Goal: Task Accomplishment & Management: Use online tool/utility

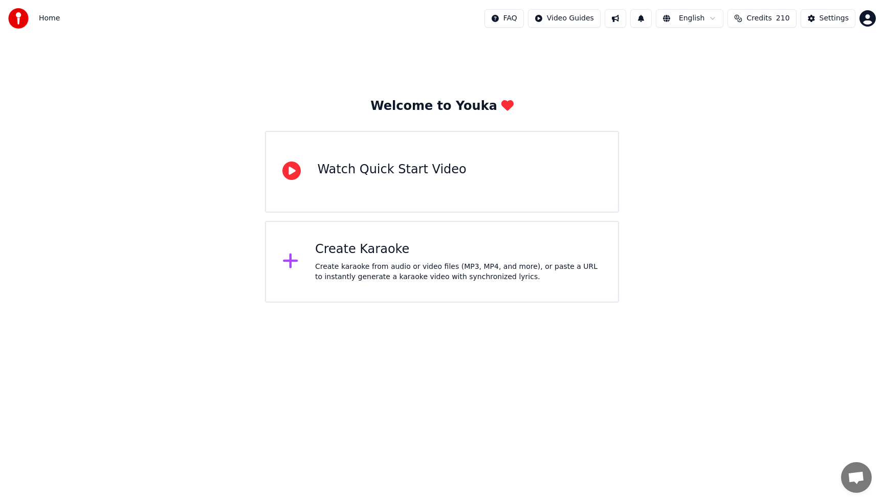
click at [372, 283] on div "Create Karaoke Create karaoke from audio or video files (MP3, MP4, and more), o…" at bounding box center [441, 262] width 353 height 82
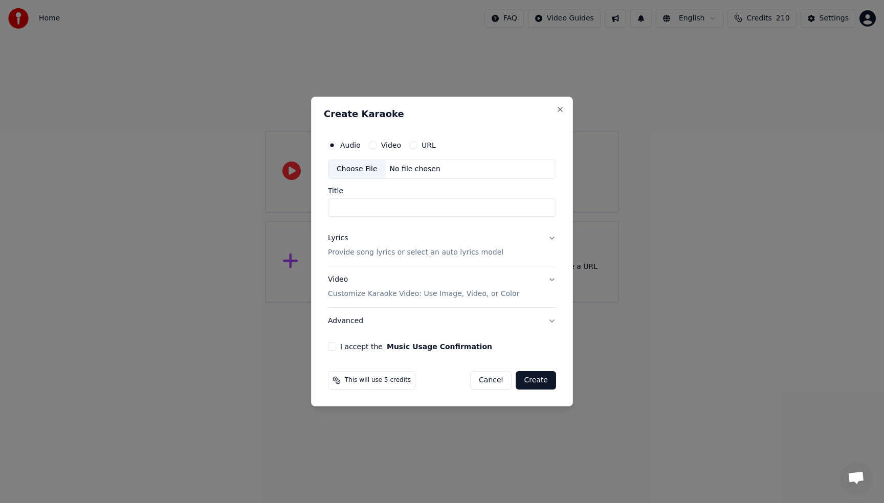
click at [566, 111] on div "Create Karaoke Audio Video URL Choose File No file chosen Title Lyrics Provide …" at bounding box center [442, 252] width 262 height 310
click at [560, 111] on button "Close" at bounding box center [560, 109] width 8 height 8
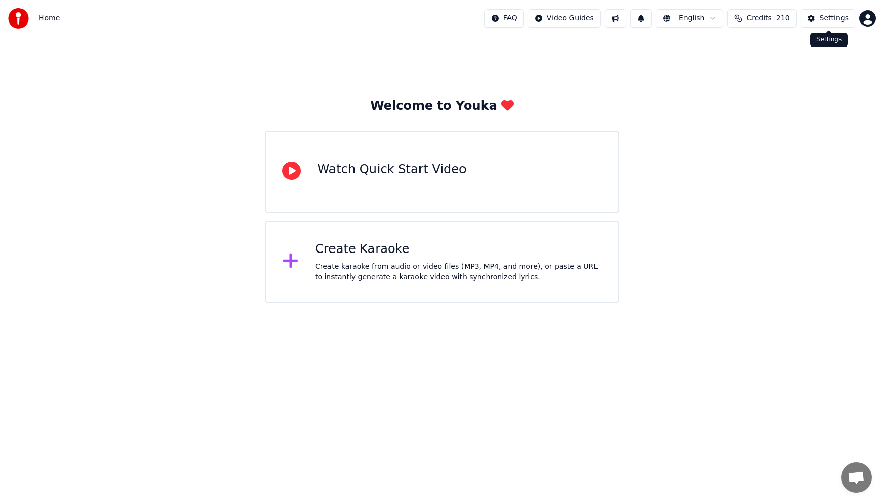
click at [835, 15] on div "Settings" at bounding box center [833, 18] width 29 height 10
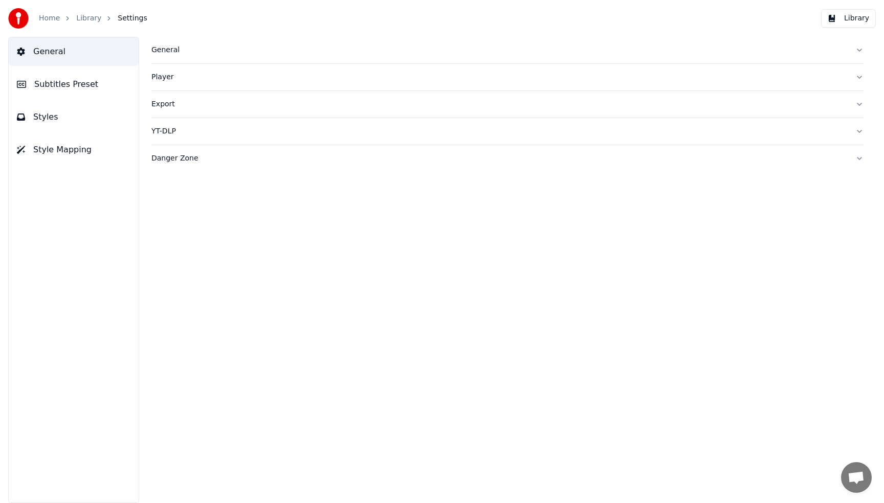
click at [69, 81] on span "Subtitles Preset" at bounding box center [66, 84] width 64 height 12
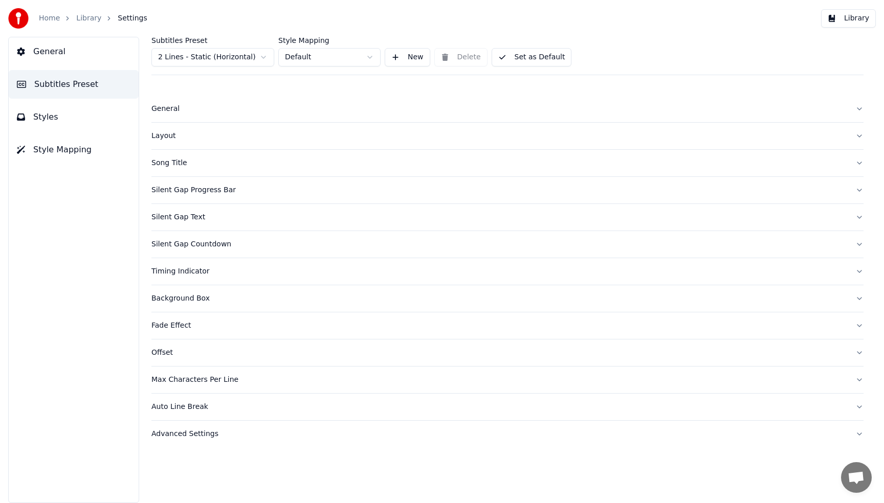
click at [155, 160] on div "Song Title" at bounding box center [498, 163] width 695 height 10
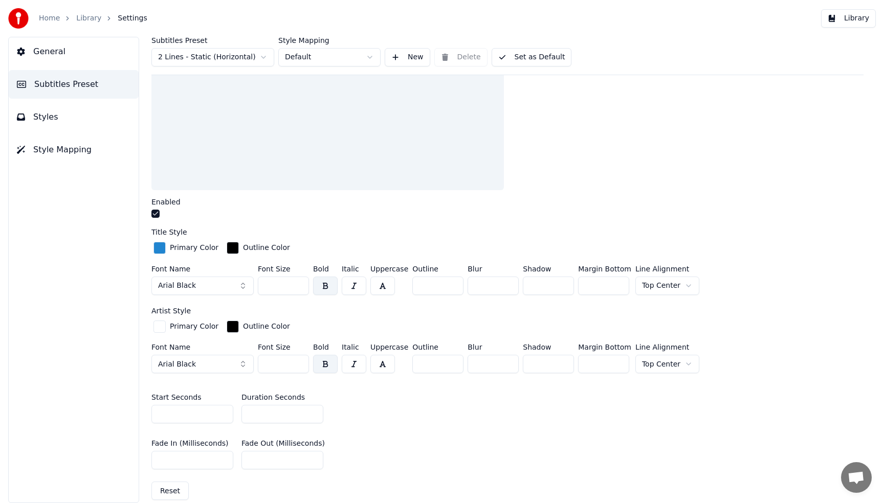
scroll to position [265, 0]
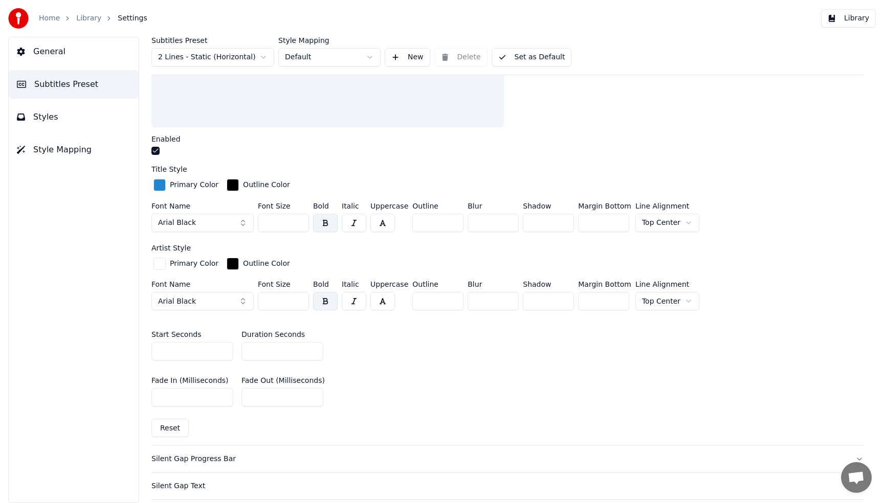
click at [151, 182] on div "Primary Color" at bounding box center [185, 185] width 69 height 16
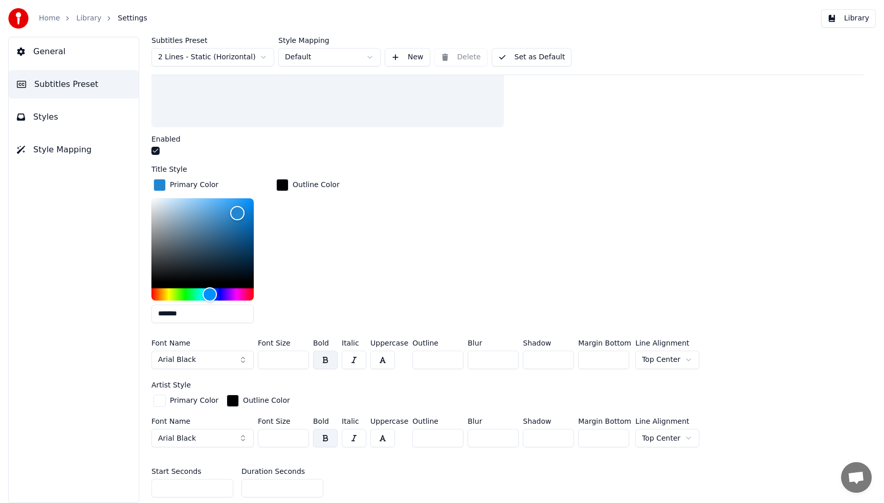
click at [153, 182] on div "Primary Color" at bounding box center [185, 185] width 69 height 16
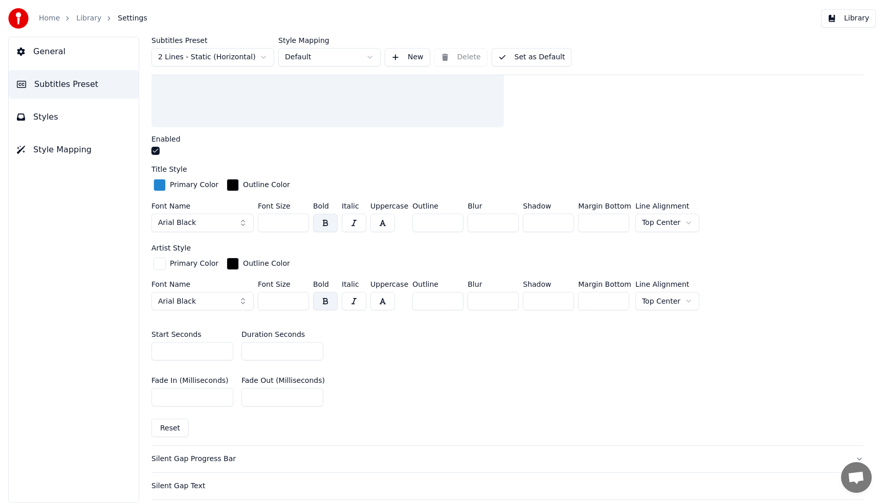
click at [159, 185] on div "button" at bounding box center [159, 185] width 12 height 12
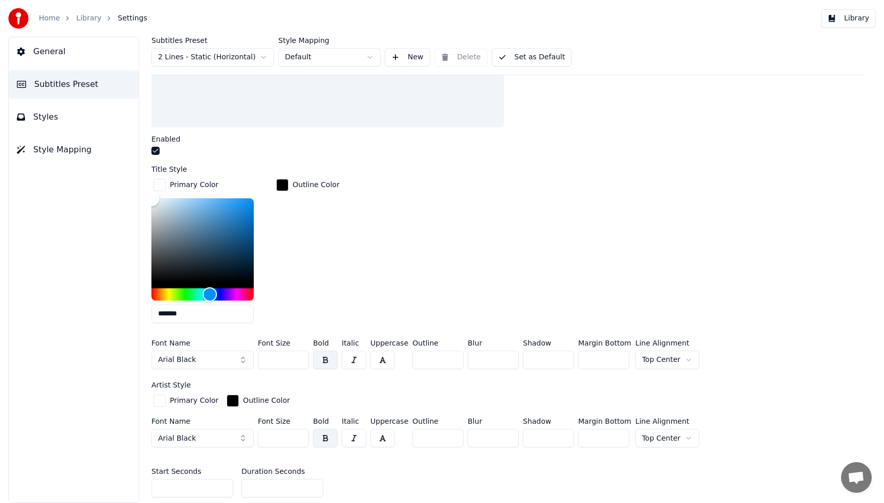
type input "*******"
drag, startPoint x: 179, startPoint y: 222, endPoint x: 130, endPoint y: 192, distance: 57.5
click at [132, 194] on div "Subtitles Preset 2 Lines - Static (Horizontal) Style Mapping Default New Delete…" at bounding box center [507, 270] width 753 height 466
click at [371, 209] on div "Primary Color ******* Outline Color" at bounding box center [507, 254] width 712 height 154
click at [387, 180] on div "Primary Color ******* Outline Color" at bounding box center [507, 254] width 712 height 154
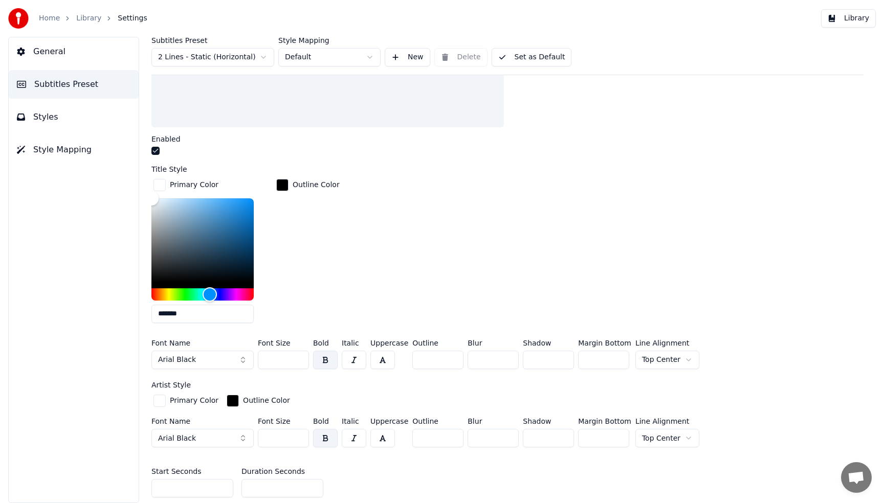
scroll to position [0, 0]
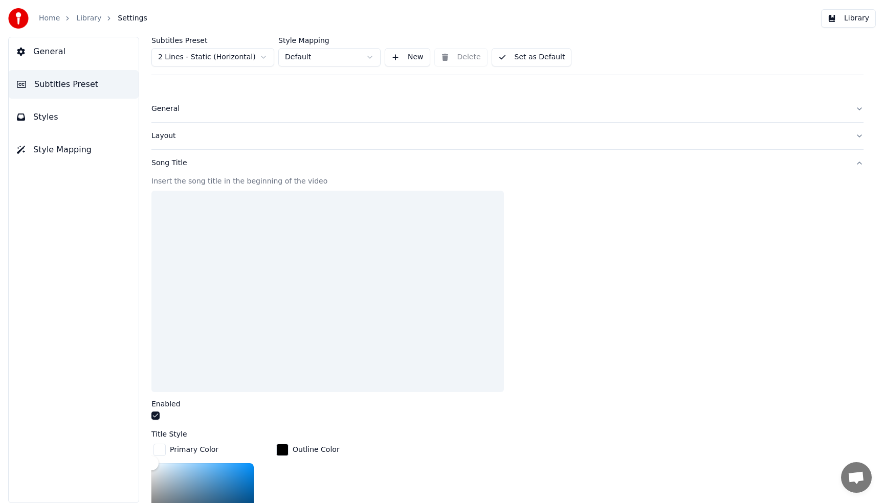
click at [546, 60] on button "Set as Default" at bounding box center [531, 57] width 80 height 18
click at [507, 56] on button "Done" at bounding box center [515, 57] width 49 height 18
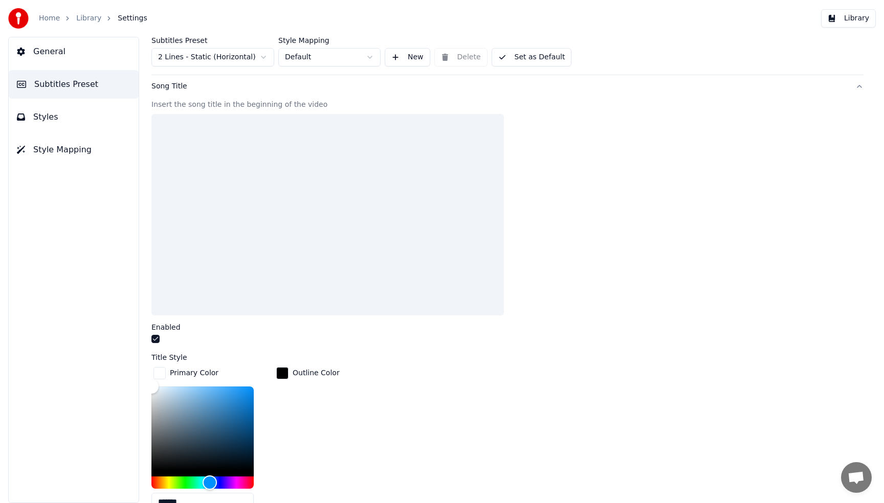
scroll to position [622, 0]
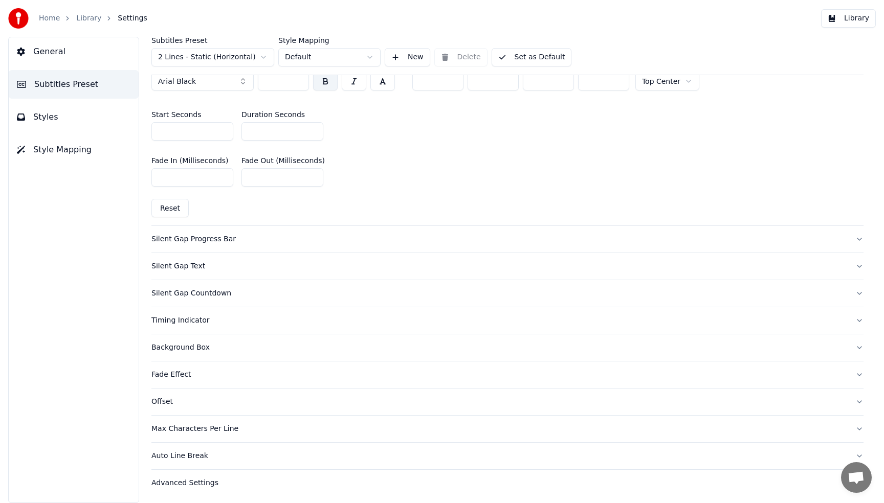
click at [186, 371] on div "Fade Effect" at bounding box center [498, 375] width 695 height 10
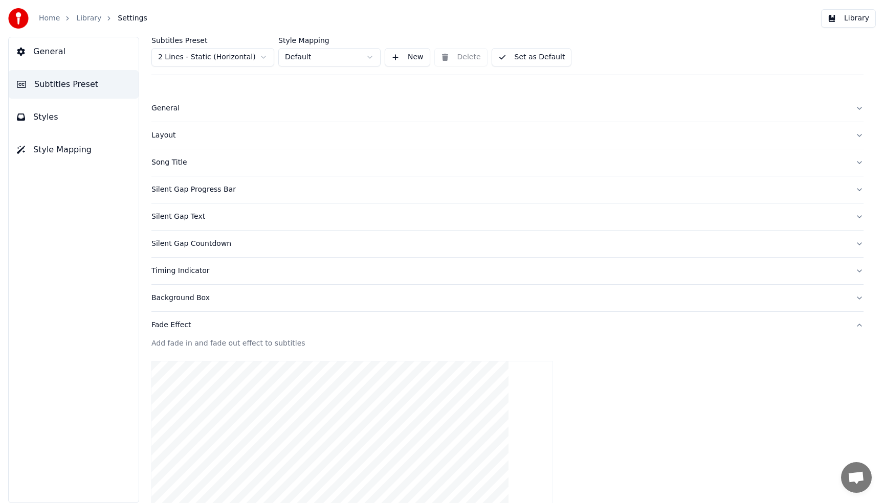
scroll to position [0, 0]
click at [79, 113] on button "Styles" at bounding box center [74, 117] width 130 height 29
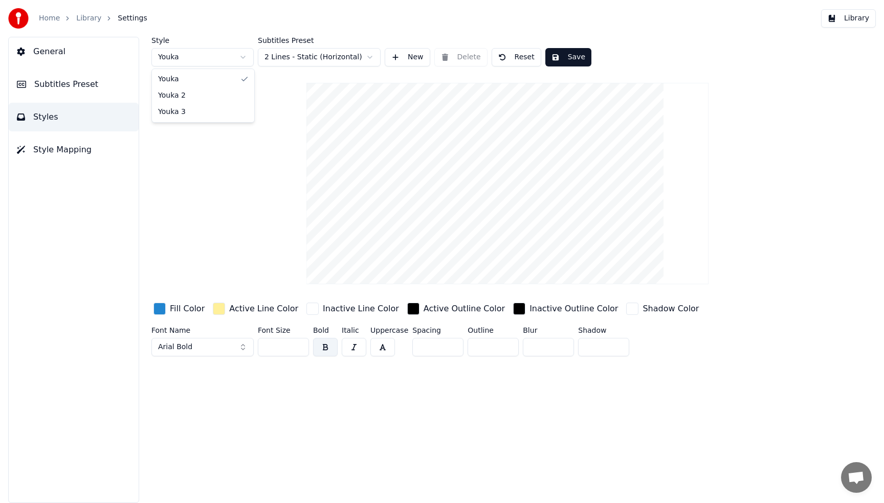
click at [193, 60] on html "Home Library Settings Library General Subtitles Preset Styles Style Mapping Sty…" at bounding box center [442, 251] width 884 height 503
click at [159, 180] on html "Home Library Settings Library General Subtitles Preset Styles Style Mapping Sty…" at bounding box center [442, 251] width 884 height 503
click at [216, 56] on html "Home Library Settings Library General Subtitles Preset Styles Style Mapping Sty…" at bounding box center [442, 251] width 884 height 503
click at [192, 145] on html "Home Library Settings Library General Subtitles Preset Styles Style Mapping Sty…" at bounding box center [442, 251] width 884 height 503
click at [412, 57] on button "New" at bounding box center [408, 57] width 46 height 18
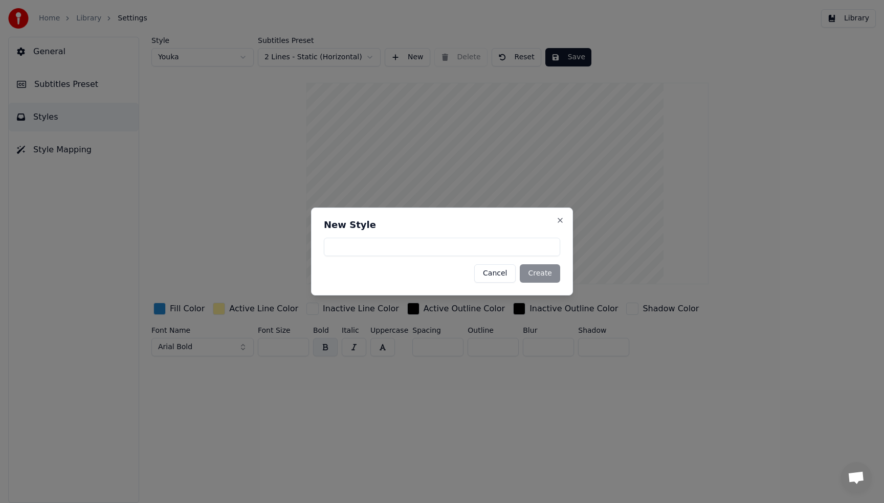
click at [545, 273] on div "Cancel Create" at bounding box center [442, 273] width 236 height 18
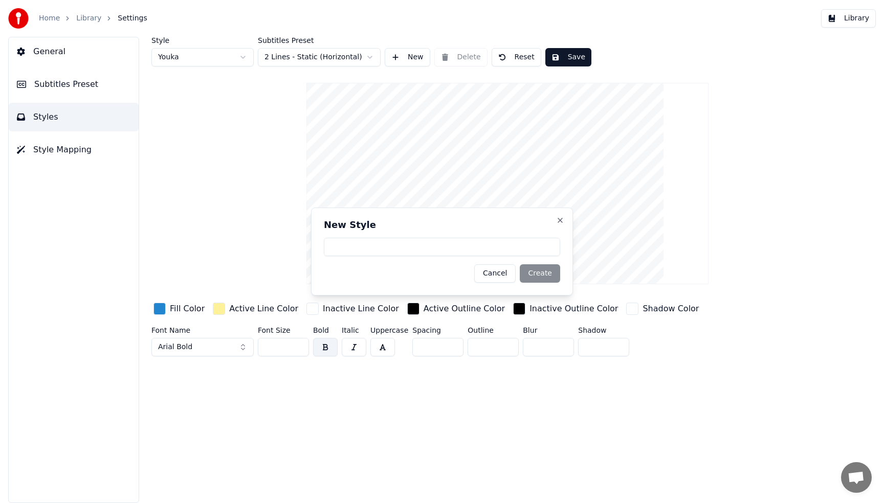
drag, startPoint x: 278, startPoint y: 235, endPoint x: 302, endPoint y: 249, distance: 27.5
click at [80, 157] on button "Style Mapping" at bounding box center [74, 150] width 130 height 29
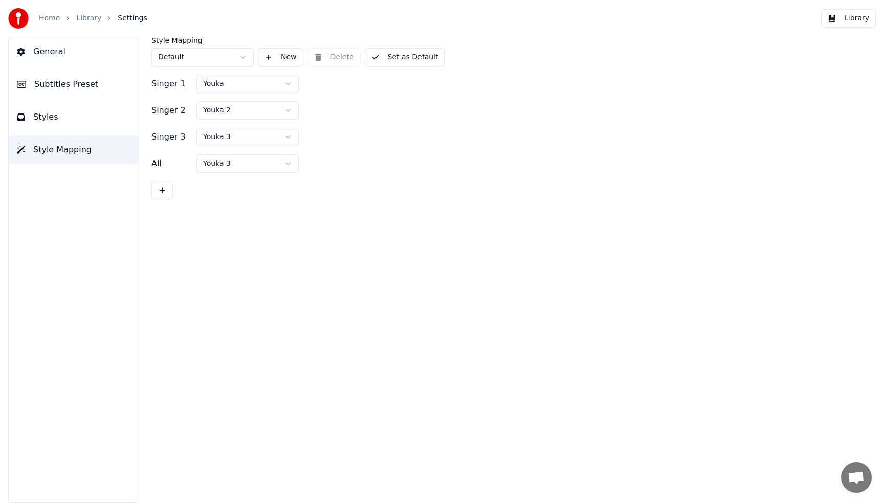
click at [284, 60] on button "New" at bounding box center [281, 57] width 46 height 18
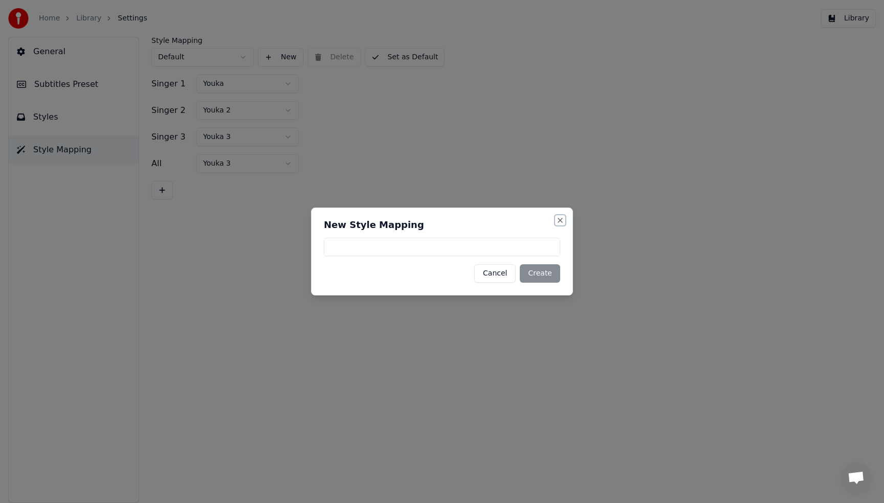
click at [560, 223] on button "Close" at bounding box center [560, 220] width 8 height 8
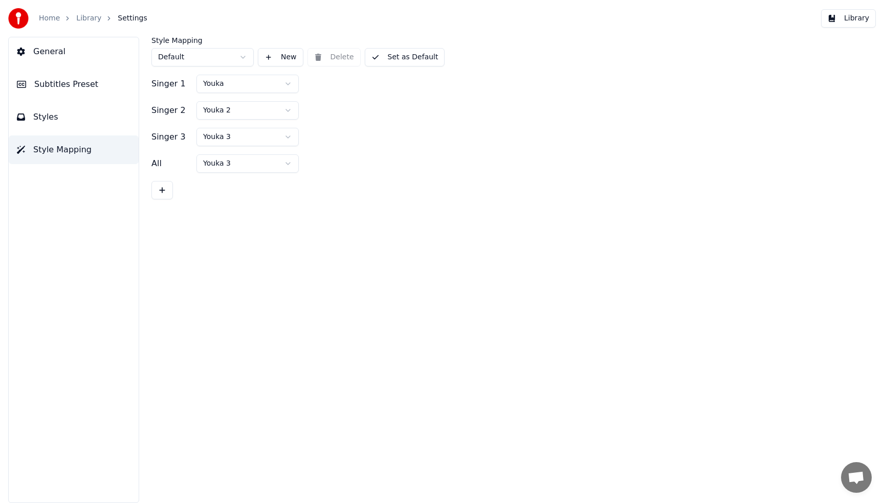
click at [164, 188] on button at bounding box center [161, 190] width 21 height 18
click at [160, 218] on button at bounding box center [161, 217] width 21 height 18
click at [236, 163] on html "Home Library Settings Library General Subtitles Preset Styles Style Mapping Sty…" at bounding box center [442, 251] width 884 height 503
click at [371, 167] on html "Home Library Settings Library General Subtitles Preset Styles Style Mapping Sty…" at bounding box center [442, 251] width 884 height 503
click at [410, 57] on button "Set as Default" at bounding box center [405, 57] width 80 height 18
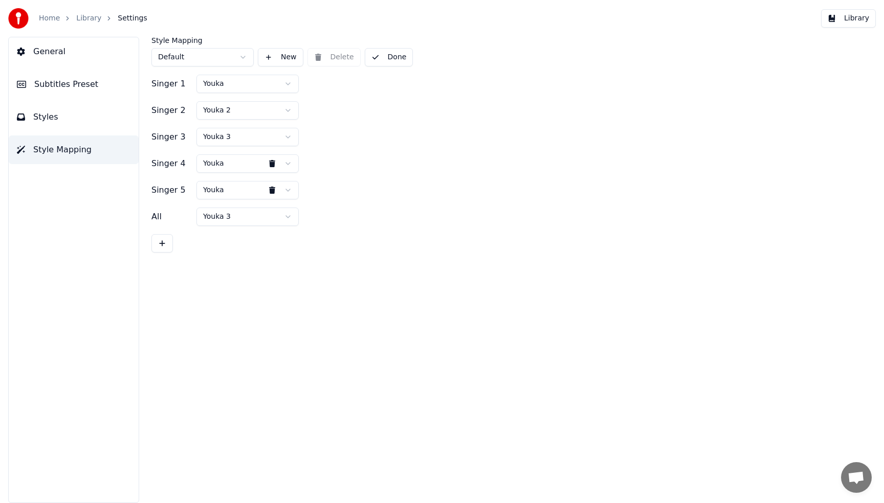
click at [394, 55] on button "Done" at bounding box center [389, 57] width 49 height 18
click at [62, 111] on button "Styles" at bounding box center [74, 117] width 130 height 29
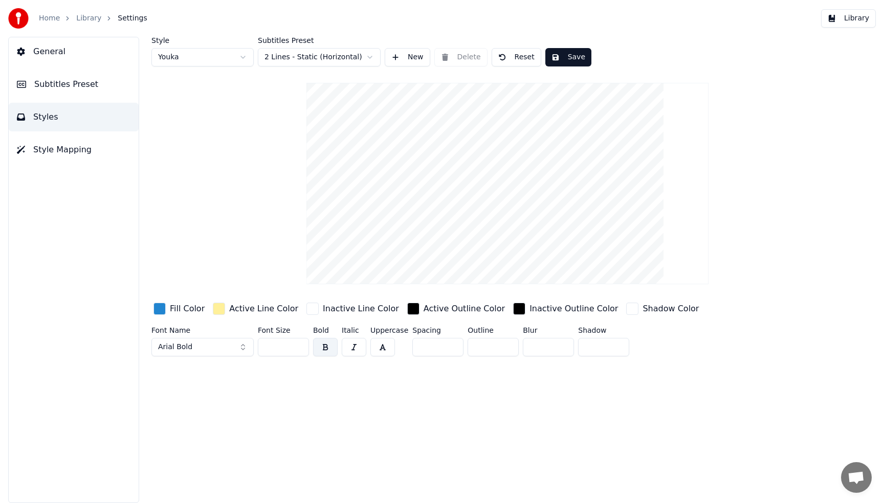
click at [205, 56] on html "Home Library Settings Library General Subtitles Preset Styles Style Mapping Sty…" at bounding box center [442, 251] width 884 height 503
click at [414, 55] on html "Home Library Settings Library General Subtitles Preset Styles Style Mapping Sty…" at bounding box center [442, 251] width 884 height 503
click at [209, 62] on html "Home Library Settings Library General Subtitles Preset Styles Style Mapping Sty…" at bounding box center [442, 251] width 884 height 503
click at [396, 53] on html "Home Library Settings Library General Subtitles Preset Styles Style Mapping Sty…" at bounding box center [442, 251] width 884 height 503
click at [400, 58] on button "New" at bounding box center [408, 57] width 46 height 18
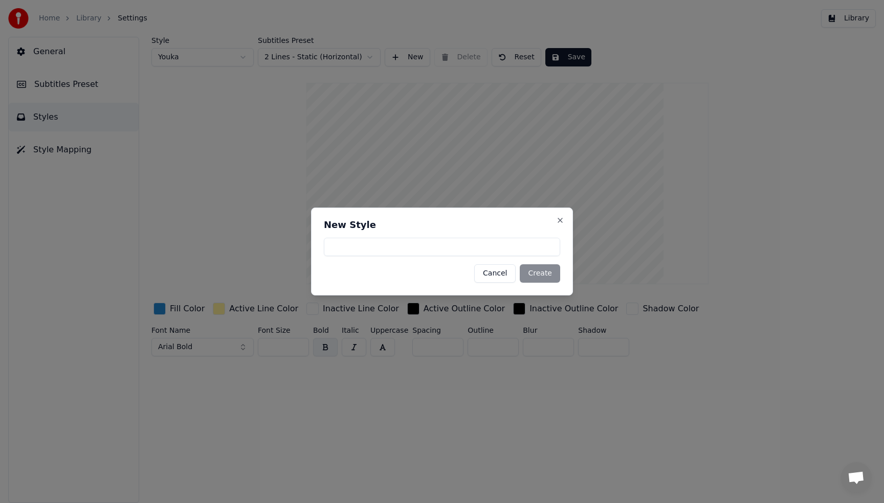
type input "*"
type input "*******"
click at [538, 269] on button "Create" at bounding box center [540, 273] width 40 height 18
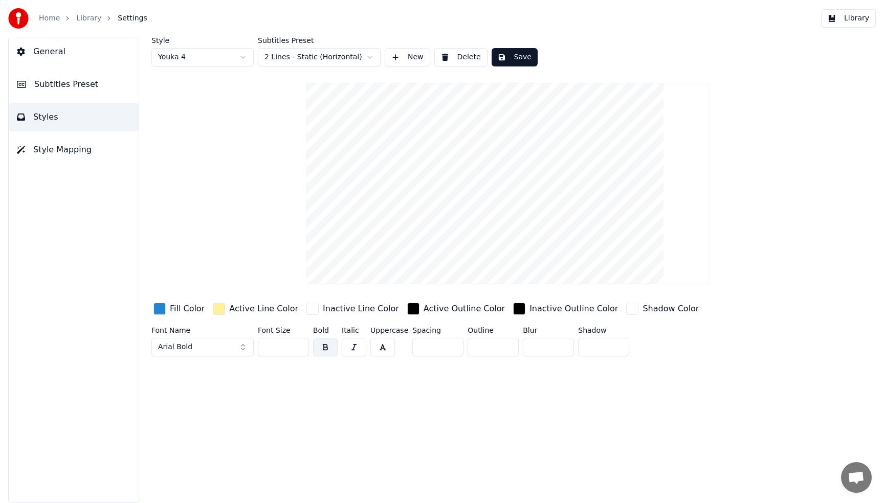
click at [408, 58] on button "New" at bounding box center [408, 57] width 46 height 18
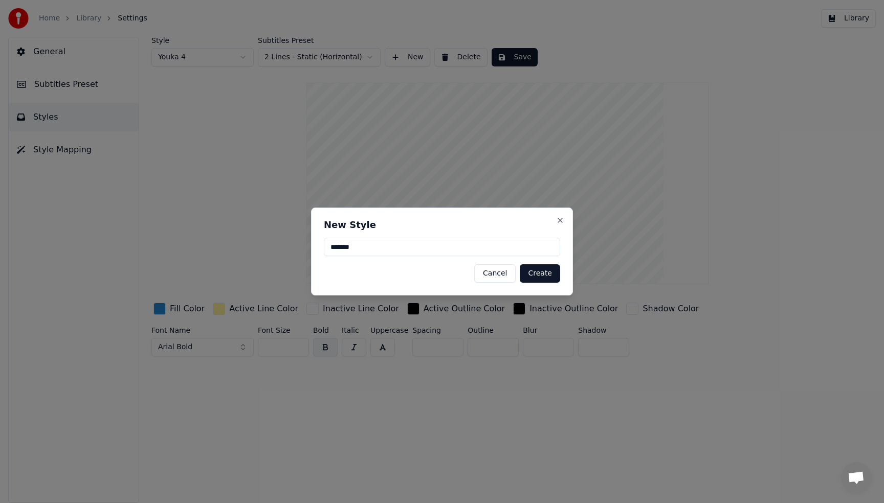
type input "*******"
click at [547, 274] on button "Create" at bounding box center [540, 273] width 40 height 18
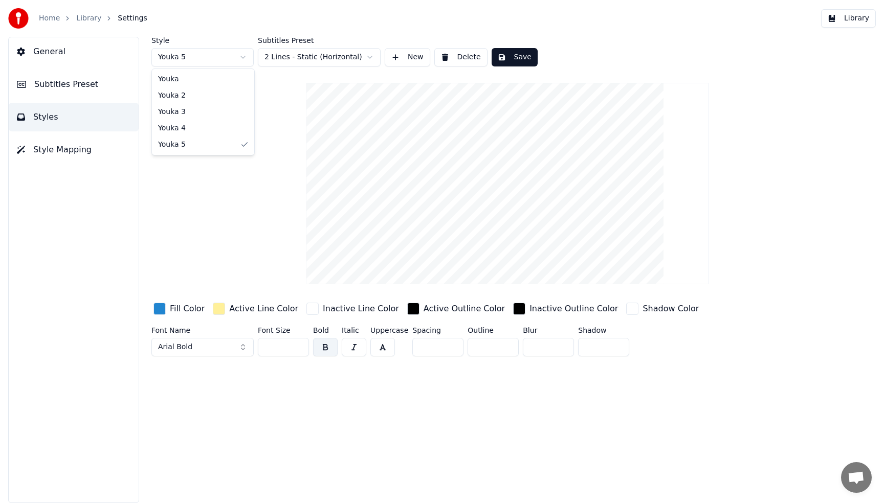
click at [211, 61] on html "Home Library Settings Library General Subtitles Preset Styles Style Mapping Sty…" at bounding box center [442, 251] width 884 height 503
click at [221, 314] on div "button" at bounding box center [219, 309] width 12 height 12
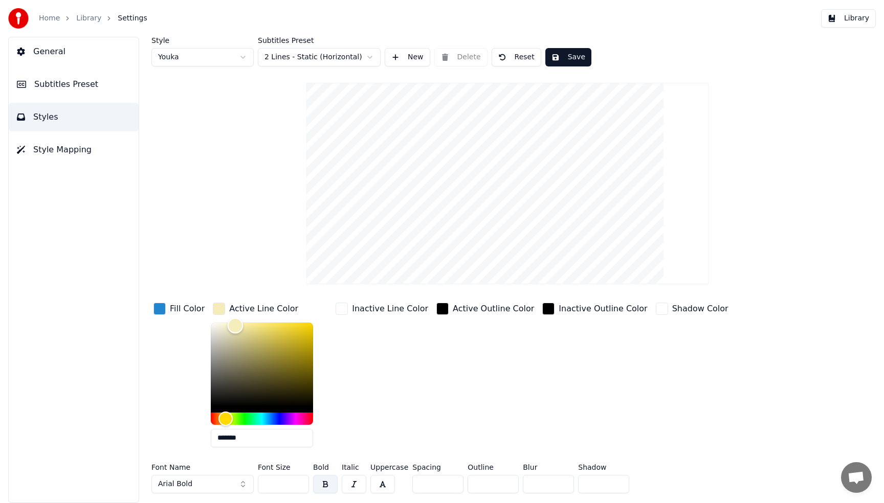
type input "*******"
drag, startPoint x: 227, startPoint y: 324, endPoint x: 150, endPoint y: 318, distance: 77.0
click at [150, 318] on div "Style Youka Subtitles Preset 2 Lines - Static (Horizontal) New Delete Reset Sav…" at bounding box center [507, 270] width 753 height 466
click at [157, 310] on div "button" at bounding box center [159, 309] width 12 height 12
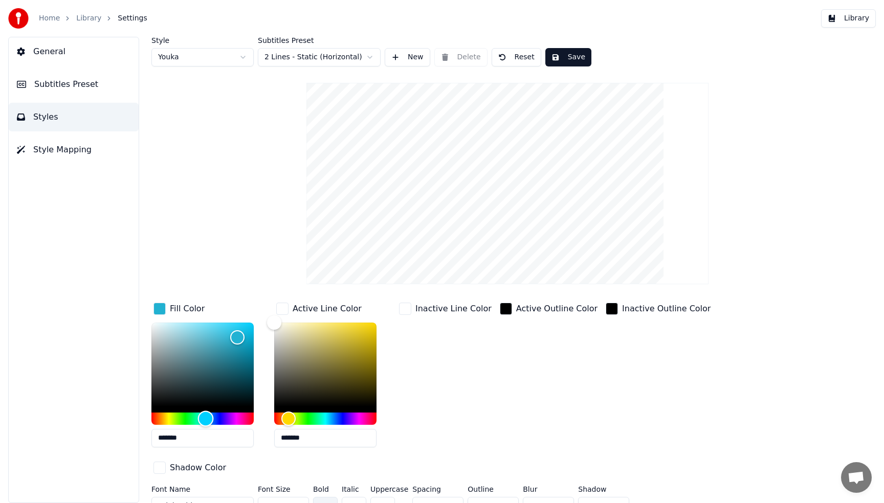
type input "*******"
drag, startPoint x: 199, startPoint y: 419, endPoint x: 207, endPoint y: 419, distance: 7.2
click at [207, 419] on div "Hue" at bounding box center [202, 419] width 102 height 12
click at [570, 57] on button "Save" at bounding box center [568, 57] width 46 height 18
click at [222, 59] on html "Home Library Settings Library General Subtitles Preset Styles Style Mapping Sty…" at bounding box center [442, 251] width 884 height 503
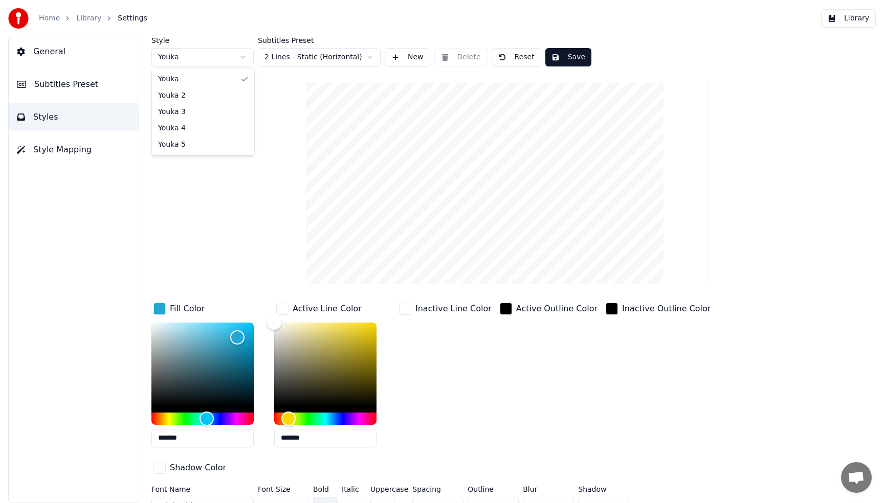
type input "*******"
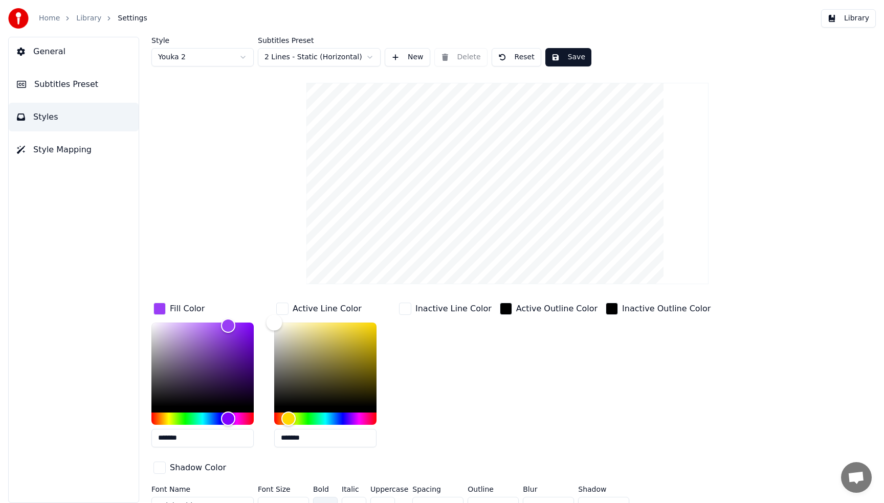
drag, startPoint x: 269, startPoint y: 320, endPoint x: 142, endPoint y: 315, distance: 127.4
click at [149, 316] on div "Style Youka 2 Subtitles Preset 2 Lines - Static (Horizontal) New Delete Reset S…" at bounding box center [507, 270] width 753 height 466
click at [575, 58] on button "Save" at bounding box center [568, 57] width 46 height 18
click at [218, 51] on html "Home Library Settings Library General Subtitles Preset Styles Style Mapping Sty…" at bounding box center [442, 251] width 884 height 503
type input "*******"
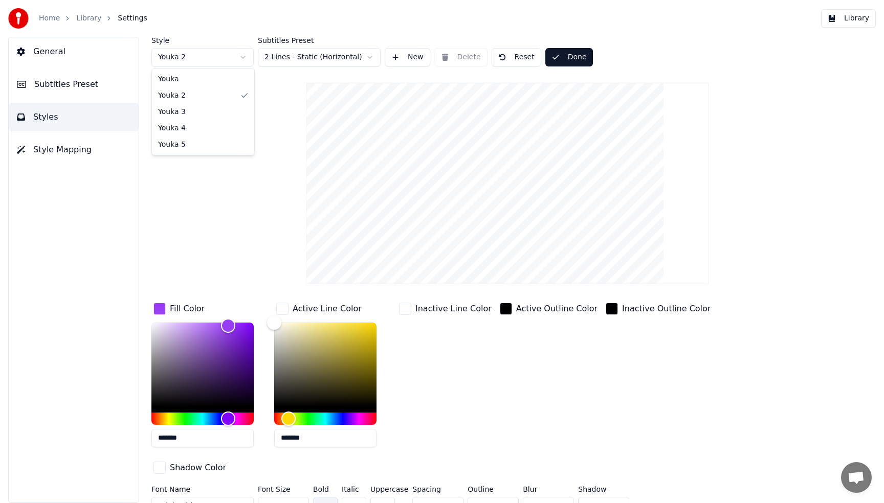
type input "*******"
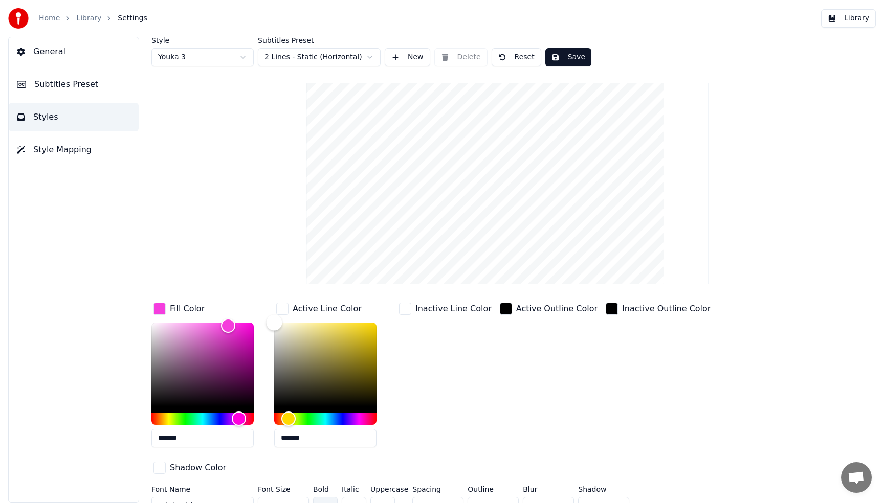
drag, startPoint x: 316, startPoint y: 323, endPoint x: 162, endPoint y: 300, distance: 155.6
click at [169, 302] on div "Fill Color ******* Active Line Color ******* Inactive Line Color Active Outline…" at bounding box center [460, 389] width 619 height 177
click at [561, 56] on button "Save" at bounding box center [568, 57] width 46 height 18
click at [205, 58] on html "Home Library Settings Library General Subtitles Preset Styles Style Mapping Sty…" at bounding box center [442, 251] width 884 height 503
type input "*******"
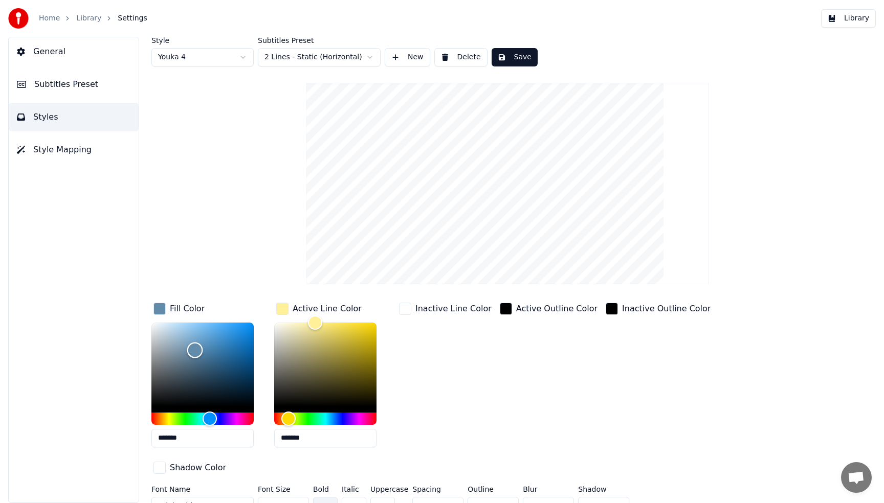
drag, startPoint x: 231, startPoint y: 340, endPoint x: 194, endPoint y: 351, distance: 38.5
click at [194, 351] on div "Color" at bounding box center [195, 351] width 16 height 16
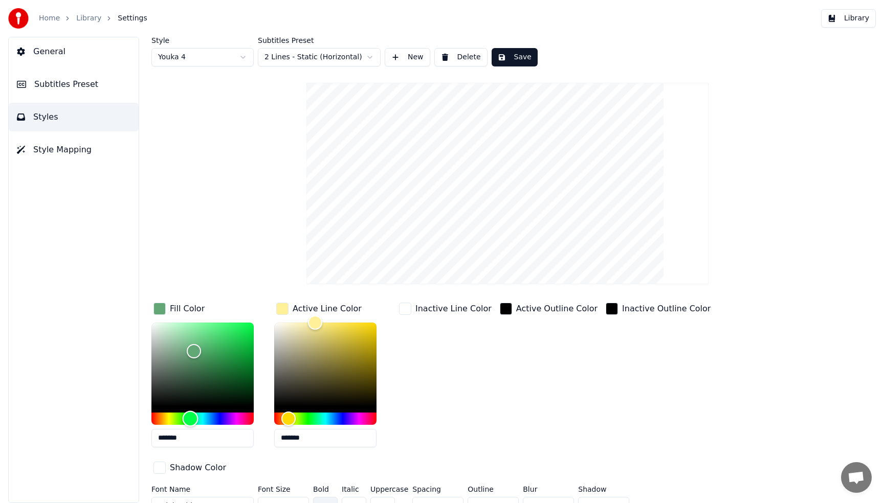
drag, startPoint x: 200, startPoint y: 417, endPoint x: 190, endPoint y: 418, distance: 10.3
click at [190, 418] on div "Hue" at bounding box center [191, 419] width 16 height 16
type input "*******"
drag, startPoint x: 212, startPoint y: 351, endPoint x: 238, endPoint y: 337, distance: 29.8
click at [238, 337] on div "Color" at bounding box center [202, 365] width 102 height 84
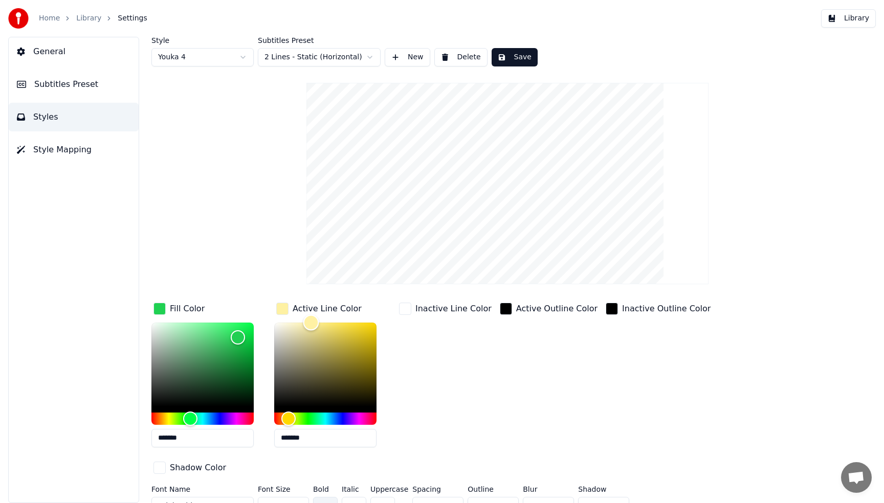
type input "*******"
drag, startPoint x: 311, startPoint y: 322, endPoint x: 201, endPoint y: 322, distance: 109.4
click at [201, 322] on div "Fill Color ******* Active Line Color ******* Inactive Line Color Active Outline…" at bounding box center [460, 389] width 619 height 177
drag, startPoint x: 238, startPoint y: 335, endPoint x: 242, endPoint y: 340, distance: 6.2
click at [242, 340] on div "Color" at bounding box center [243, 341] width 16 height 16
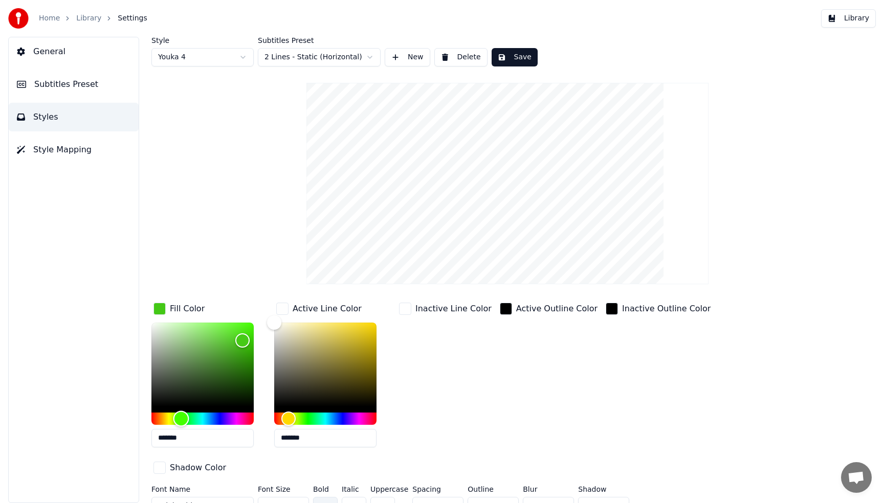
drag, startPoint x: 192, startPoint y: 420, endPoint x: 181, endPoint y: 420, distance: 10.8
click at [181, 420] on div "Hue" at bounding box center [181, 419] width 16 height 16
type input "*******"
drag, startPoint x: 236, startPoint y: 335, endPoint x: 226, endPoint y: 329, distance: 11.9
click at [226, 329] on div "Color" at bounding box center [202, 365] width 102 height 84
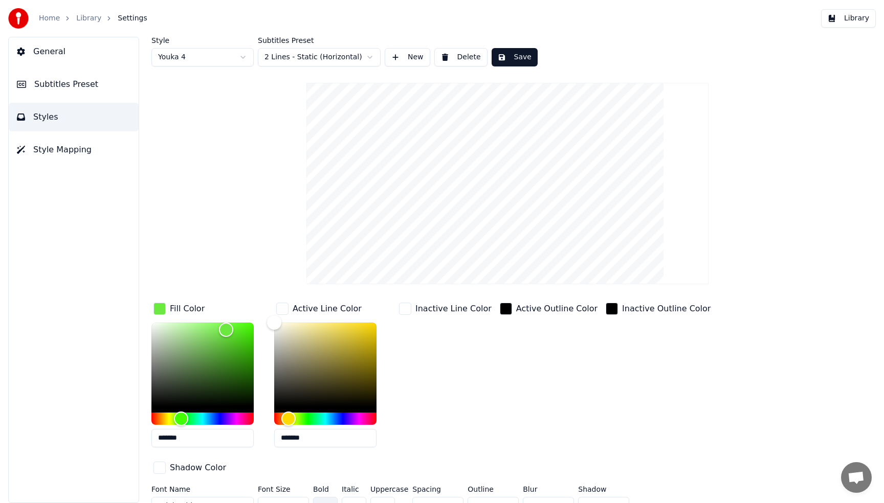
click at [501, 61] on button "Save" at bounding box center [514, 57] width 46 height 18
click at [237, 58] on html "Home Library Settings Library General Subtitles Preset Styles Style Mapping Sty…" at bounding box center [442, 251] width 884 height 503
type input "*******"
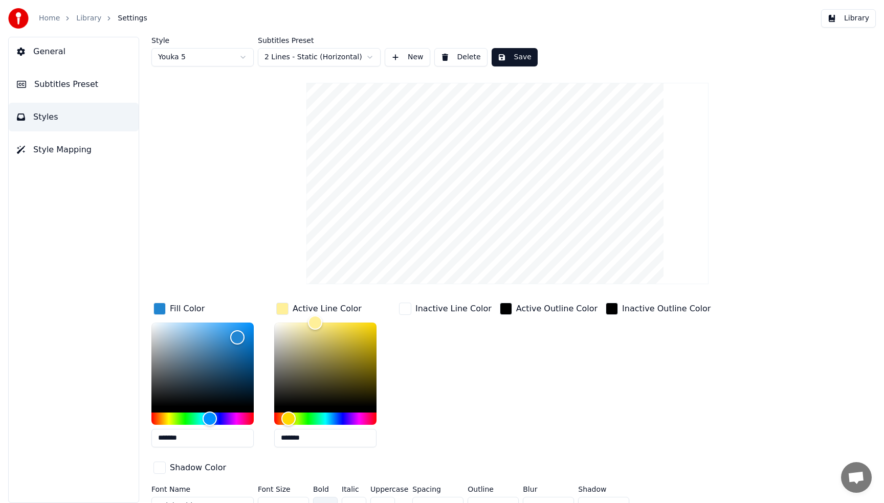
click at [219, 55] on html "Home Library Settings Library General Subtitles Preset Styles Style Mapping Sty…" at bounding box center [442, 251] width 884 height 503
type input "*******"
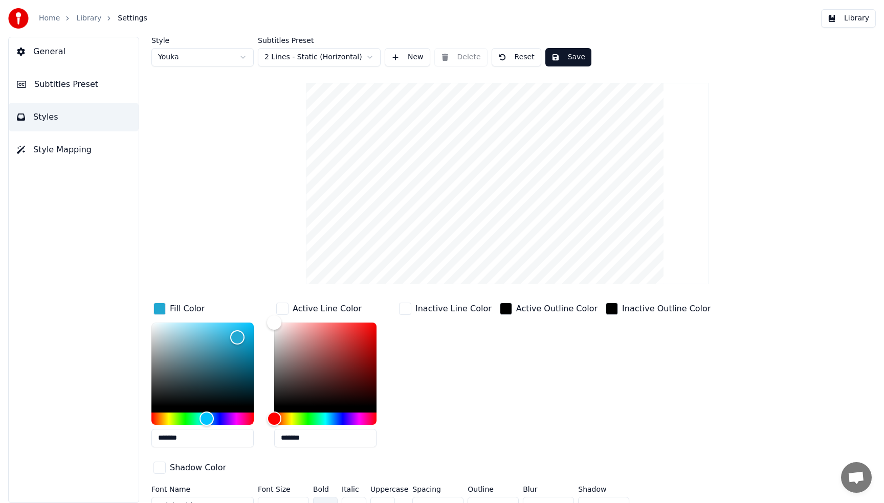
click at [219, 60] on html "Home Library Settings Library General Subtitles Preset Styles Style Mapping Sty…" at bounding box center [442, 251] width 884 height 503
type input "*******"
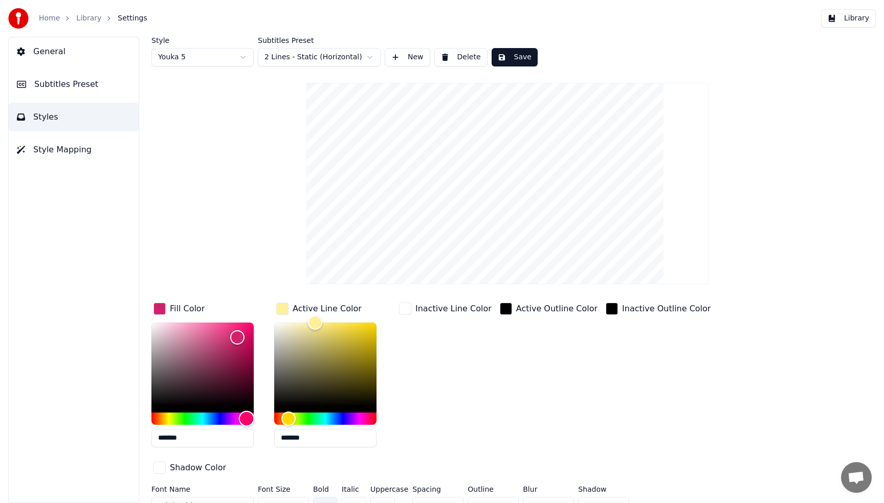
type input "*******"
drag, startPoint x: 221, startPoint y: 414, endPoint x: 250, endPoint y: 423, distance: 30.1
click at [250, 423] on div "Hue" at bounding box center [202, 419] width 102 height 12
type input "*******"
drag, startPoint x: 326, startPoint y: 325, endPoint x: 210, endPoint y: 314, distance: 116.1
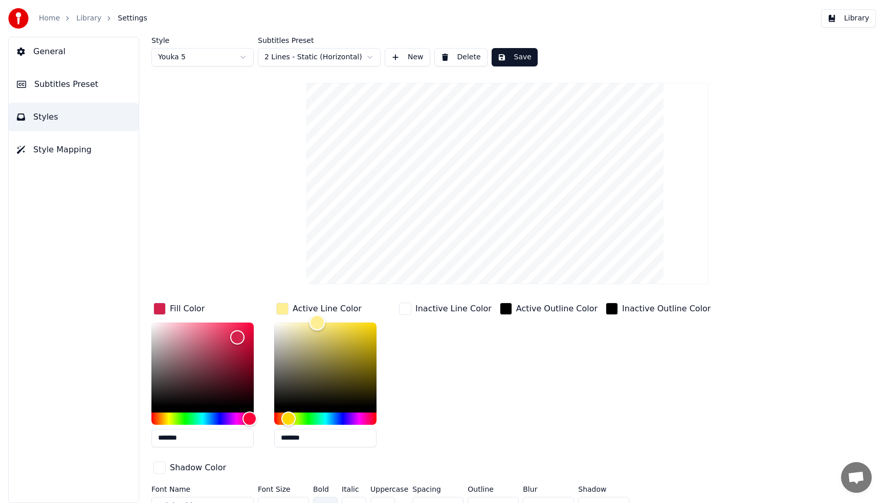
click at [210, 314] on div "Fill Color ******* Active Line Color ******* Inactive Line Color Active Outline…" at bounding box center [460, 389] width 619 height 177
type input "*******"
drag, startPoint x: 243, startPoint y: 339, endPoint x: 249, endPoint y: 337, distance: 5.3
click at [249, 337] on div "Color" at bounding box center [249, 338] width 16 height 16
click at [512, 59] on button "Save" at bounding box center [514, 57] width 46 height 18
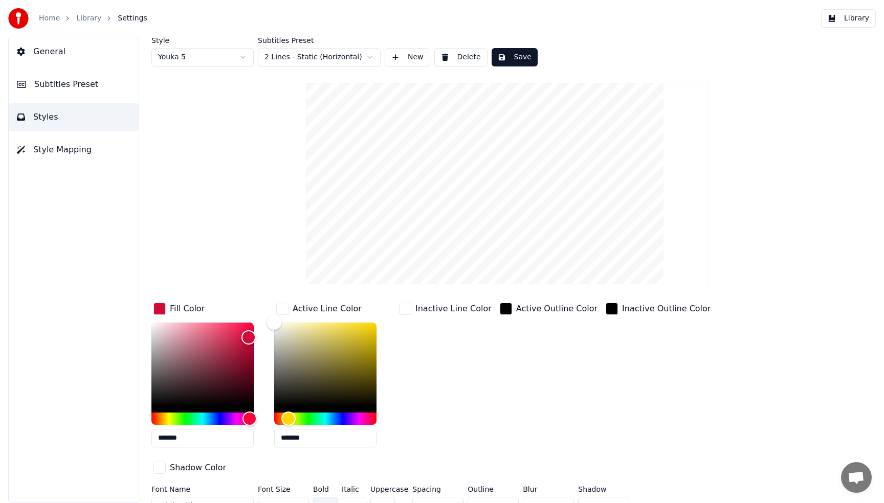
click at [65, 143] on button "Style Mapping" at bounding box center [74, 150] width 130 height 29
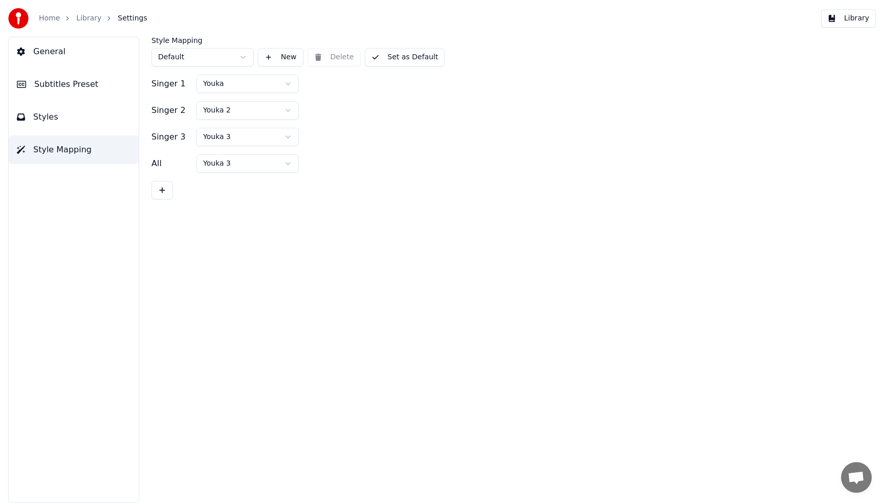
click at [228, 55] on html "Home Library Settings Library General Subtitles Preset Styles Style Mapping Sty…" at bounding box center [442, 251] width 884 height 503
click at [161, 195] on button at bounding box center [161, 190] width 21 height 18
click at [162, 217] on button at bounding box center [161, 217] width 21 height 18
click at [220, 167] on html "Home Library Settings Library General Subtitles Preset Styles Style Mapping Sty…" at bounding box center [442, 251] width 884 height 503
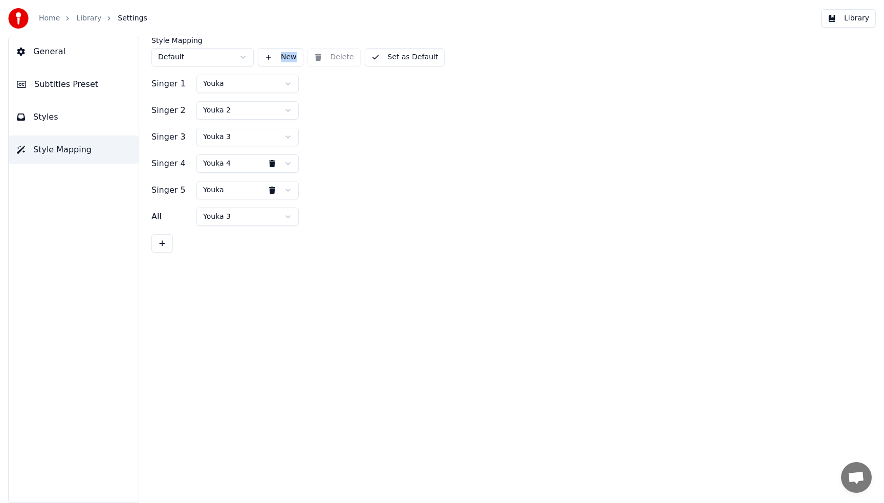
click at [219, 190] on html "Home Library Settings Library General Subtitles Preset Styles Style Mapping Sty…" at bounding box center [442, 251] width 884 height 503
drag, startPoint x: 233, startPoint y: 275, endPoint x: 238, endPoint y: 264, distance: 11.9
click at [410, 60] on button "Set as Default" at bounding box center [405, 57] width 80 height 18
click at [390, 57] on button "Done" at bounding box center [389, 57] width 49 height 18
click at [387, 124] on div "Singer 1 Youka Singer 2 Youka 2 Singer 3 Youka 3 Singer 4 Youka 4 Singer 5 Youk…" at bounding box center [507, 164] width 712 height 178
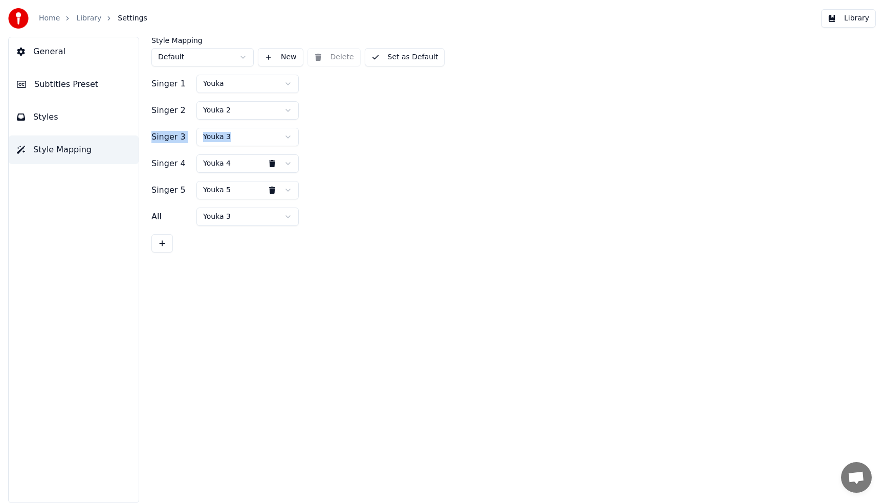
click at [310, 20] on div "Home Library Settings Library" at bounding box center [442, 18] width 884 height 37
click at [380, 170] on div "Singer 4 Youka 4" at bounding box center [507, 163] width 712 height 18
click at [281, 223] on html "Home Library Settings Library General Subtitles Preset Styles Style Mapping Sty…" at bounding box center [442, 251] width 884 height 503
click at [512, 200] on html "Home Library Settings Library General Subtitles Preset Styles Style Mapping Sty…" at bounding box center [442, 251] width 884 height 503
click at [357, 188] on div "Singer 5 Youka 5" at bounding box center [507, 190] width 712 height 18
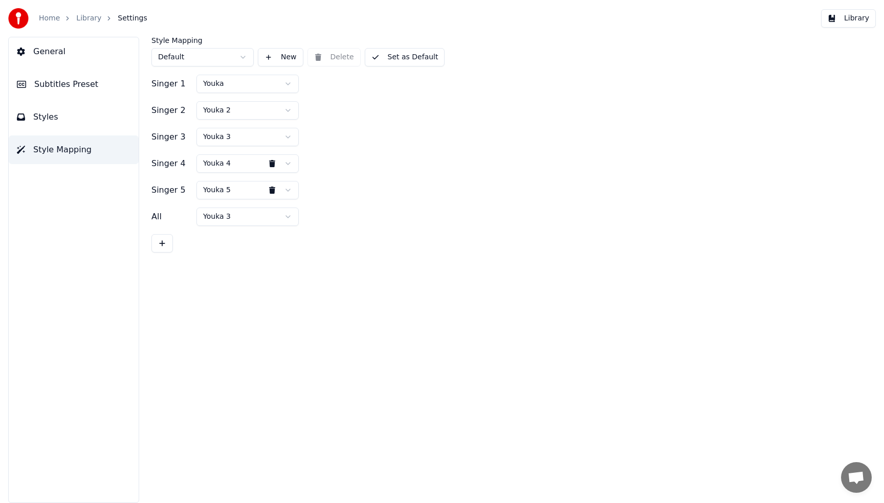
click at [63, 113] on button "Styles" at bounding box center [74, 117] width 130 height 29
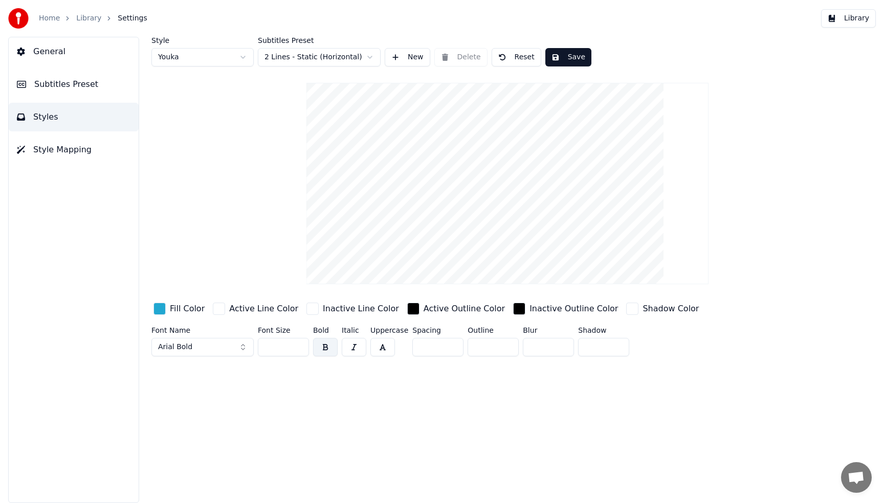
click at [215, 54] on html "Home Library Settings Library General Subtitles Preset Styles Style Mapping Sty…" at bounding box center [442, 251] width 884 height 503
click at [408, 54] on html "Home Library Settings Library General Subtitles Preset Styles Style Mapping Sty…" at bounding box center [442, 251] width 884 height 503
click at [400, 58] on button "New" at bounding box center [408, 57] width 46 height 18
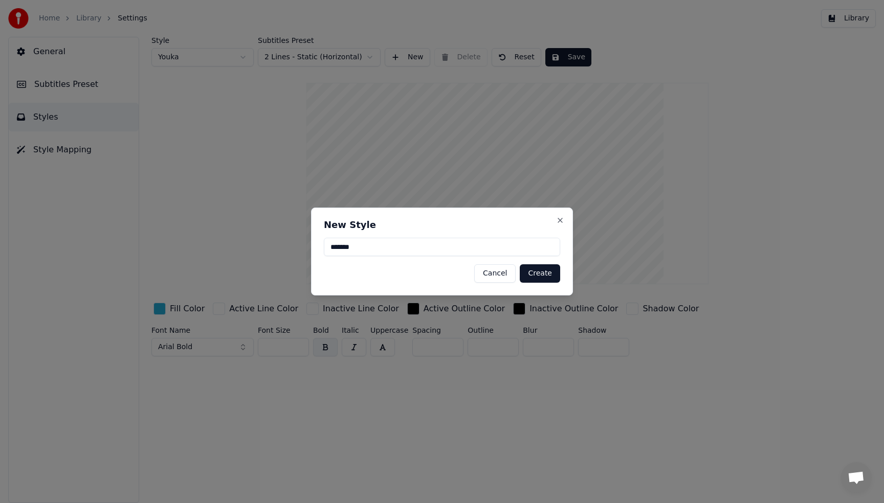
type input "*******"
click at [545, 272] on button "Create" at bounding box center [540, 273] width 40 height 18
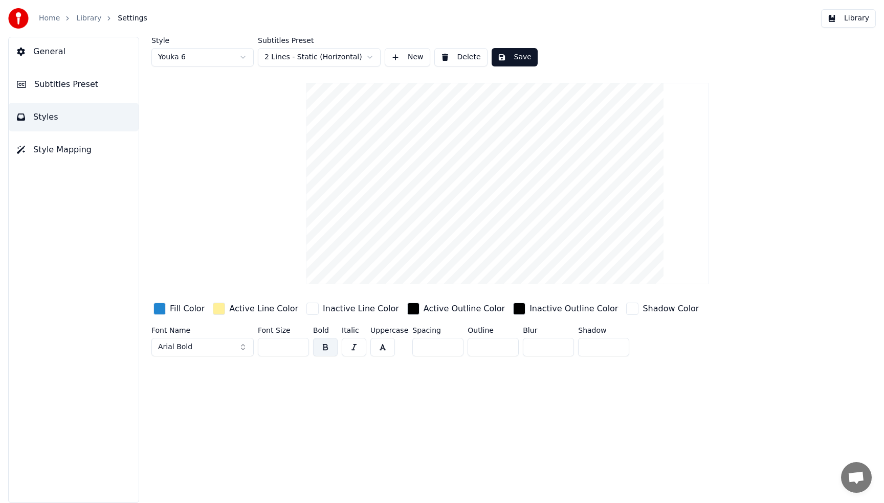
click at [233, 310] on div "Active Line Color" at bounding box center [263, 309] width 69 height 12
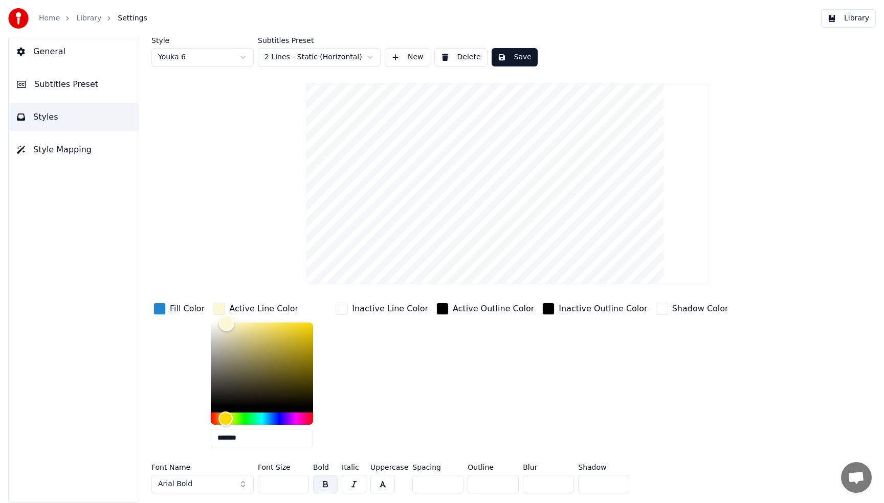
type input "*******"
drag, startPoint x: 220, startPoint y: 322, endPoint x: 169, endPoint y: 316, distance: 51.6
click at [169, 316] on div "Fill Color Active Line Color ******* Inactive Line Color Active Outline Color I…" at bounding box center [460, 378] width 619 height 155
click at [161, 310] on div "button" at bounding box center [159, 309] width 12 height 12
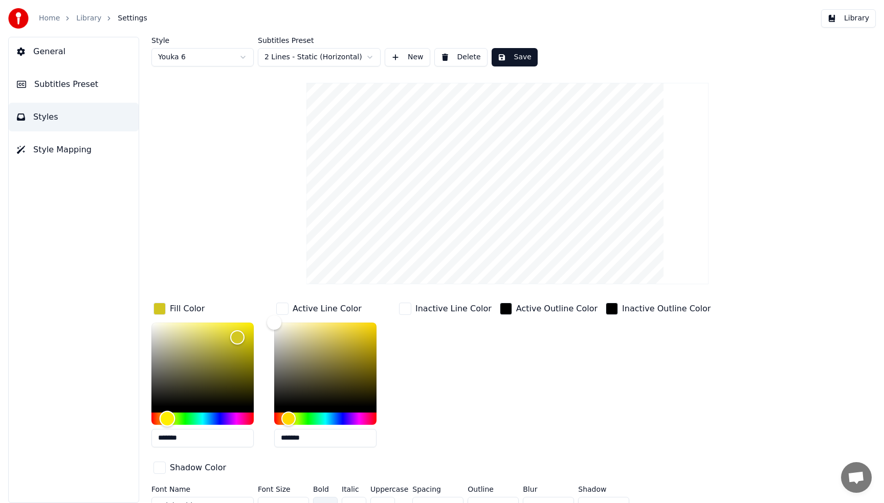
drag, startPoint x: 214, startPoint y: 419, endPoint x: 167, endPoint y: 421, distance: 46.6
click at [167, 421] on div "Hue" at bounding box center [168, 419] width 16 height 16
drag, startPoint x: 229, startPoint y: 344, endPoint x: 250, endPoint y: 300, distance: 48.7
click at [249, 301] on div "Fill Color *******" at bounding box center [210, 378] width 119 height 155
type input "*******"
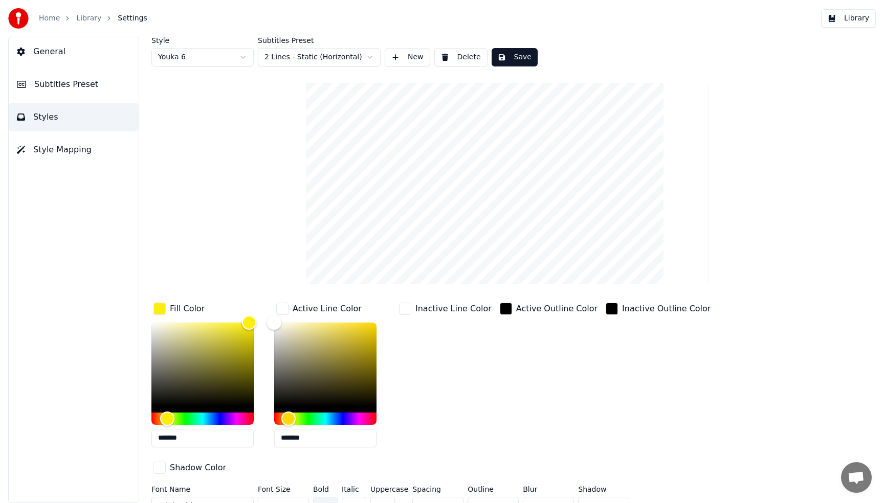
click at [511, 61] on button "Save" at bounding box center [514, 57] width 46 height 18
click at [83, 152] on span "Style Mapping" at bounding box center [62, 150] width 58 height 12
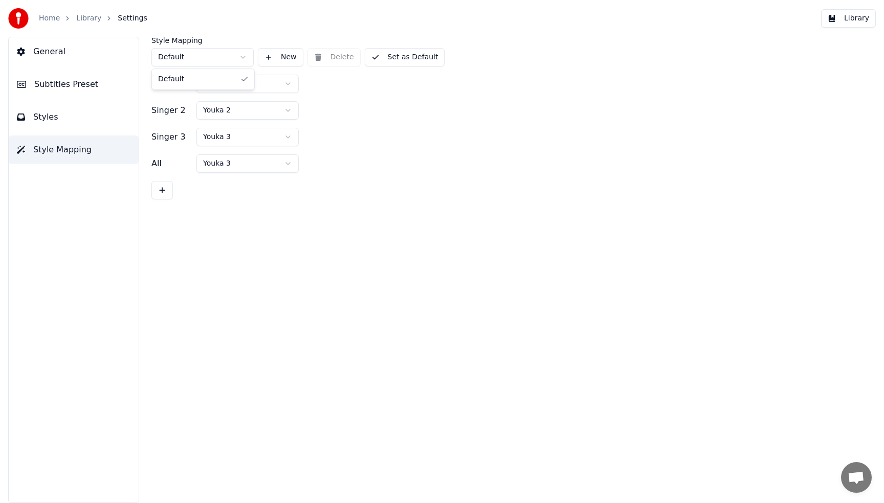
click at [194, 57] on html "Home Library Settings Library General Subtitles Preset Styles Style Mapping Sty…" at bounding box center [442, 251] width 884 height 503
click at [167, 184] on button at bounding box center [161, 190] width 21 height 18
click at [163, 213] on button at bounding box center [161, 217] width 21 height 18
click at [163, 237] on button at bounding box center [161, 243] width 21 height 18
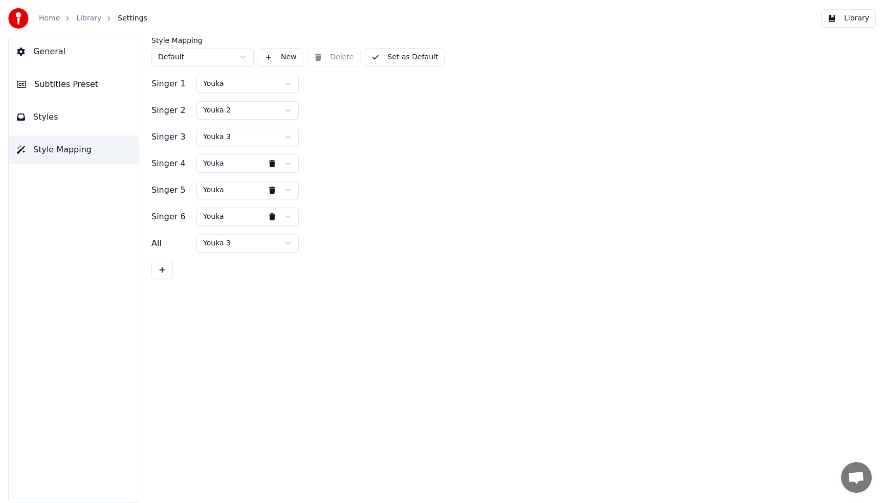
click at [167, 222] on div "Singer 6" at bounding box center [171, 217] width 41 height 12
click at [161, 219] on div "Singer 6" at bounding box center [171, 217] width 41 height 12
click at [162, 219] on div "Singer 6" at bounding box center [171, 217] width 41 height 12
click at [233, 219] on html "Home Library Settings Library General Subtitles Preset Styles Style Mapping Sty…" at bounding box center [442, 251] width 884 height 503
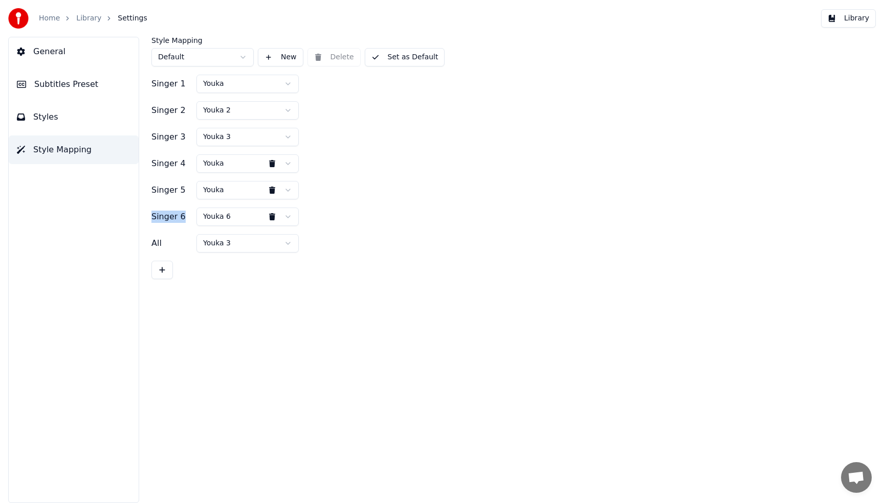
click at [269, 218] on button at bounding box center [272, 217] width 20 height 18
click at [233, 220] on html "Home Library Settings Library General Subtitles Preset Styles Style Mapping Sty…" at bounding box center [442, 251] width 884 height 503
click at [206, 186] on html "Home Library Settings Library General Subtitles Preset Styles Style Mapping Sty…" at bounding box center [442, 251] width 884 height 503
click at [227, 171] on html "Home Library Settings Library General Subtitles Preset Styles Style Mapping Sty…" at bounding box center [442, 251] width 884 height 503
click at [346, 166] on div "Singer 4 Youka 4" at bounding box center [507, 163] width 712 height 18
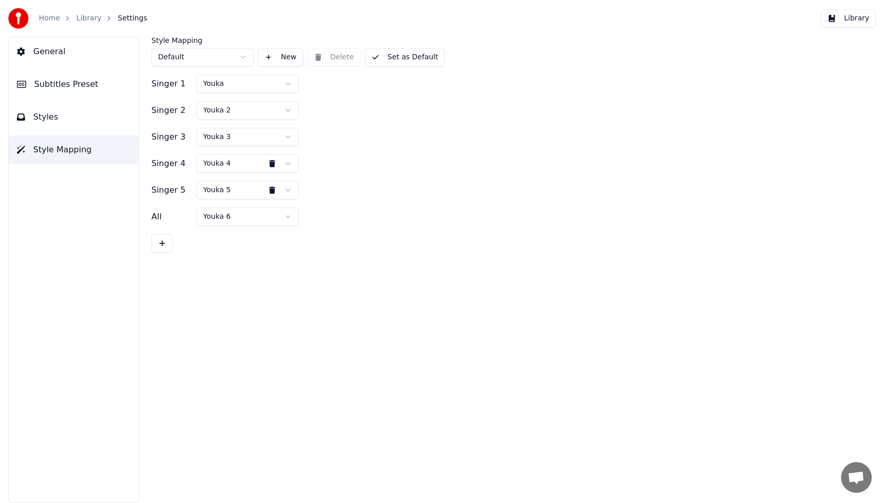
click at [407, 54] on button "Set as Default" at bounding box center [405, 57] width 80 height 18
click at [385, 54] on button "Done" at bounding box center [389, 57] width 49 height 18
click at [397, 53] on button "Set as Default" at bounding box center [405, 57] width 80 height 18
click at [62, 82] on span "Subtitles Preset" at bounding box center [66, 84] width 64 height 12
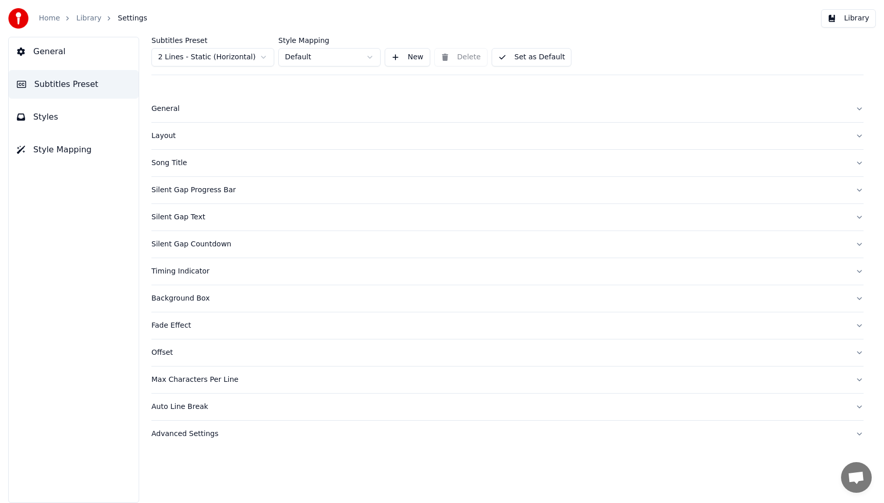
click at [71, 66] on div "General Subtitles Preset Styles Style Mapping" at bounding box center [73, 270] width 131 height 466
drag, startPoint x: 71, startPoint y: 56, endPoint x: 76, endPoint y: 42, distance: 14.4
click at [71, 55] on button "General" at bounding box center [74, 51] width 130 height 29
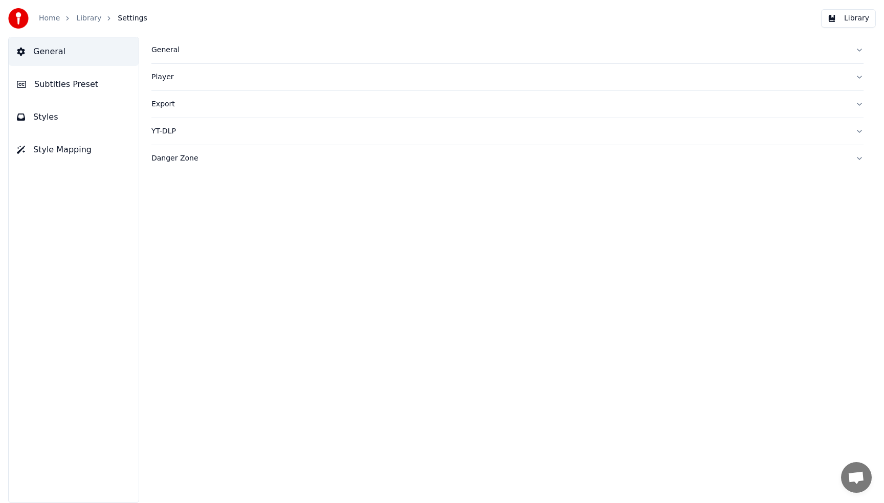
click at [853, 19] on button "Library" at bounding box center [848, 18] width 55 height 18
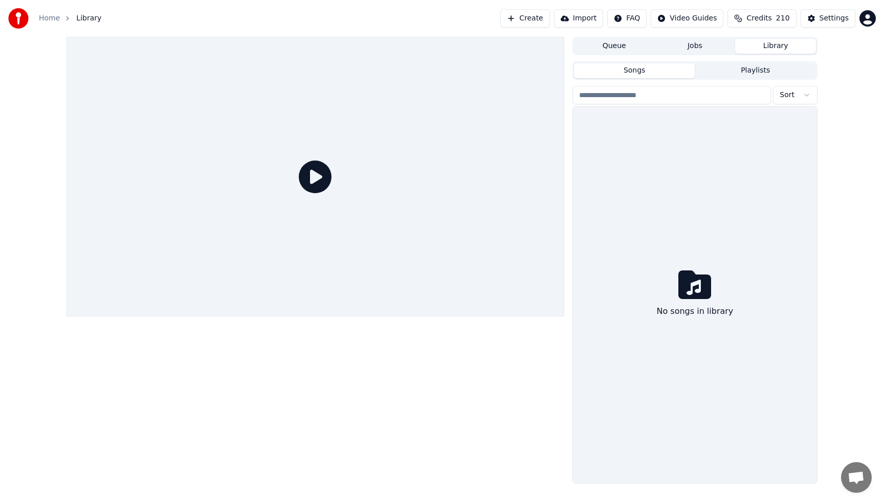
click at [681, 280] on div "No songs in library" at bounding box center [695, 295] width 244 height 376
click at [532, 19] on button "Create" at bounding box center [525, 18] width 50 height 18
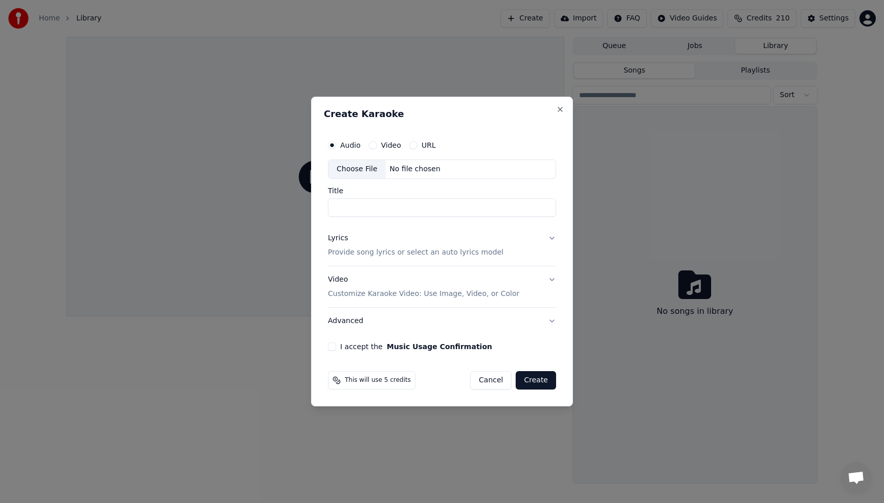
click at [339, 159] on div "Audio Video URL Choose File No file chosen" at bounding box center [442, 157] width 228 height 44
click at [354, 171] on div "Choose File" at bounding box center [356, 169] width 57 height 18
click at [356, 167] on div "Choose File" at bounding box center [356, 169] width 57 height 18
click at [358, 251] on p "Provide song lyrics or select an auto lyrics model" at bounding box center [415, 253] width 175 height 10
type input "**********"
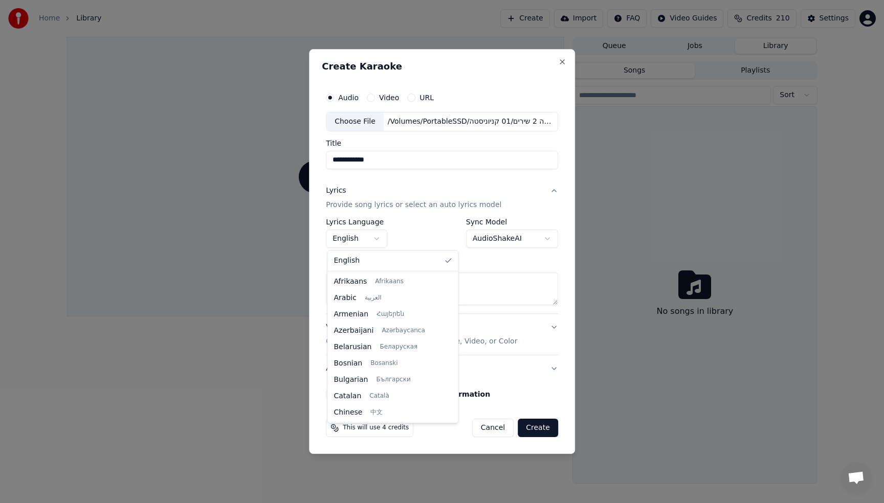
click at [356, 244] on body "**********" at bounding box center [442, 251] width 884 height 503
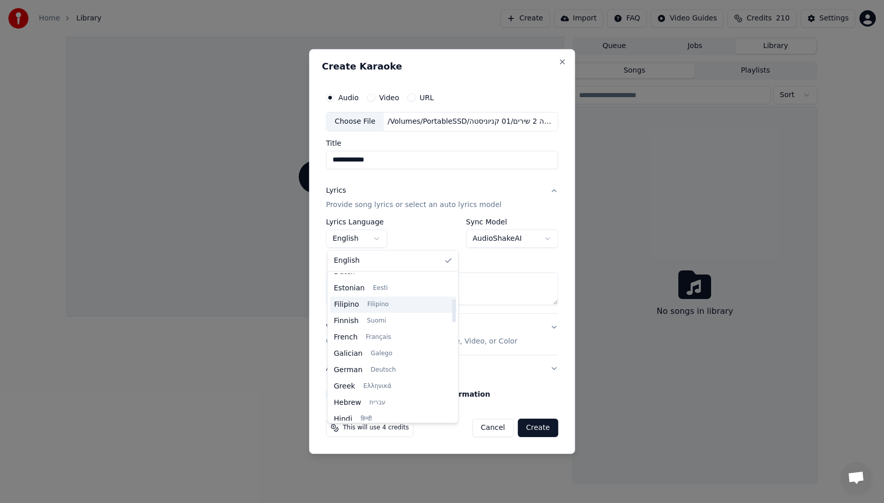
scroll to position [305, 0]
select select "**"
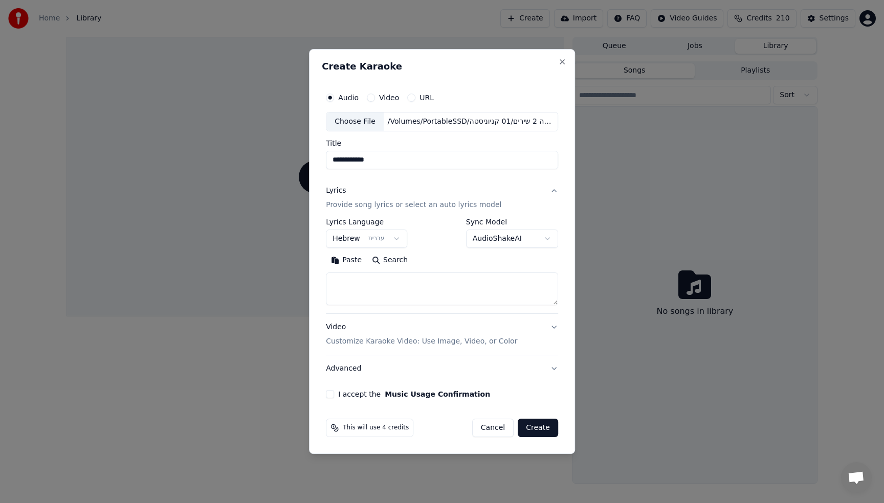
click at [372, 299] on textarea at bounding box center [442, 289] width 232 height 33
drag, startPoint x: 345, startPoint y: 163, endPoint x: 283, endPoint y: 166, distance: 62.0
click at [285, 166] on body "**********" at bounding box center [442, 251] width 884 height 503
click at [335, 160] on input "**********" at bounding box center [442, 160] width 232 height 18
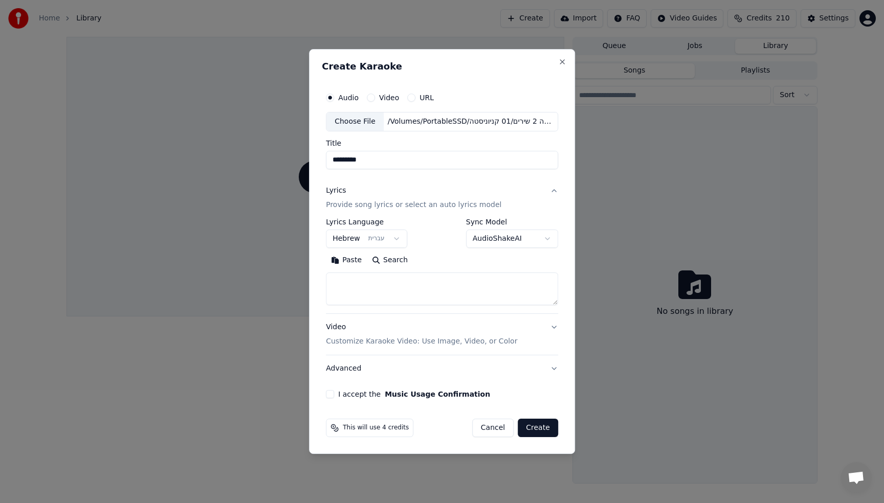
type input "*********"
click at [369, 286] on textarea at bounding box center [442, 289] width 232 height 33
paste textarea "**********"
type textarea "**********"
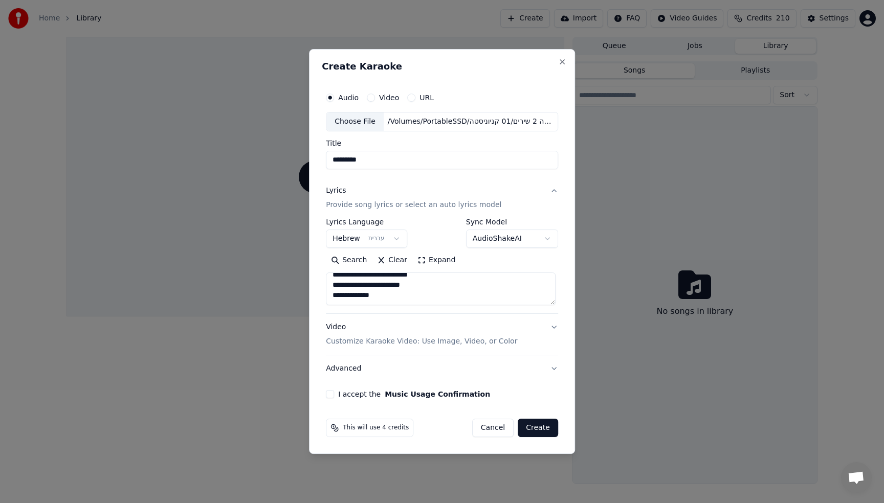
click at [437, 261] on button "Expand" at bounding box center [436, 260] width 48 height 16
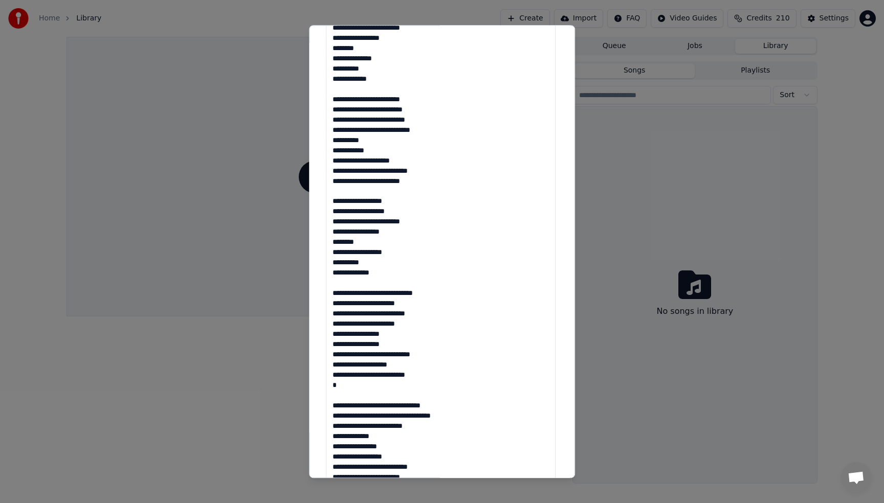
scroll to position [541, 0]
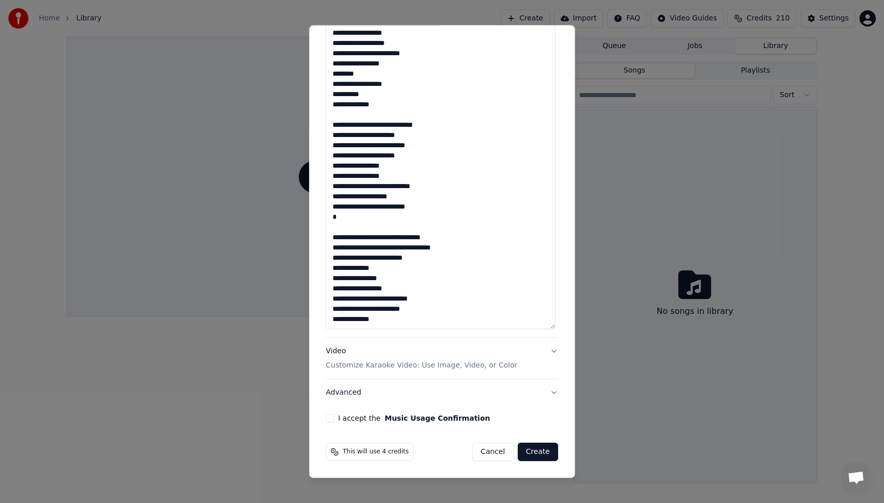
click at [326, 417] on button "I accept the Music Usage Confirmation" at bounding box center [330, 418] width 8 height 8
click at [536, 453] on button "Create" at bounding box center [538, 452] width 40 height 18
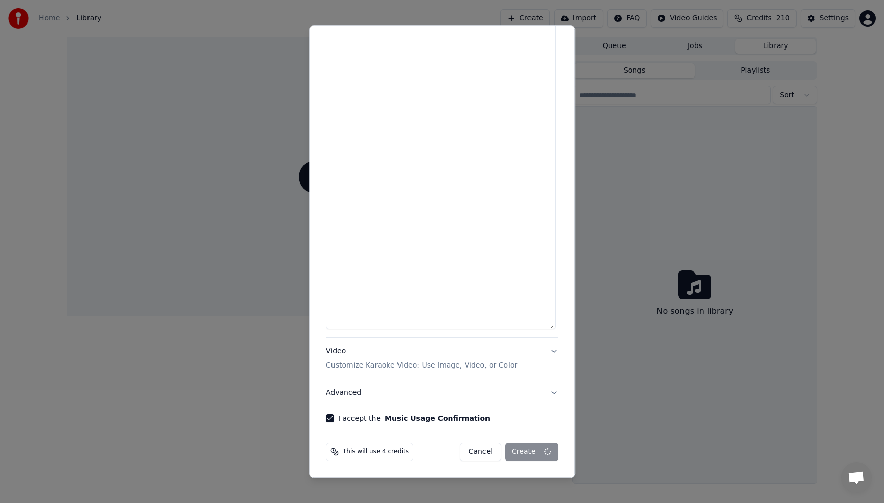
scroll to position [0, 0]
select select
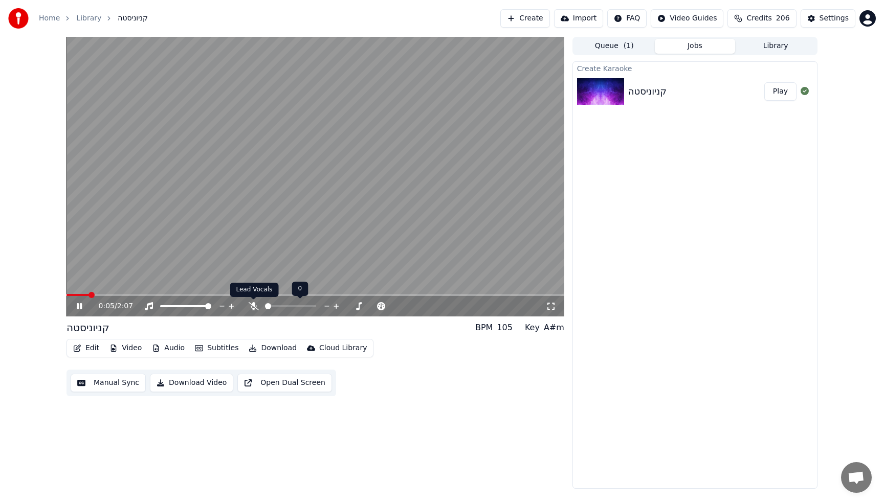
click at [254, 308] on icon at bounding box center [254, 306] width 10 height 8
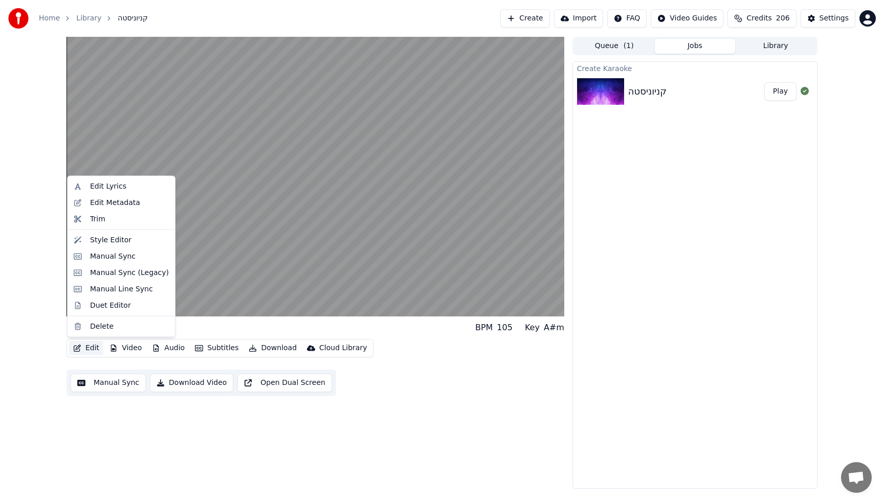
click at [84, 347] on button "Edit" at bounding box center [86, 348] width 34 height 14
click at [97, 308] on div "Duet Editor" at bounding box center [110, 305] width 41 height 10
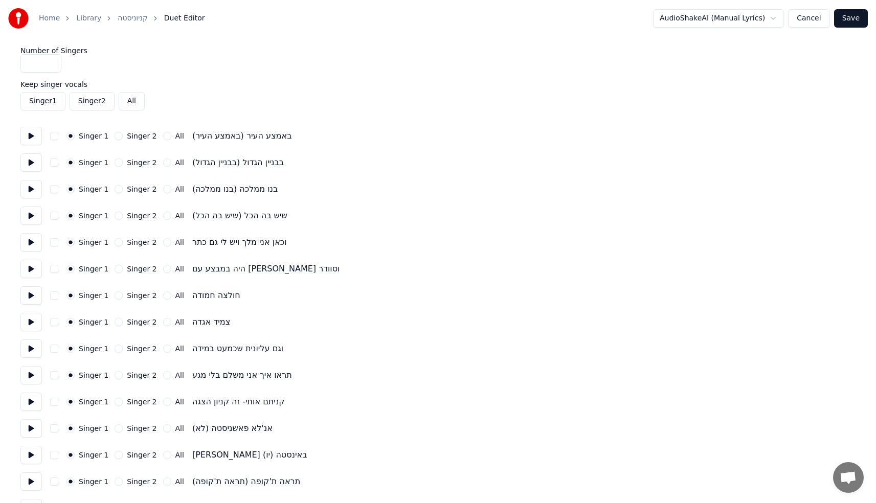
click at [51, 62] on input "*" at bounding box center [40, 63] width 41 height 18
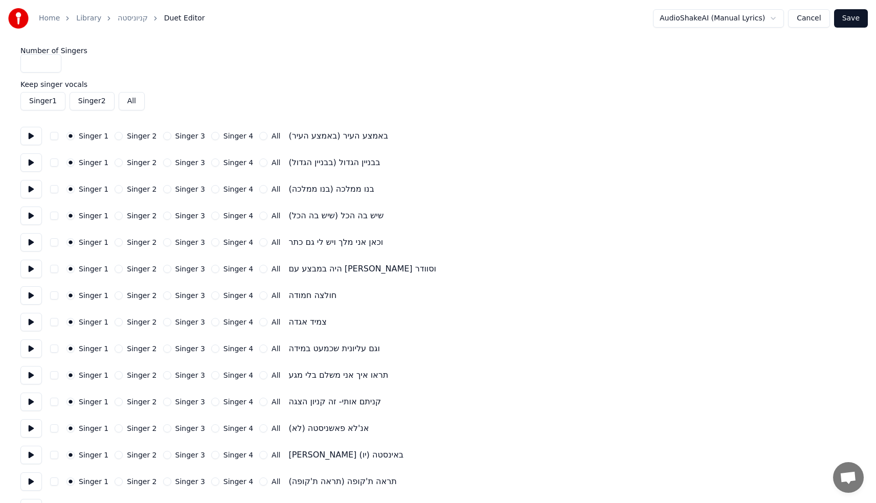
click at [51, 62] on input "*" at bounding box center [40, 63] width 41 height 18
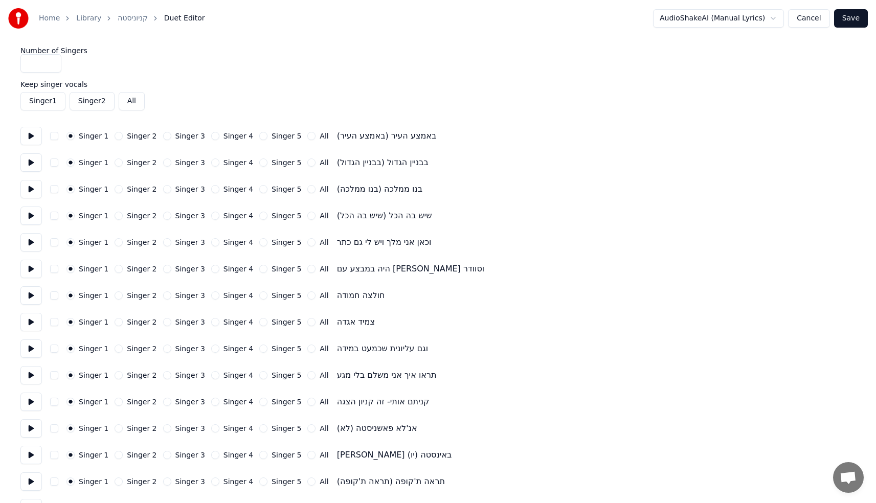
click at [51, 62] on input "*" at bounding box center [40, 63] width 41 height 18
type input "*"
click at [51, 66] on input "*" at bounding box center [40, 63] width 41 height 18
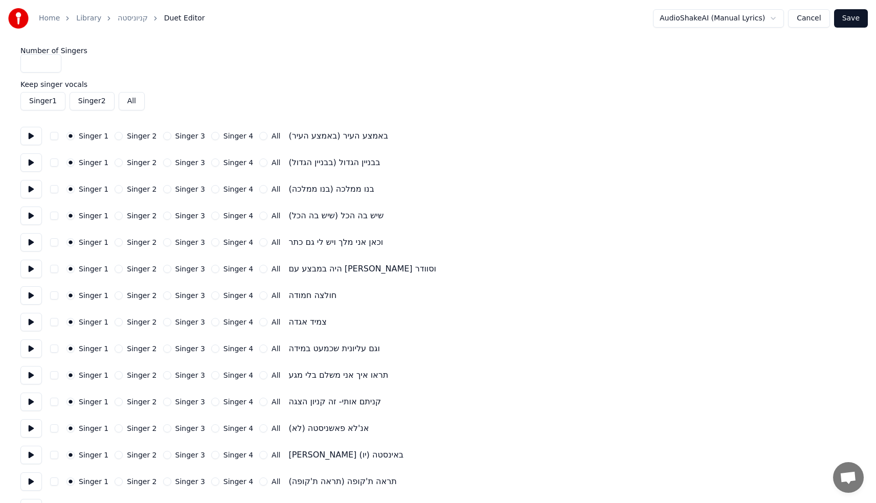
click at [241, 62] on div "Number of Singers *" at bounding box center [437, 60] width 835 height 26
click at [127, 19] on link "קניוניסטה" at bounding box center [133, 18] width 30 height 10
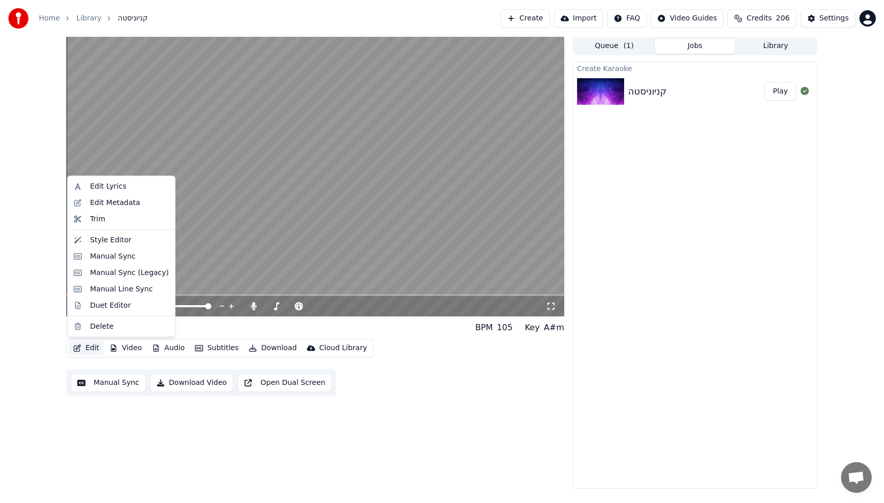
click at [83, 350] on button "Edit" at bounding box center [86, 348] width 34 height 14
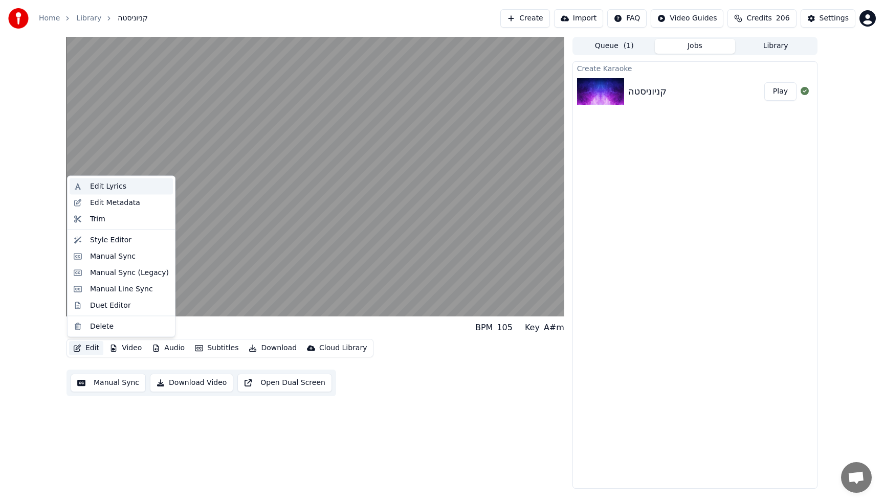
click at [116, 189] on div "Edit Lyrics" at bounding box center [108, 187] width 36 height 10
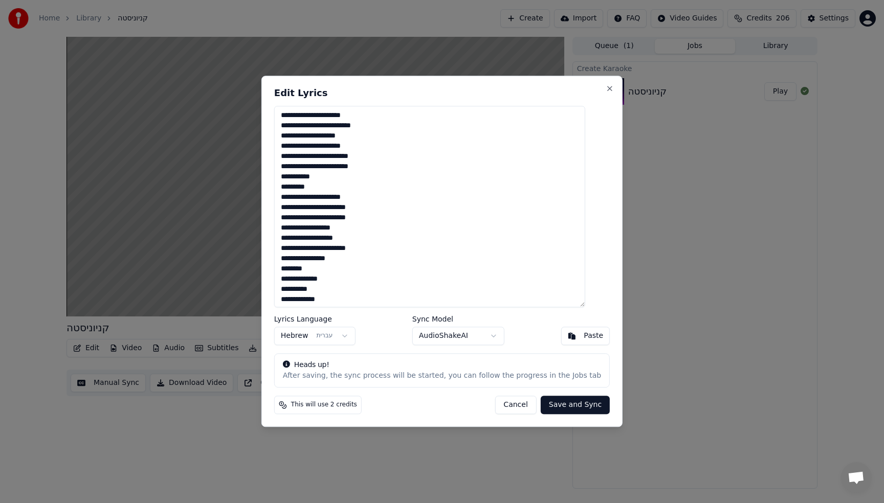
click at [554, 114] on textarea at bounding box center [429, 206] width 311 height 201
click at [555, 141] on textarea at bounding box center [429, 206] width 311 height 201
click at [559, 160] on textarea at bounding box center [429, 206] width 311 height 201
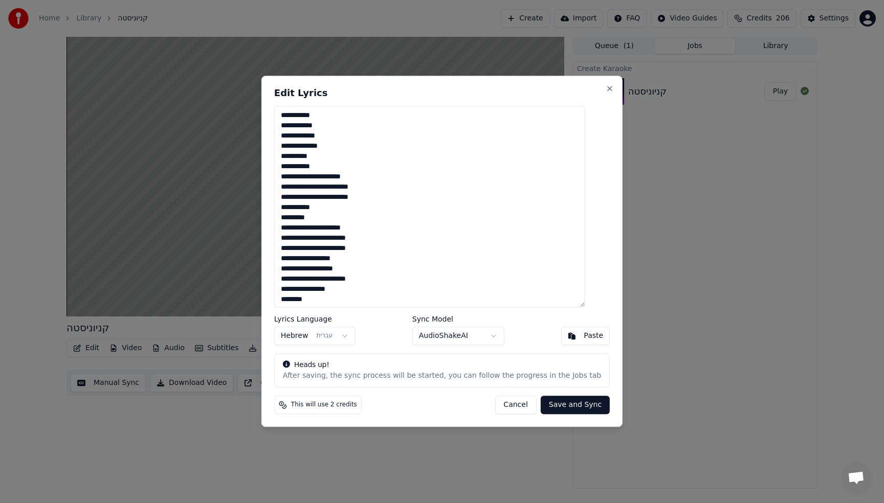
click at [555, 175] on textarea at bounding box center [429, 206] width 311 height 201
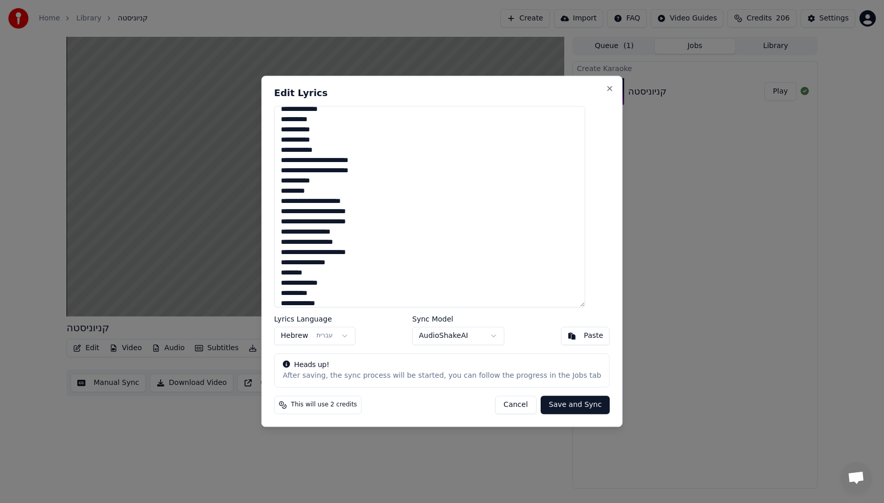
scroll to position [38, 0]
click at [542, 231] on textarea at bounding box center [429, 206] width 311 height 201
click at [540, 252] on textarea at bounding box center [429, 206] width 311 height 201
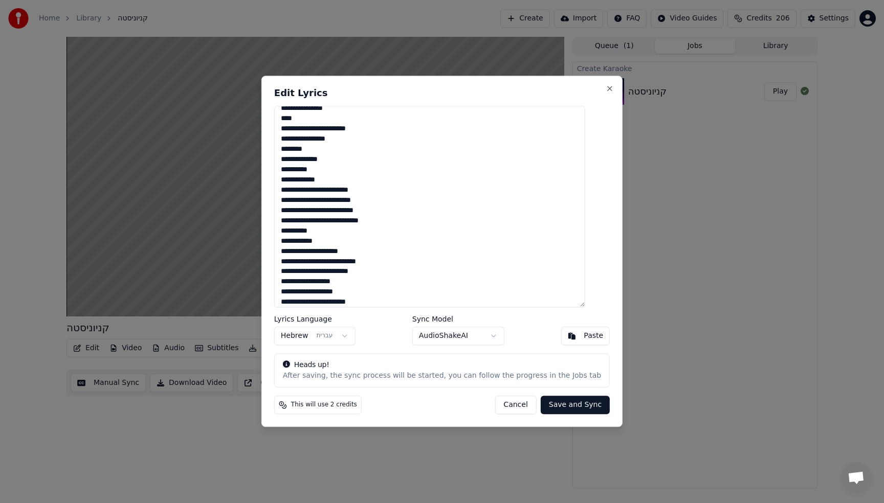
scroll to position [178, 0]
click at [548, 133] on textarea at bounding box center [429, 206] width 311 height 201
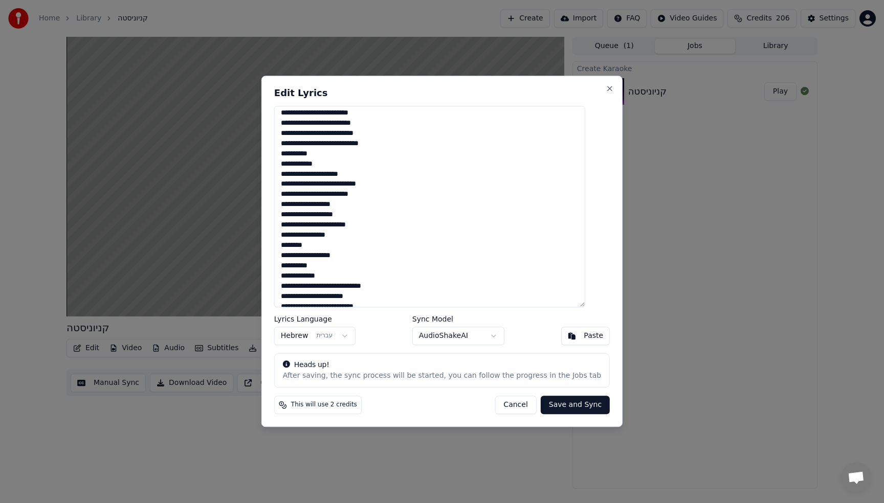
scroll to position [265, 0]
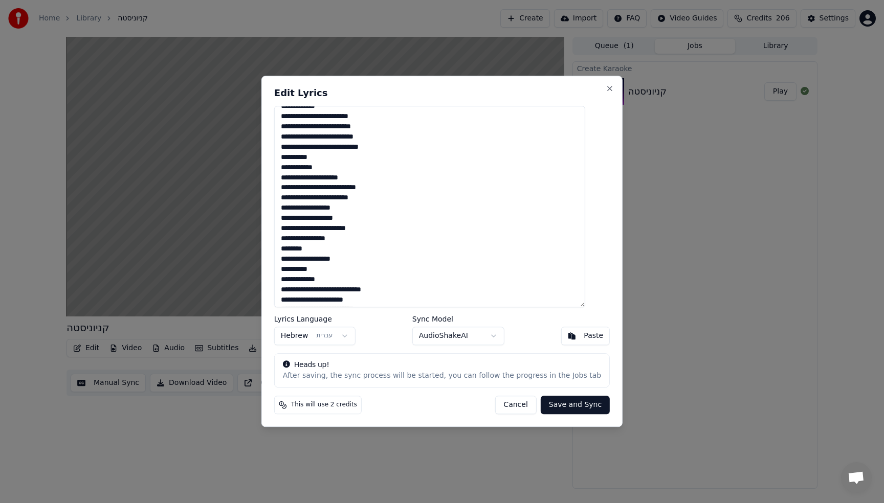
click at [542, 210] on textarea at bounding box center [429, 206] width 311 height 201
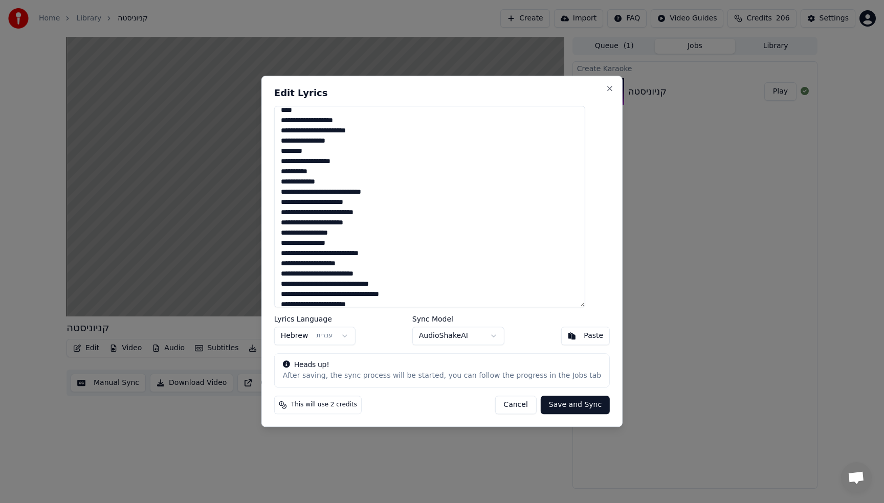
click at [539, 121] on textarea at bounding box center [429, 206] width 311 height 201
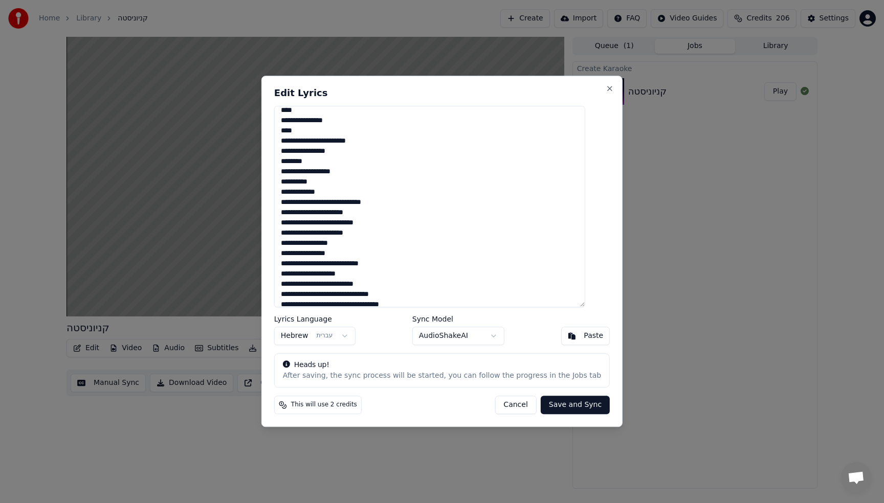
scroll to position [393, 0]
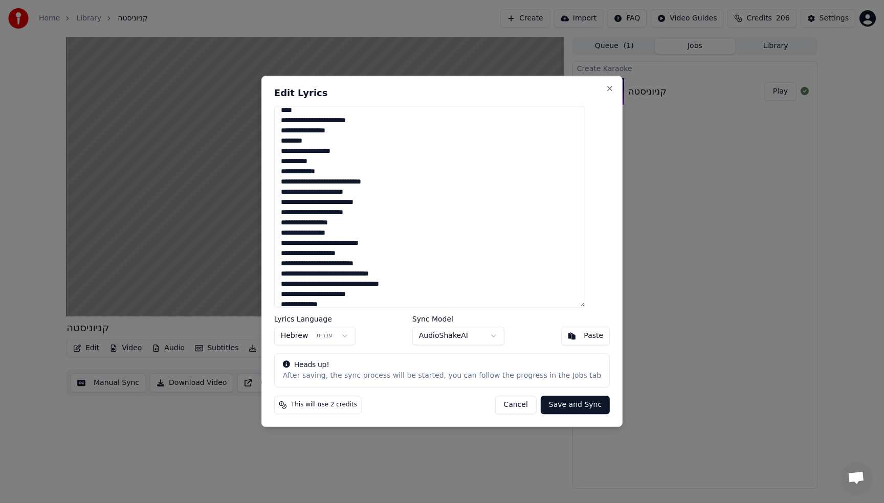
click at [542, 155] on textarea at bounding box center [429, 206] width 311 height 201
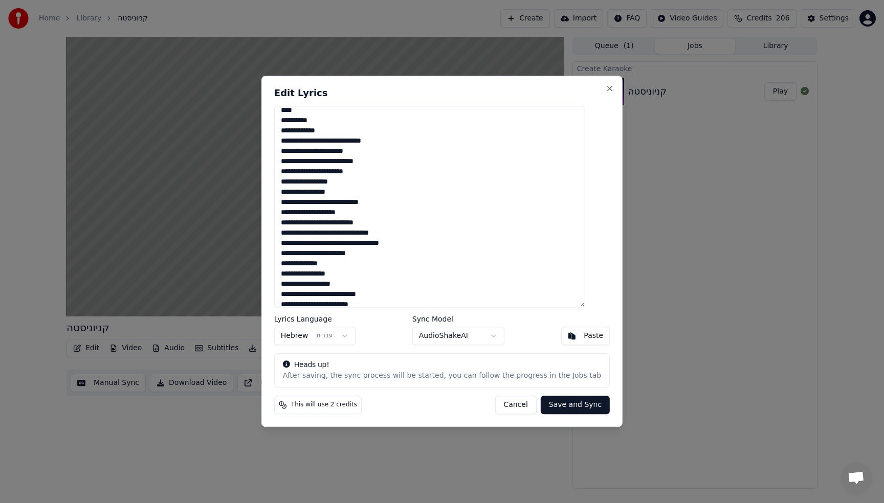
click at [551, 183] on textarea at bounding box center [429, 206] width 311 height 201
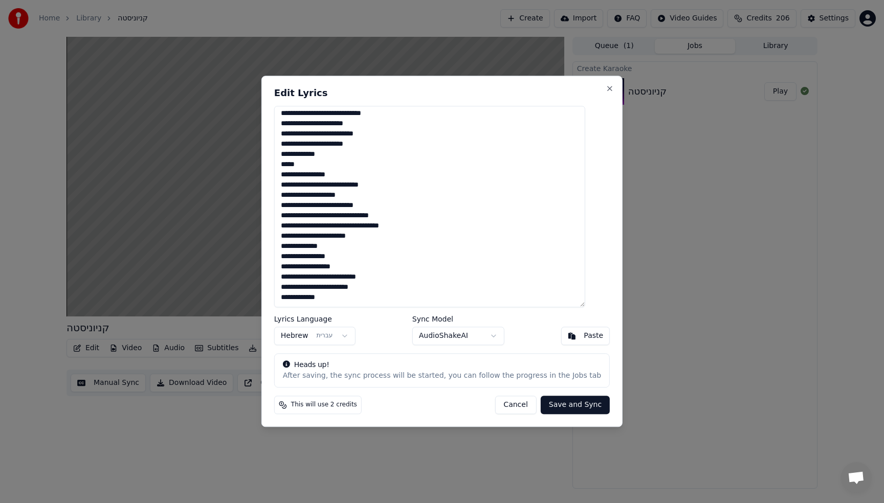
click at [553, 176] on textarea at bounding box center [429, 206] width 311 height 201
click at [542, 216] on textarea at bounding box center [429, 206] width 311 height 201
click at [541, 217] on textarea at bounding box center [429, 206] width 311 height 201
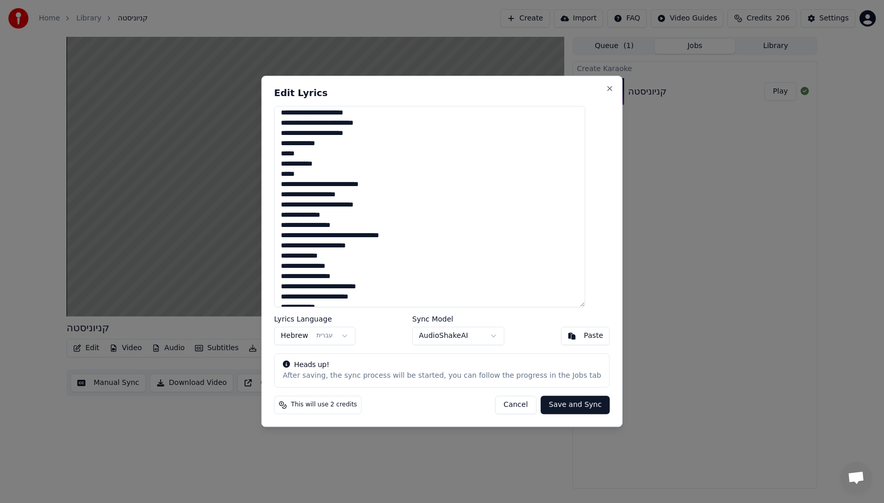
scroll to position [493, 0]
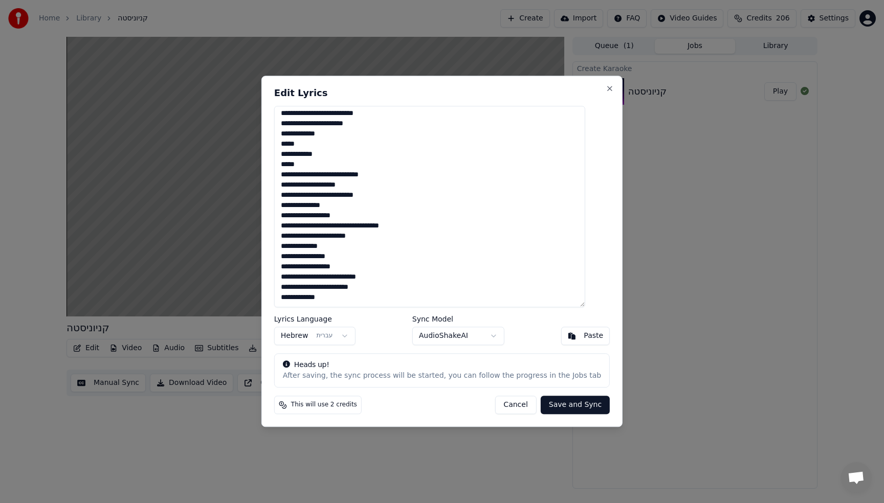
click at [577, 215] on textarea at bounding box center [429, 206] width 311 height 201
click at [539, 226] on textarea at bounding box center [429, 206] width 311 height 201
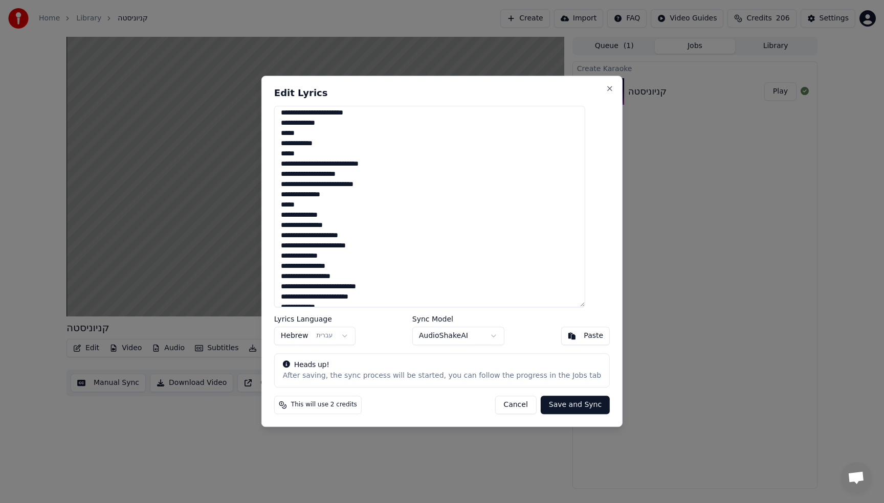
scroll to position [513, 0]
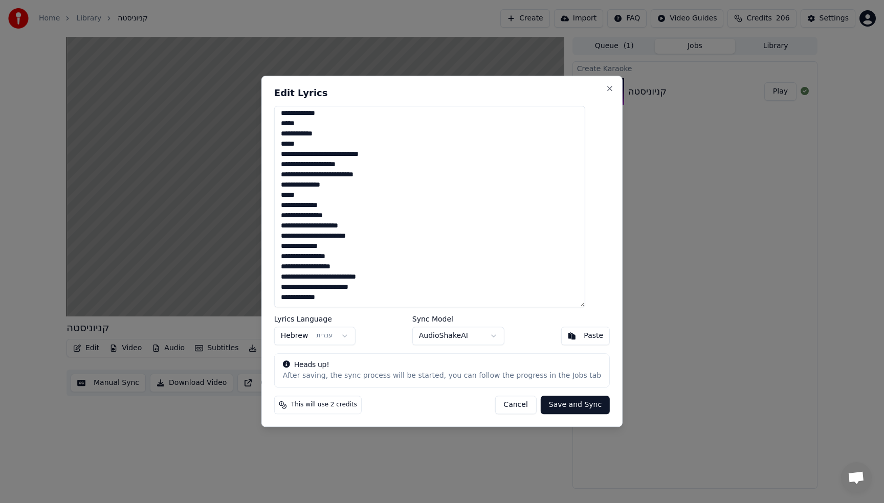
click at [580, 228] on textarea at bounding box center [429, 206] width 311 height 201
click at [551, 235] on textarea at bounding box center [429, 206] width 311 height 201
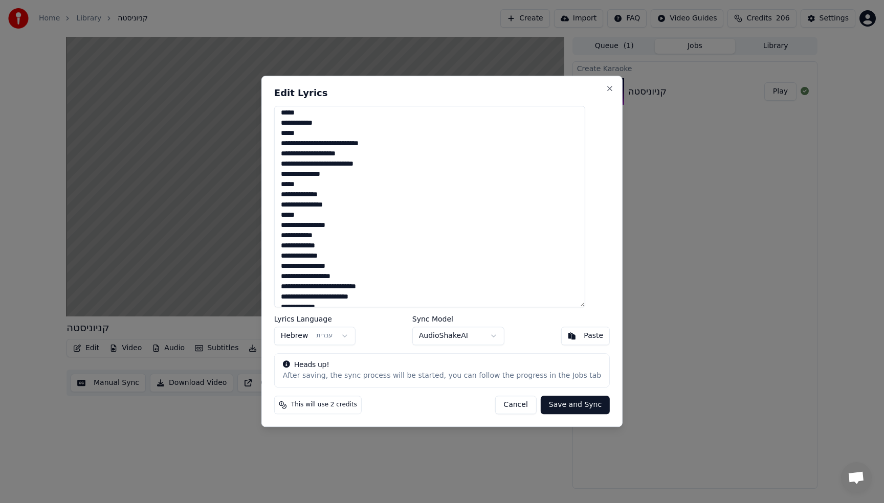
scroll to position [534, 0]
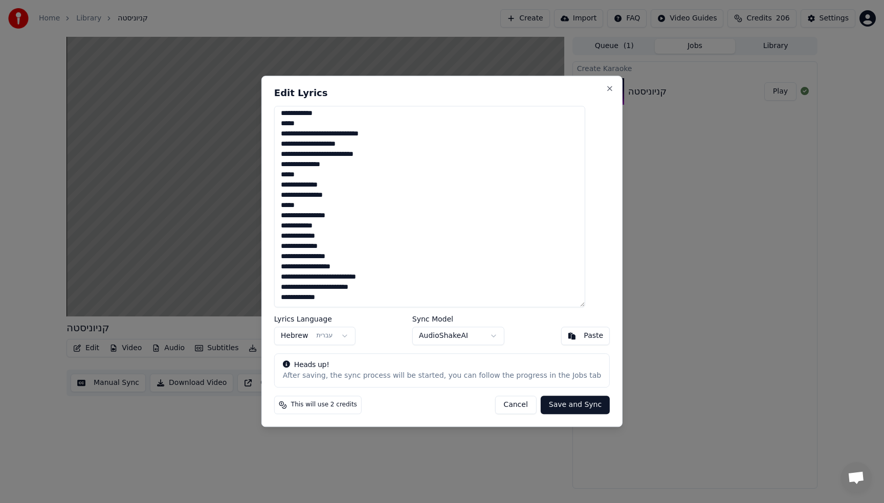
click at [562, 266] on textarea at bounding box center [429, 206] width 311 height 201
click at [559, 233] on textarea at bounding box center [429, 206] width 311 height 201
click at [542, 281] on textarea at bounding box center [429, 206] width 311 height 201
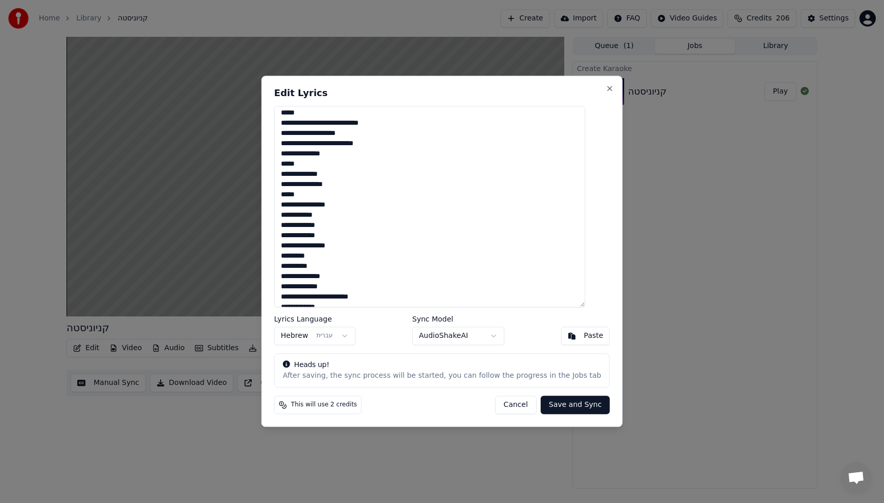
scroll to position [554, 0]
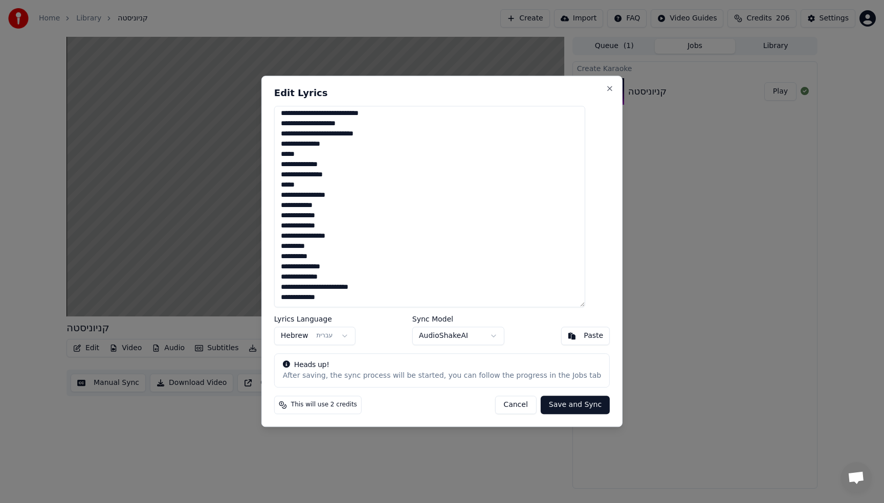
click at [559, 290] on textarea at bounding box center [429, 206] width 311 height 201
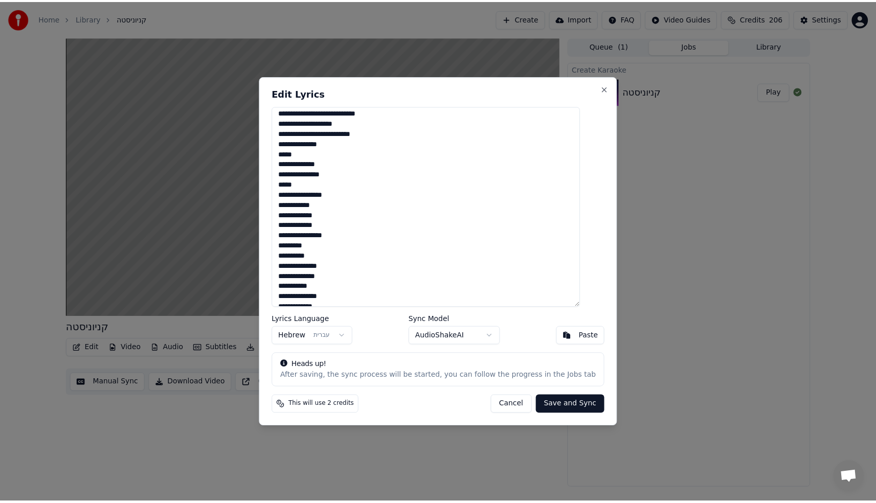
scroll to position [565, 0]
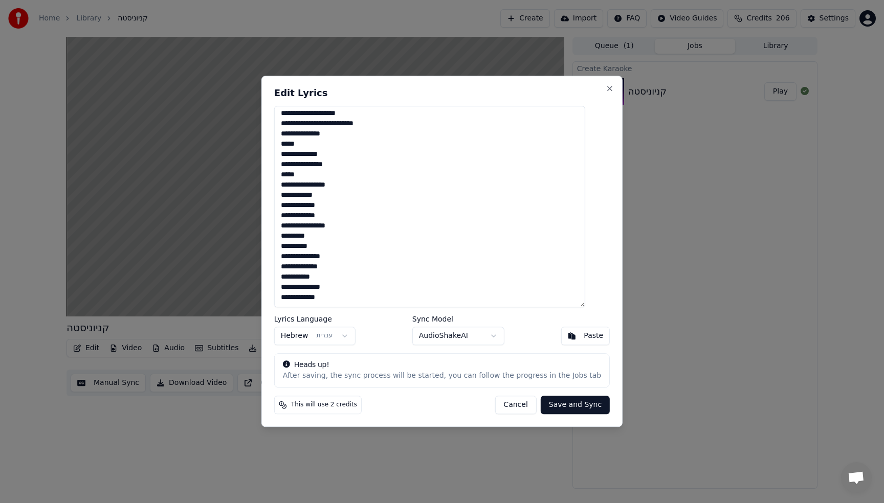
type textarea "**********"
click at [571, 406] on button "Save and Sync" at bounding box center [575, 405] width 69 height 18
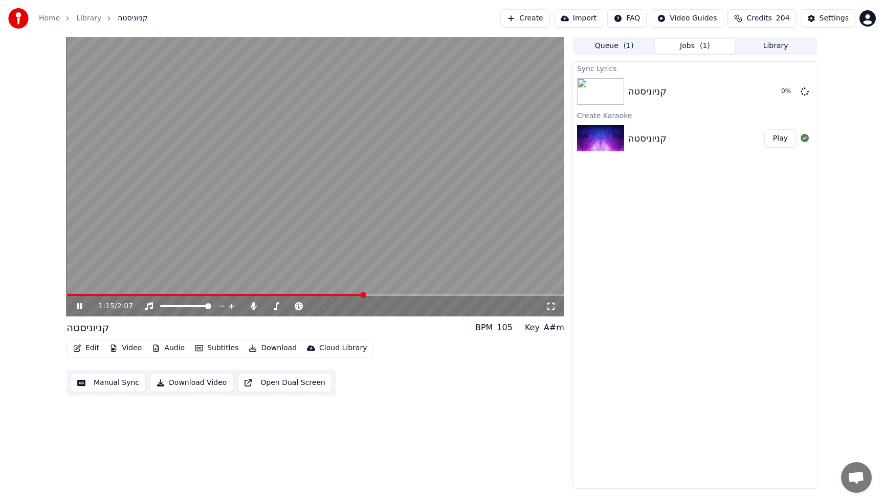
click at [296, 202] on video at bounding box center [315, 177] width 498 height 280
click at [90, 296] on div "1:22 / 2:07" at bounding box center [315, 306] width 498 height 20
click at [66, 294] on span at bounding box center [80, 295] width 28 height 2
click at [74, 338] on div "קניוניסטה BPM 105 Key A#m Edit Video Audio Subtitles Download Cloud Library Man…" at bounding box center [315, 359] width 498 height 76
click at [82, 344] on button "Edit" at bounding box center [86, 348] width 34 height 14
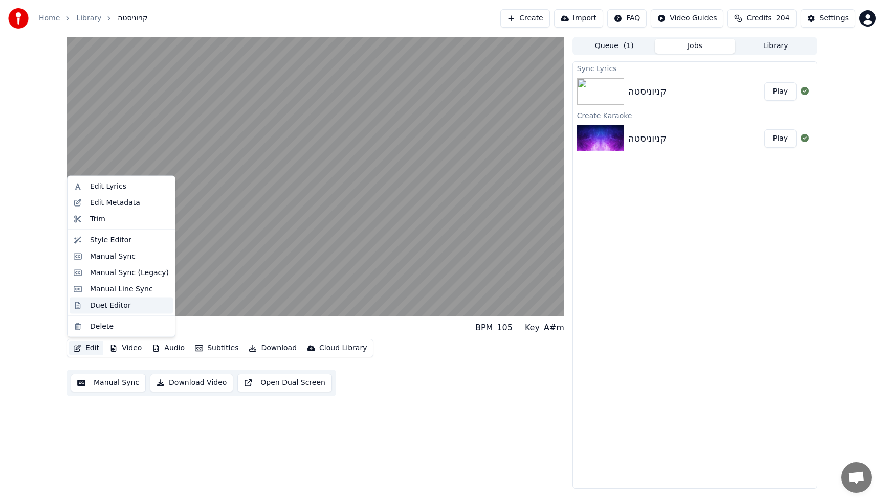
click at [86, 310] on div "Duet Editor" at bounding box center [121, 305] width 103 height 16
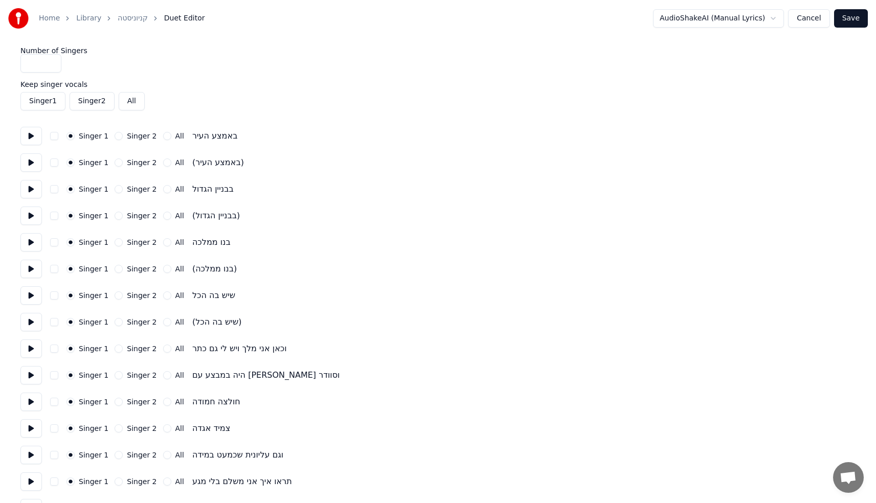
click at [34, 60] on input "*" at bounding box center [40, 63] width 41 height 18
click at [49, 62] on input "*" at bounding box center [40, 63] width 41 height 18
type input "*"
click at [49, 62] on input "*" at bounding box center [40, 63] width 41 height 18
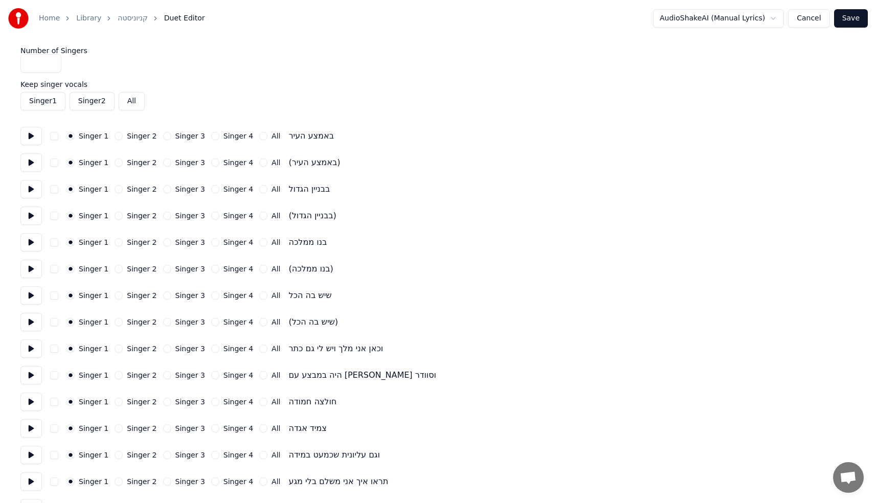
click at [259, 161] on button "All" at bounding box center [263, 163] width 8 height 8
click at [259, 214] on button "All" at bounding box center [263, 216] width 8 height 8
click at [259, 267] on button "All" at bounding box center [263, 269] width 8 height 8
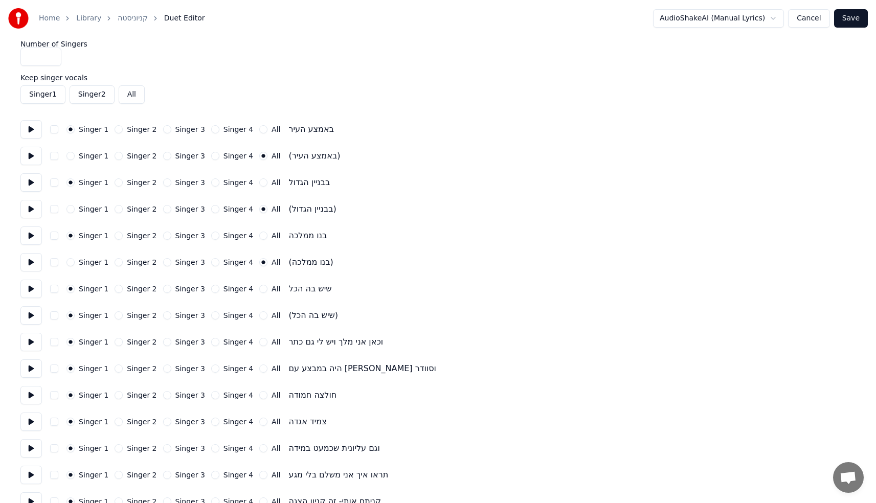
scroll to position [10, 0]
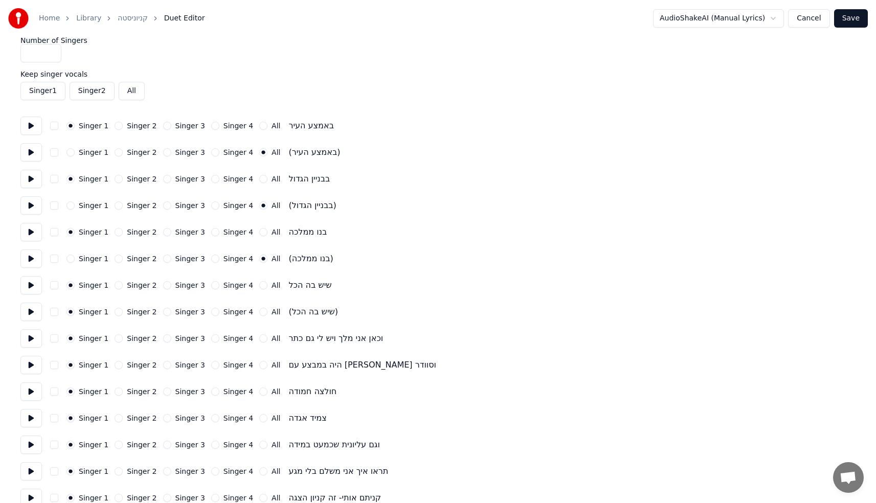
click at [260, 311] on div "All" at bounding box center [269, 312] width 21 height 8
click at [259, 310] on button "All" at bounding box center [263, 312] width 8 height 8
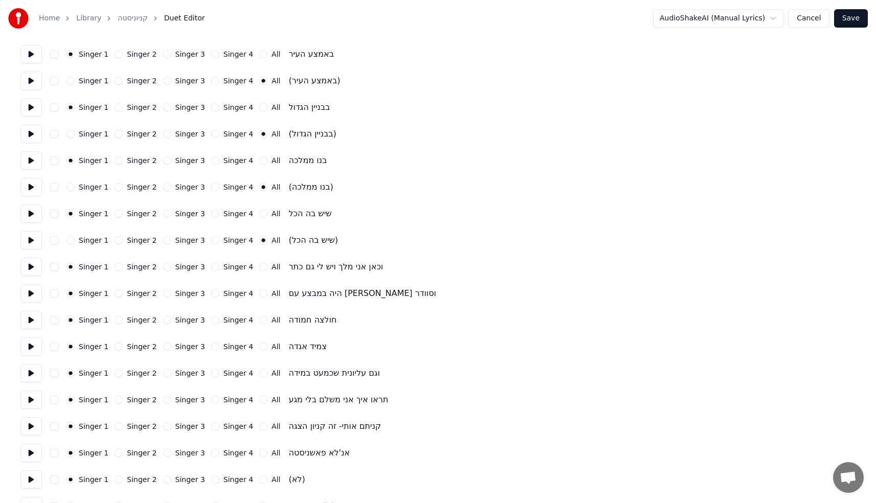
scroll to position [83, 0]
click at [115, 265] on button "Singer 2" at bounding box center [119, 266] width 8 height 8
click at [116, 295] on button "Singer 2" at bounding box center [119, 292] width 8 height 8
click at [164, 320] on button "Singer 3" at bounding box center [167, 319] width 8 height 8
click at [164, 345] on button "Singer 3" at bounding box center [167, 346] width 8 height 8
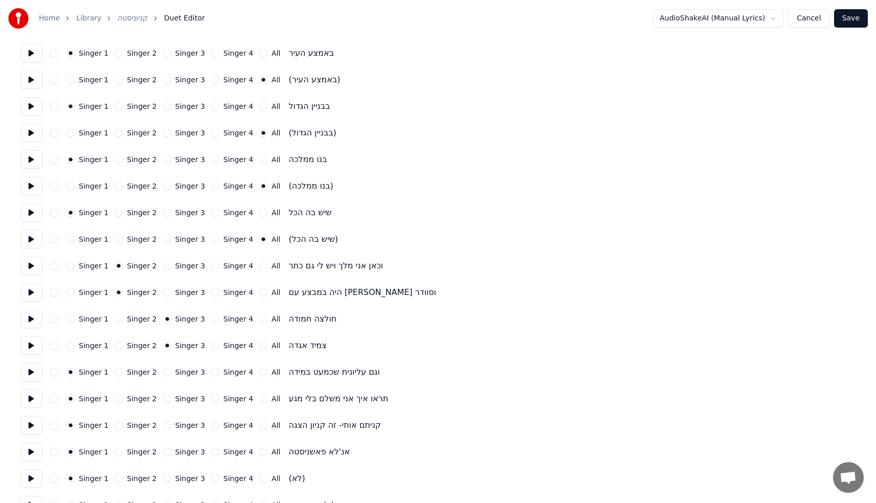
click at [164, 372] on button "Singer 3" at bounding box center [167, 372] width 8 height 8
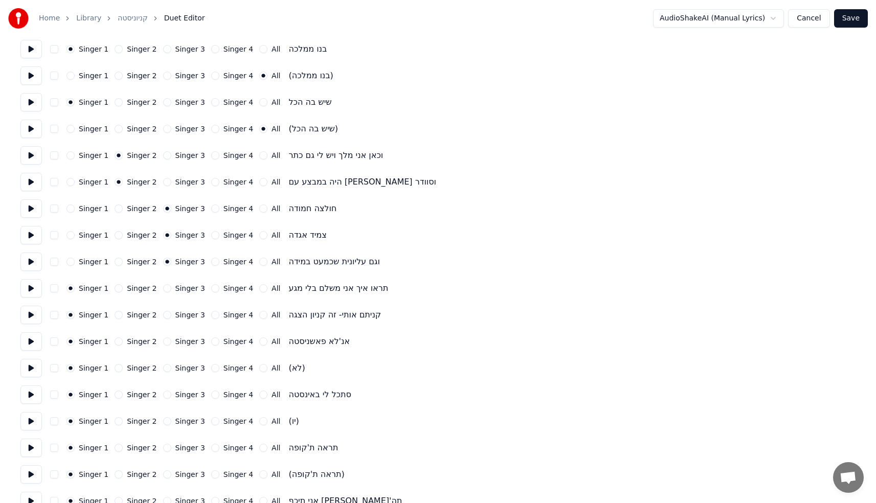
scroll to position [213, 0]
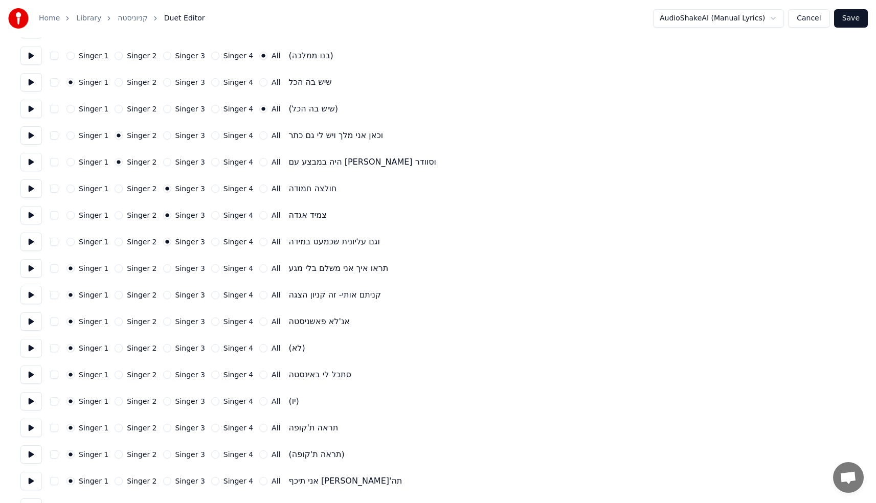
click at [116, 268] on button "Singer 2" at bounding box center [119, 268] width 8 height 8
click at [212, 297] on button "Singer 4" at bounding box center [215, 295] width 8 height 8
click at [259, 322] on button "All" at bounding box center [263, 322] width 8 height 8
click at [259, 347] on button "All" at bounding box center [263, 348] width 8 height 8
click at [259, 375] on button "All" at bounding box center [263, 375] width 8 height 8
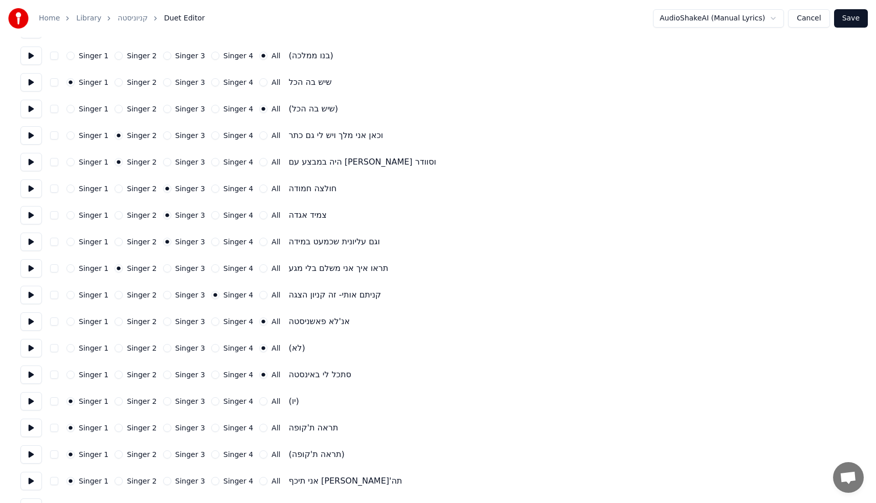
click at [259, 398] on button "All" at bounding box center [263, 401] width 8 height 8
click at [259, 429] on button "All" at bounding box center [263, 428] width 8 height 8
click at [259, 453] on button "All" at bounding box center [263, 455] width 8 height 8
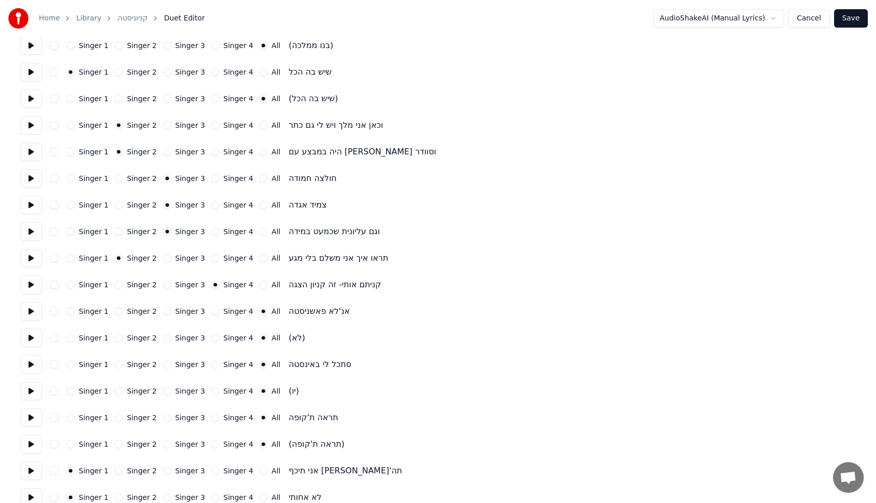
scroll to position [363, 0]
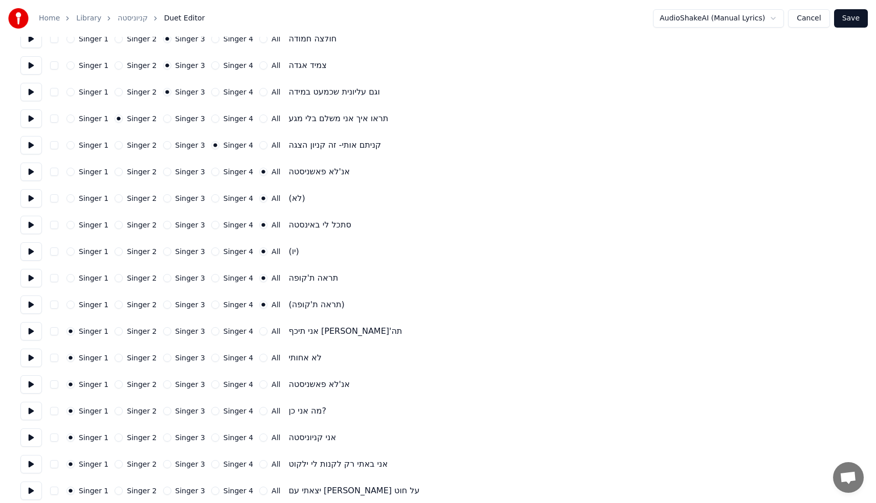
click at [259, 330] on button "All" at bounding box center [263, 331] width 8 height 8
click at [259, 356] on button "All" at bounding box center [263, 358] width 8 height 8
click at [259, 385] on button "All" at bounding box center [263, 384] width 8 height 8
click at [259, 413] on button "All" at bounding box center [263, 411] width 8 height 8
click at [259, 438] on button "All" at bounding box center [263, 438] width 8 height 8
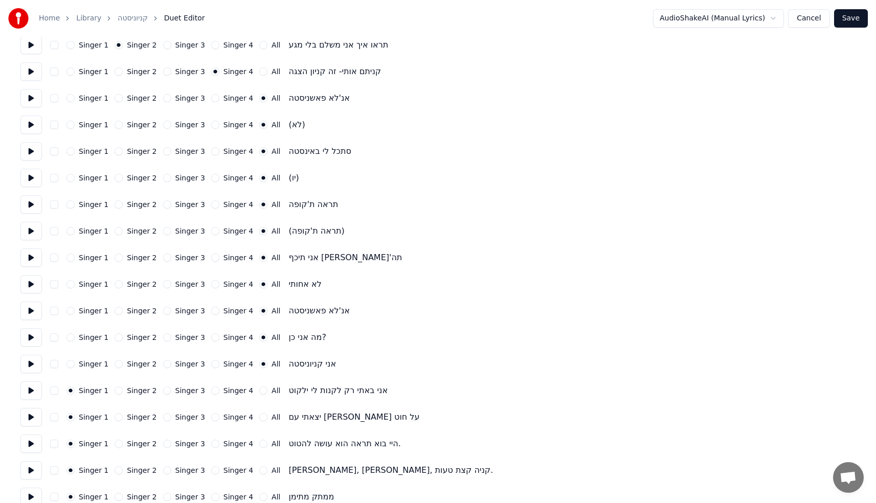
scroll to position [437, 0]
click at [117, 444] on button "Singer 2" at bounding box center [119, 443] width 8 height 8
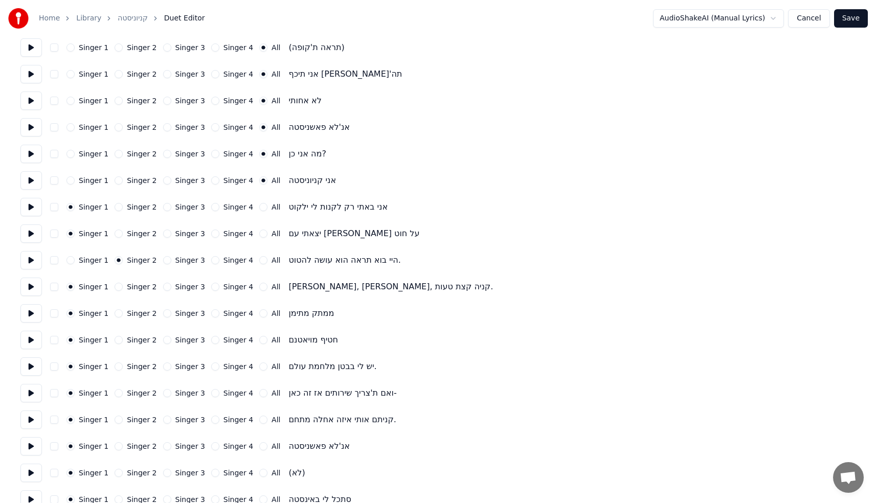
scroll to position [621, 0]
click at [211, 313] on button "Singer 4" at bounding box center [215, 313] width 8 height 8
click at [213, 313] on circle "button" at bounding box center [215, 313] width 4 height 4
click at [166, 341] on button "Singer 3" at bounding box center [167, 339] width 8 height 8
type button "2"
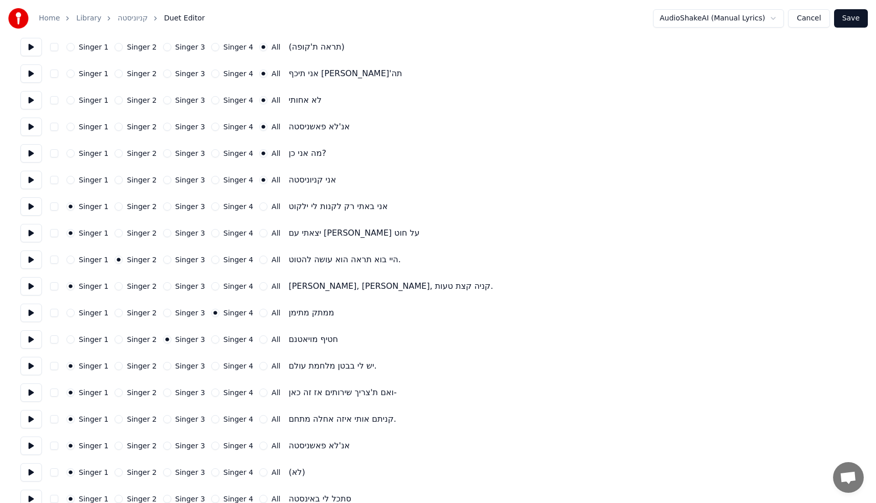
click at [115, 391] on button "Singer 2" at bounding box center [119, 393] width 8 height 8
click at [163, 419] on button "Singer 3" at bounding box center [167, 419] width 8 height 8
type button "2"
click at [211, 341] on button "Singer 4" at bounding box center [215, 339] width 8 height 8
click at [168, 340] on div "2 Singer 3" at bounding box center [184, 339] width 42 height 8
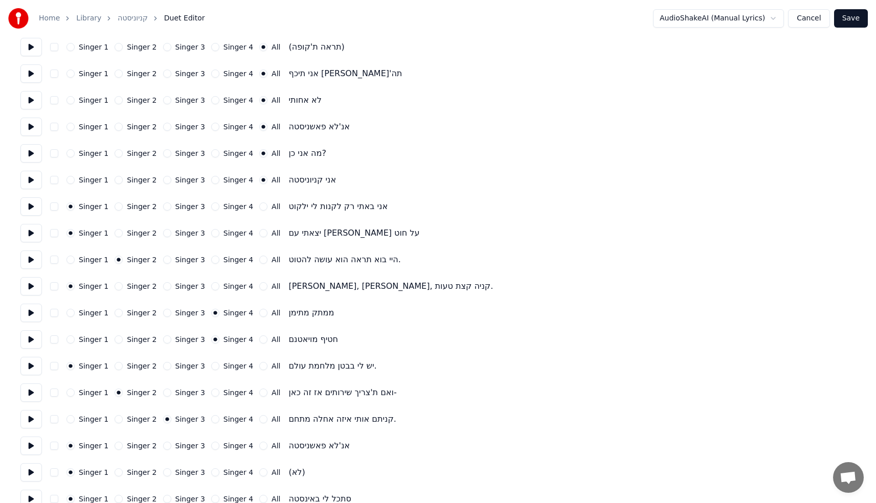
click at [167, 340] on div "2 Singer 3" at bounding box center [184, 339] width 42 height 8
click at [165, 340] on button "2" at bounding box center [167, 339] width 8 height 8
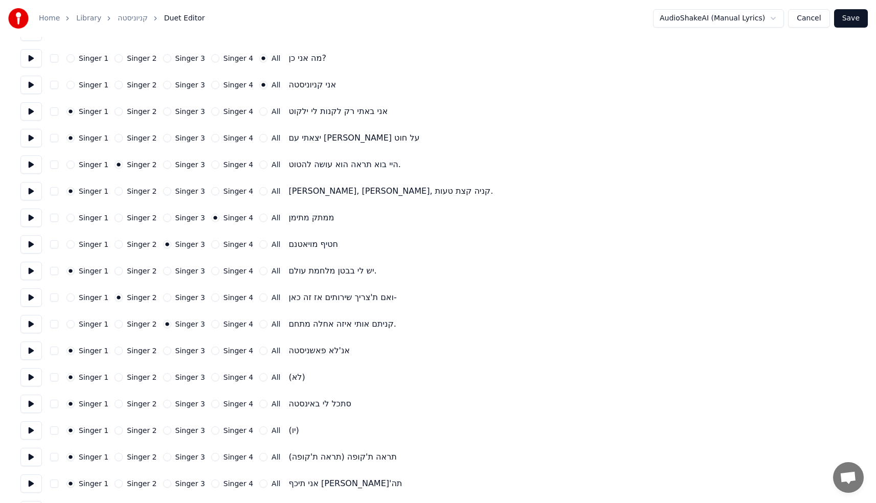
scroll to position [772, 0]
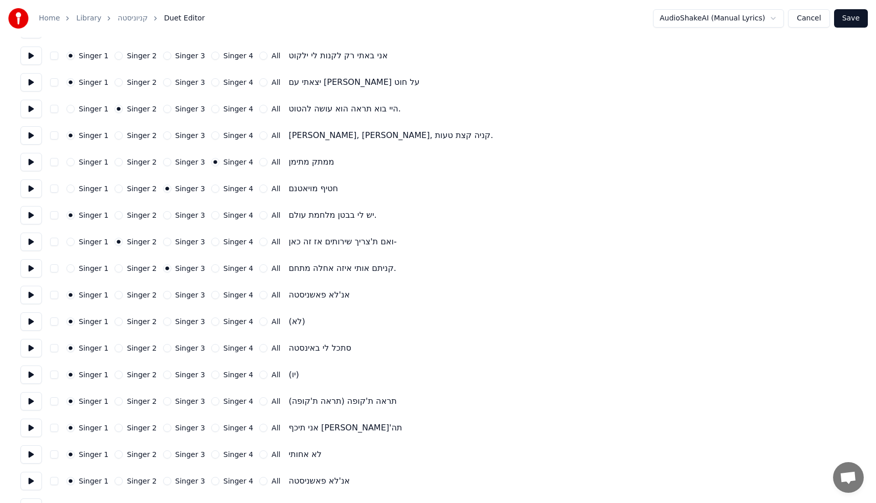
click at [211, 268] on button "Singer 4" at bounding box center [215, 268] width 8 height 8
click at [259, 295] on button "All" at bounding box center [263, 295] width 8 height 8
click at [259, 322] on button "All" at bounding box center [263, 322] width 8 height 8
click at [259, 350] on button "All" at bounding box center [263, 348] width 8 height 8
click at [259, 371] on button "All" at bounding box center [263, 375] width 8 height 8
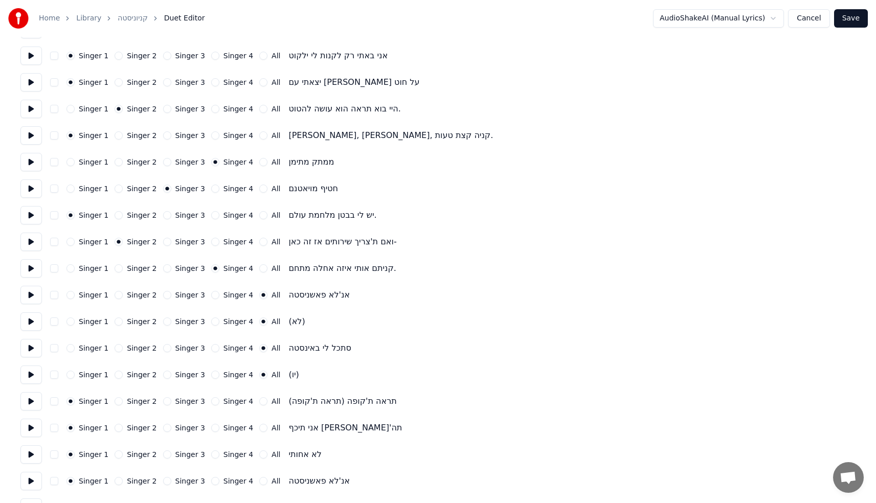
click at [259, 399] on button "All" at bounding box center [263, 401] width 8 height 8
click at [260, 426] on div "All" at bounding box center [269, 428] width 21 height 8
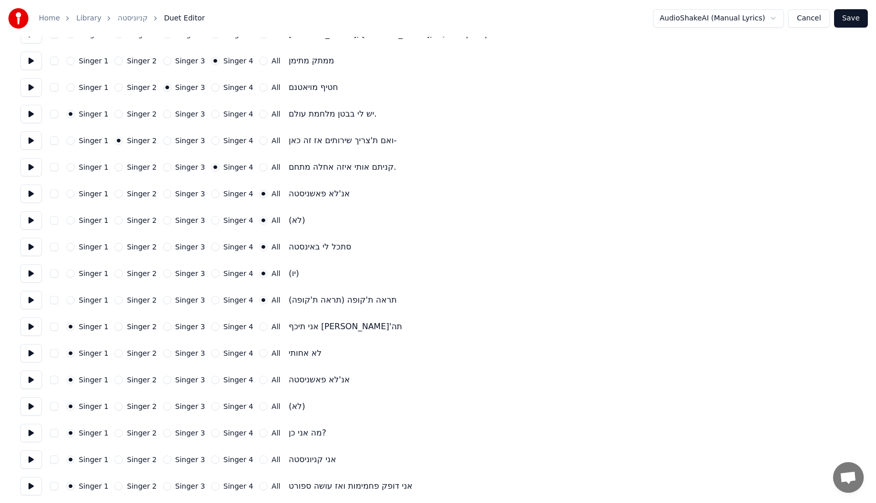
scroll to position [874, 0]
click at [256, 329] on div "Singer 1 Singer 2 Singer 3 Singer 4 All אני תיכף [PERSON_NAME]'תה" at bounding box center [437, 325] width 835 height 18
click at [257, 320] on div "Singer 1 Singer 2 Singer 3 Singer 4 All אני תיכף [PERSON_NAME]'תה" at bounding box center [437, 325] width 835 height 18
click at [259, 323] on button "All" at bounding box center [263, 325] width 8 height 8
click at [259, 353] on button "All" at bounding box center [263, 352] width 8 height 8
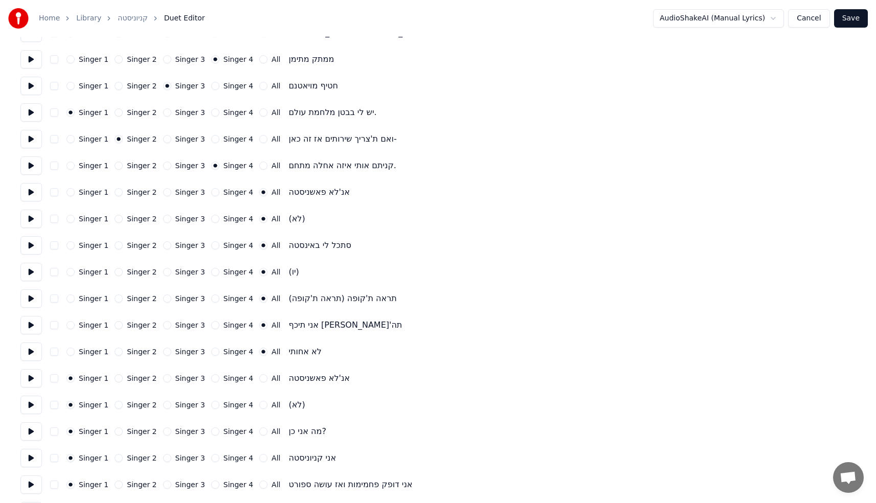
click at [259, 379] on button "All" at bounding box center [263, 378] width 8 height 8
click at [259, 404] on button "All" at bounding box center [263, 405] width 8 height 8
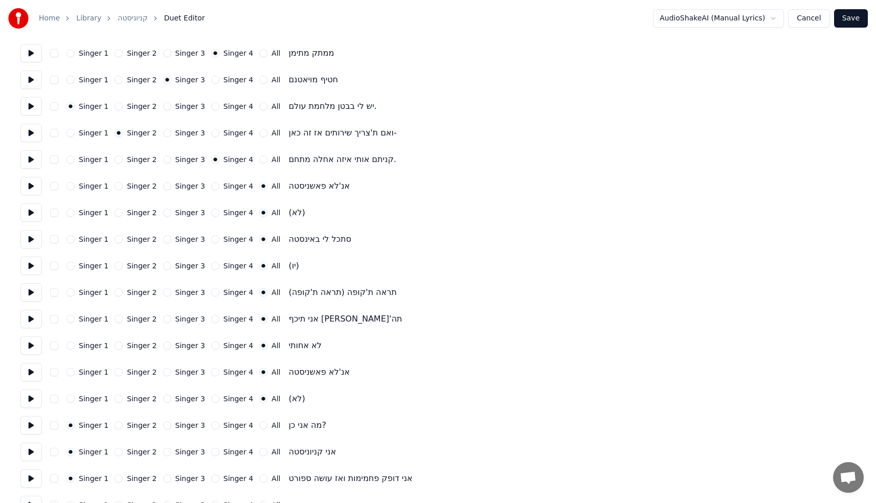
scroll to position [891, 0]
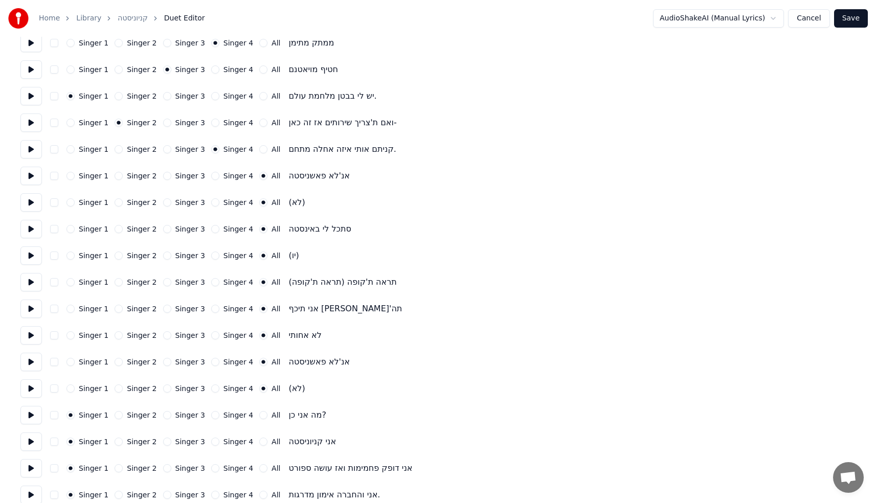
click at [261, 412] on div "All" at bounding box center [269, 415] width 21 height 8
click at [259, 414] on button "All" at bounding box center [263, 415] width 8 height 8
click at [259, 440] on button "All" at bounding box center [263, 442] width 8 height 8
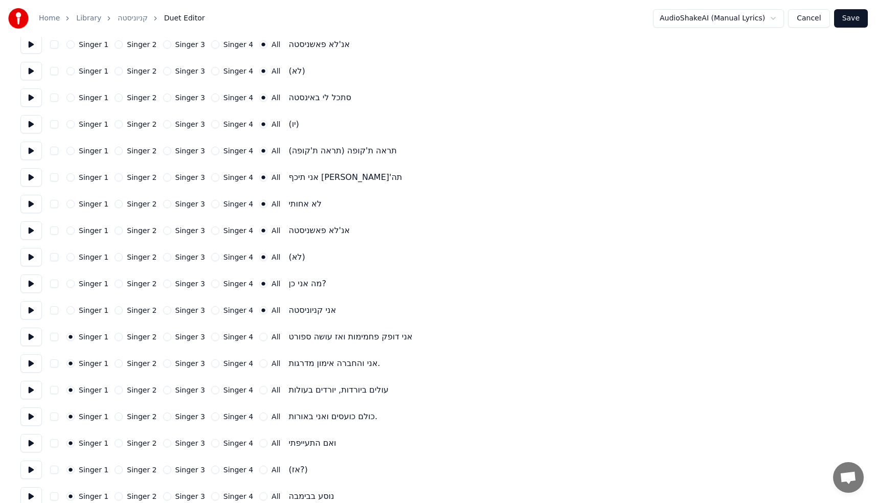
scroll to position [1048, 0]
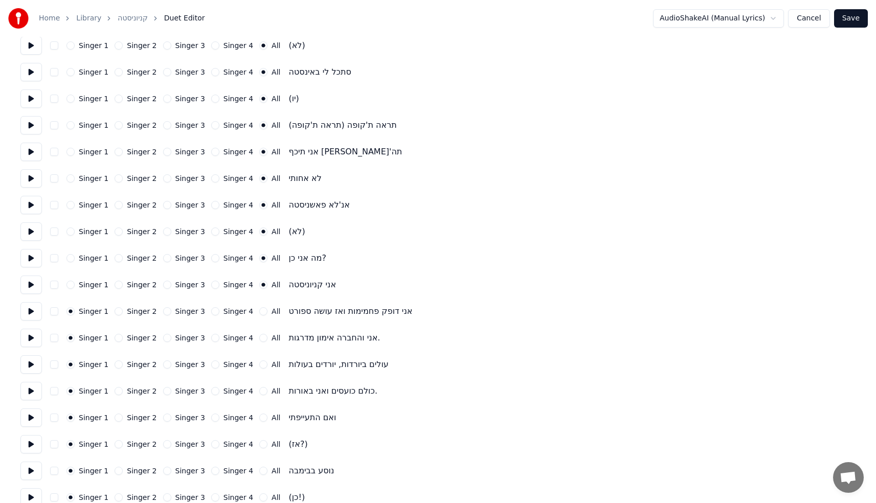
click at [118, 312] on button "Singer 2" at bounding box center [119, 311] width 8 height 8
click at [211, 340] on button "Singer 4" at bounding box center [215, 338] width 8 height 8
click at [117, 364] on button "Singer 2" at bounding box center [119, 365] width 8 height 8
type button "1"
click at [116, 394] on button "Singer 2" at bounding box center [119, 391] width 8 height 8
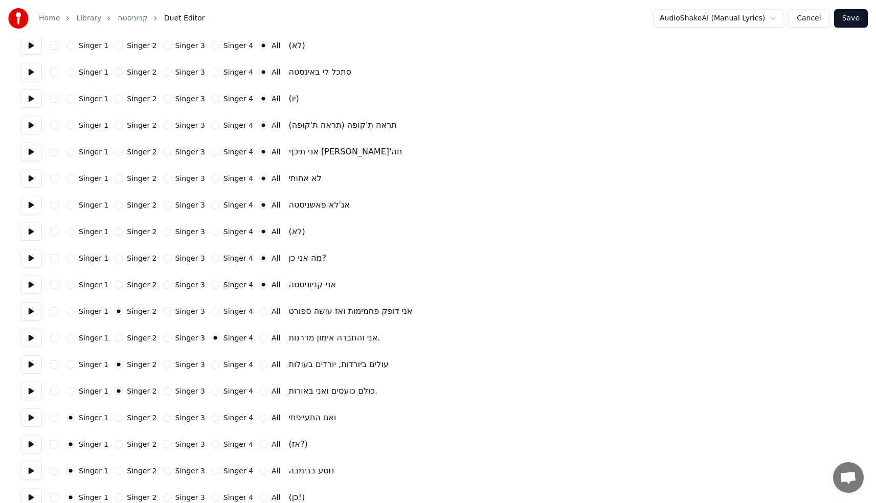
type button "1"
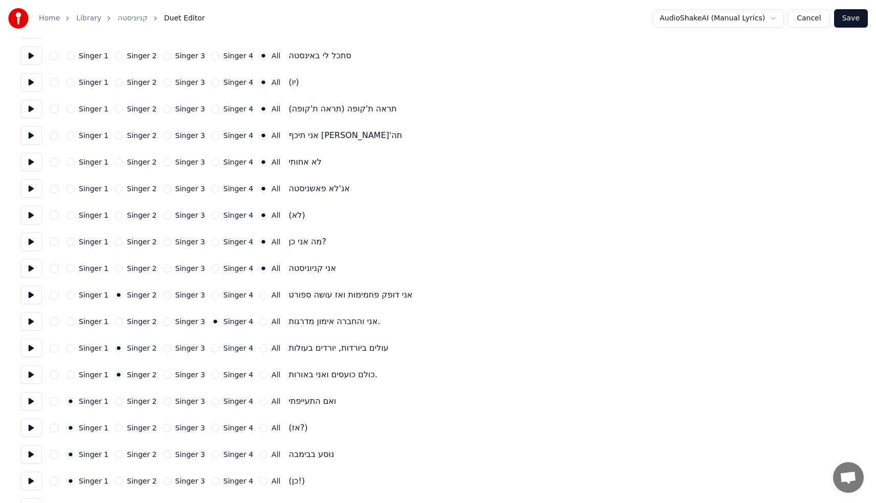
scroll to position [1066, 0]
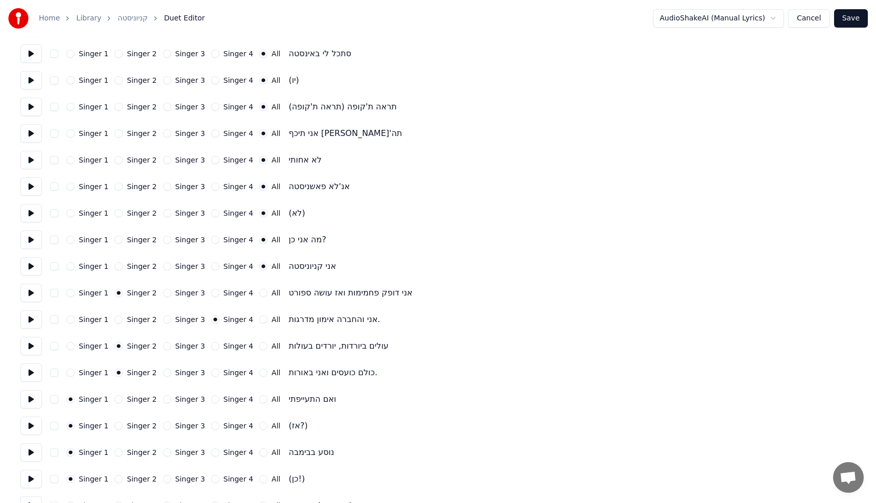
click at [259, 424] on button "All" at bounding box center [263, 426] width 8 height 8
click at [259, 479] on button "All" at bounding box center [263, 479] width 8 height 8
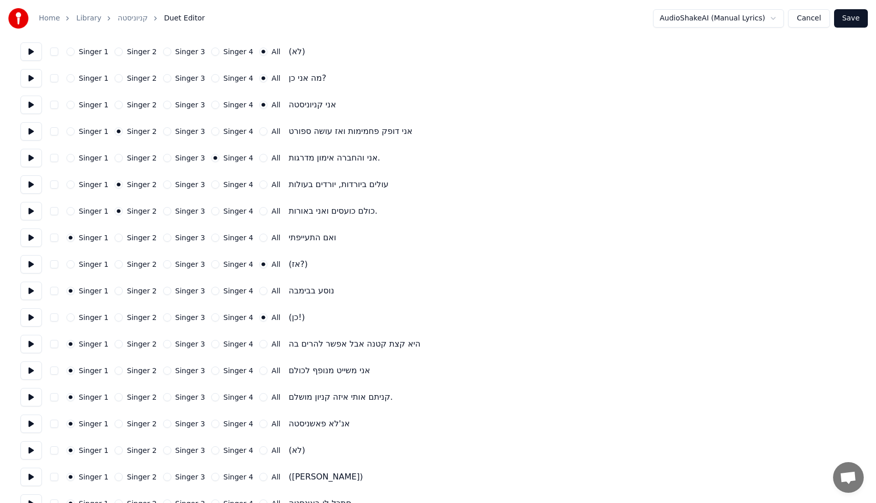
scroll to position [1264, 0]
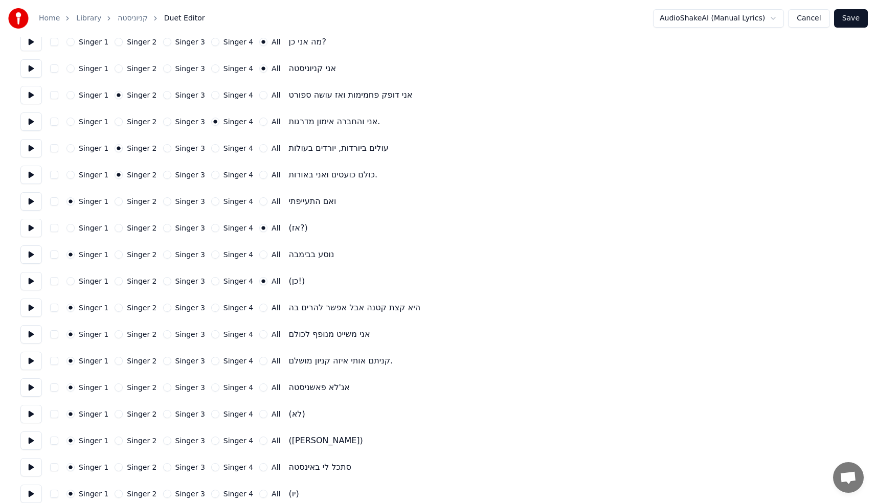
click at [259, 334] on button "All" at bounding box center [263, 334] width 8 height 8
click at [166, 358] on div "Singer 3" at bounding box center [184, 361] width 42 height 8
drag, startPoint x: 168, startPoint y: 362, endPoint x: 163, endPoint y: 361, distance: 5.7
click at [168, 362] on div "Singer 3" at bounding box center [184, 361] width 42 height 8
click at [163, 361] on button "Singer 3" at bounding box center [167, 361] width 8 height 8
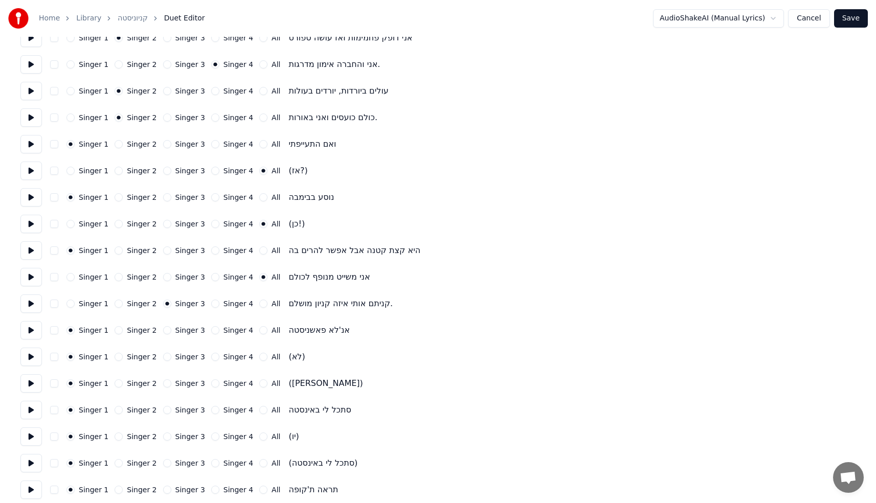
scroll to position [1335, 0]
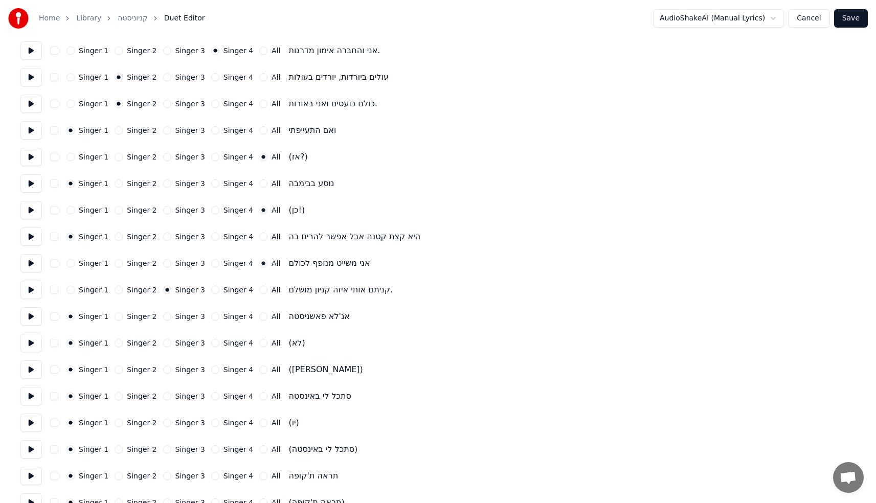
click at [256, 321] on div "Singer 1 Singer 2 Singer 3 Singer 4 All אנ'לא פאשניסטה" at bounding box center [437, 316] width 835 height 18
click at [259, 316] on button "All" at bounding box center [263, 316] width 8 height 8
click at [259, 343] on button "All" at bounding box center [263, 343] width 8 height 8
type button "-1"
click at [259, 397] on button "All" at bounding box center [263, 396] width 8 height 8
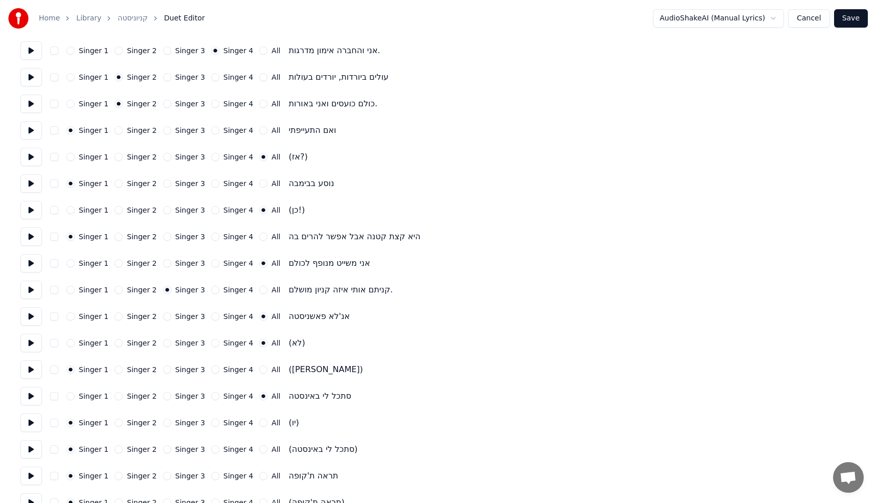
click at [259, 421] on button "All" at bounding box center [263, 423] width 8 height 8
type button "-1"
drag, startPoint x: 122, startPoint y: 449, endPoint x: 116, endPoint y: 449, distance: 5.6
click at [118, 449] on div "Singer 2" at bounding box center [136, 449] width 42 height 8
click at [115, 448] on button "Singer 2" at bounding box center [119, 449] width 8 height 8
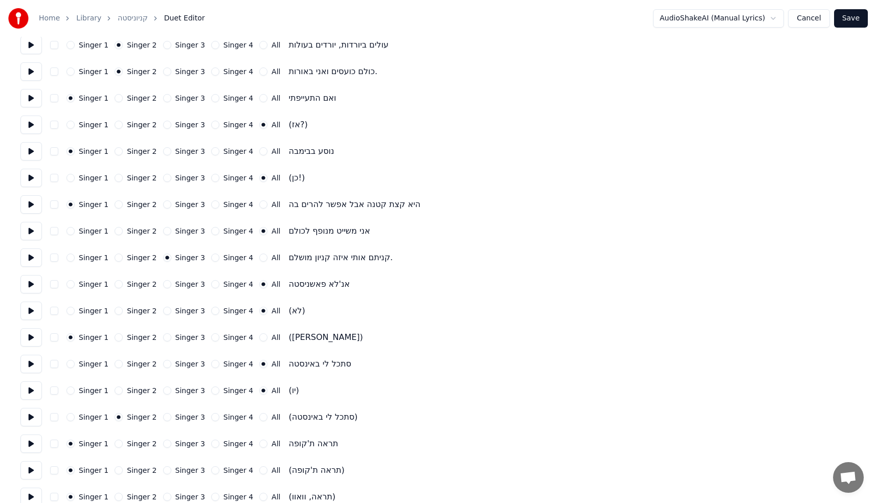
scroll to position [1459, 0]
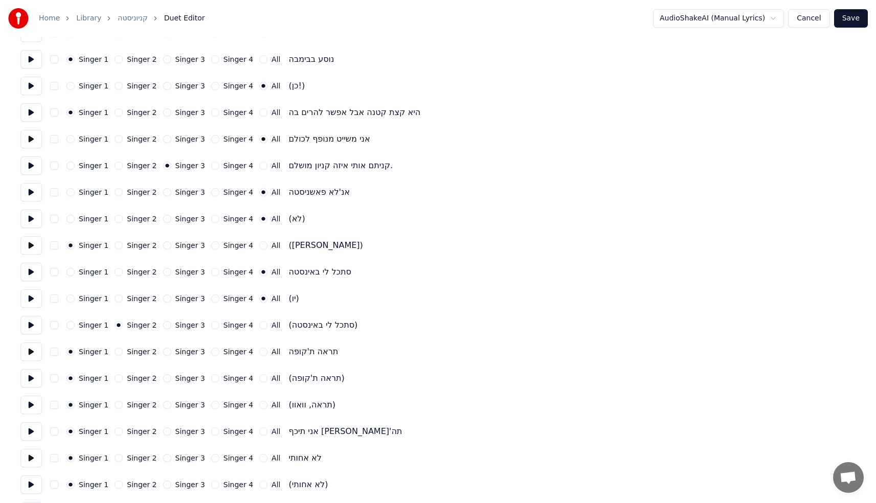
click at [259, 350] on button "All" at bounding box center [263, 352] width 8 height 8
click at [259, 377] on button "All" at bounding box center [263, 378] width 8 height 8
click at [163, 404] on button "Singer 3" at bounding box center [167, 405] width 8 height 8
click at [259, 431] on button "All" at bounding box center [263, 432] width 8 height 8
click at [259, 458] on button "All" at bounding box center [263, 458] width 8 height 8
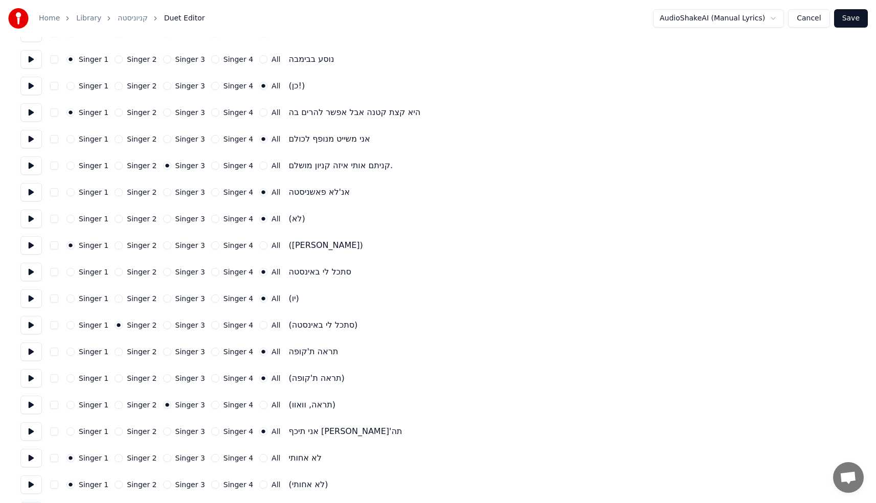
type button "-1"
click at [118, 485] on button "Singer 2" at bounding box center [119, 485] width 8 height 8
type button "1"
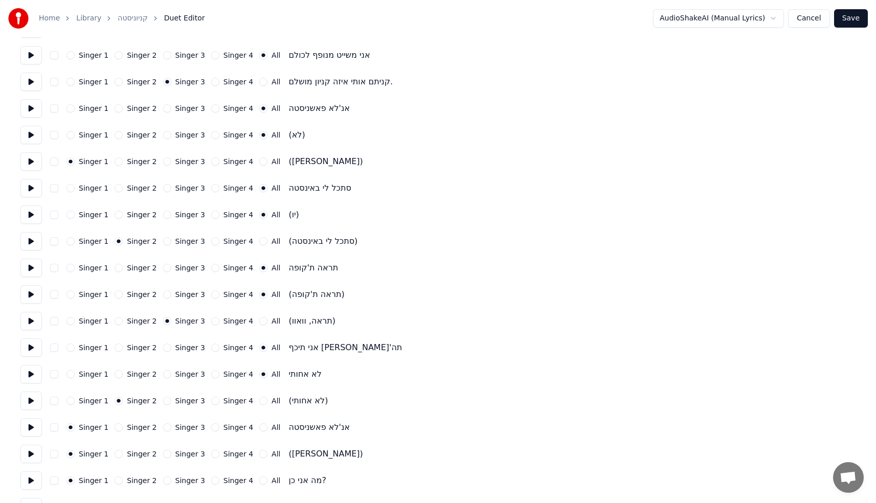
scroll to position [1593, 0]
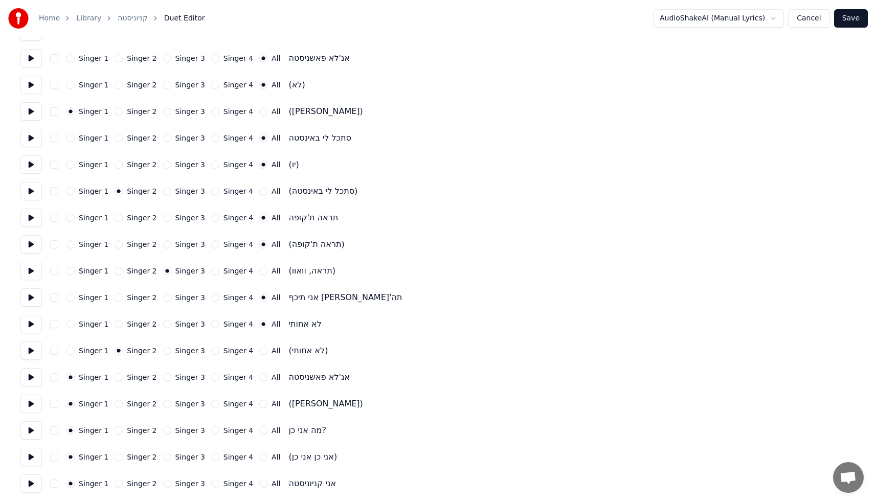
click at [259, 377] on button "All" at bounding box center [263, 377] width 8 height 8
click at [259, 403] on button "All" at bounding box center [263, 404] width 8 height 8
click at [73, 404] on button "Singer 1" at bounding box center [70, 404] width 8 height 8
click at [259, 431] on button "All" at bounding box center [263, 430] width 8 height 8
type button "-1"
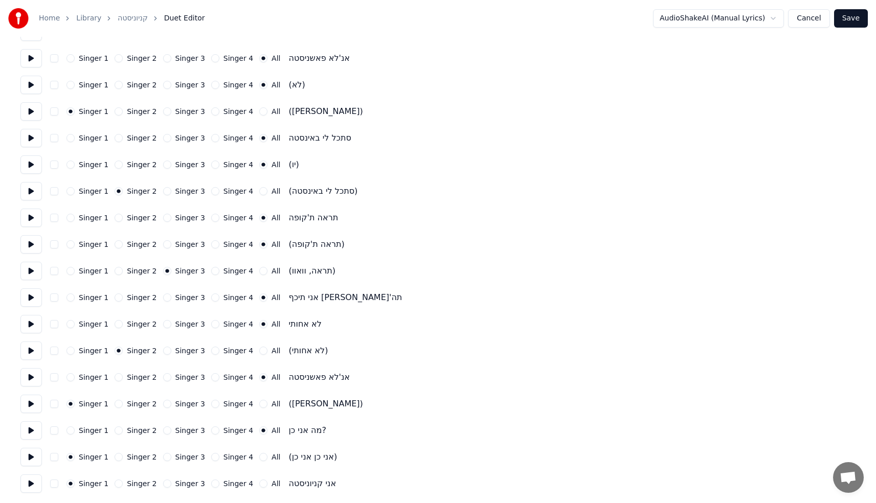
click at [115, 459] on button "Singer 2" at bounding box center [119, 457] width 8 height 8
type button "1"
click at [259, 482] on button "All" at bounding box center [263, 484] width 8 height 8
click at [844, 21] on button "Save" at bounding box center [851, 18] width 34 height 18
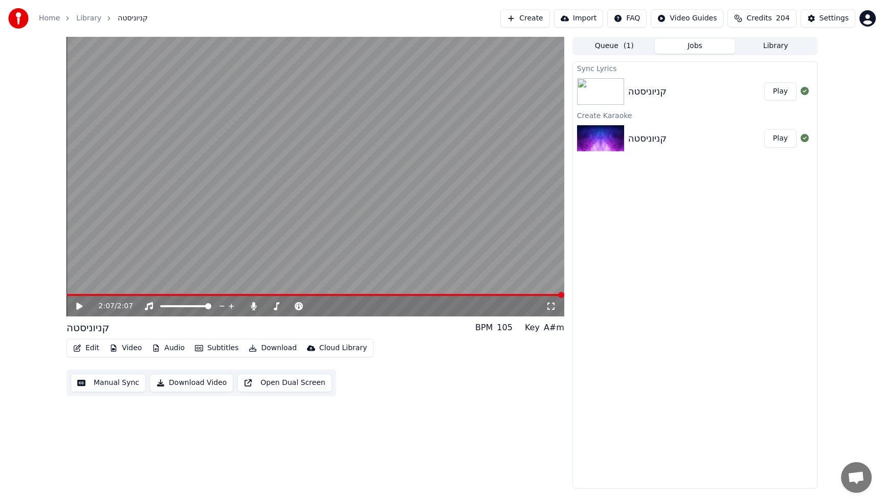
click at [346, 349] on div "Cloud Library" at bounding box center [343, 348] width 48 height 10
click at [375, 370] on div "Upload to Cloud Library" at bounding box center [360, 370] width 84 height 10
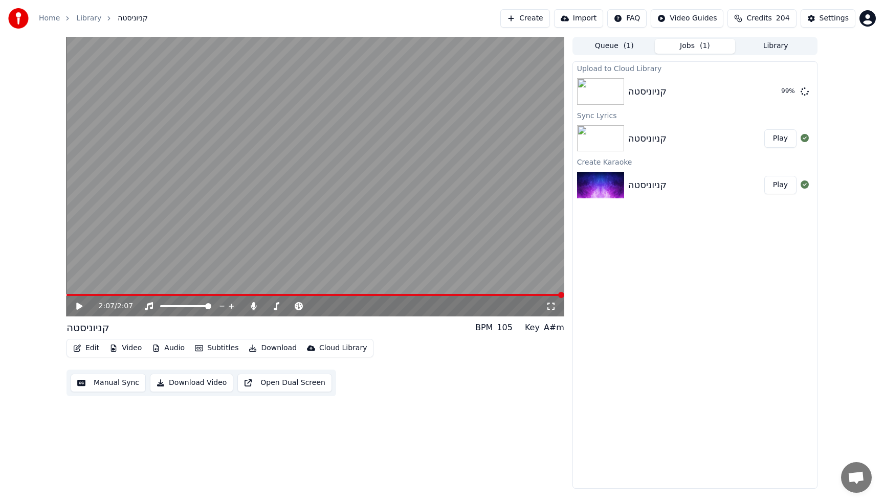
click at [786, 45] on button "Library" at bounding box center [775, 46] width 81 height 15
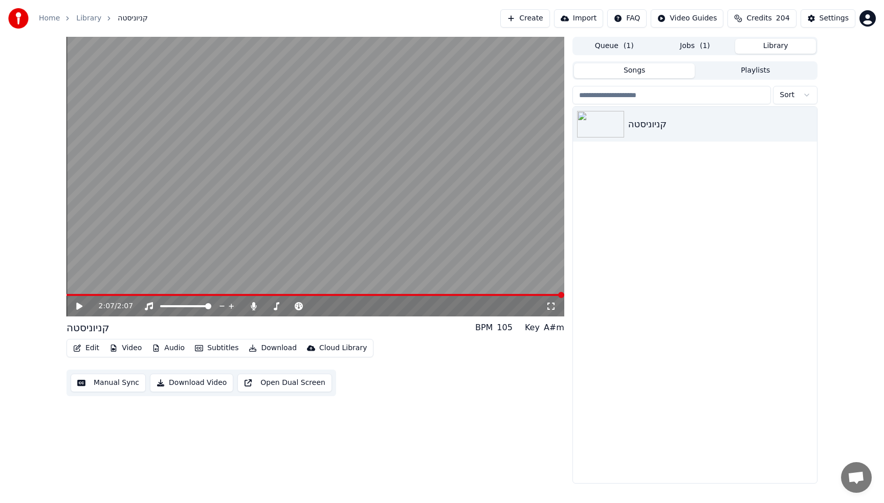
click at [687, 48] on button "Jobs ( 1 )" at bounding box center [695, 46] width 81 height 15
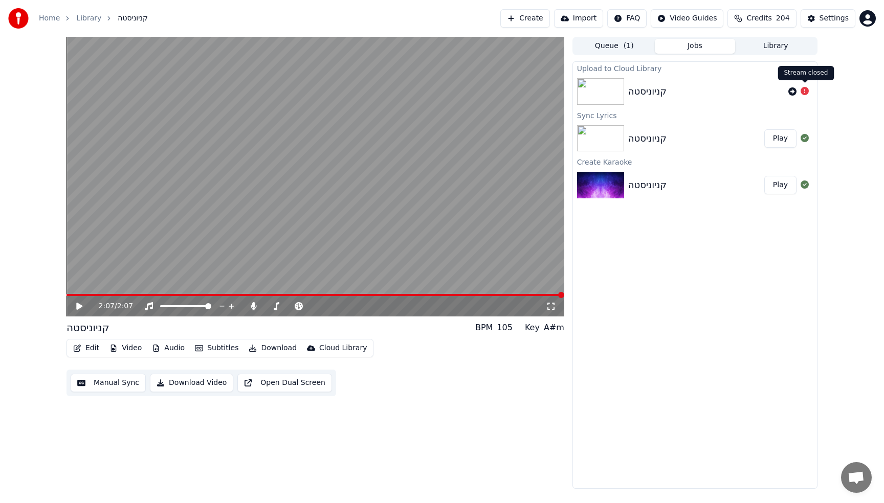
click at [804, 93] on icon at bounding box center [804, 91] width 8 height 8
click at [795, 92] on icon at bounding box center [792, 91] width 8 height 8
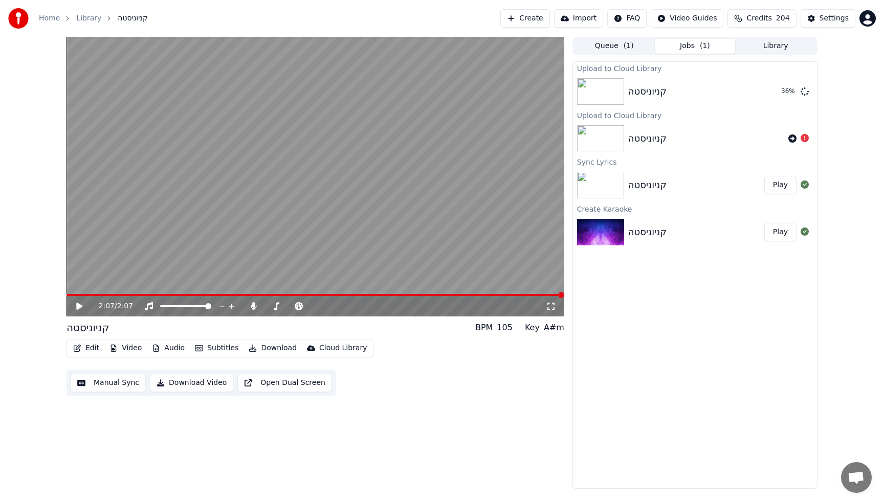
click at [273, 386] on button "Open Dual Screen" at bounding box center [284, 383] width 95 height 18
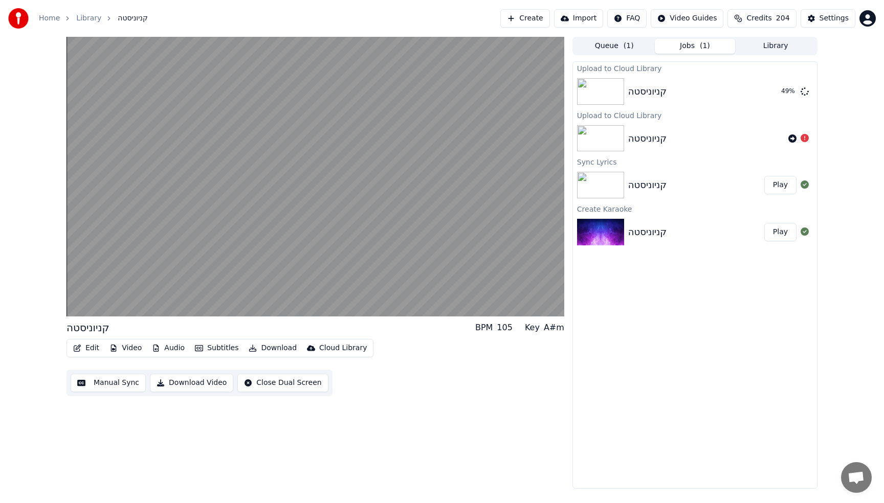
click at [363, 222] on video at bounding box center [315, 177] width 498 height 280
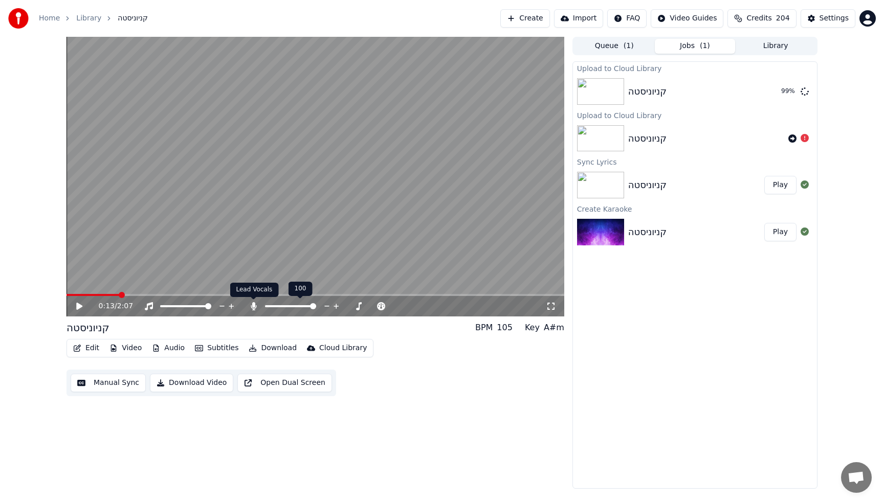
click at [255, 310] on icon at bounding box center [254, 306] width 10 height 8
click at [332, 351] on div "Cloud Library" at bounding box center [343, 348] width 48 height 10
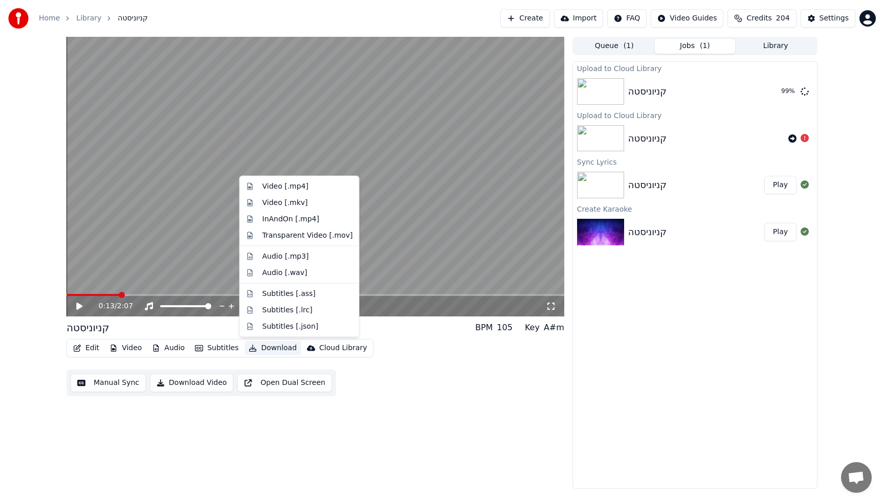
click at [404, 388] on div "Edit Video Audio Subtitles Download Cloud Library Manual Sync Download Video Op…" at bounding box center [315, 367] width 498 height 57
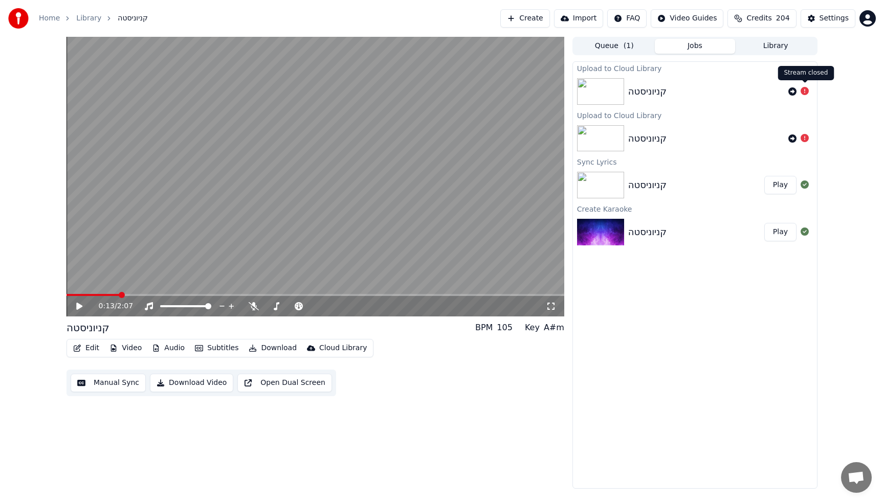
click at [806, 94] on icon at bounding box center [804, 91] width 8 height 8
click at [803, 92] on icon at bounding box center [804, 91] width 8 height 8
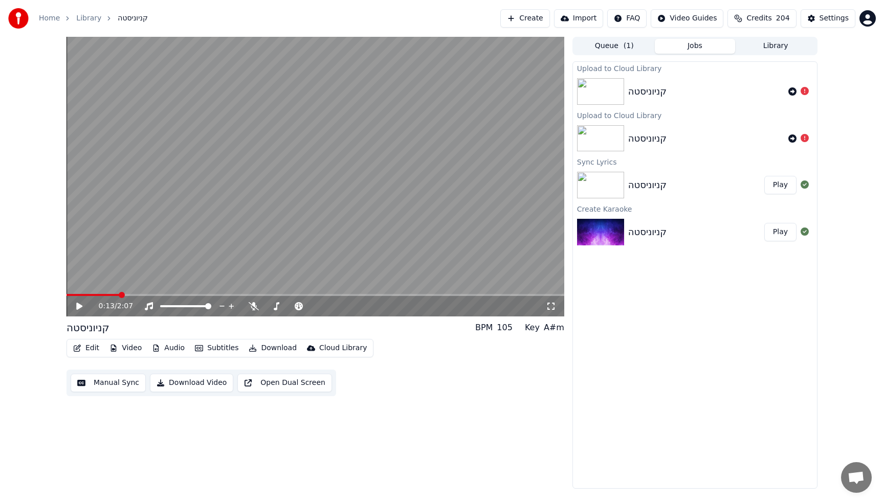
click at [748, 293] on div "Upload to Cloud Library קניוניסטה Upload to Cloud Library קניוניסטה Sync Lyrics…" at bounding box center [694, 275] width 245 height 428
click at [650, 96] on div "קניוניסטה" at bounding box center [647, 91] width 38 height 14
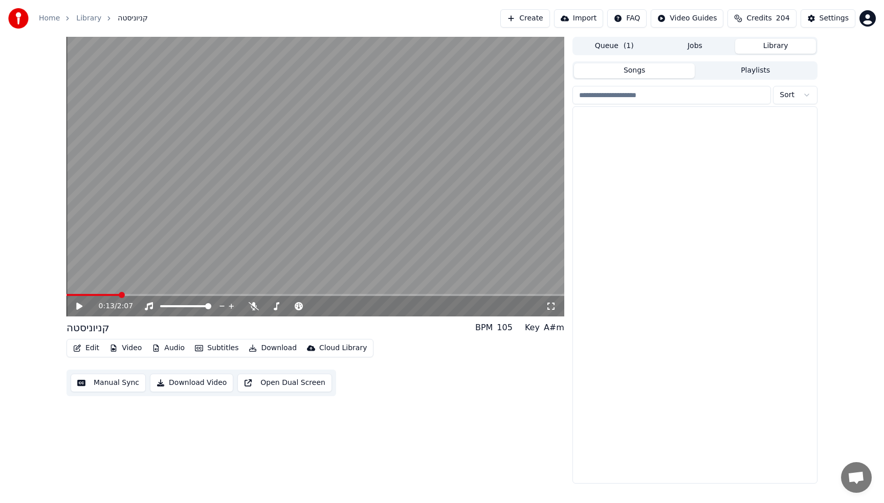
click at [780, 44] on button "Library" at bounding box center [775, 46] width 81 height 15
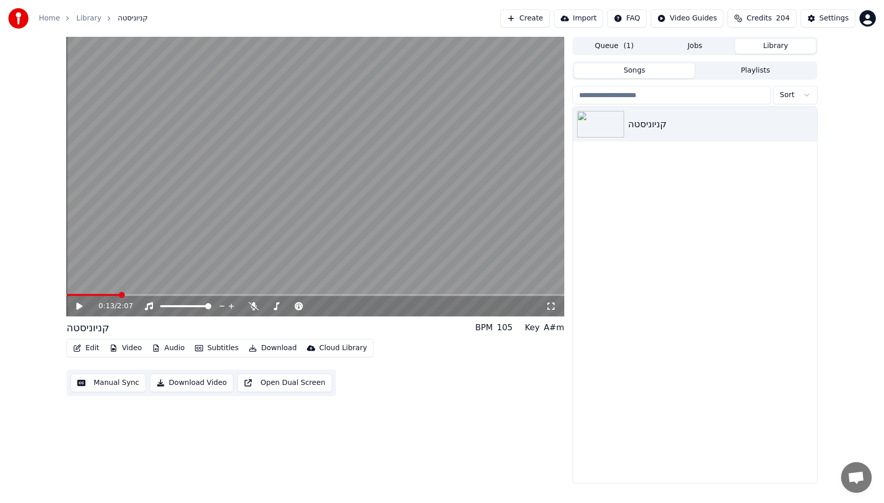
click at [817, 127] on div "קניוניסטה" at bounding box center [694, 294] width 245 height 377
click at [811, 126] on icon "button" at bounding box center [807, 124] width 10 height 8
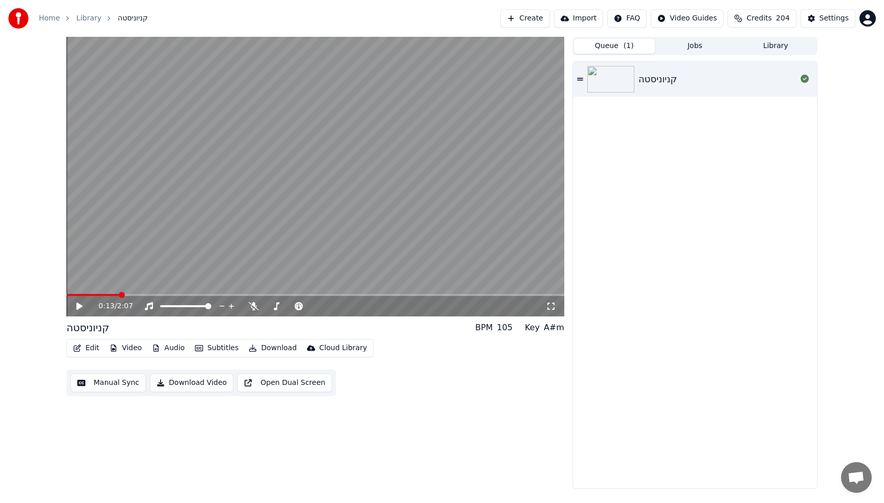
click at [595, 47] on button "Queue ( 1 )" at bounding box center [614, 46] width 81 height 15
click at [689, 86] on div "קניוניסטה" at bounding box center [695, 79] width 244 height 35
click at [460, 115] on video at bounding box center [315, 177] width 498 height 280
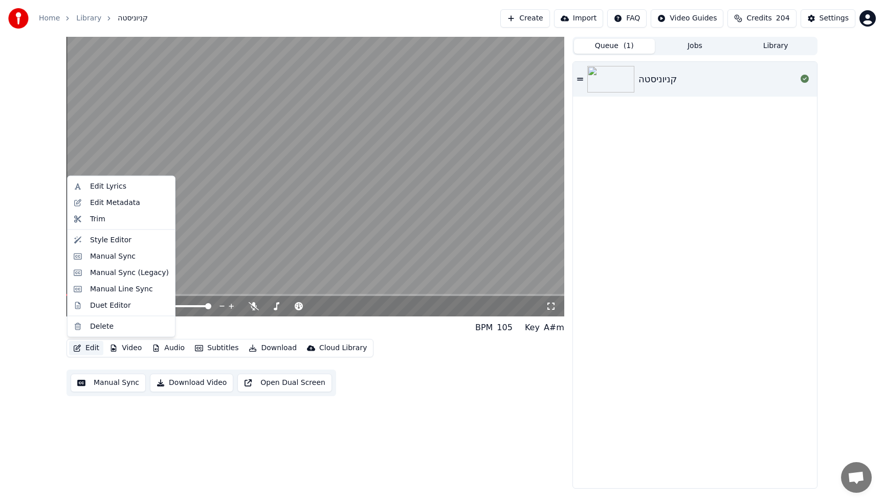
click at [81, 345] on button "Edit" at bounding box center [86, 348] width 34 height 14
click at [107, 199] on div "Edit Metadata" at bounding box center [115, 202] width 50 height 10
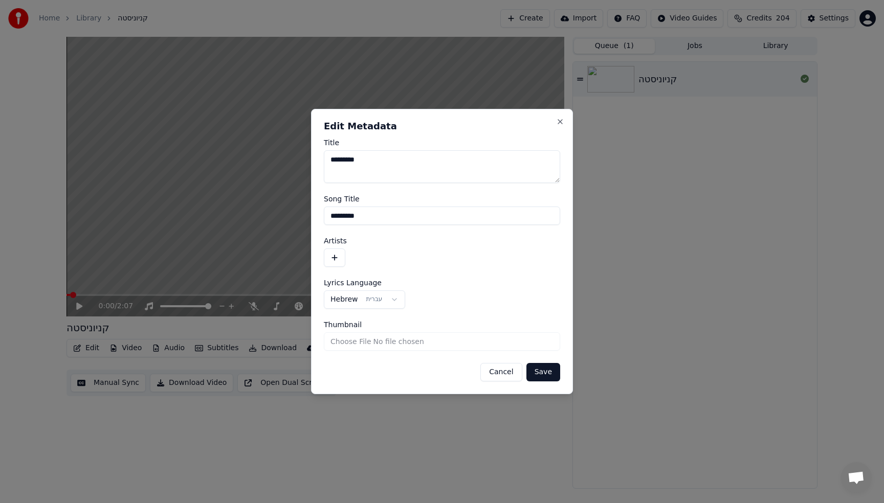
click at [331, 252] on button "button" at bounding box center [334, 258] width 21 height 18
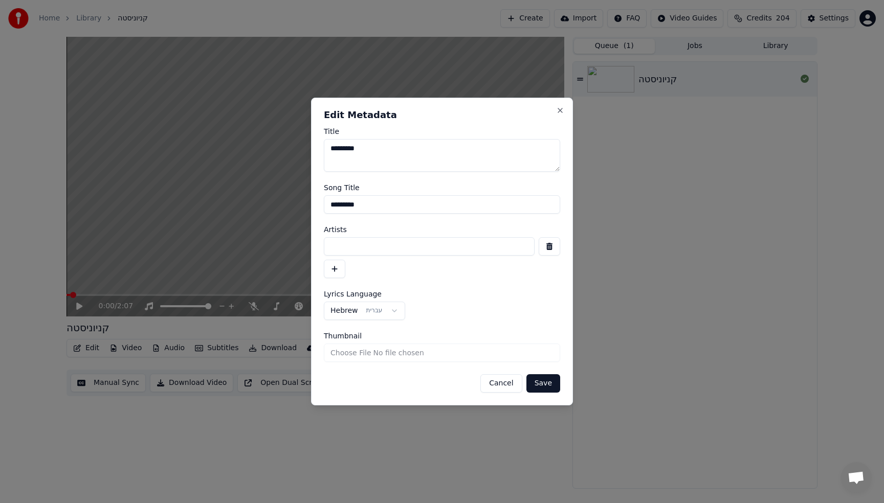
click at [412, 248] on input at bounding box center [429, 246] width 211 height 18
click at [332, 266] on button "button" at bounding box center [334, 269] width 21 height 18
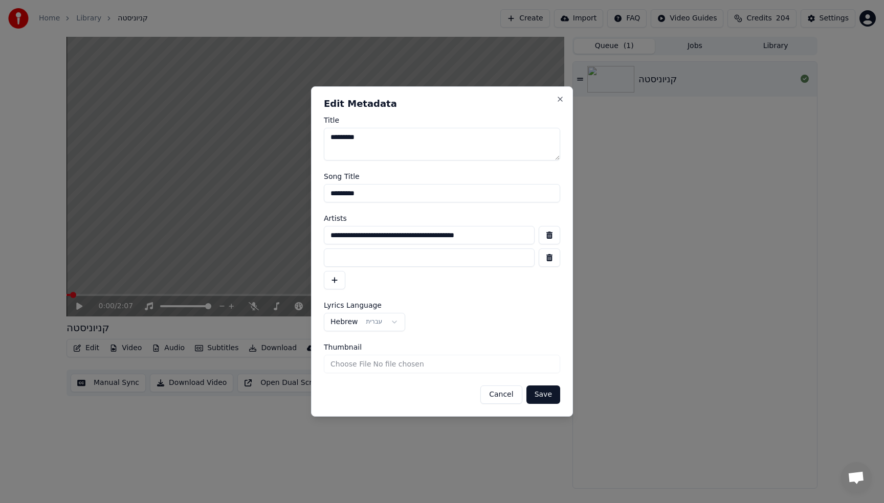
drag, startPoint x: 429, startPoint y: 233, endPoint x: 274, endPoint y: 233, distance: 154.9
click at [282, 233] on body "**********" at bounding box center [442, 251] width 884 height 503
type input "**********"
click at [395, 254] on input at bounding box center [429, 258] width 211 height 18
type input "*"
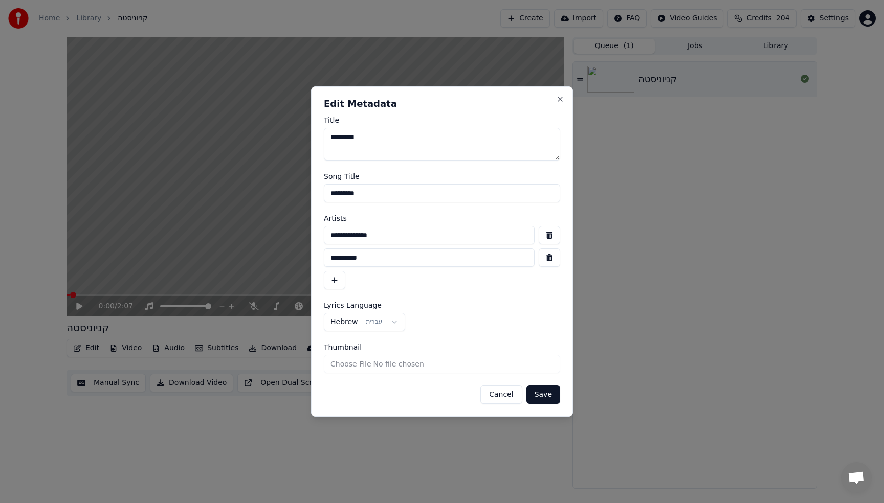
type input "**********"
click at [332, 280] on button "button" at bounding box center [334, 280] width 21 height 18
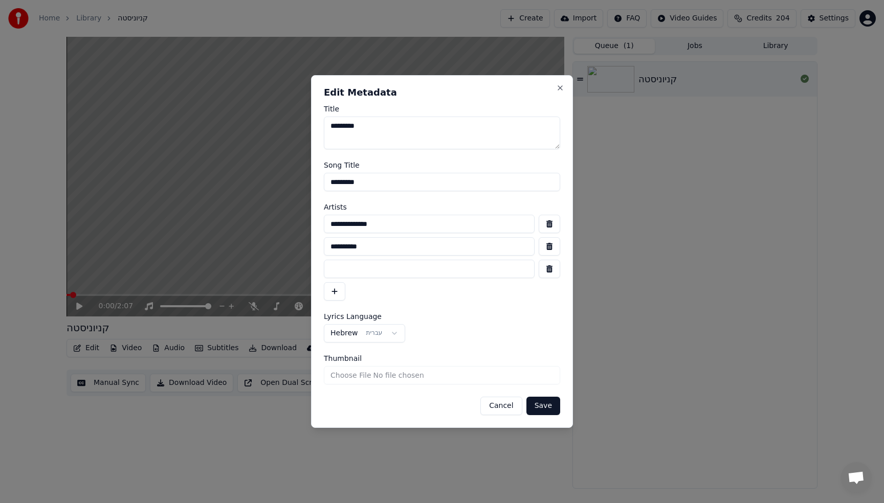
click at [324, 282] on button "button" at bounding box center [334, 291] width 21 height 18
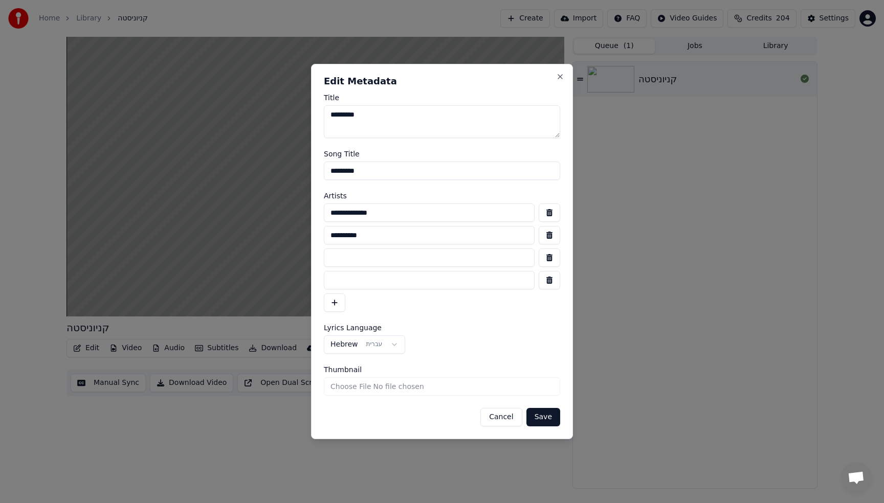
click at [332, 280] on input at bounding box center [429, 280] width 211 height 18
type input "*******"
click at [335, 301] on button "button" at bounding box center [334, 303] width 21 height 18
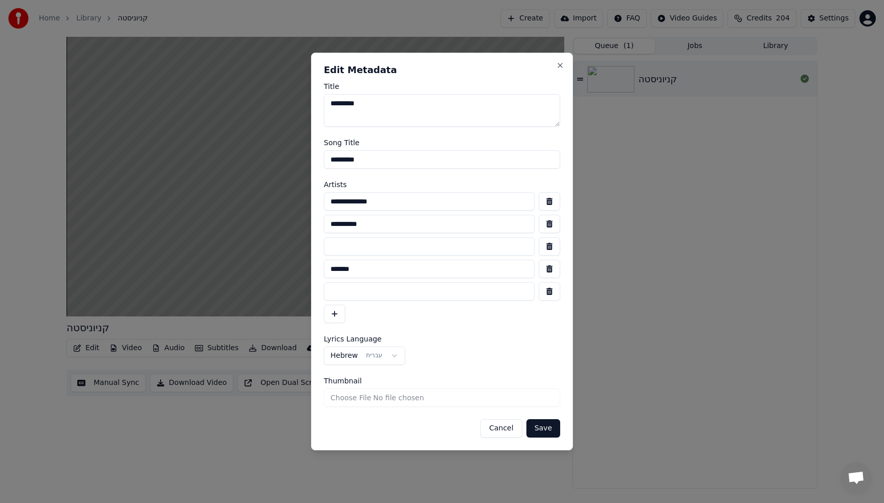
click at [357, 299] on input at bounding box center [429, 291] width 211 height 18
click at [551, 250] on button "button" at bounding box center [548, 246] width 21 height 18
type input "*******"
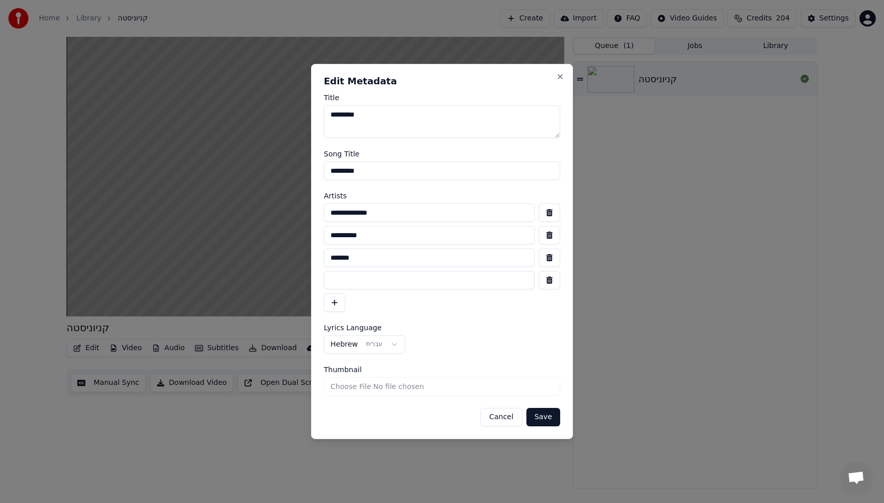
click at [389, 277] on input at bounding box center [429, 280] width 211 height 18
type input "**********"
click at [548, 418] on button "Save" at bounding box center [543, 417] width 34 height 18
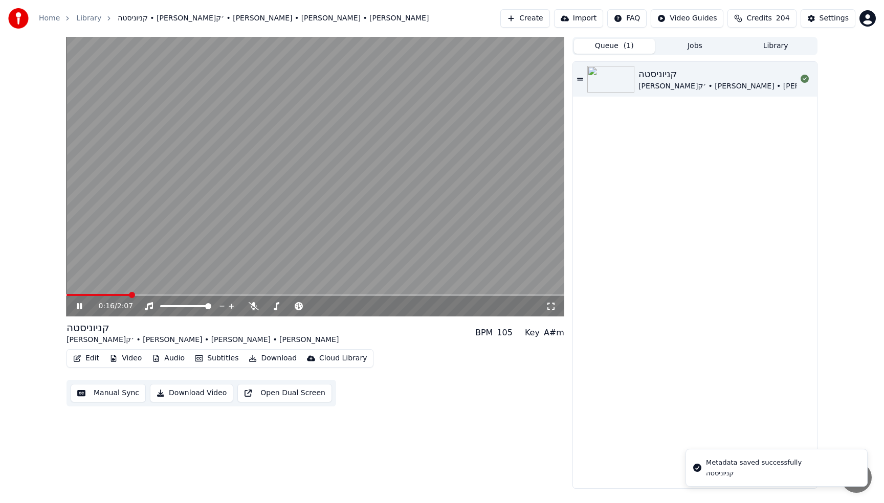
drag, startPoint x: 94, startPoint y: 294, endPoint x: 52, endPoint y: 287, distance: 42.5
click at [47, 286] on div "0:16 / 2:07 קניוניסטה [PERSON_NAME]׳ק • [PERSON_NAME] • [PERSON_NAME] • [PERSON…" at bounding box center [442, 263] width 884 height 452
click at [66, 294] on span at bounding box center [72, 295] width 12 height 2
click at [220, 177] on video at bounding box center [315, 177] width 498 height 280
click at [83, 353] on button "Edit" at bounding box center [86, 358] width 34 height 14
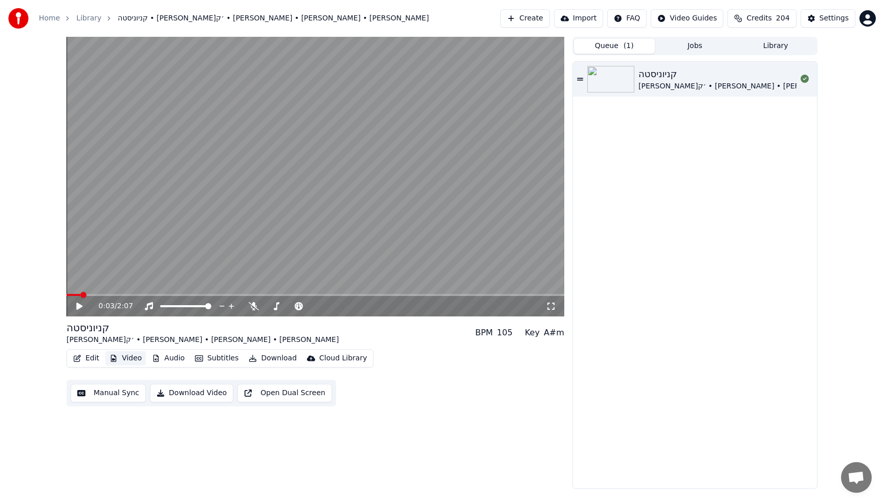
click at [139, 362] on button "Video" at bounding box center [125, 358] width 40 height 14
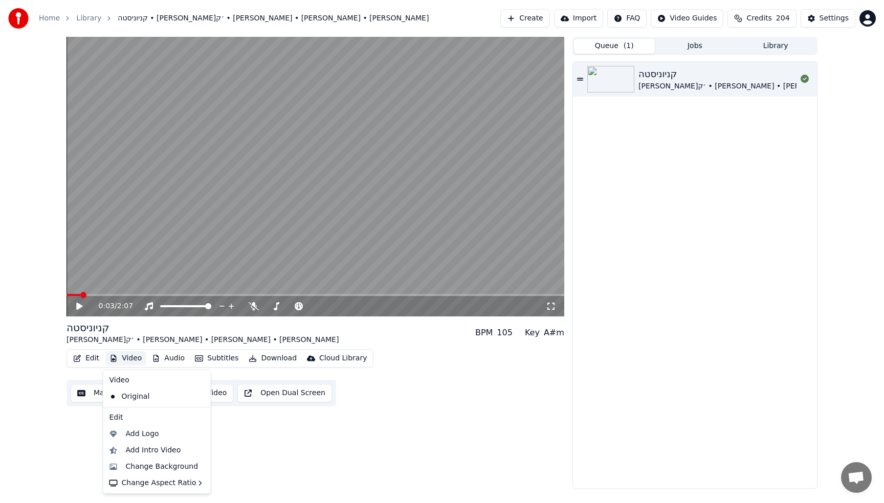
click at [117, 358] on button "Video" at bounding box center [125, 358] width 40 height 14
click at [180, 469] on div "Change Background" at bounding box center [162, 467] width 73 height 10
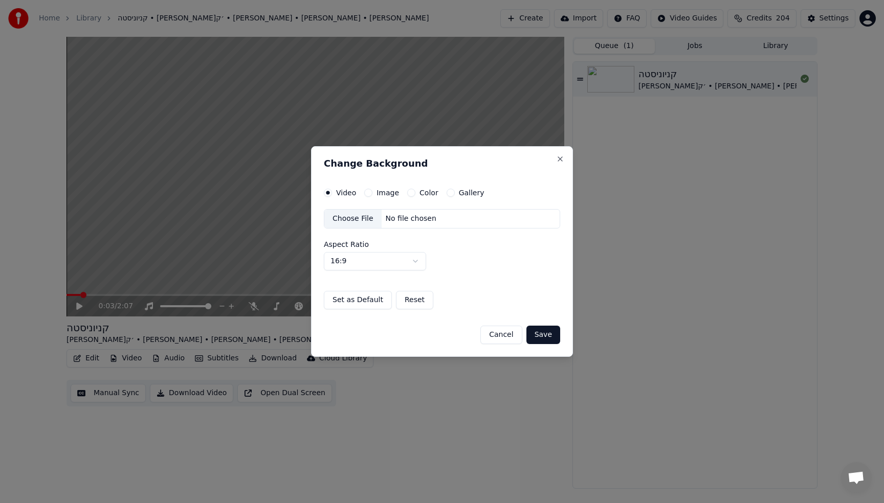
click at [416, 194] on div "Color" at bounding box center [422, 193] width 31 height 8
click at [472, 192] on label "Gallery" at bounding box center [472, 192] width 26 height 7
click at [455, 192] on button "Gallery" at bounding box center [450, 193] width 8 height 8
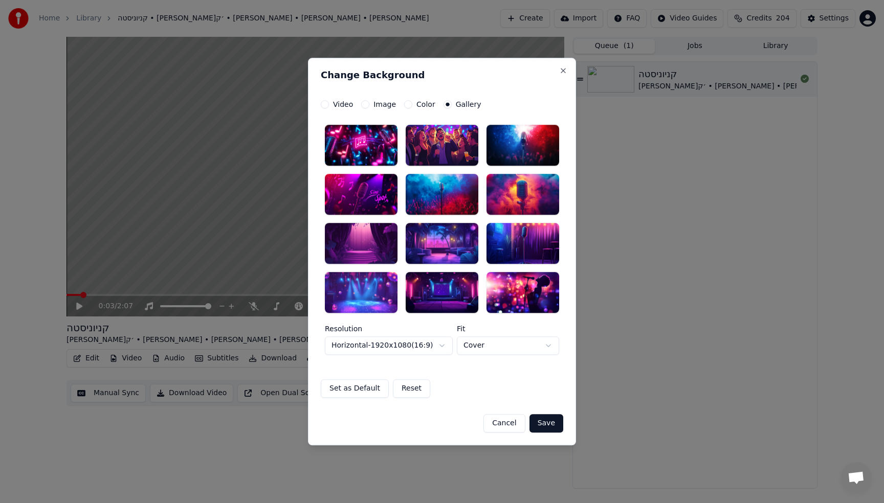
click at [447, 205] on div at bounding box center [442, 194] width 73 height 41
click at [551, 423] on button "Save" at bounding box center [546, 423] width 34 height 18
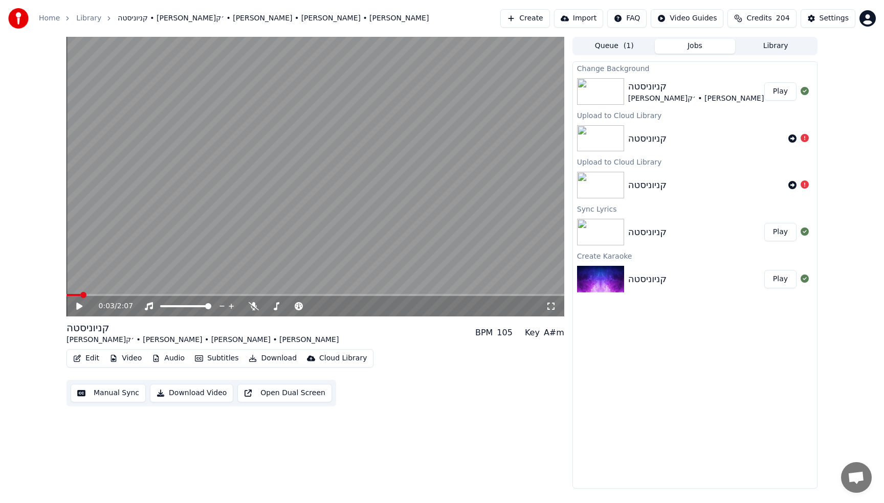
click at [328, 159] on video at bounding box center [315, 177] width 498 height 280
click at [786, 93] on button "Play" at bounding box center [780, 91] width 32 height 18
click at [468, 120] on video at bounding box center [315, 177] width 498 height 280
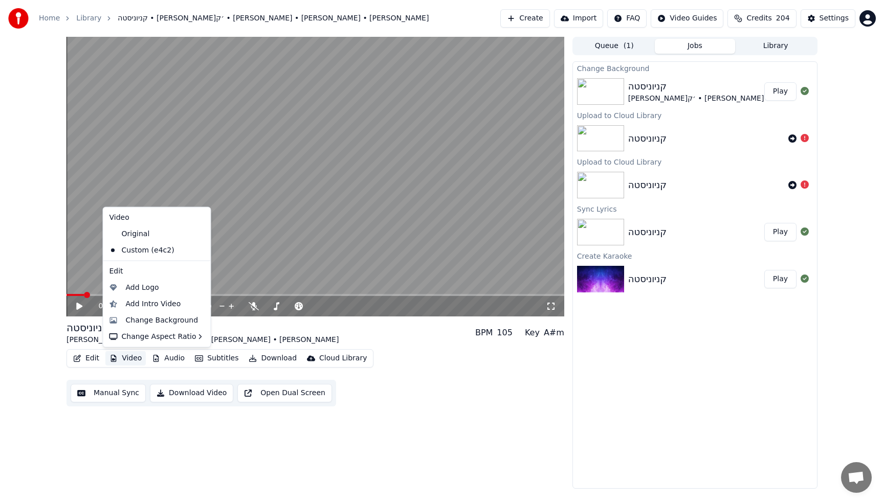
click at [128, 358] on button "Video" at bounding box center [125, 358] width 40 height 14
click at [142, 322] on div "Change Background" at bounding box center [162, 320] width 73 height 10
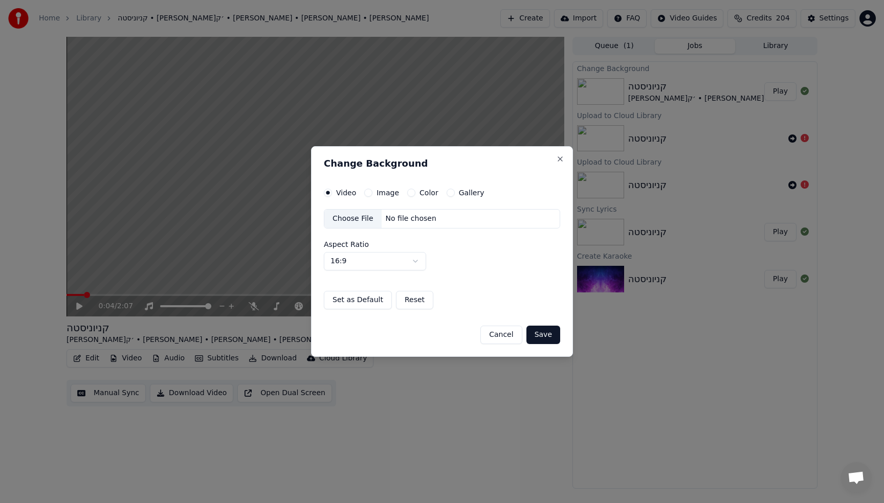
click at [365, 191] on button "Image" at bounding box center [368, 193] width 8 height 8
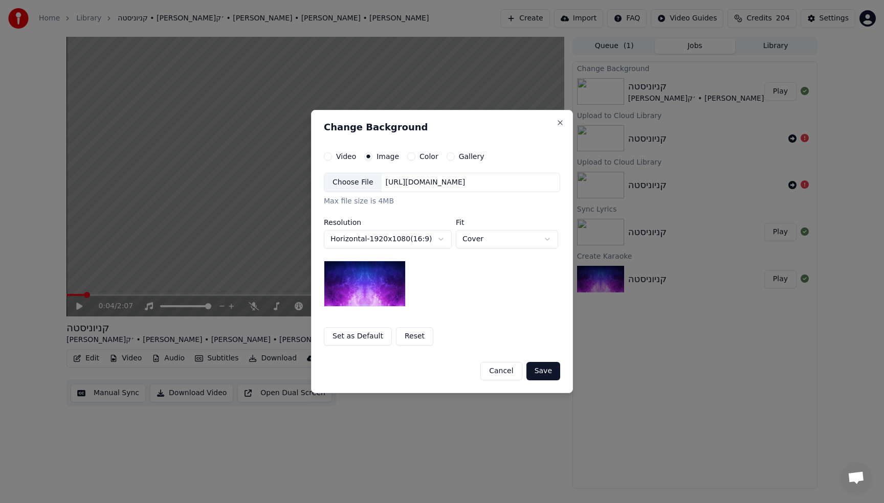
click at [353, 186] on div "Choose File" at bounding box center [352, 182] width 57 height 18
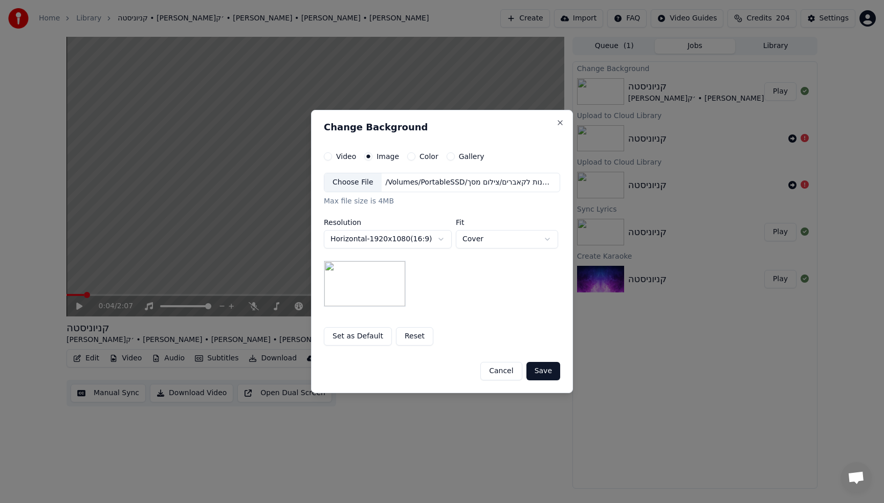
click at [539, 369] on button "Save" at bounding box center [543, 371] width 34 height 18
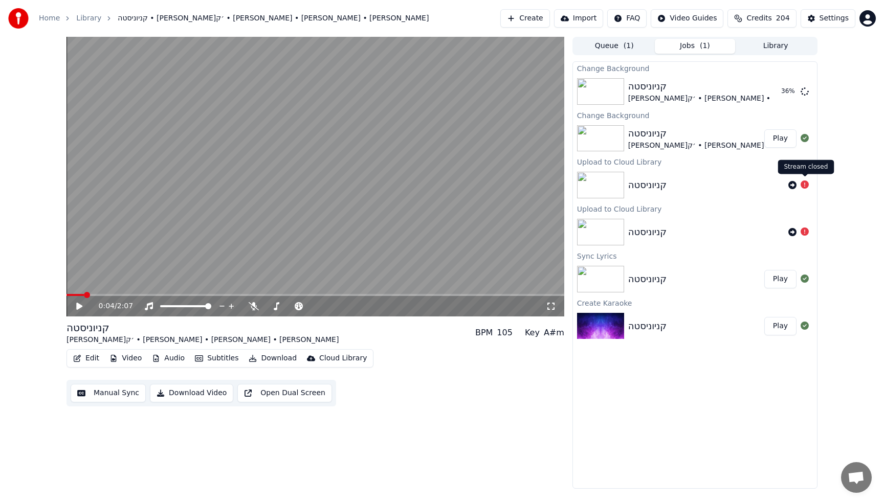
click at [806, 186] on icon at bounding box center [804, 185] width 8 height 8
click at [325, 354] on div "Cloud Library" at bounding box center [343, 358] width 48 height 10
click at [348, 398] on div "Open Cloud Library" at bounding box center [352, 397] width 69 height 10
click at [778, 89] on button "Play" at bounding box center [780, 91] width 32 height 18
click at [365, 193] on video at bounding box center [315, 177] width 498 height 280
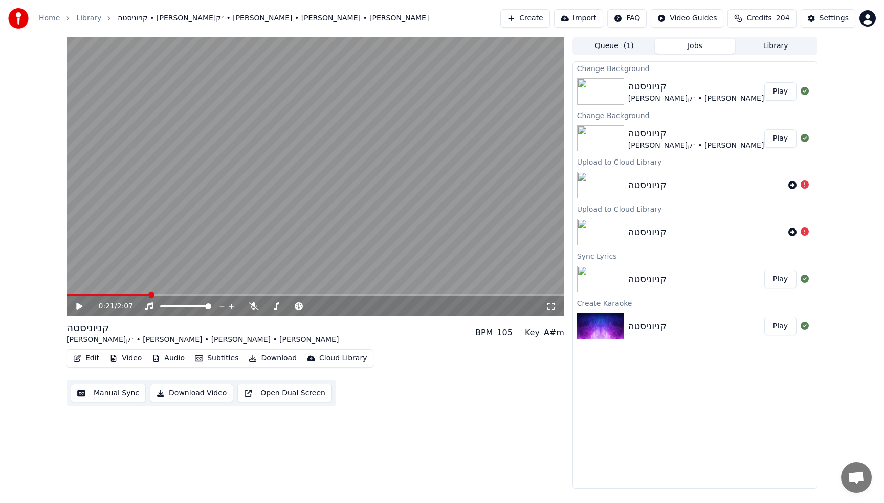
click at [786, 140] on button "Play" at bounding box center [780, 138] width 32 height 18
click at [409, 178] on video at bounding box center [315, 177] width 498 height 280
click at [127, 356] on button "Video" at bounding box center [125, 358] width 40 height 14
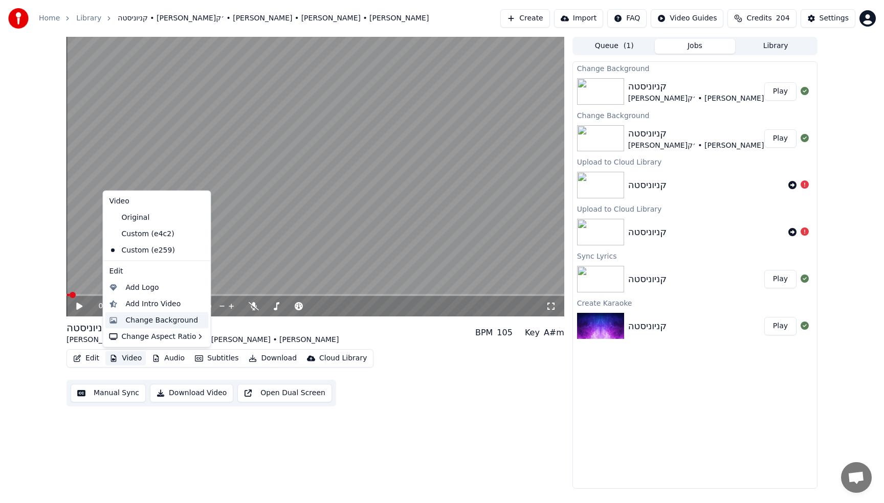
click at [146, 318] on div "Change Background" at bounding box center [162, 320] width 73 height 10
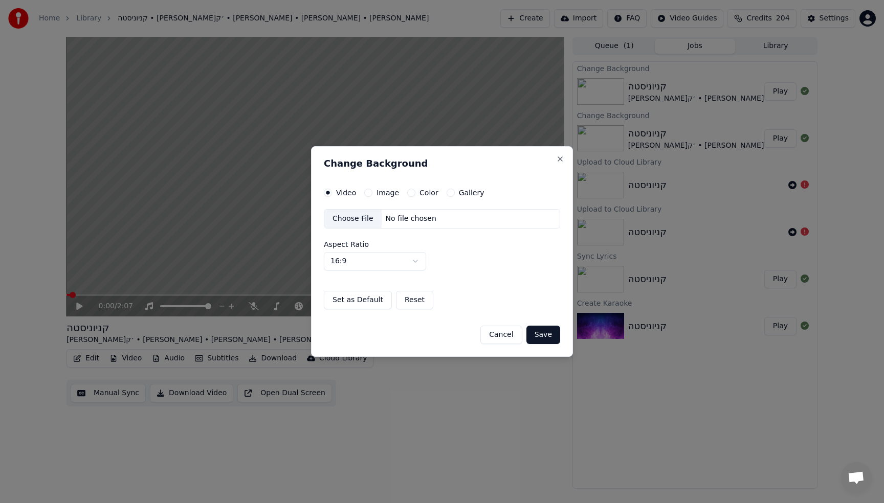
click at [459, 193] on label "Gallery" at bounding box center [472, 192] width 26 height 7
click at [455, 193] on button "Gallery" at bounding box center [450, 193] width 8 height 8
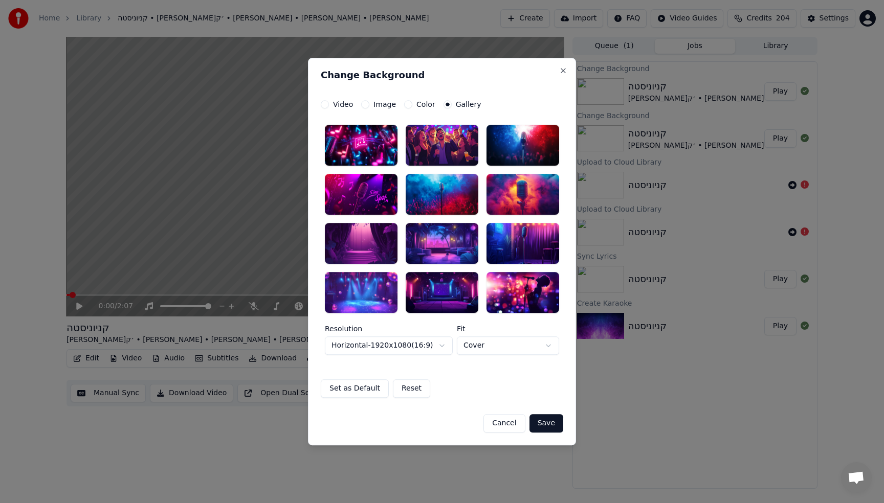
click at [496, 350] on body "**********" at bounding box center [442, 251] width 884 height 503
click at [370, 108] on body "**********" at bounding box center [442, 251] width 884 height 503
click at [370, 108] on div "**********" at bounding box center [442, 249] width 242 height 298
click at [366, 103] on button "Image" at bounding box center [365, 104] width 8 height 8
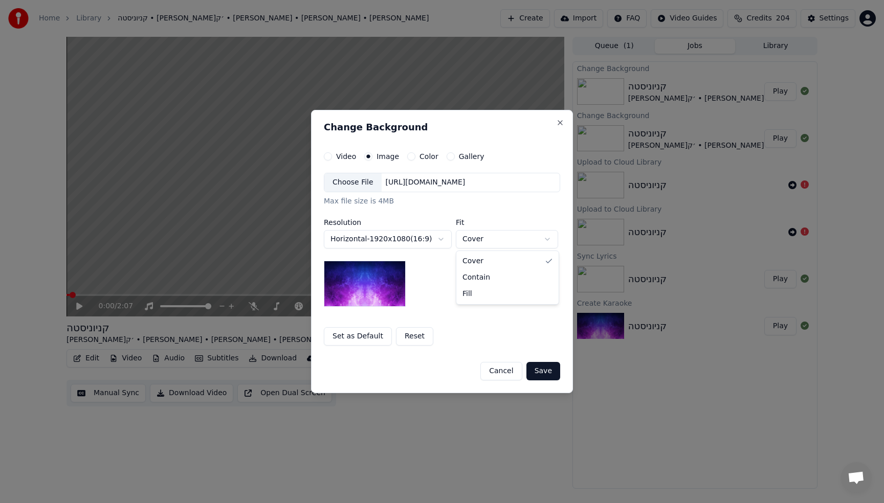
click at [511, 237] on body "Home Library [PERSON_NAME]׳ק • [PERSON_NAME] • [PERSON_NAME] • [PERSON_NAME] Cr…" at bounding box center [442, 251] width 884 height 503
click at [368, 181] on div "Choose File" at bounding box center [352, 182] width 57 height 18
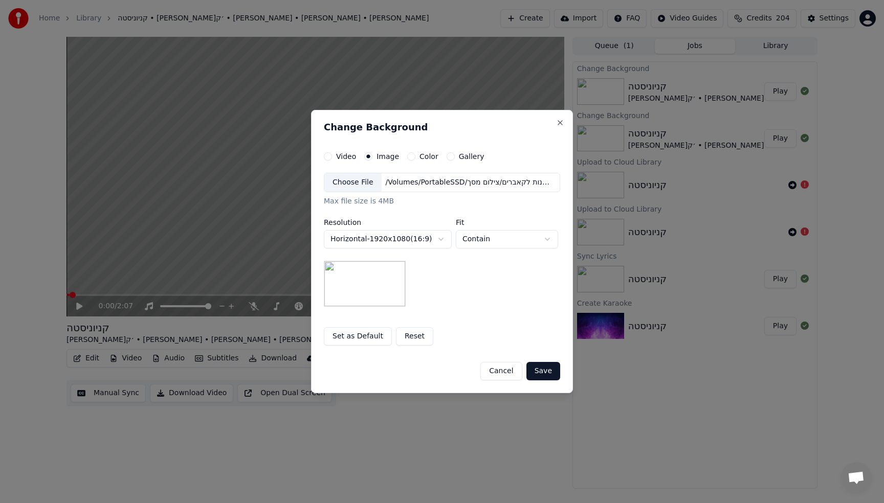
click at [495, 238] on body "Home Library [PERSON_NAME]׳ק • [PERSON_NAME] • [PERSON_NAME] • [PERSON_NAME] Cr…" at bounding box center [442, 251] width 884 height 503
click at [497, 237] on body "Home Library [PERSON_NAME]׳ק • [PERSON_NAME] • [PERSON_NAME] • [PERSON_NAME] Cr…" at bounding box center [442, 251] width 884 height 503
select select "*******"
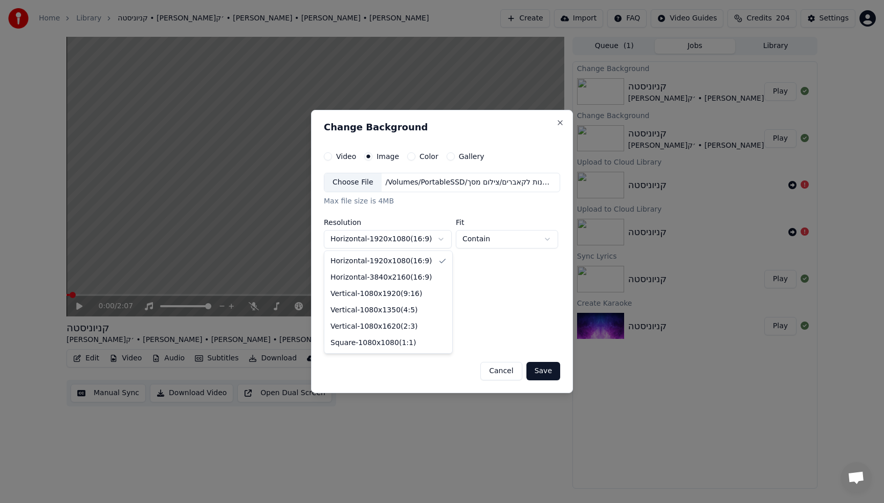
click at [438, 242] on body "Home Library [PERSON_NAME]׳ק • [PERSON_NAME] • [PERSON_NAME] • [PERSON_NAME] Cr…" at bounding box center [442, 251] width 884 height 503
click at [432, 238] on body "Home Library [PERSON_NAME]׳ק • [PERSON_NAME] • [PERSON_NAME] • [PERSON_NAME] Cr…" at bounding box center [442, 251] width 884 height 503
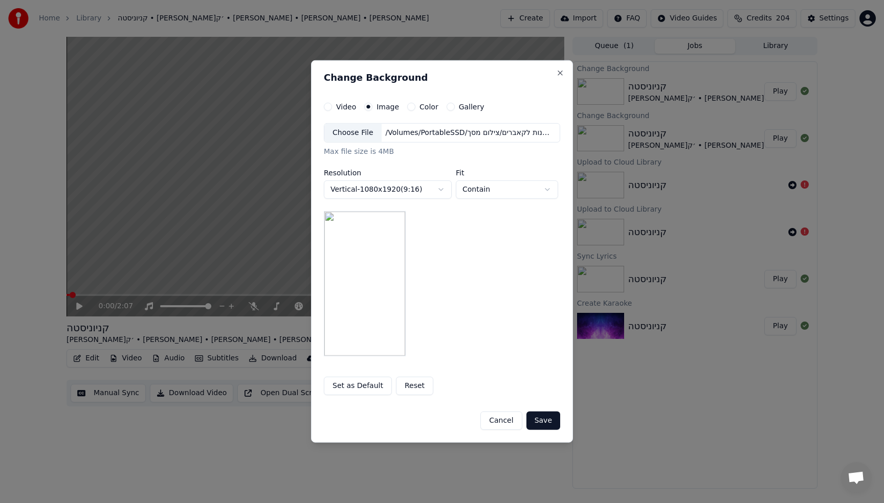
click at [409, 196] on body "Home Library [PERSON_NAME]׳ק • [PERSON_NAME] • [PERSON_NAME] • [PERSON_NAME] Cr…" at bounding box center [442, 251] width 884 height 503
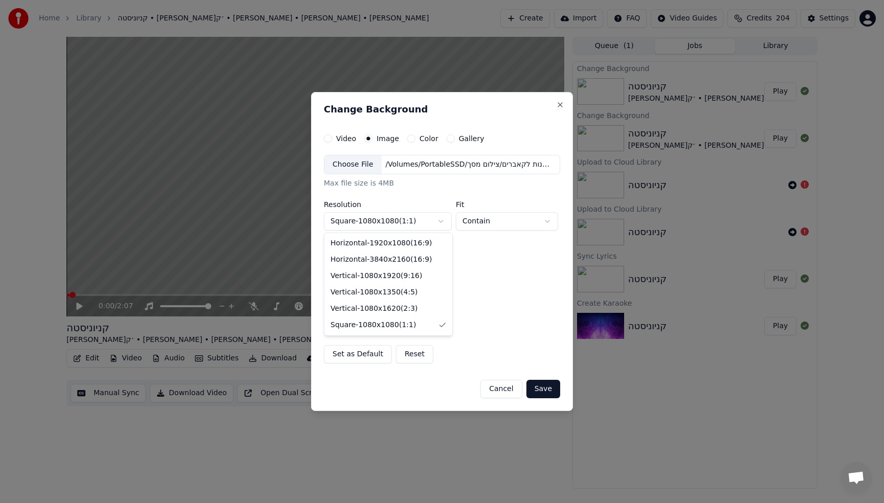
click at [413, 217] on body "Home Library [PERSON_NAME]׳ק • [PERSON_NAME] • [PERSON_NAME] • [PERSON_NAME] Cr…" at bounding box center [442, 251] width 884 height 503
select select "*********"
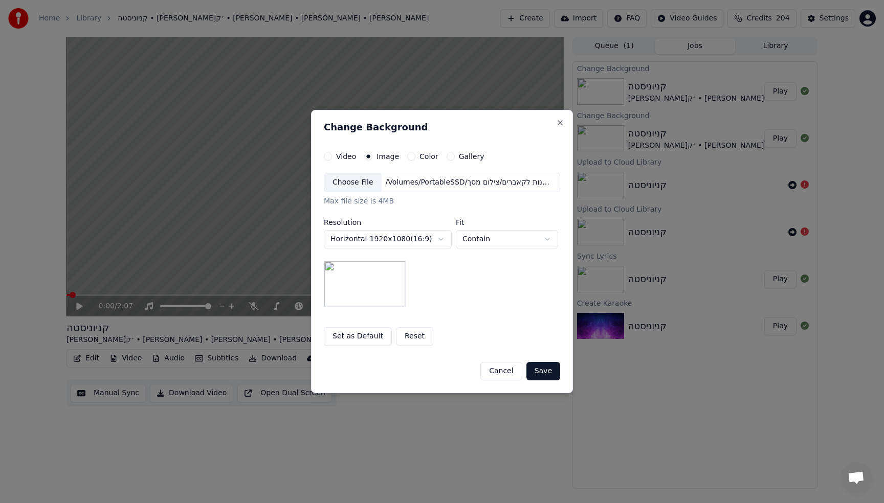
click at [494, 237] on body "Home Library [PERSON_NAME]׳ק • [PERSON_NAME] • [PERSON_NAME] • [PERSON_NAME] Cr…" at bounding box center [442, 251] width 884 height 503
click at [491, 246] on body "Home Library [PERSON_NAME]׳ק • [PERSON_NAME] • [PERSON_NAME] • [PERSON_NAME] Cr…" at bounding box center [442, 251] width 884 height 503
select select "*******"
click at [414, 157] on div "Color" at bounding box center [422, 156] width 31 height 8
click at [411, 157] on button "Color" at bounding box center [411, 156] width 8 height 8
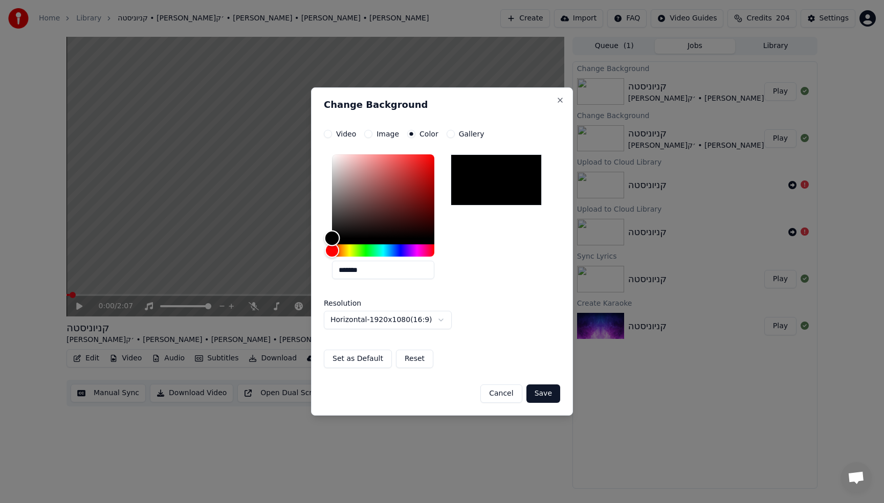
click at [379, 201] on div "Color" at bounding box center [383, 196] width 102 height 84
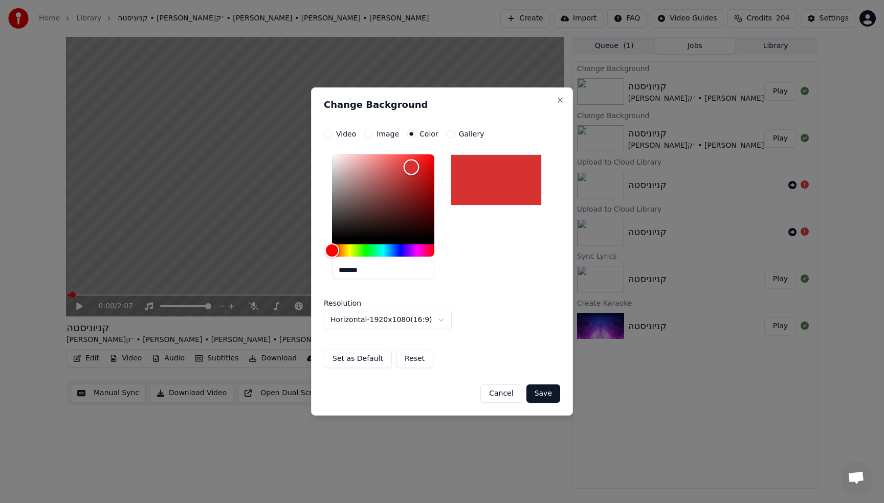
drag, startPoint x: 411, startPoint y: 167, endPoint x: 444, endPoint y: 153, distance: 36.2
click at [431, 156] on div "Color" at bounding box center [383, 196] width 102 height 84
type input "*******"
click at [380, 137] on label "Image" at bounding box center [387, 133] width 23 height 7
click at [372, 137] on button "Image" at bounding box center [368, 134] width 8 height 8
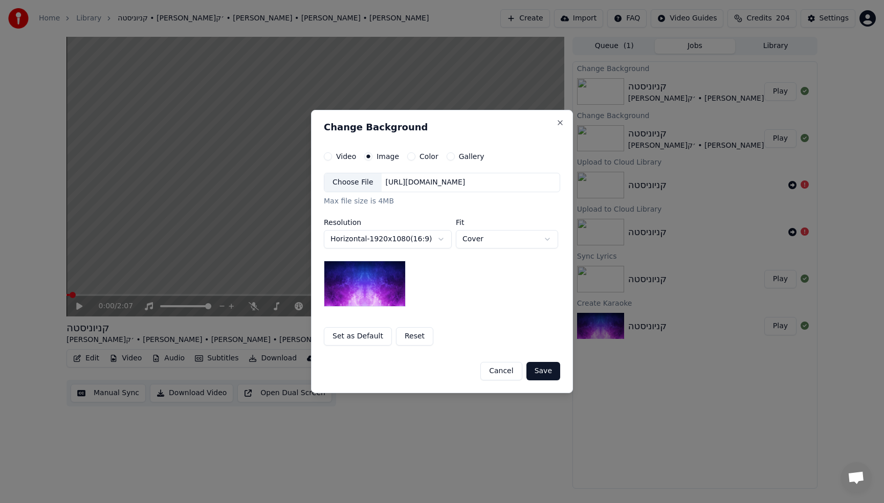
click at [476, 153] on label "Gallery" at bounding box center [472, 156] width 26 height 7
click at [455, 152] on button "Gallery" at bounding box center [450, 156] width 8 height 8
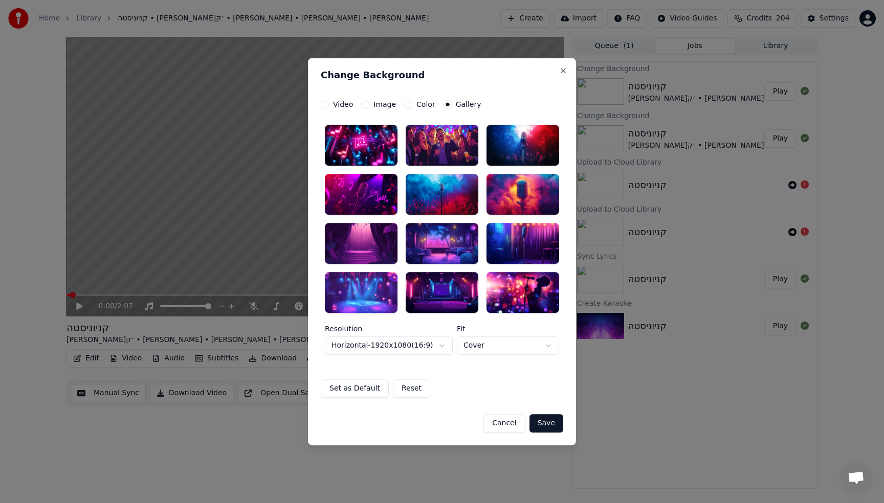
click at [446, 193] on div at bounding box center [442, 194] width 73 height 41
click at [361, 190] on div at bounding box center [361, 194] width 73 height 41
click at [336, 105] on label "Video" at bounding box center [343, 104] width 20 height 7
click at [329, 105] on button "Video" at bounding box center [325, 104] width 8 height 8
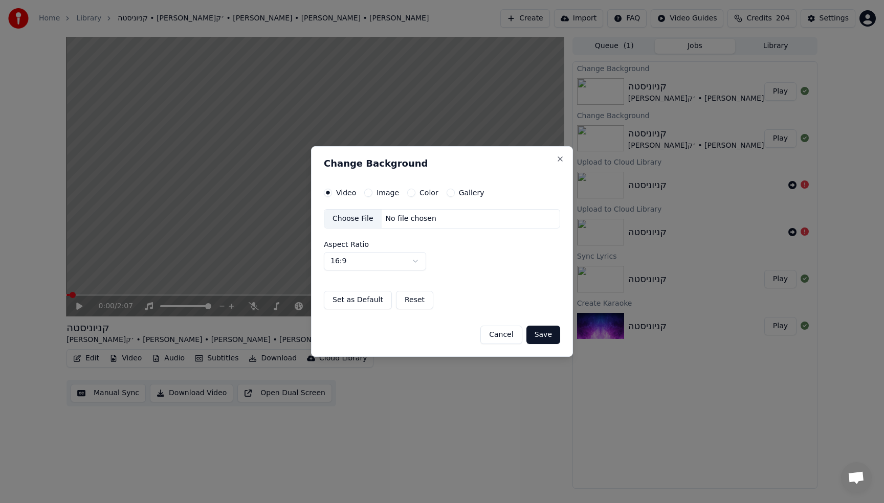
click at [369, 192] on button "Image" at bounding box center [368, 193] width 8 height 8
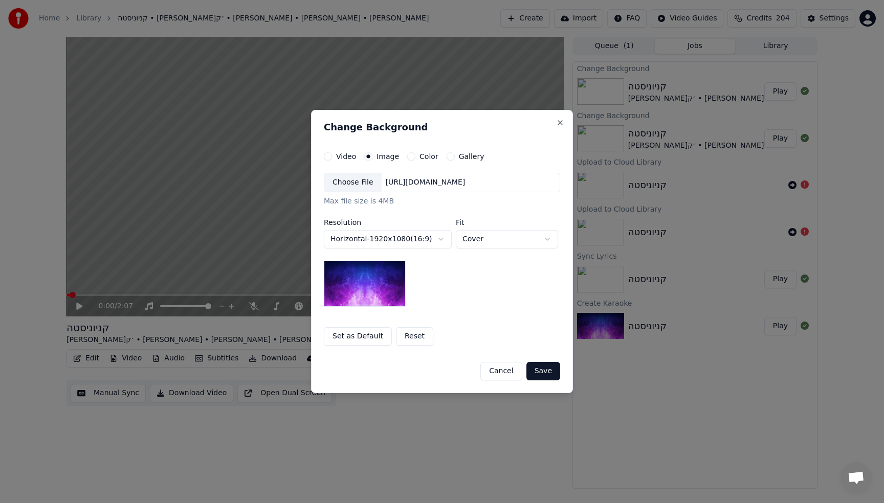
click at [356, 199] on div "Max file size is 4MB" at bounding box center [442, 201] width 236 height 10
click at [447, 157] on button "Gallery" at bounding box center [450, 156] width 8 height 8
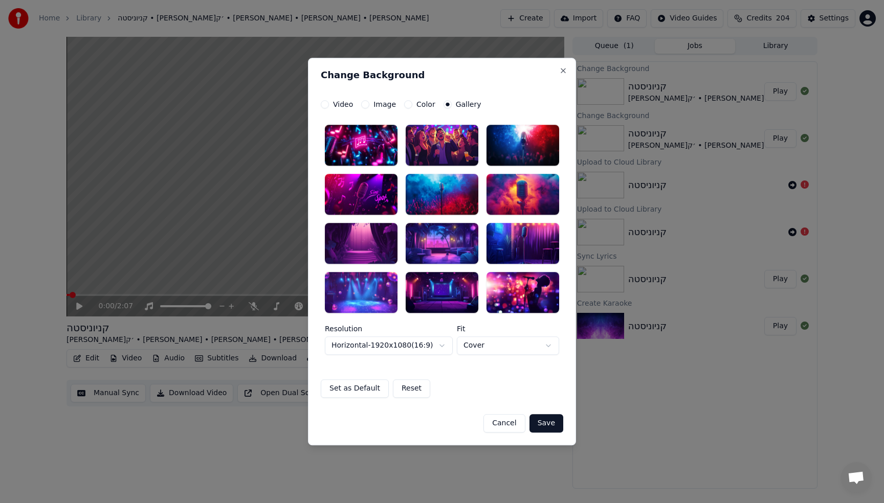
type button "gallery"
click at [386, 104] on label "Image" at bounding box center [384, 104] width 23 height 7
click at [369, 104] on button "Image" at bounding box center [365, 104] width 8 height 8
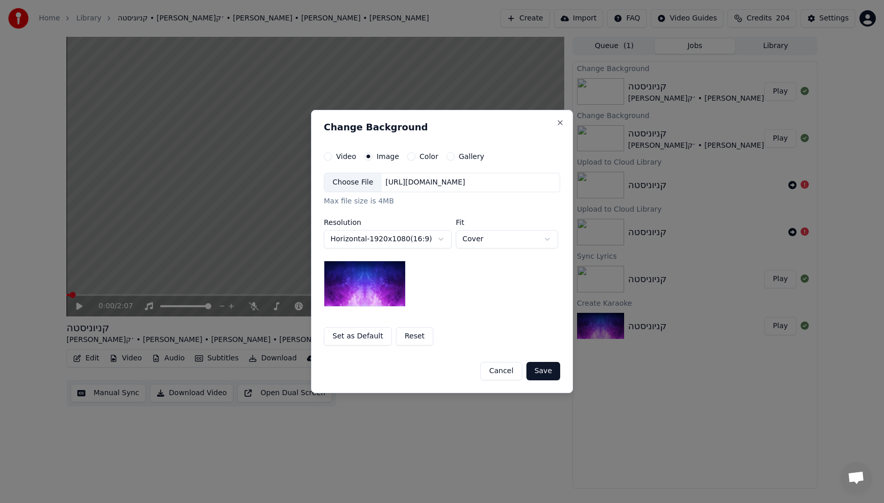
click at [358, 182] on div "Choose File" at bounding box center [352, 182] width 57 height 18
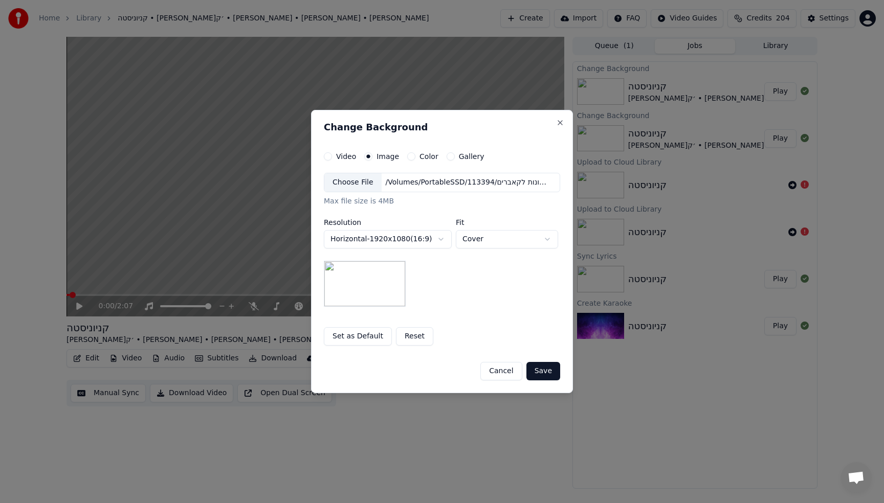
drag, startPoint x: 550, startPoint y: 378, endPoint x: 546, endPoint y: 373, distance: 6.7
click at [550, 378] on button "Save" at bounding box center [543, 371] width 34 height 18
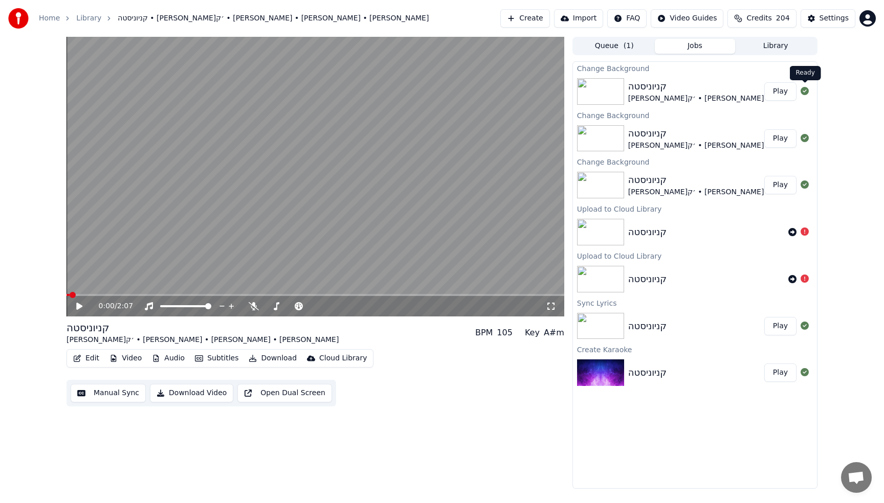
click at [787, 88] on button "Play" at bounding box center [780, 91] width 32 height 18
click at [264, 356] on button "Download" at bounding box center [272, 358] width 56 height 14
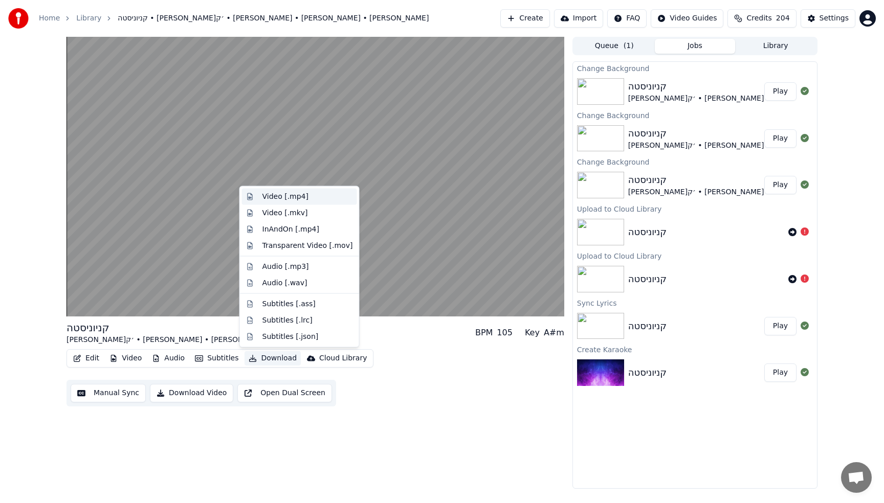
click at [292, 198] on div "Video [.mp4]" at bounding box center [285, 197] width 46 height 10
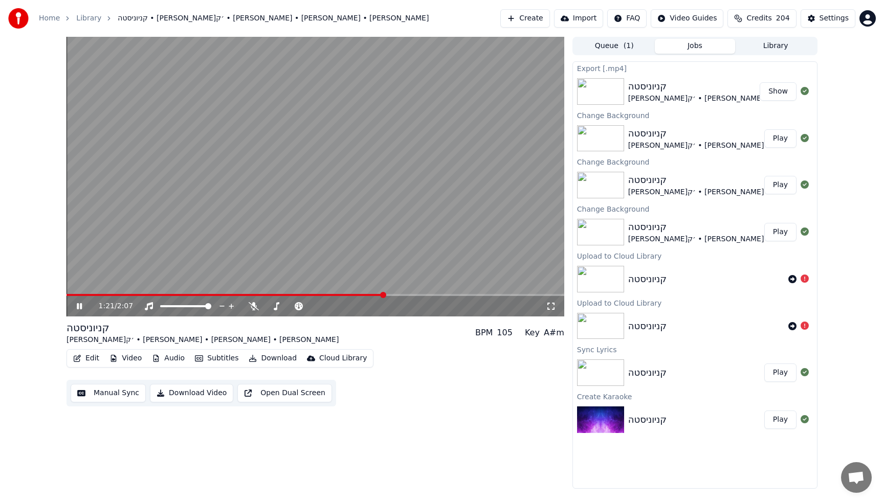
click at [636, 92] on div "קניוניסטה" at bounding box center [764, 86] width 272 height 14
click at [777, 94] on button "Show" at bounding box center [777, 91] width 37 height 18
click at [779, 88] on button "Show" at bounding box center [777, 91] width 37 height 18
click at [262, 357] on button "Download" at bounding box center [272, 358] width 56 height 14
click at [412, 406] on div "Edit Video Audio Subtitles Download Cloud Library Manual Sync Download Video Op…" at bounding box center [315, 377] width 498 height 57
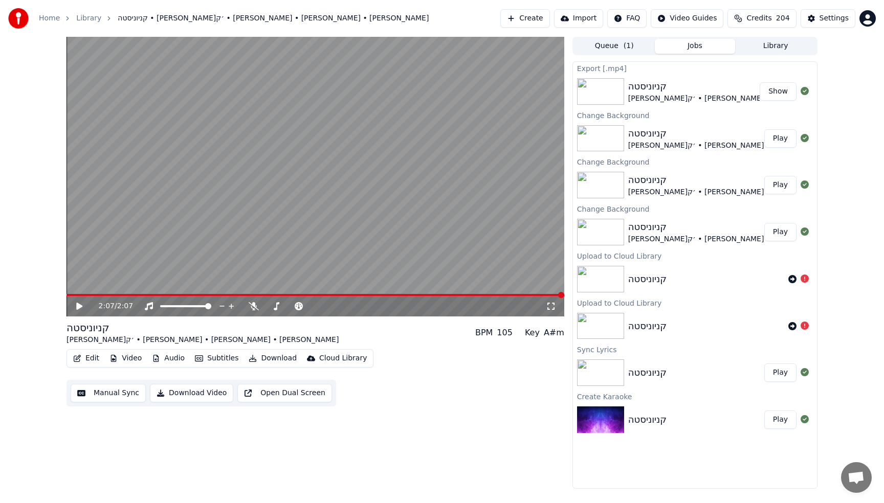
click at [545, 21] on button "Create" at bounding box center [525, 18] width 50 height 18
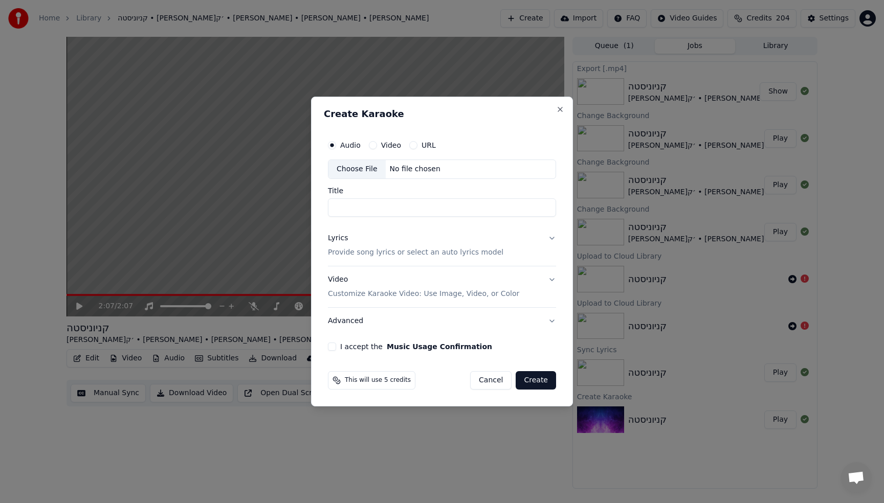
click at [401, 168] on div "No file chosen" at bounding box center [415, 169] width 59 height 10
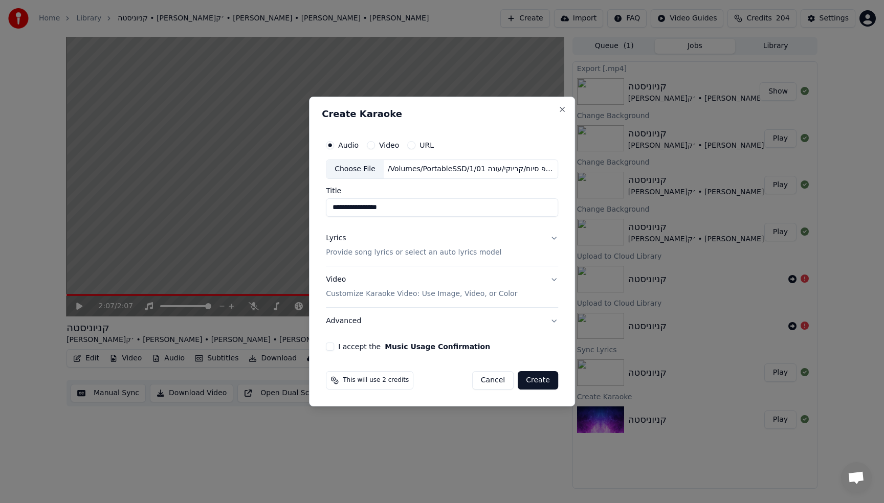
drag, startPoint x: 352, startPoint y: 209, endPoint x: 299, endPoint y: 214, distance: 52.9
click at [299, 214] on body "Home Library קניוניסטה • [PERSON_NAME]׳ק • [PERSON_NAME] • [PERSON_NAME] • [PER…" at bounding box center [442, 251] width 884 height 503
type input "**********"
click at [370, 259] on button "Lyrics Provide song lyrics or select an auto lyrics model" at bounding box center [442, 245] width 232 height 41
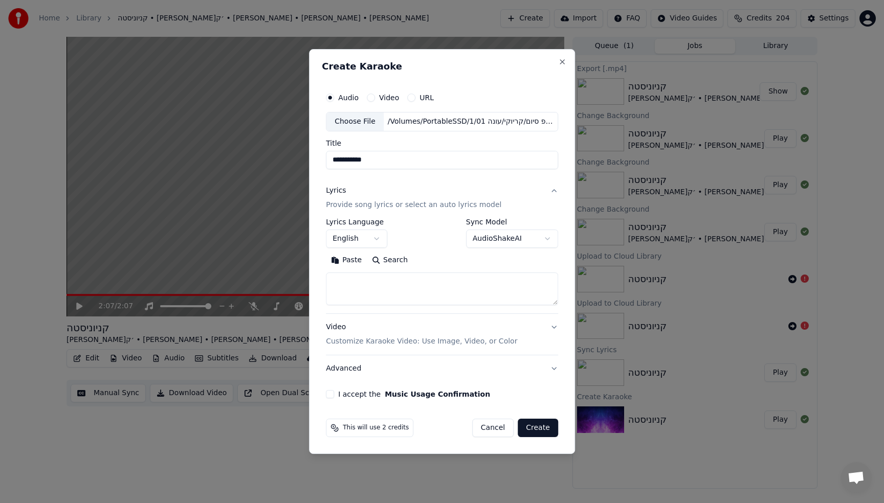
click at [382, 288] on textarea at bounding box center [442, 289] width 232 height 33
paste textarea "**********"
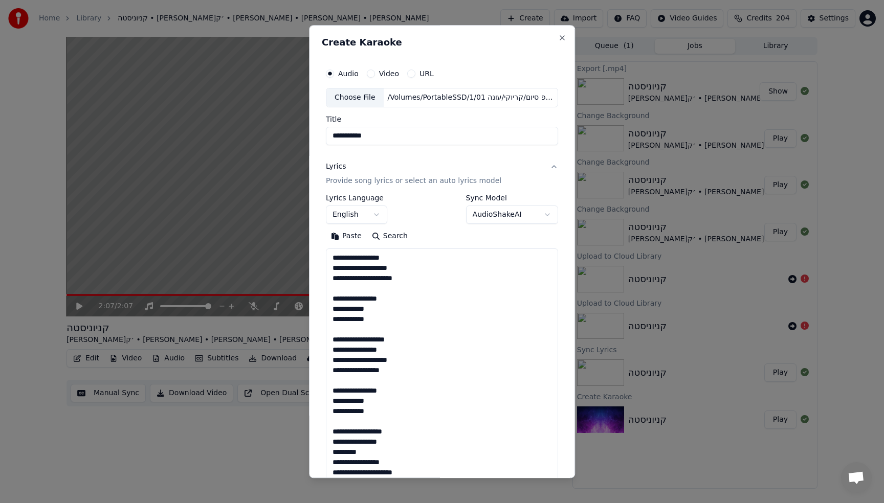
scroll to position [360, 0]
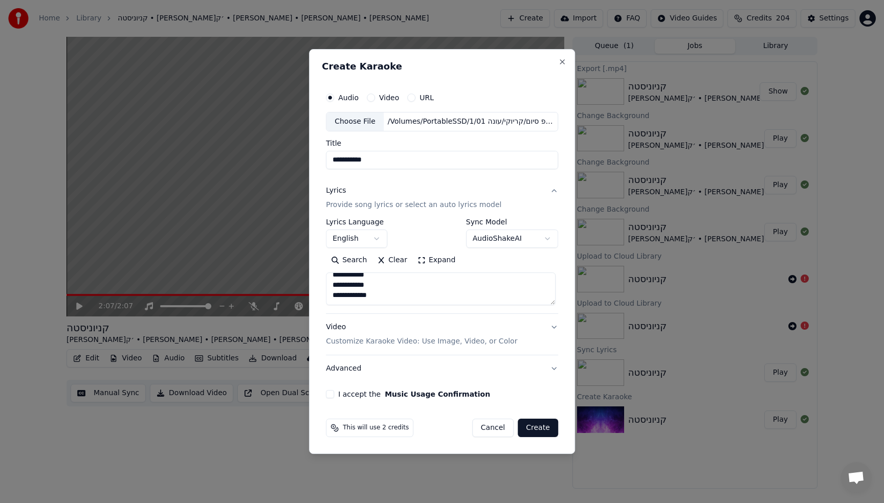
type textarea "**********"
click at [353, 240] on body "Home Library קניוניסטה • [PERSON_NAME]׳ק • [PERSON_NAME] • [PERSON_NAME] • [PER…" at bounding box center [442, 251] width 884 height 503
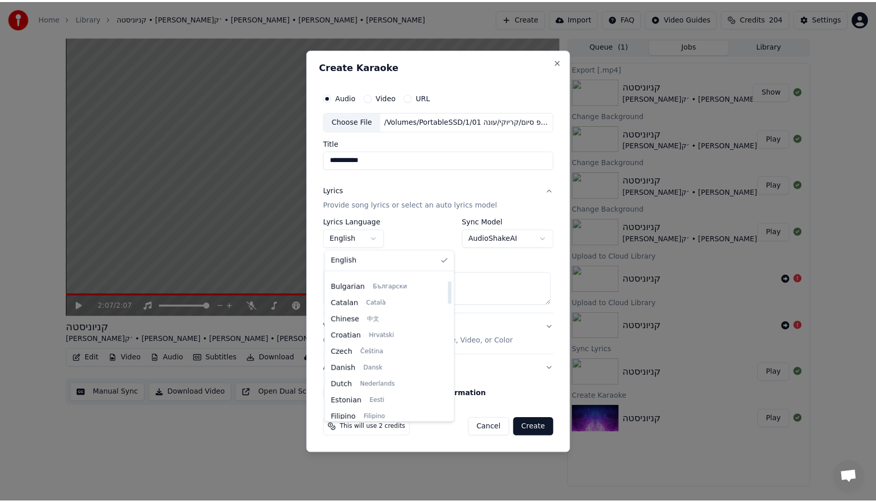
scroll to position [210, 0]
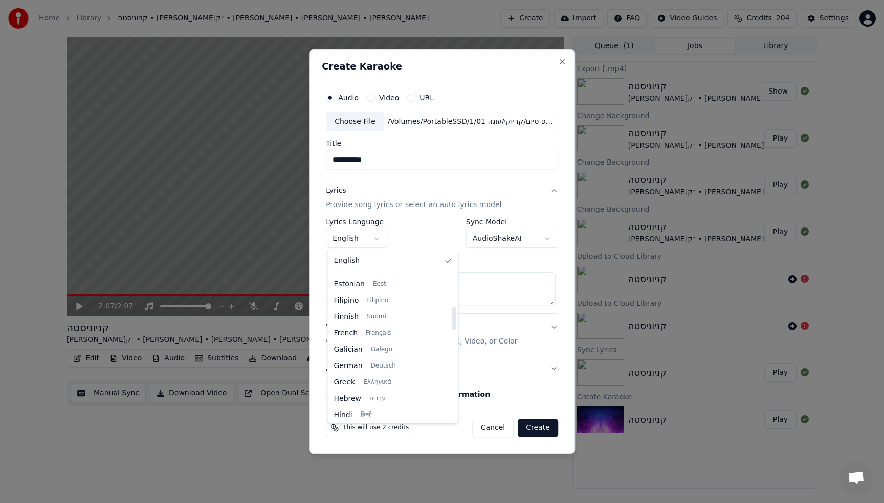
select select "**"
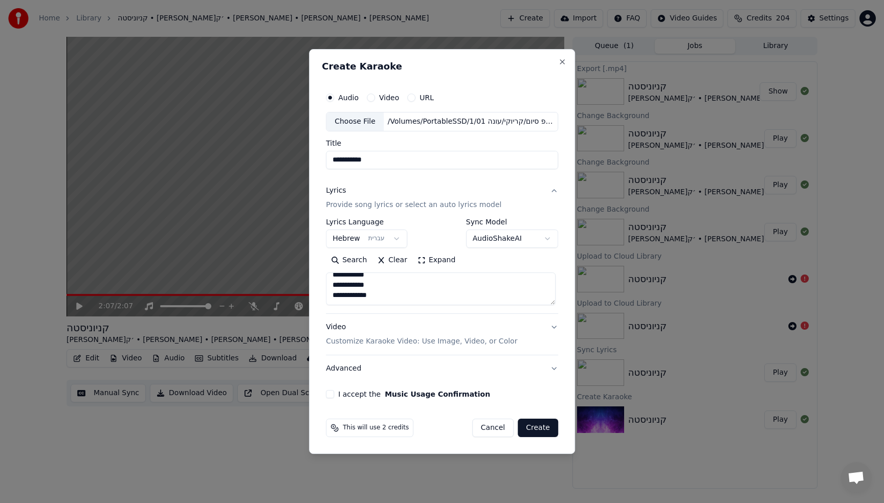
click at [506, 181] on button "Lyrics Provide song lyrics or select an auto lyrics model" at bounding box center [442, 197] width 232 height 41
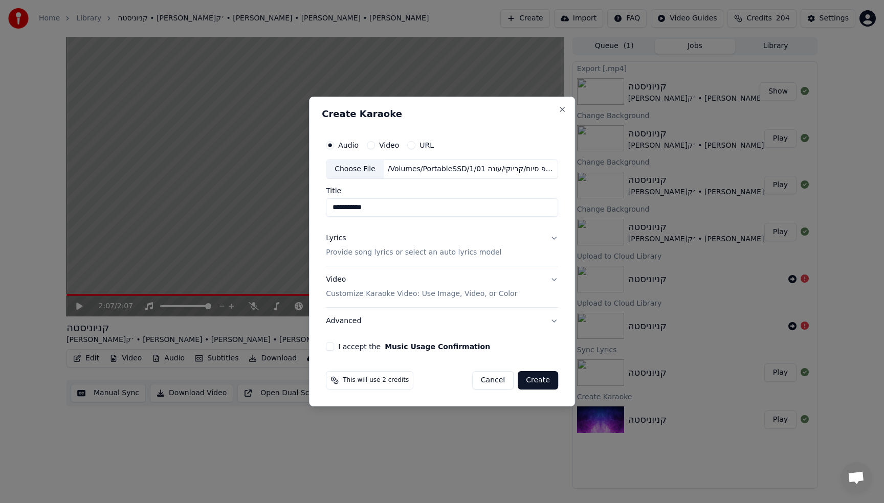
click at [329, 350] on button "I accept the Music Usage Confirmation" at bounding box center [330, 347] width 8 height 8
click at [385, 236] on div "Lyrics Provide song lyrics or select an auto lyrics model" at bounding box center [413, 245] width 175 height 25
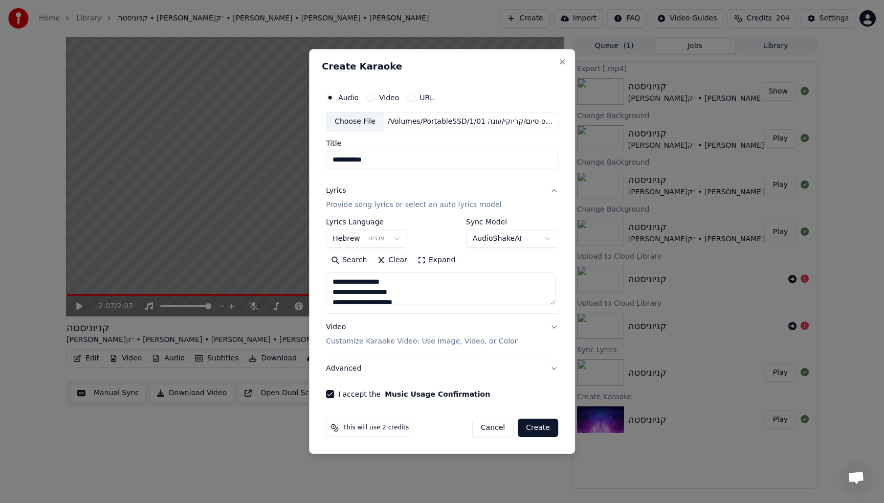
click at [368, 428] on span "This will use 2 credits" at bounding box center [376, 428] width 66 height 8
click at [543, 430] on button "Create" at bounding box center [538, 428] width 40 height 18
select select
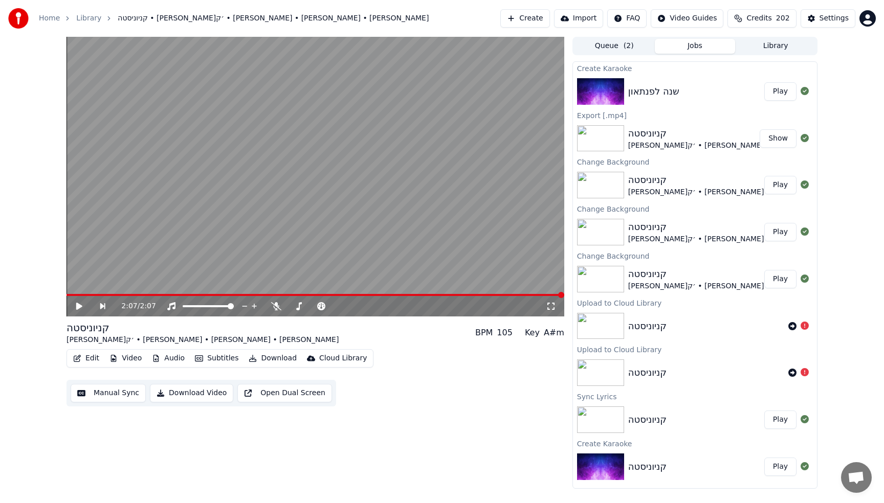
click at [774, 94] on button "Play" at bounding box center [780, 91] width 32 height 18
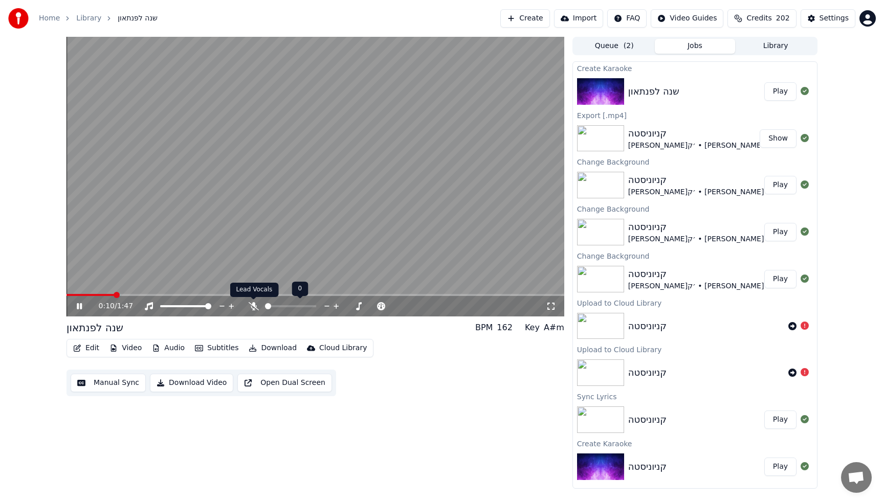
click at [254, 308] on icon at bounding box center [254, 306] width 10 height 8
click at [369, 164] on video at bounding box center [315, 177] width 498 height 280
click at [90, 352] on button "Edit" at bounding box center [86, 348] width 34 height 14
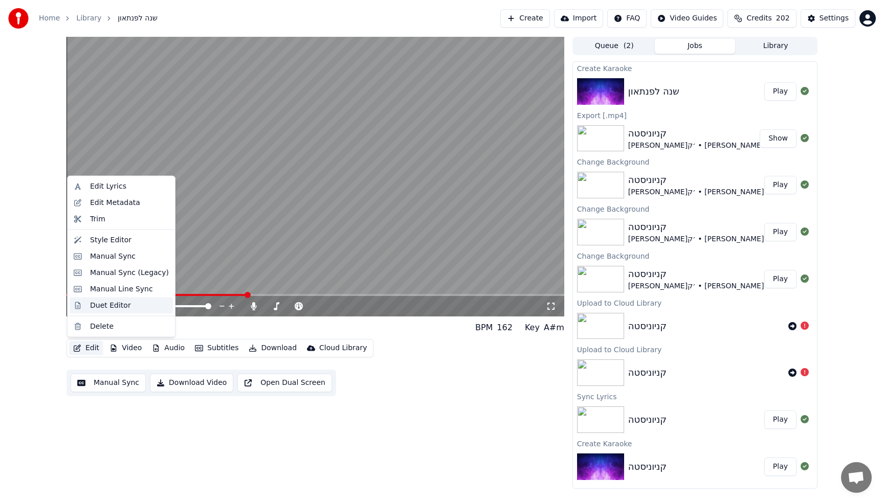
click at [93, 305] on div "Duet Editor" at bounding box center [110, 305] width 41 height 10
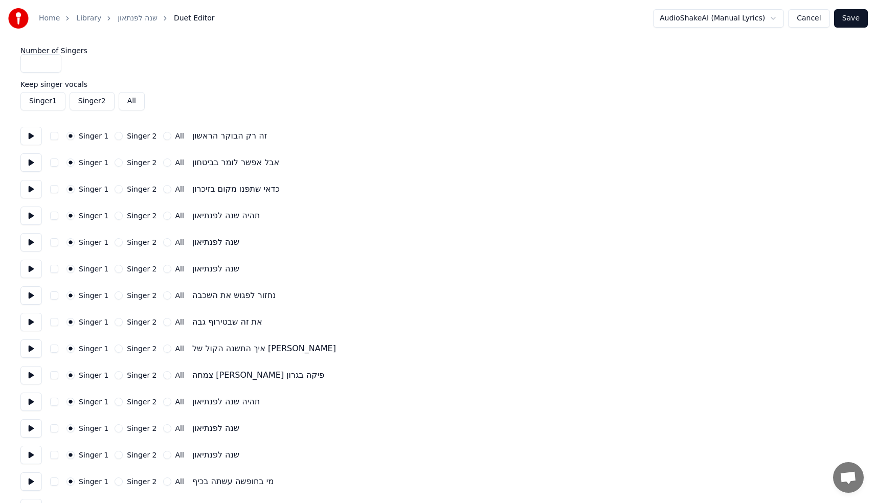
click at [51, 61] on input "*" at bounding box center [40, 63] width 41 height 18
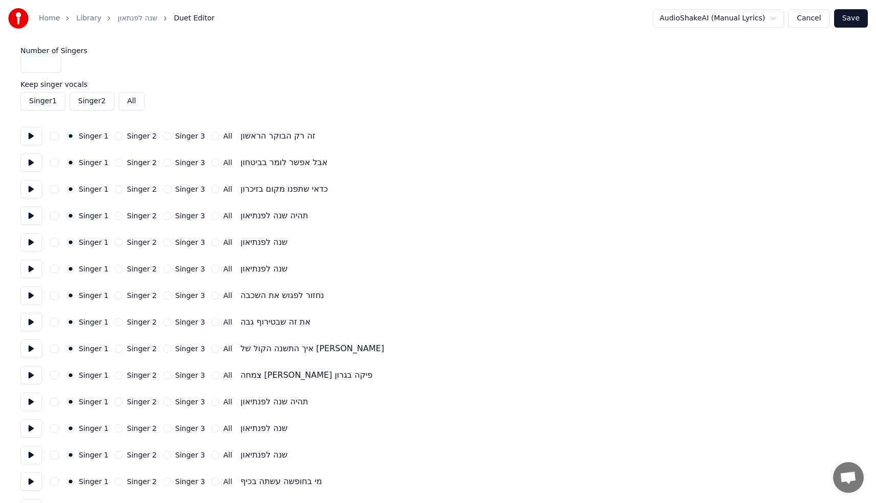
click at [51, 61] on input "*" at bounding box center [40, 63] width 41 height 18
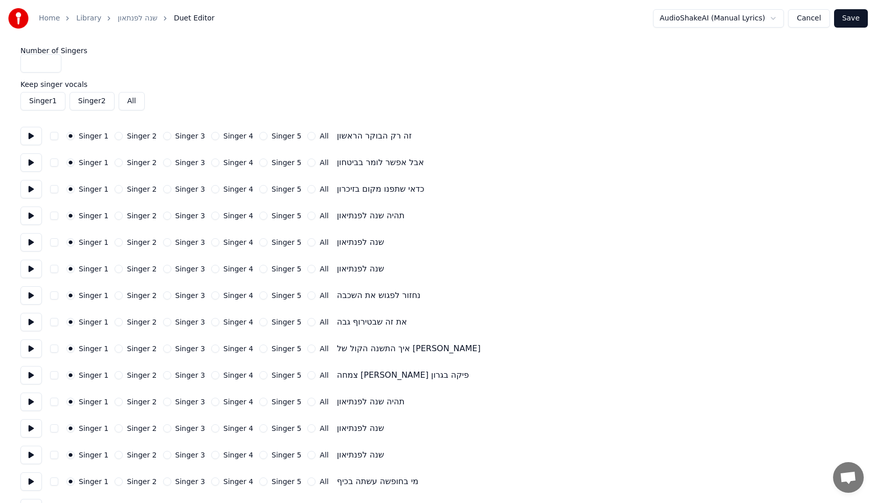
click at [51, 61] on input "*" at bounding box center [40, 63] width 41 height 18
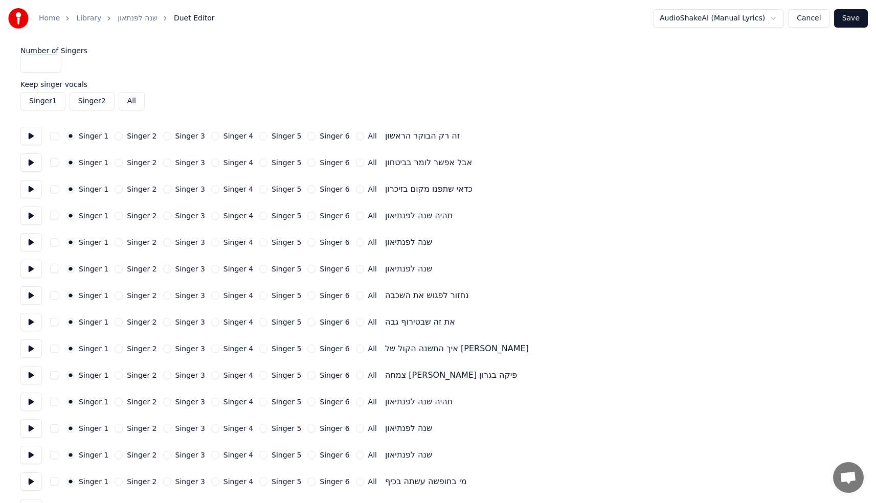
click at [51, 61] on input "*" at bounding box center [40, 63] width 41 height 18
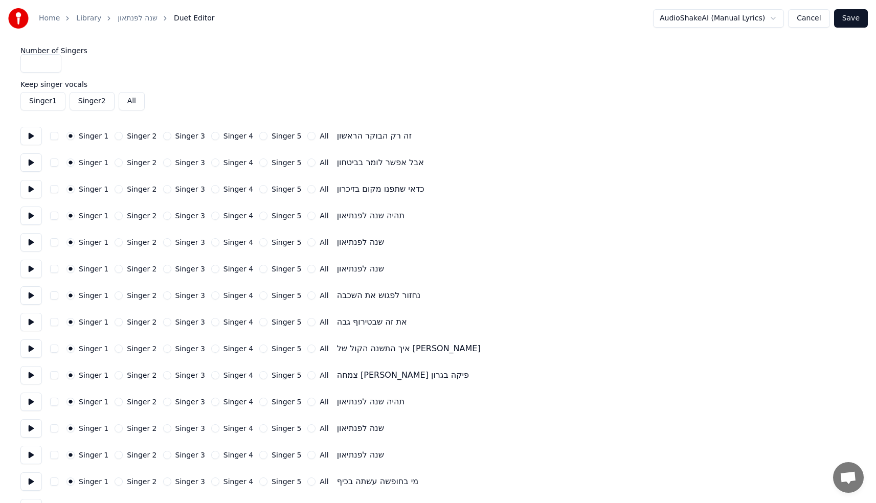
click at [51, 66] on input "*" at bounding box center [40, 63] width 41 height 18
click at [45, 99] on button "Singer 1" at bounding box center [42, 101] width 45 height 18
click at [129, 78] on div "Number of Singers * Keep singer vocals Singer 1 Singer 2 All Singer 1 Singer 2 …" at bounding box center [437, 481] width 835 height 869
click at [722, 24] on html "Home Library שנה לפנתאון Duet Editor AudioShakeAI (Manual Lyrics) Cancel Save N…" at bounding box center [442, 463] width 884 height 927
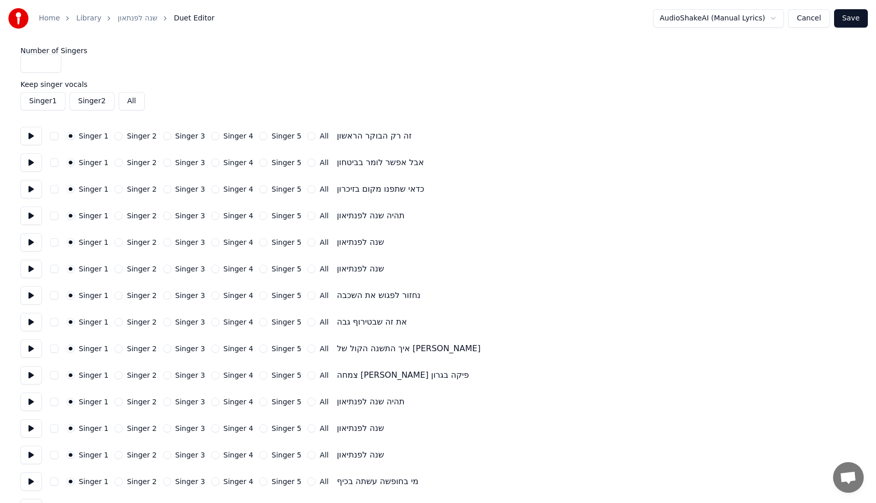
click at [722, 24] on html "Home Library שנה לפנתאון Duet Editor AudioShakeAI (Manual Lyrics) Cancel Save N…" at bounding box center [438, 463] width 876 height 927
click at [347, 44] on div "Home Library שנה לפנתאון Duet Editor AudioShakeAI (Manual Lyrics) Cancel Save N…" at bounding box center [438, 458] width 876 height 916
click at [55, 68] on input "*" at bounding box center [40, 63] width 41 height 18
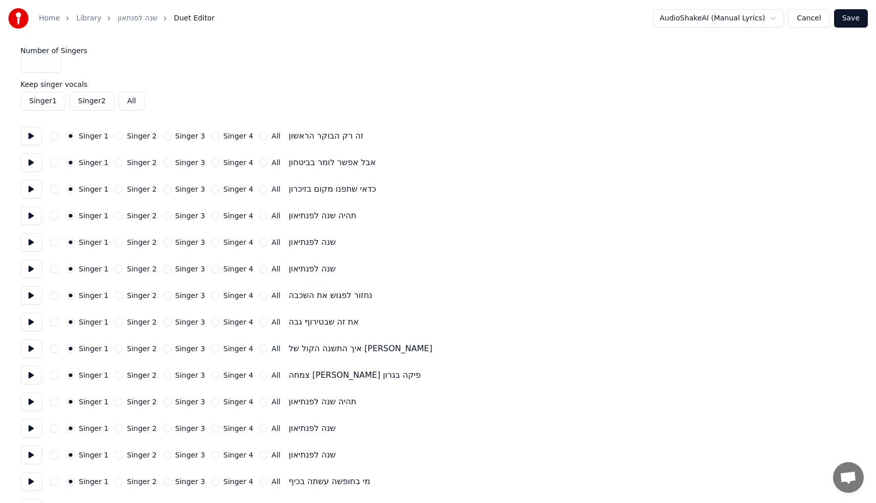
type input "*"
click at [54, 66] on input "*" at bounding box center [40, 63] width 41 height 18
click at [172, 61] on div "Number of Singers *" at bounding box center [437, 60] width 835 height 26
click at [259, 217] on button "All" at bounding box center [263, 216] width 8 height 8
click at [259, 244] on button "All" at bounding box center [263, 242] width 8 height 8
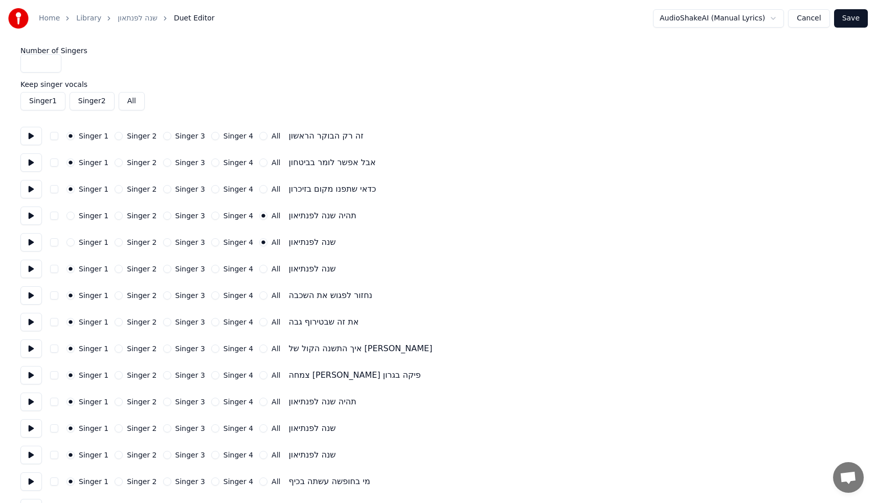
click at [259, 271] on button "All" at bounding box center [263, 269] width 8 height 8
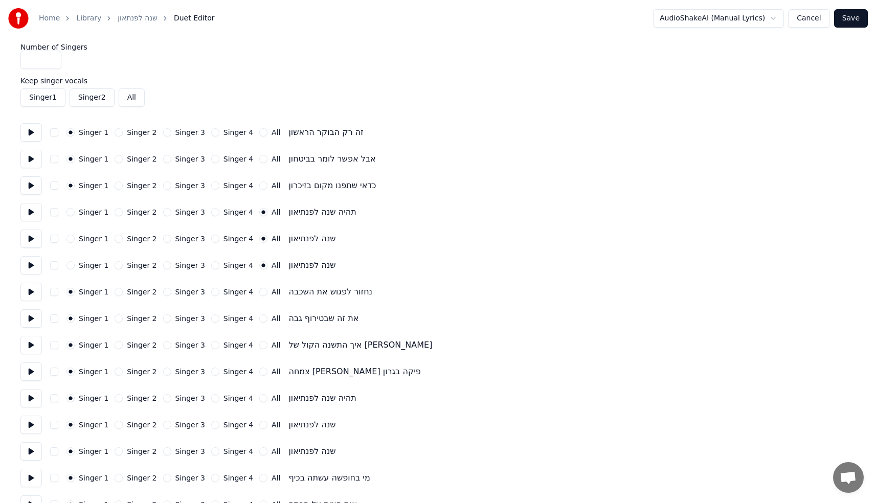
scroll to position [6, 0]
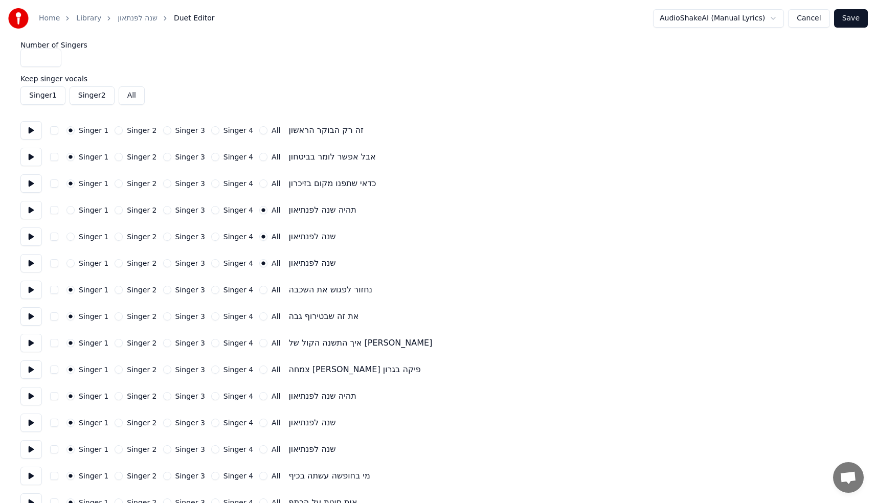
click at [117, 291] on button "Singer 2" at bounding box center [119, 290] width 8 height 8
click at [164, 318] on button "Singer 3" at bounding box center [167, 316] width 8 height 8
click at [118, 344] on button "Singer 2" at bounding box center [119, 343] width 8 height 8
click at [211, 371] on button "Singer 4" at bounding box center [215, 370] width 8 height 8
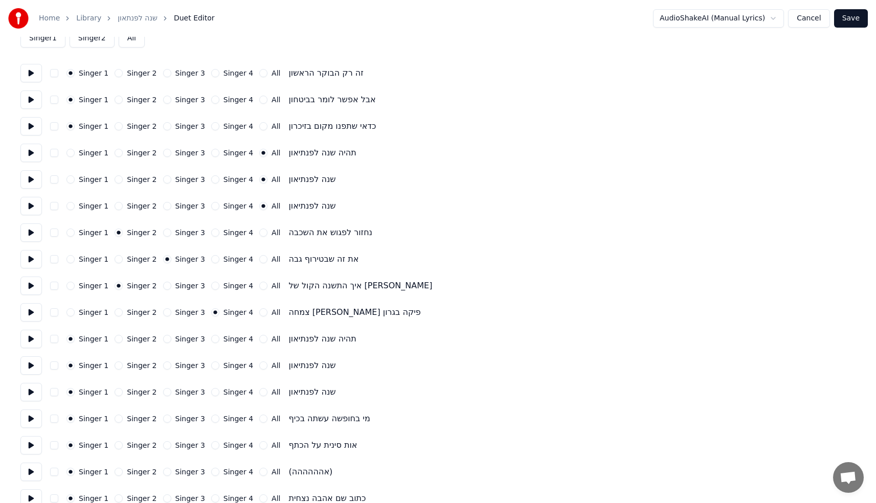
scroll to position [63, 0]
click at [255, 344] on div "Singer 1 Singer 2 Singer 3 Singer 4 All תהיה שנה לפנתיאון" at bounding box center [437, 338] width 835 height 18
click at [259, 342] on button "All" at bounding box center [263, 338] width 8 height 8
click at [259, 365] on button "All" at bounding box center [263, 365] width 8 height 8
click at [259, 391] on button "All" at bounding box center [263, 392] width 8 height 8
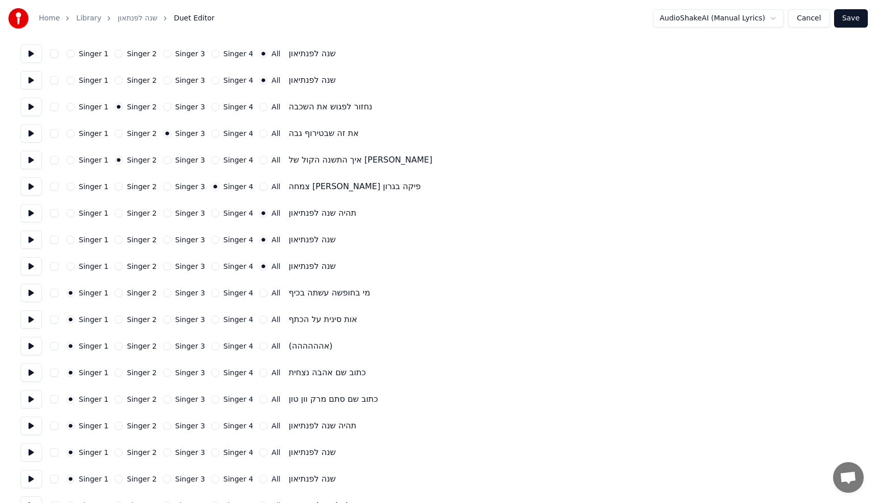
scroll to position [220, 0]
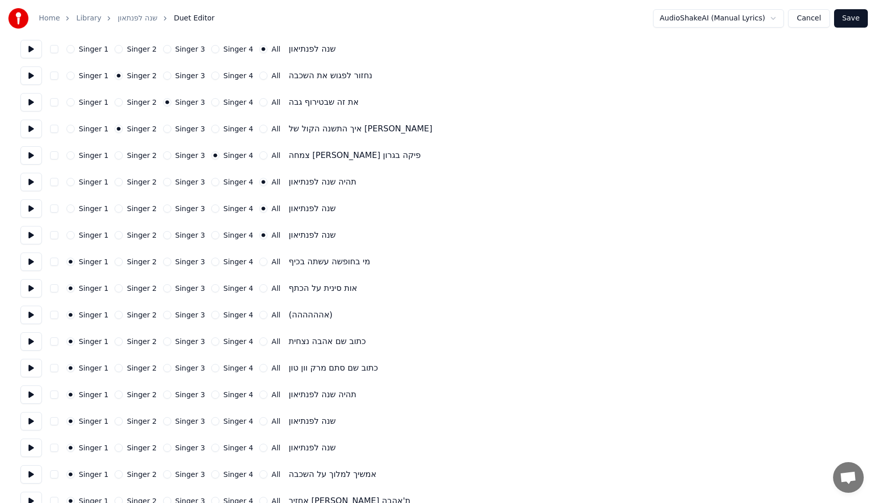
click at [117, 289] on button "Singer 2" at bounding box center [119, 288] width 8 height 8
click at [259, 313] on button "All" at bounding box center [263, 315] width 8 height 8
click at [163, 343] on button "Singer 3" at bounding box center [167, 342] width 8 height 8
click at [117, 368] on button "Singer 2" at bounding box center [119, 368] width 8 height 8
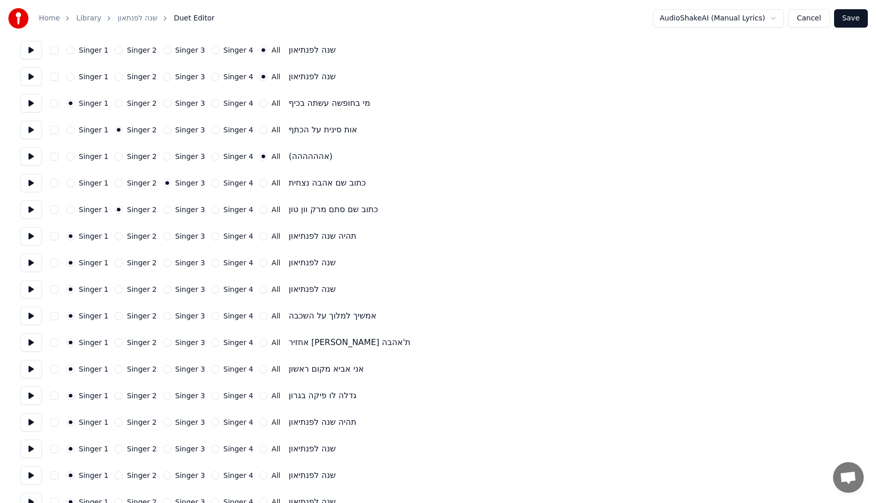
scroll to position [407, 0]
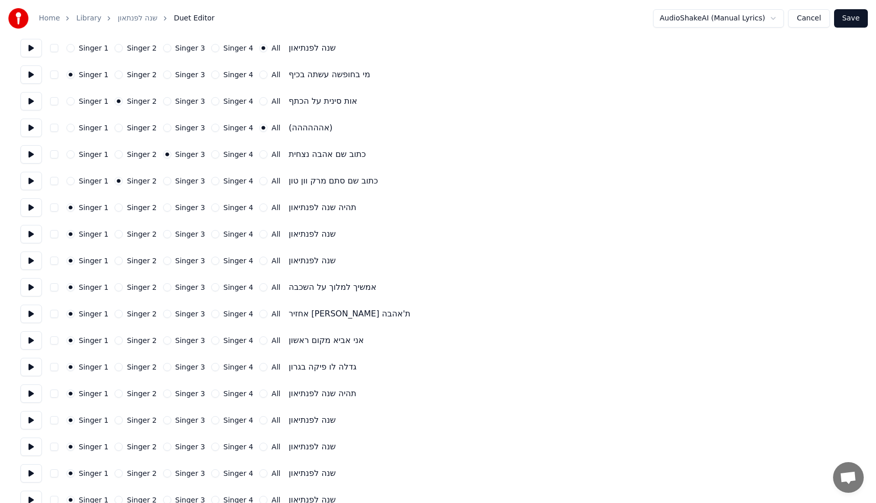
click at [259, 207] on button "All" at bounding box center [263, 208] width 8 height 8
click at [259, 236] on button "All" at bounding box center [263, 234] width 8 height 8
click at [259, 262] on button "All" at bounding box center [263, 261] width 8 height 8
click at [163, 288] on button "Singer 3" at bounding box center [167, 287] width 8 height 8
click at [116, 340] on button "Singer 2" at bounding box center [119, 340] width 8 height 8
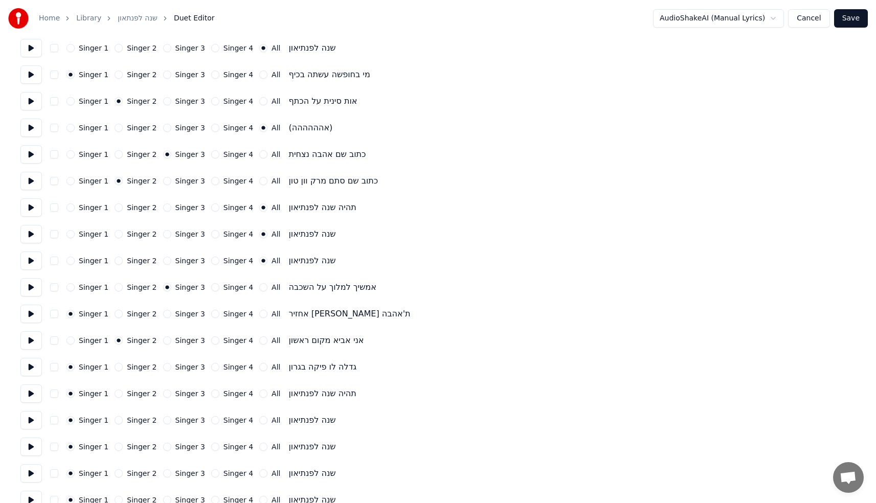
click at [211, 340] on button "Singer 4" at bounding box center [215, 340] width 8 height 8
click at [259, 367] on button "All" at bounding box center [263, 367] width 8 height 8
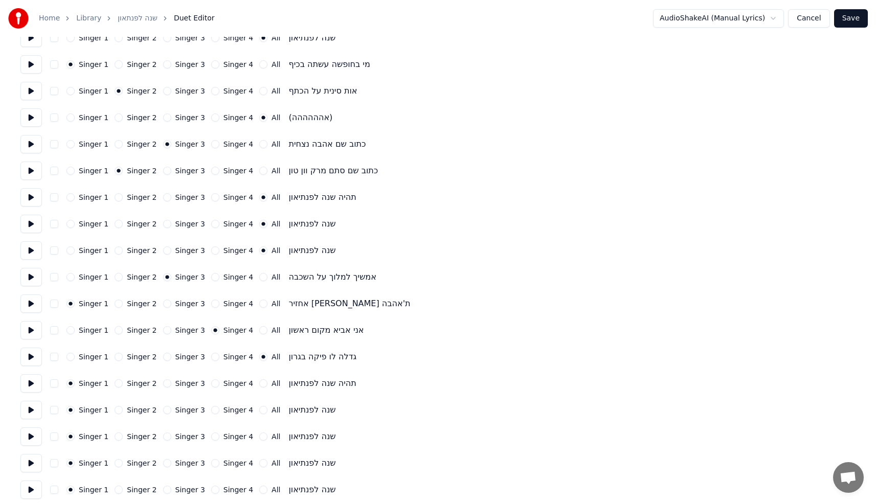
scroll to position [421, 0]
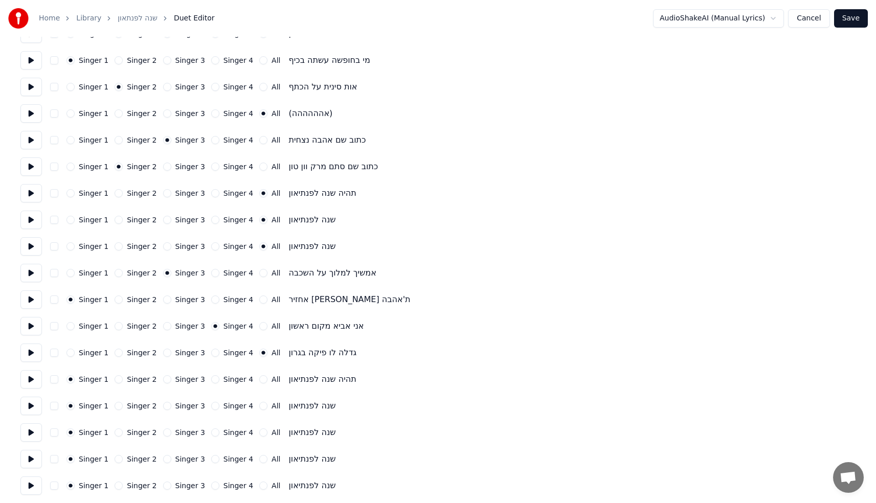
click at [259, 380] on button "All" at bounding box center [263, 379] width 8 height 8
click at [259, 408] on button "All" at bounding box center [263, 406] width 8 height 8
click at [259, 430] on button "All" at bounding box center [263, 433] width 8 height 8
click at [257, 453] on div "Singer 1 Singer 2 Singer 3 Singer 4 All שנה לפנתיאון" at bounding box center [437, 459] width 835 height 18
click at [259, 458] on div "All" at bounding box center [269, 459] width 21 height 8
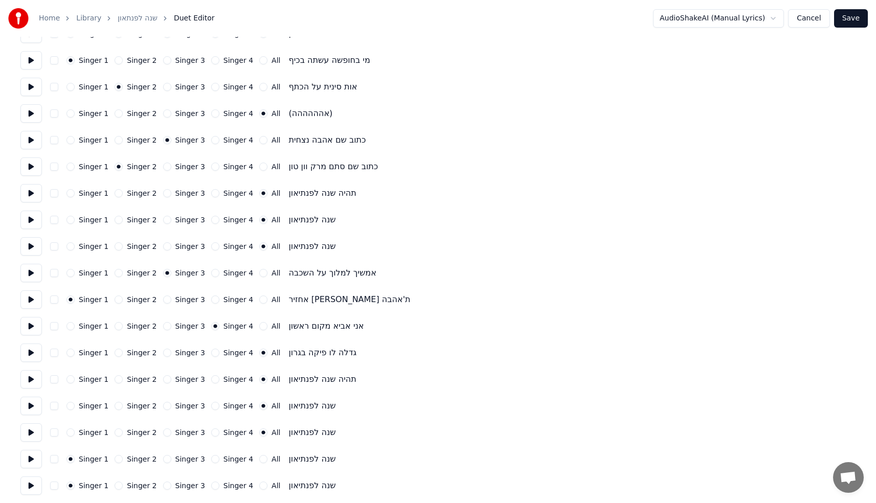
scroll to position [423, 0]
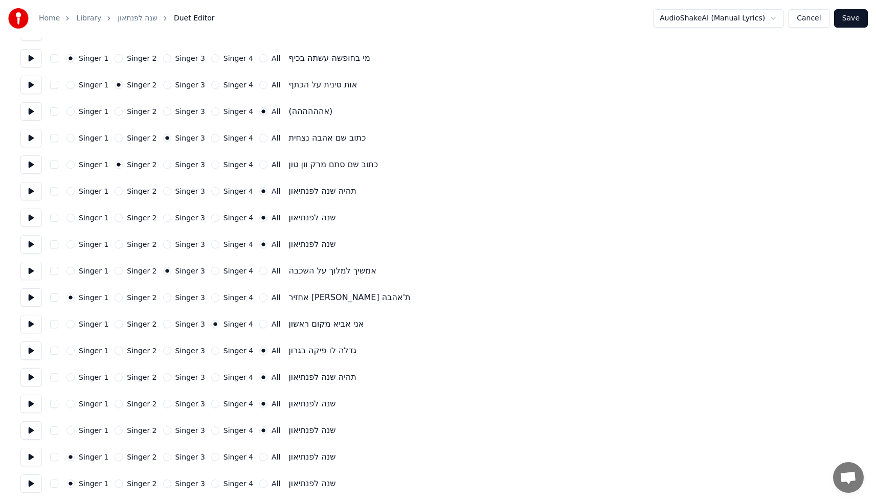
click at [259, 458] on button "All" at bounding box center [263, 457] width 8 height 8
click at [259, 484] on button "All" at bounding box center [263, 484] width 8 height 8
click at [859, 6] on div "Home Library שנה לפנתאון Duet Editor AudioShakeAI (Manual Lyrics) Cancel Save" at bounding box center [438, 18] width 876 height 37
click at [856, 15] on button "Save" at bounding box center [851, 18] width 34 height 18
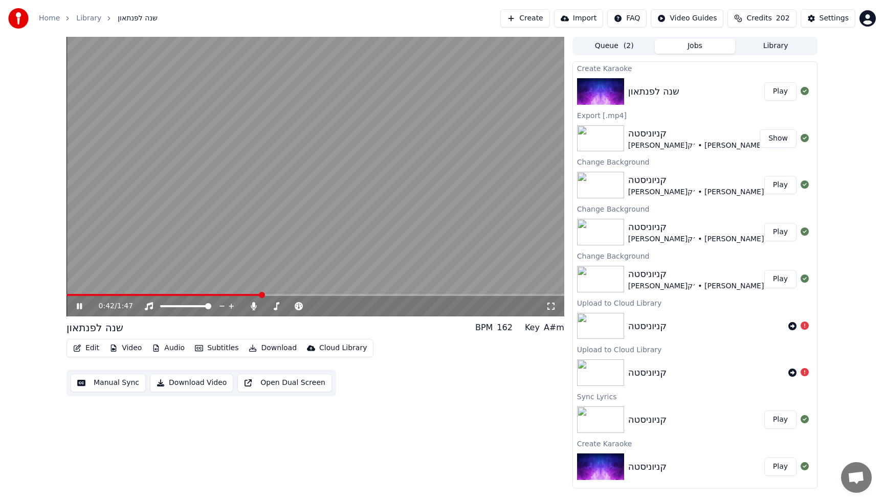
click at [88, 348] on button "Edit" at bounding box center [86, 348] width 34 height 14
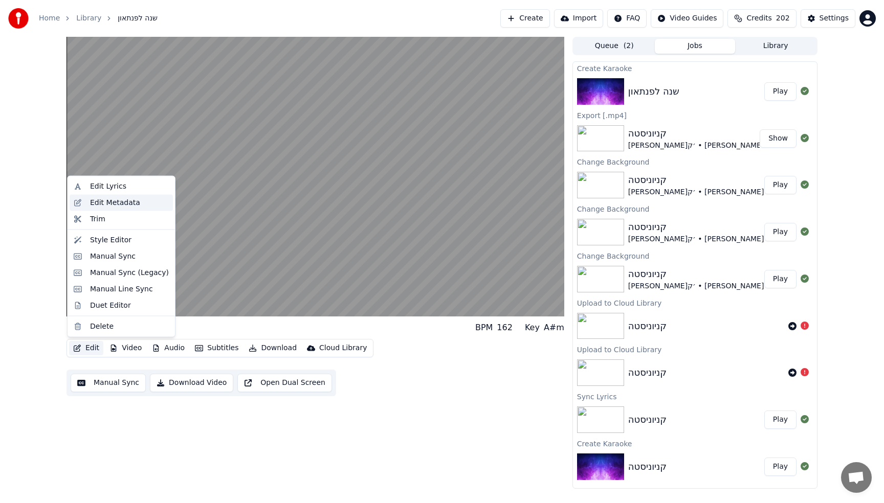
click at [108, 205] on div "Edit Metadata" at bounding box center [115, 202] width 50 height 10
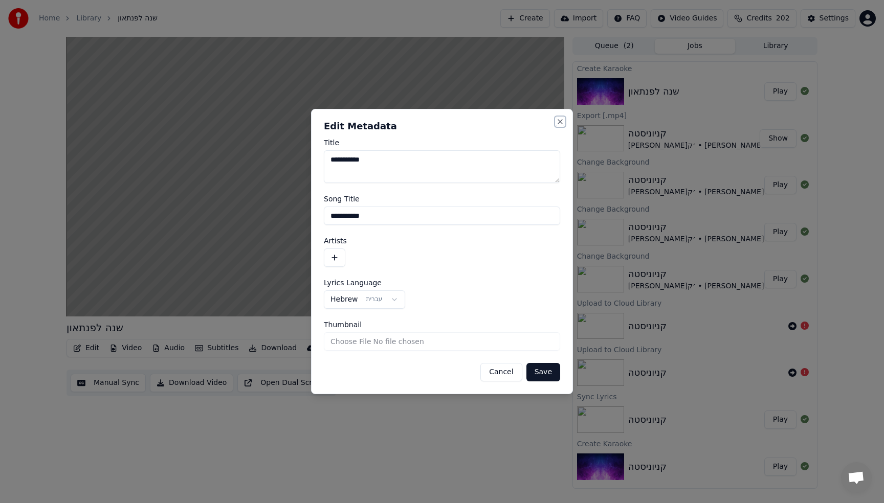
click at [563, 119] on button "Close" at bounding box center [560, 122] width 8 height 8
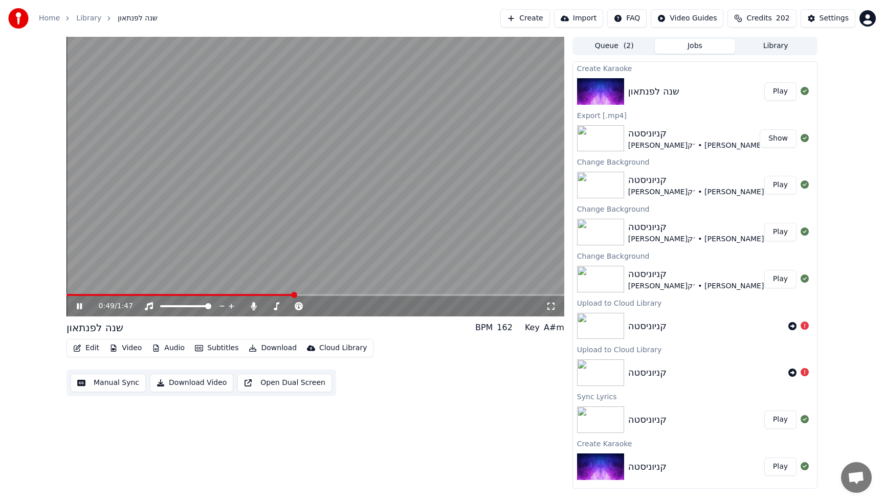
click at [80, 346] on icon "button" at bounding box center [77, 348] width 8 height 7
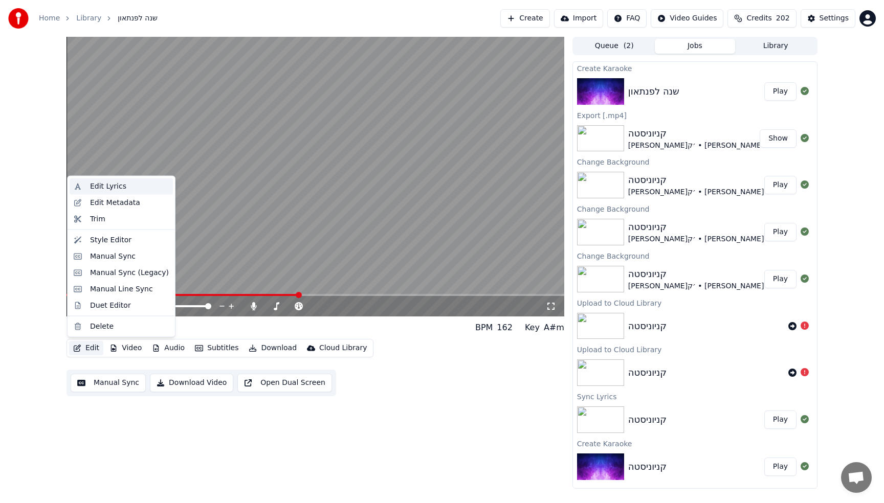
click at [132, 187] on div "Edit Lyrics" at bounding box center [129, 187] width 79 height 10
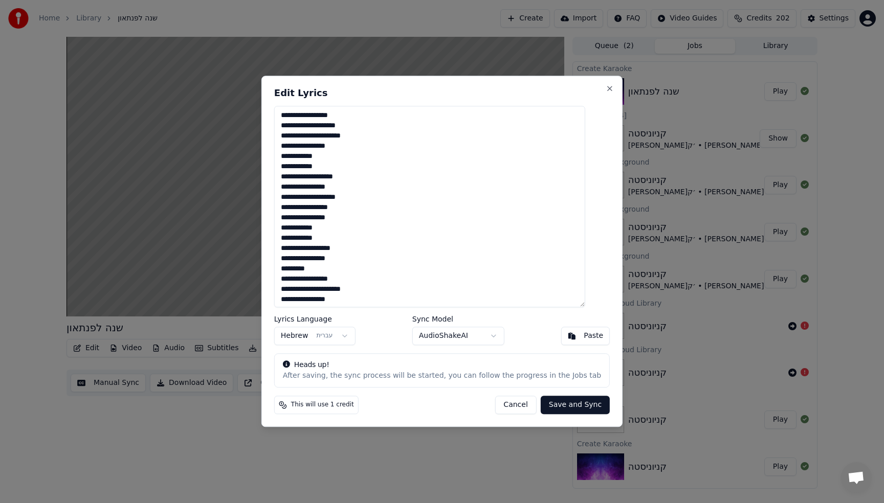
click at [585, 209] on textarea "**********" at bounding box center [429, 206] width 311 height 201
type textarea "**********"
click at [569, 404] on button "Save and Sync" at bounding box center [575, 405] width 69 height 18
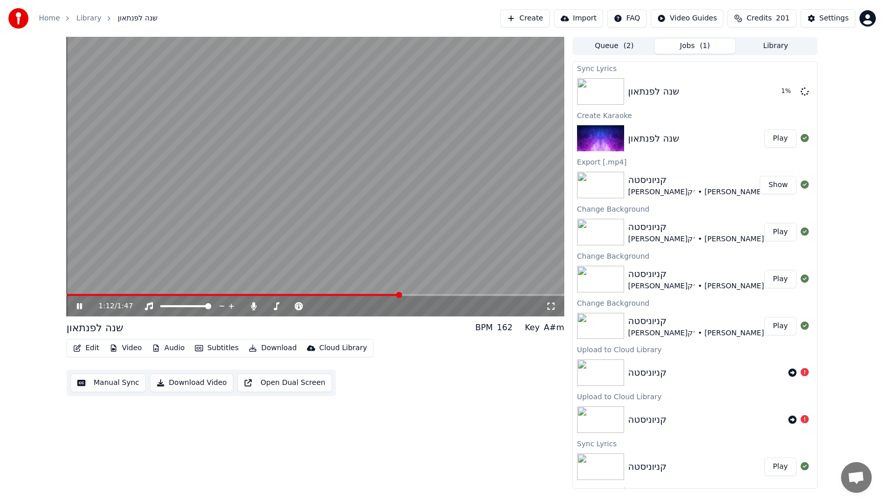
click at [352, 295] on span at bounding box center [232, 295] width 333 height 2
click at [304, 295] on div "Tempo Tempo" at bounding box center [299, 290] width 32 height 14
click at [305, 293] on div "Tempo Tempo" at bounding box center [299, 290] width 32 height 14
click at [307, 291] on div "Tempo Tempo" at bounding box center [299, 290] width 32 height 14
click at [294, 294] on span at bounding box center [179, 295] width 227 height 2
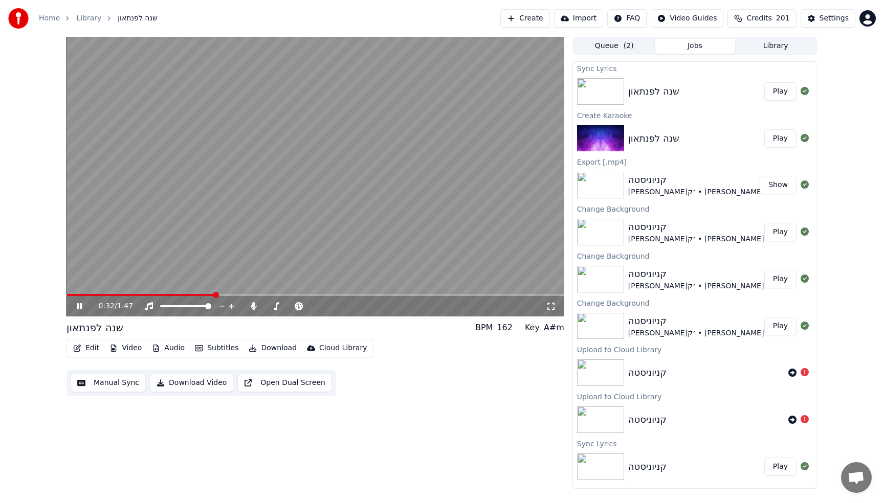
click at [215, 294] on span at bounding box center [140, 295] width 148 height 2
click at [88, 347] on button "Edit" at bounding box center [86, 348] width 34 height 14
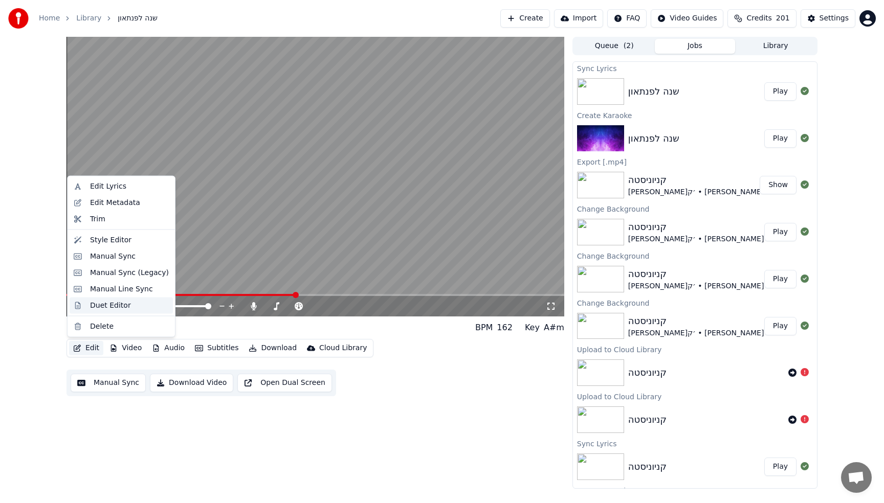
click at [109, 309] on div "Duet Editor" at bounding box center [110, 305] width 41 height 10
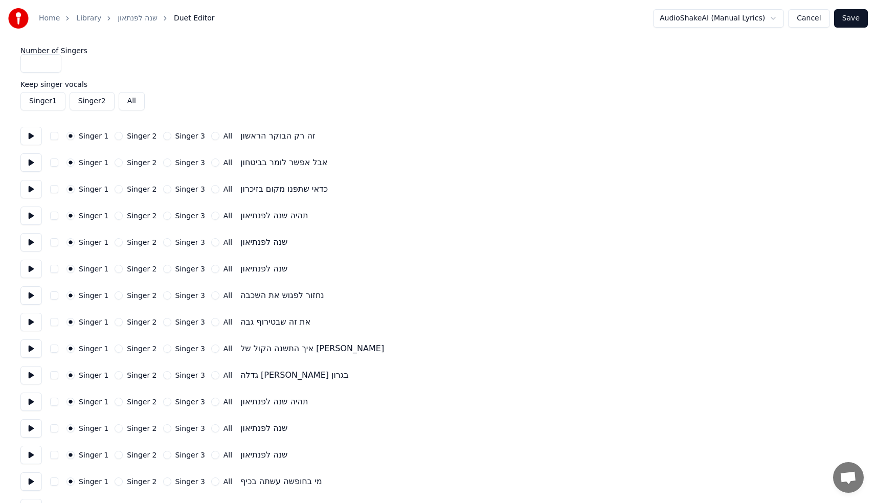
click at [52, 61] on input "*" at bounding box center [40, 63] width 41 height 18
type input "*"
click at [52, 61] on input "*" at bounding box center [40, 63] width 41 height 18
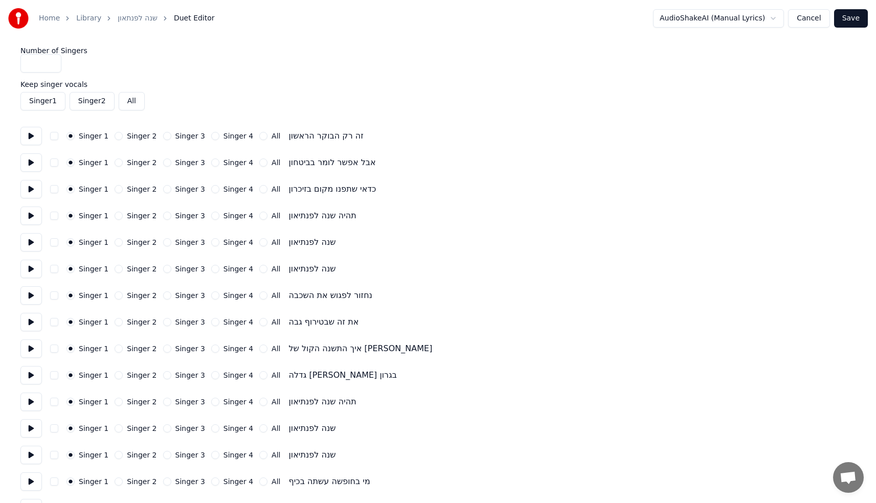
click at [259, 217] on button "All" at bounding box center [263, 216] width 8 height 8
click at [259, 243] on button "All" at bounding box center [263, 242] width 8 height 8
click at [259, 270] on button "All" at bounding box center [263, 269] width 8 height 8
click at [118, 320] on button "Singer 2" at bounding box center [119, 322] width 8 height 8
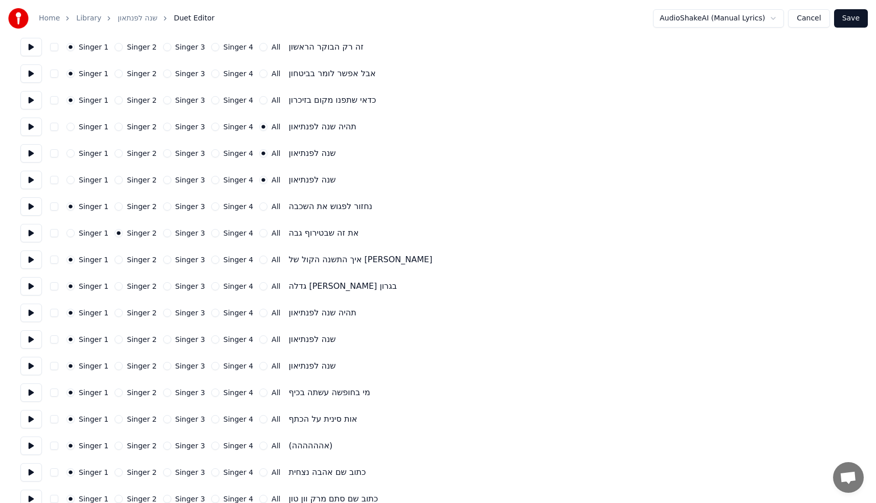
scroll to position [90, 0]
click at [163, 260] on button "Singer 3" at bounding box center [167, 259] width 8 height 8
click at [211, 285] on button "Singer 4" at bounding box center [215, 285] width 8 height 8
click at [259, 312] on button "All" at bounding box center [263, 312] width 8 height 8
click at [259, 342] on button "All" at bounding box center [263, 338] width 8 height 8
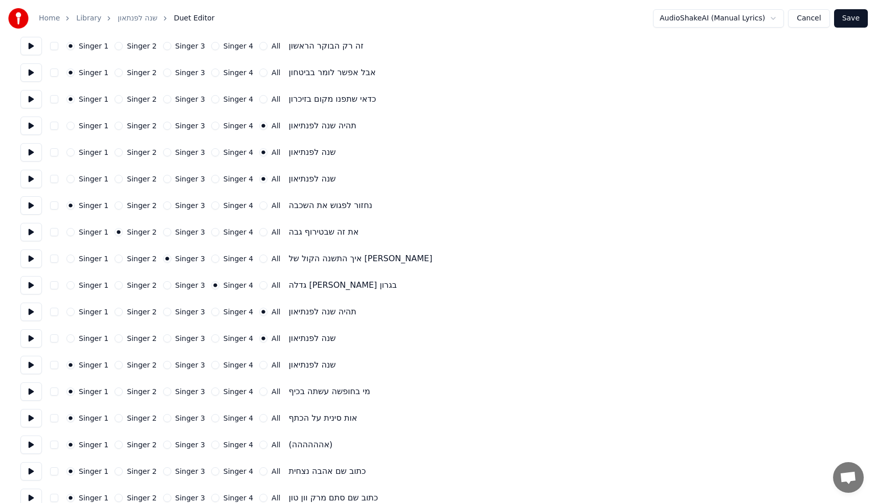
click at [259, 363] on button "All" at bounding box center [263, 365] width 8 height 8
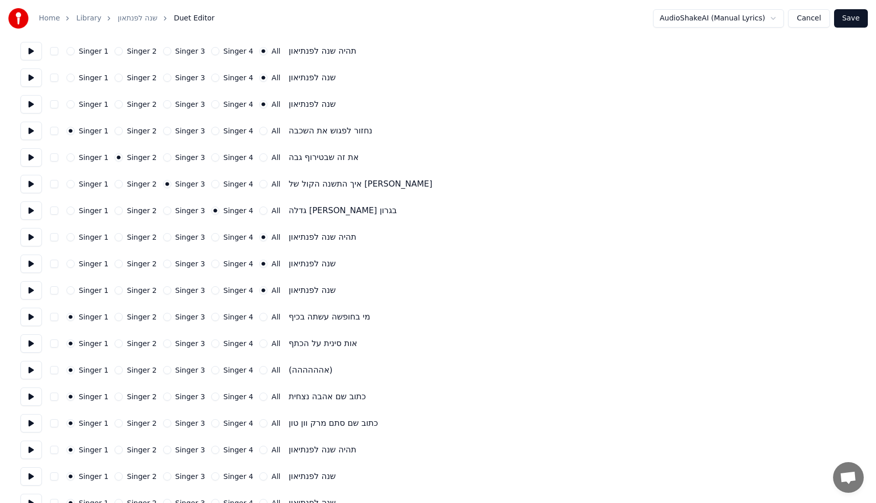
scroll to position [178, 0]
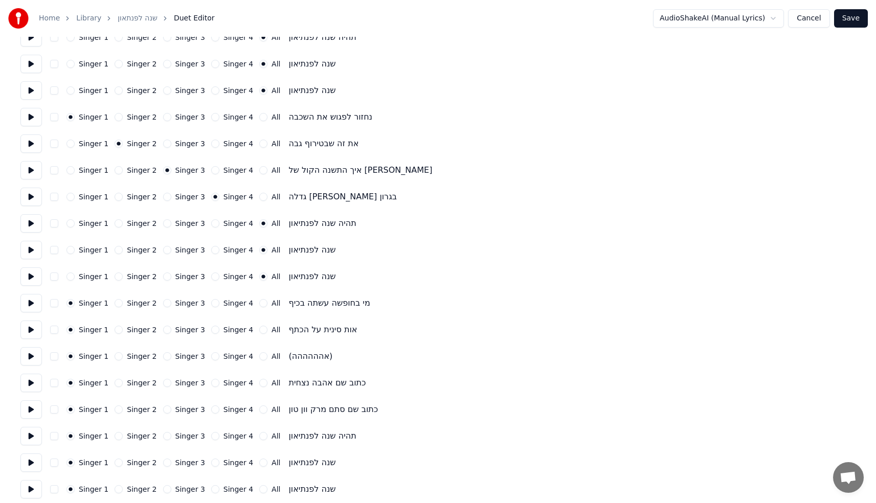
click at [115, 332] on button "Singer 2" at bounding box center [119, 330] width 8 height 8
click at [211, 357] on button "Singer 4" at bounding box center [215, 356] width 8 height 8
click at [166, 385] on div "Singer 3" at bounding box center [184, 383] width 42 height 8
click at [166, 385] on button "Singer 3" at bounding box center [167, 383] width 8 height 8
click at [165, 384] on circle "button" at bounding box center [167, 383] width 4 height 4
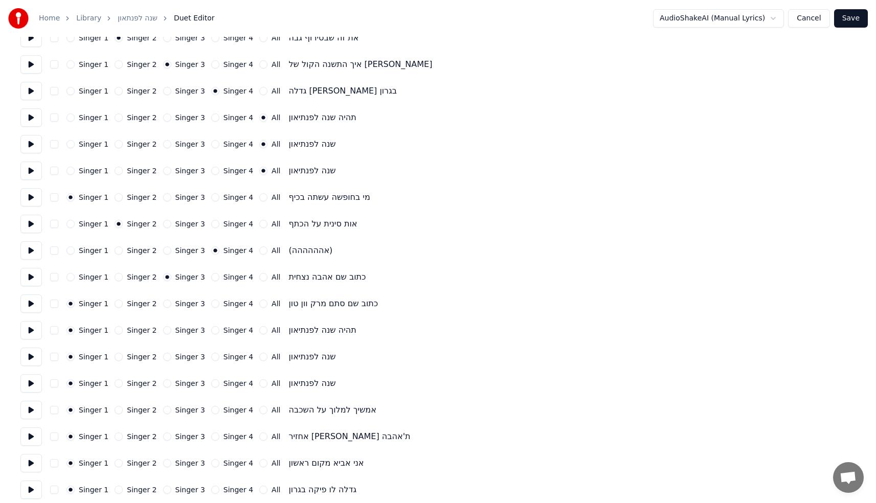
scroll to position [305, 0]
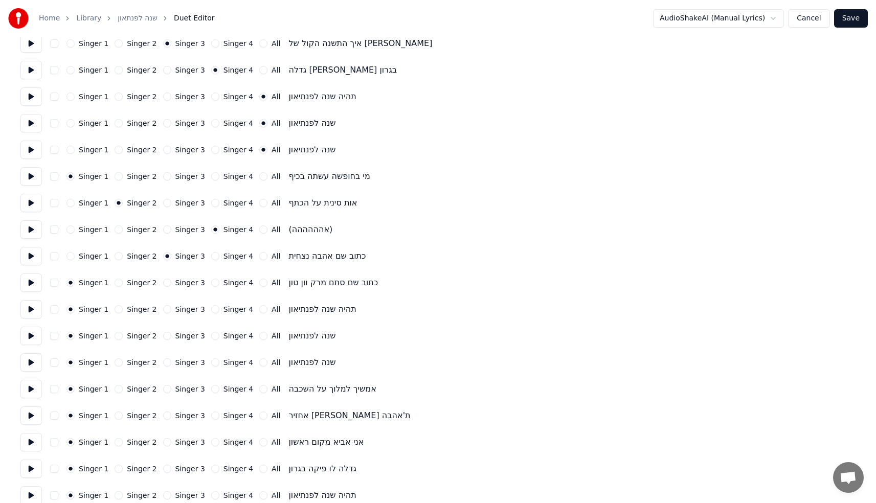
click at [259, 308] on button "All" at bounding box center [263, 309] width 8 height 8
drag, startPoint x: 257, startPoint y: 336, endPoint x: 256, endPoint y: 358, distance: 22.0
click at [259, 336] on button "All" at bounding box center [263, 336] width 8 height 8
click at [259, 362] on button "All" at bounding box center [263, 362] width 8 height 8
click at [163, 391] on button "Singer 3" at bounding box center [167, 389] width 8 height 8
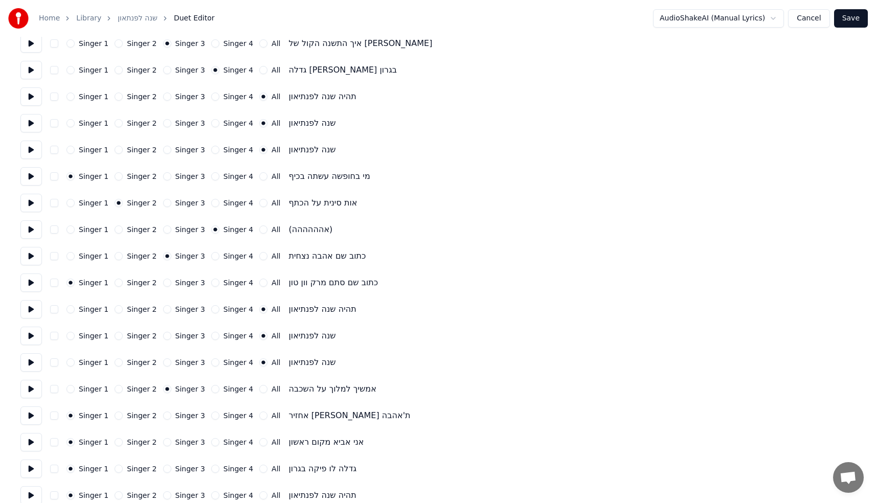
click at [213, 440] on div "Singer 4" at bounding box center [232, 442] width 42 height 8
click at [212, 441] on button "Singer 4" at bounding box center [215, 442] width 8 height 8
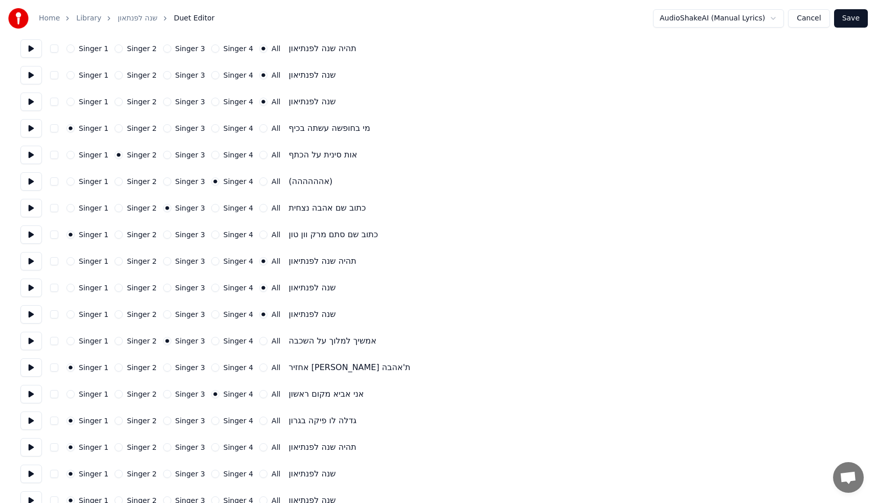
scroll to position [360, 0]
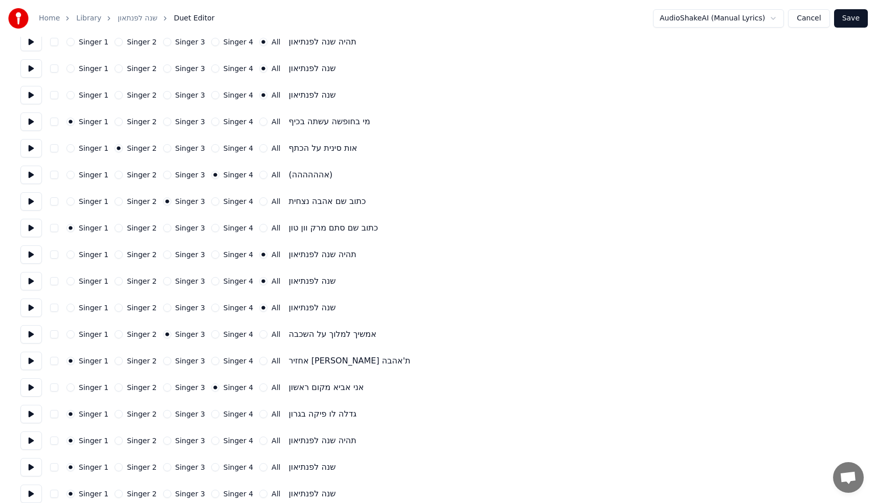
click at [259, 415] on button "All" at bounding box center [263, 414] width 8 height 8
click at [259, 441] on button "All" at bounding box center [263, 441] width 8 height 8
click at [259, 466] on button "All" at bounding box center [263, 467] width 8 height 8
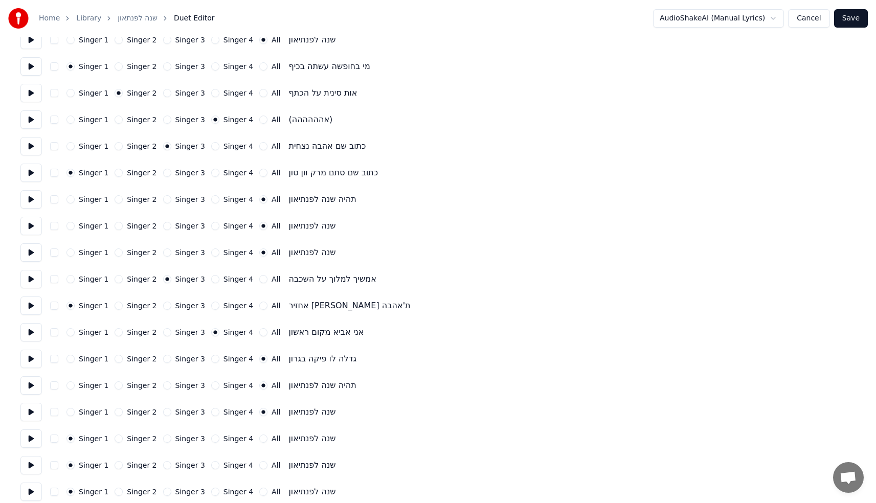
scroll to position [423, 0]
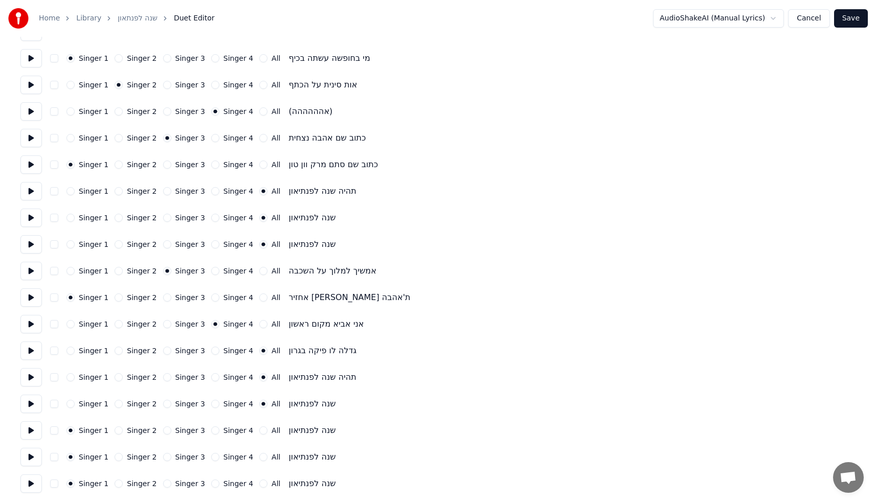
click at [259, 431] on button "All" at bounding box center [263, 430] width 8 height 8
click at [259, 459] on button "All" at bounding box center [263, 457] width 8 height 8
click at [256, 479] on div "Singer 1 Singer 2 Singer 3 Singer 4 All שנה לפנתיאון" at bounding box center [437, 484] width 835 height 18
click at [259, 482] on div "All" at bounding box center [269, 484] width 21 height 8
click at [259, 484] on button "All" at bounding box center [263, 484] width 8 height 8
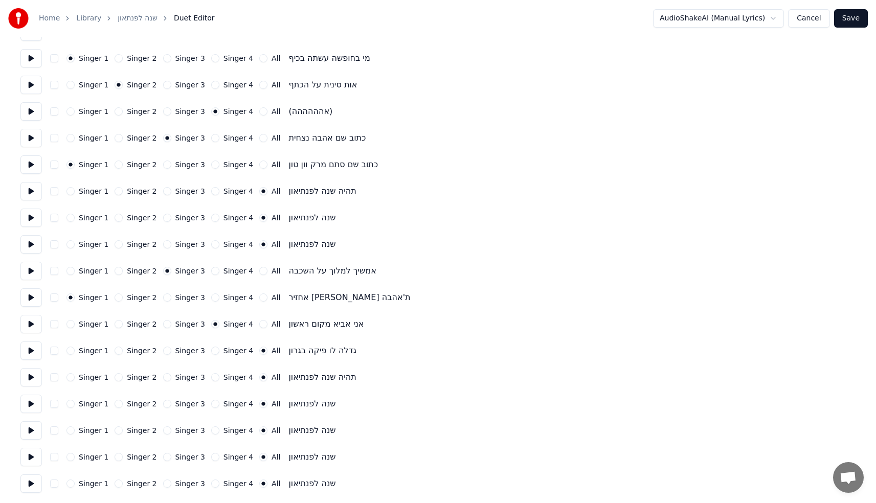
click at [861, 17] on button "Save" at bounding box center [851, 18] width 34 height 18
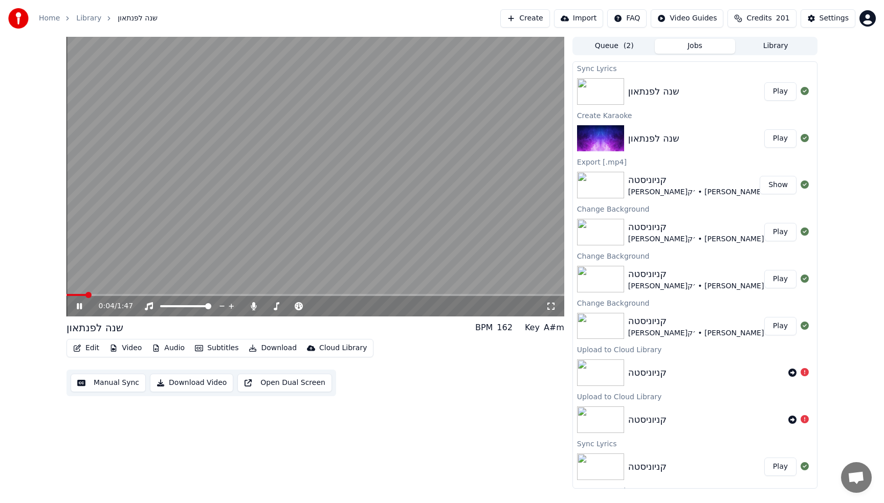
click at [87, 345] on button "Edit" at bounding box center [86, 348] width 34 height 14
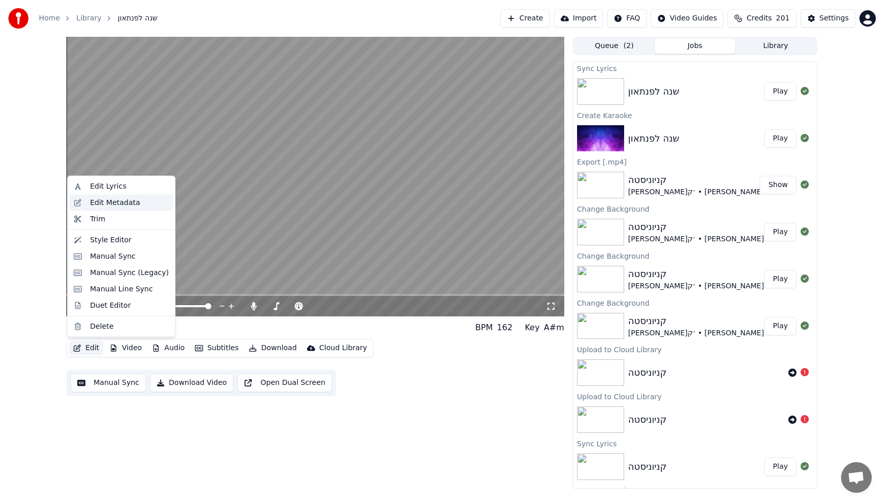
click at [113, 205] on div "Edit Metadata" at bounding box center [115, 202] width 50 height 10
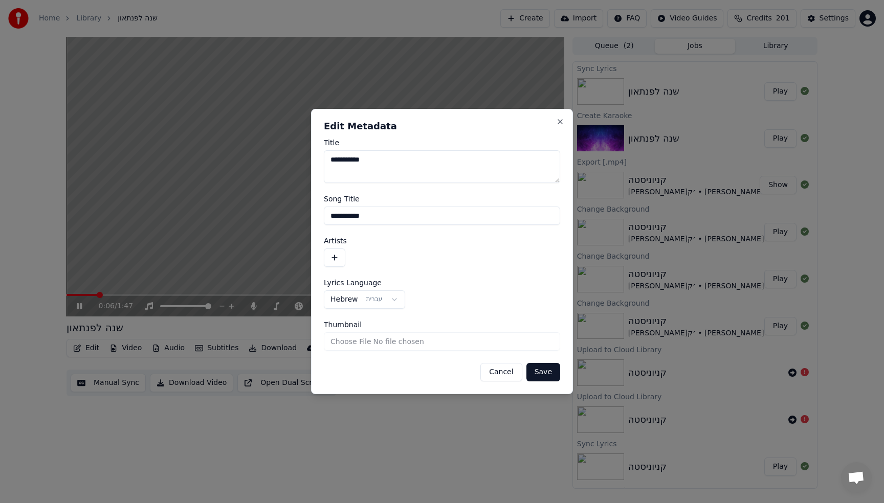
click at [339, 259] on button "button" at bounding box center [334, 258] width 21 height 18
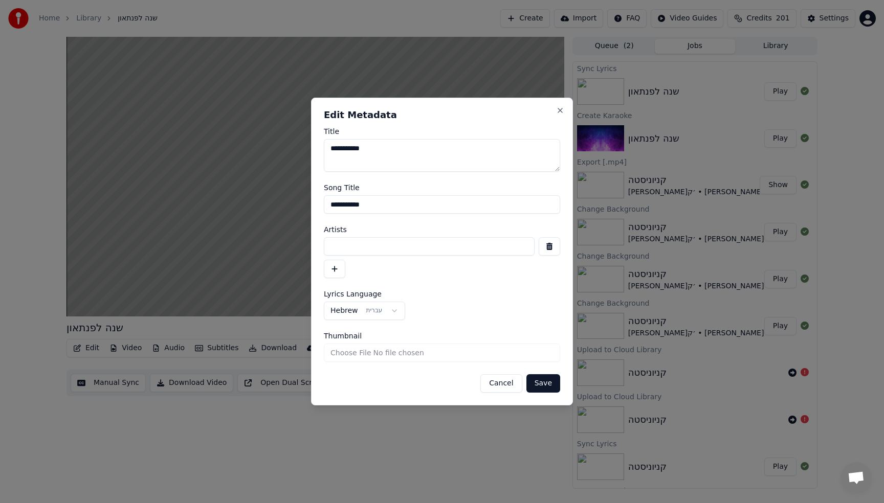
click at [377, 244] on input at bounding box center [429, 246] width 211 height 18
type input "**********"
click at [327, 267] on button "button" at bounding box center [334, 269] width 21 height 18
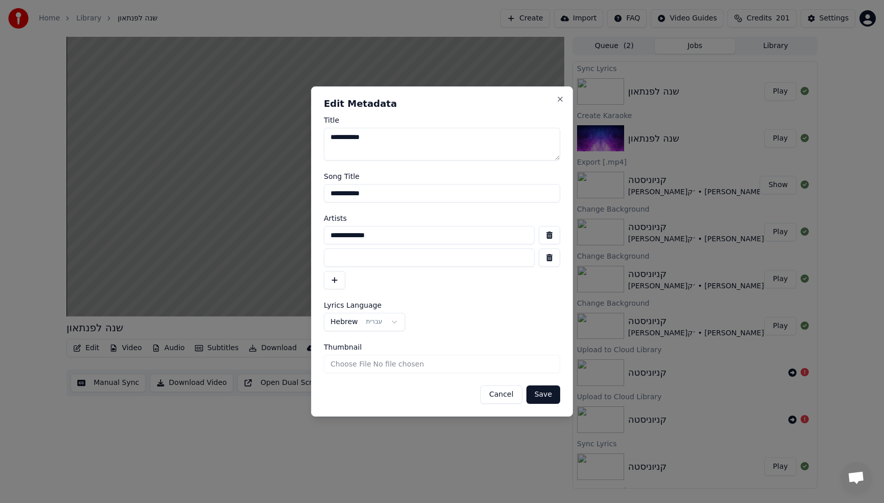
click at [369, 262] on input at bounding box center [429, 258] width 211 height 18
type input "**********"
click at [336, 279] on button "button" at bounding box center [334, 280] width 21 height 18
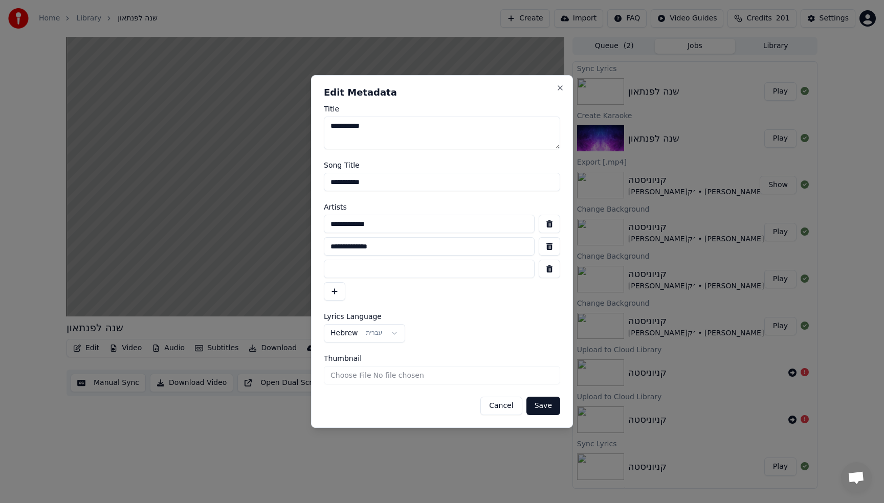
click at [344, 266] on input at bounding box center [429, 269] width 211 height 18
type input "**********"
click at [336, 294] on button "button" at bounding box center [334, 291] width 21 height 18
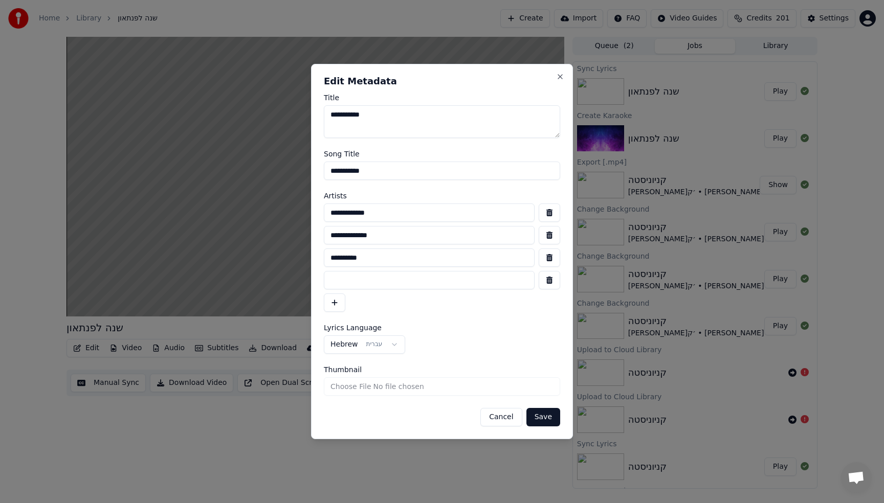
click at [342, 285] on input at bounding box center [429, 280] width 211 height 18
type input "**********"
click at [334, 302] on button "button" at bounding box center [334, 303] width 21 height 18
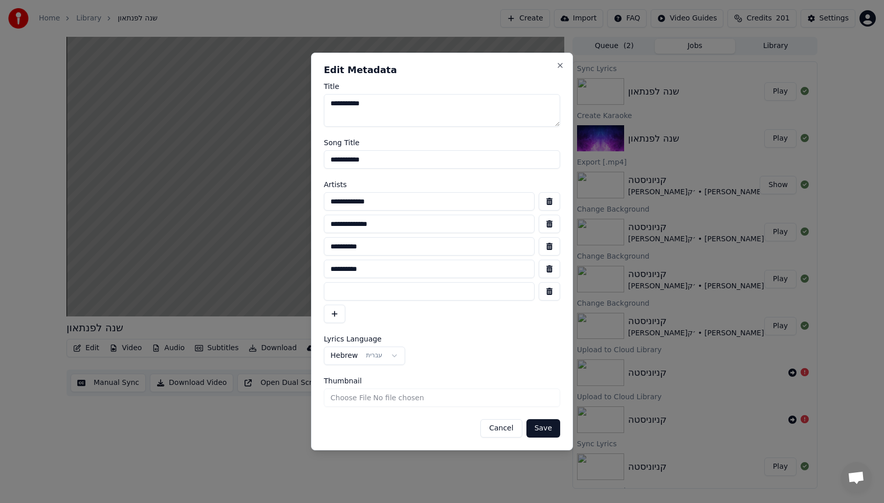
click at [340, 296] on input at bounding box center [429, 291] width 211 height 18
type input "*******"
click at [336, 314] on button "button" at bounding box center [334, 314] width 21 height 18
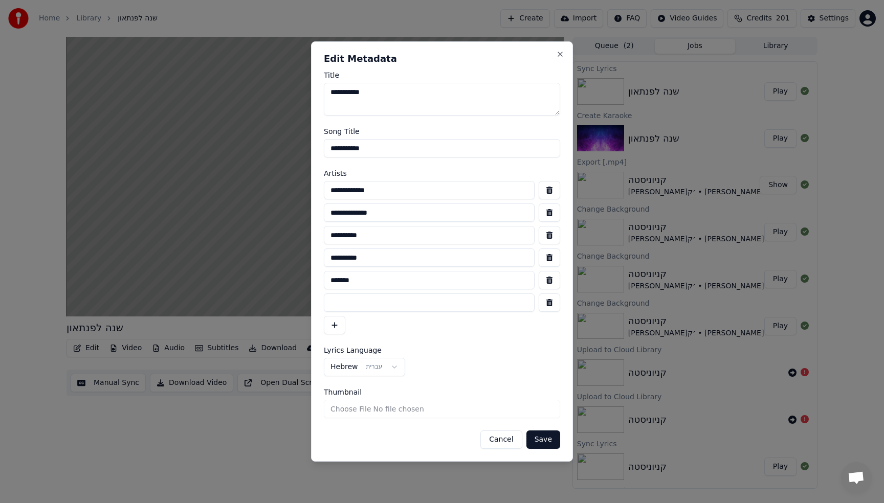
click at [324, 316] on button "button" at bounding box center [334, 325] width 21 height 18
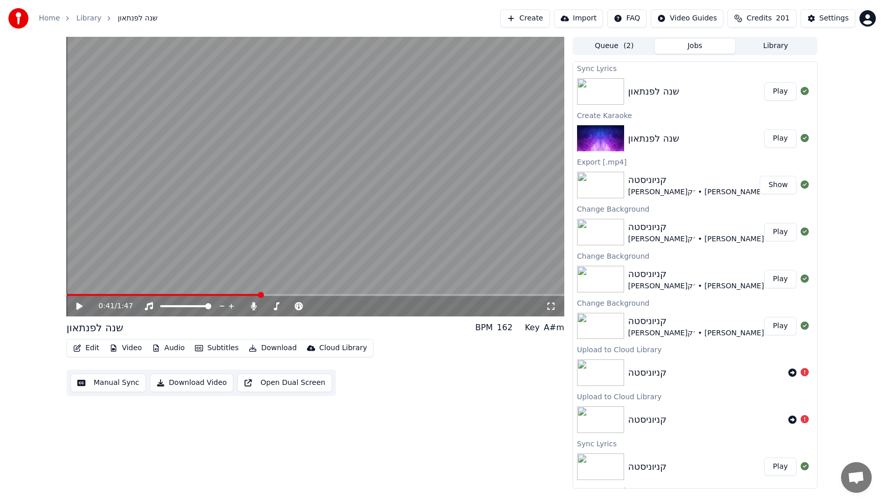
click at [263, 252] on video at bounding box center [315, 177] width 498 height 280
click at [90, 345] on button "Edit" at bounding box center [86, 348] width 34 height 14
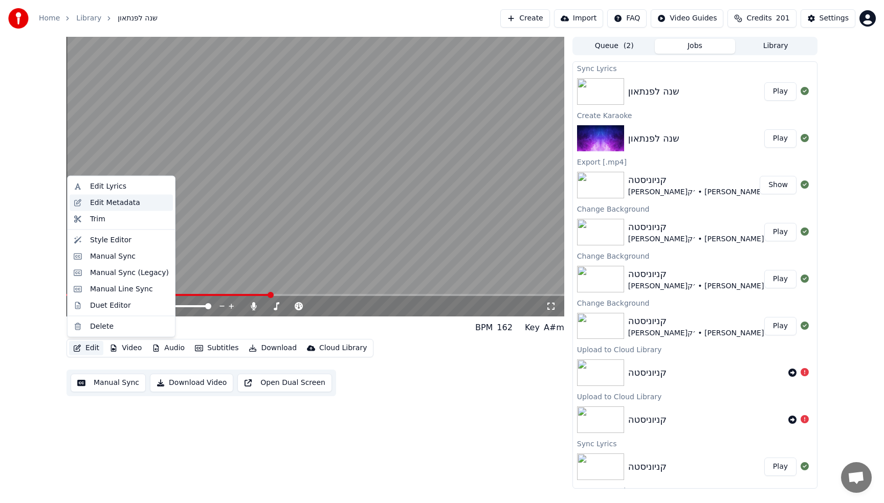
click at [108, 202] on div "Edit Metadata" at bounding box center [115, 202] width 50 height 10
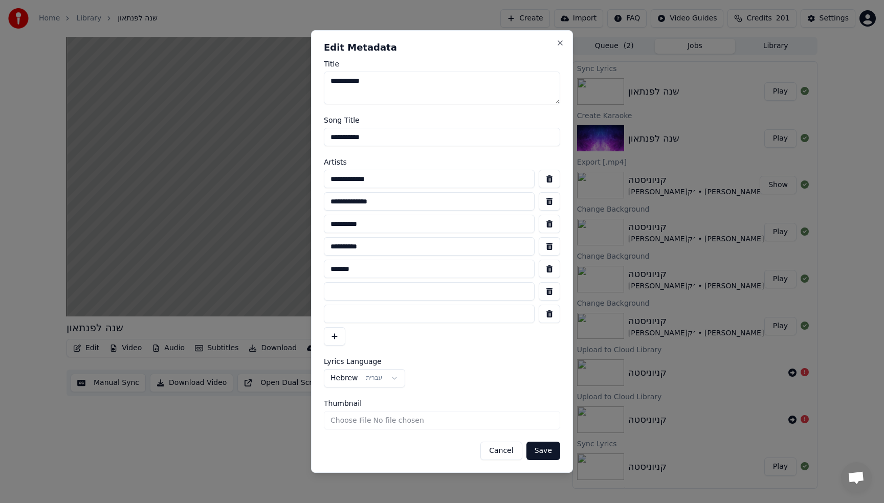
click at [547, 319] on button "button" at bounding box center [548, 314] width 21 height 18
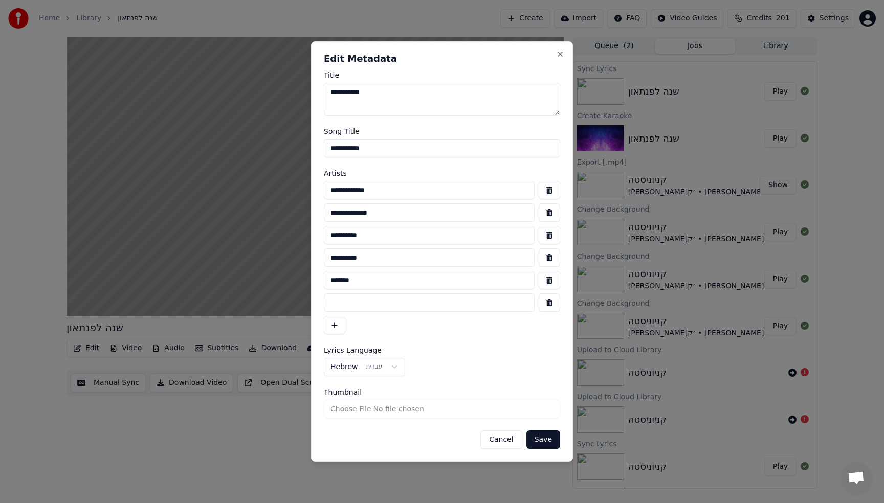
click at [406, 299] on input at bounding box center [429, 303] width 211 height 18
type input "******"
click at [462, 343] on form "**********" at bounding box center [442, 260] width 236 height 377
click at [552, 442] on button "Save" at bounding box center [543, 440] width 34 height 18
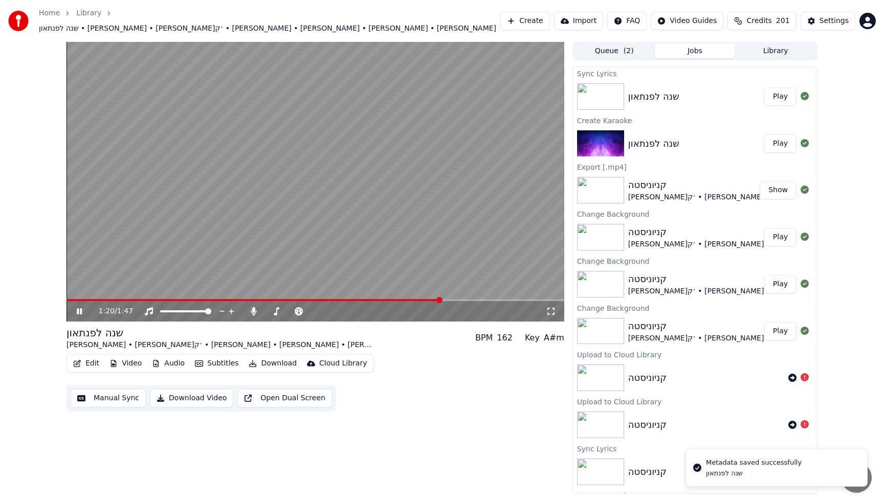
click at [84, 299] on span at bounding box center [253, 300] width 374 height 2
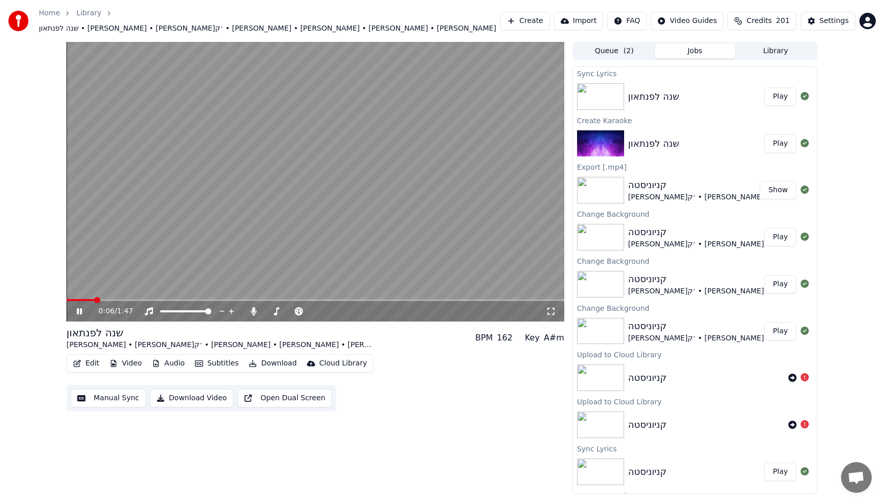
click at [78, 301] on div "0:06 / 1:47" at bounding box center [315, 311] width 498 height 20
click at [82, 299] on span at bounding box center [80, 300] width 29 height 2
click at [134, 358] on button "Video" at bounding box center [125, 363] width 40 height 14
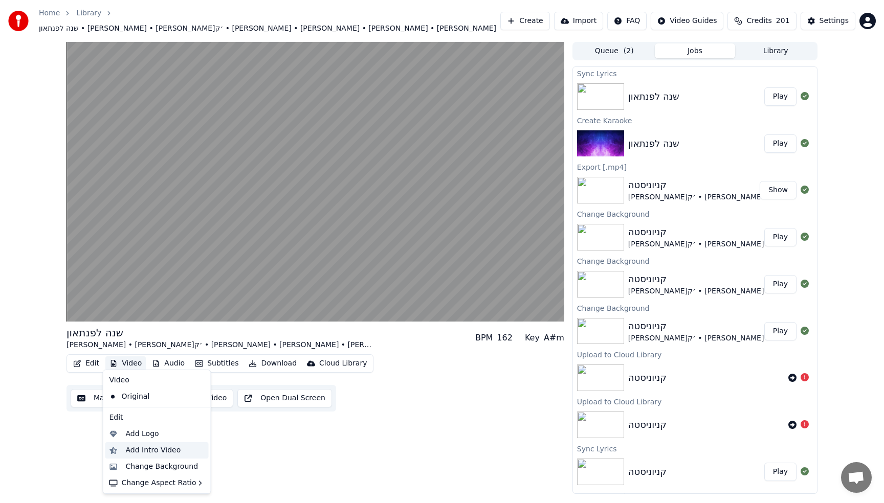
click at [181, 453] on div "Add Intro Video" at bounding box center [165, 450] width 79 height 10
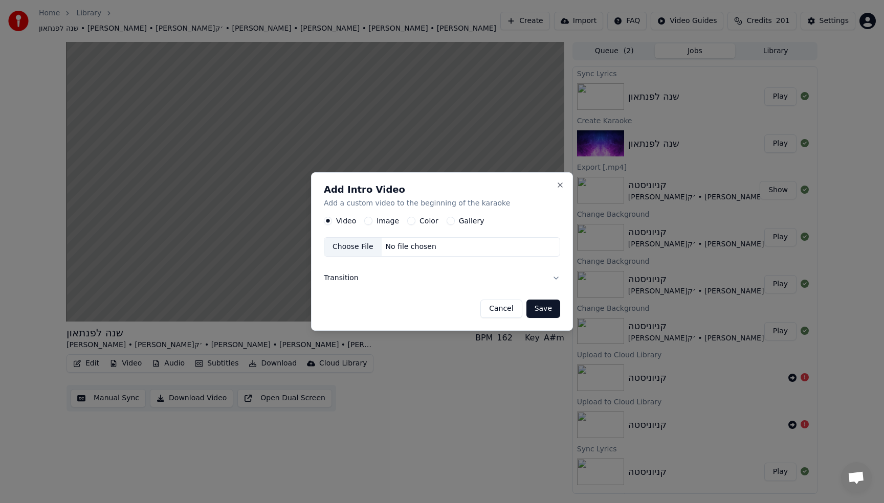
click at [558, 190] on h2 "Add Intro Video" at bounding box center [442, 189] width 236 height 9
click at [560, 186] on button "Close" at bounding box center [560, 185] width 8 height 8
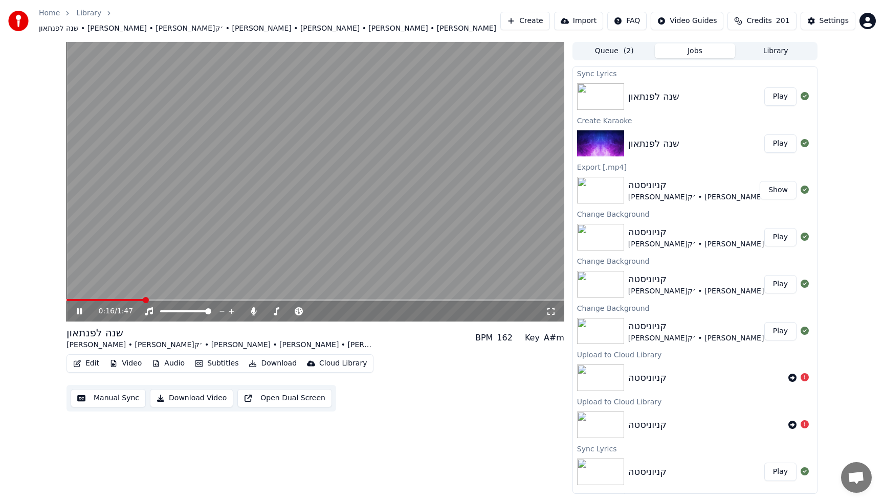
click at [129, 356] on button "Video" at bounding box center [125, 363] width 40 height 14
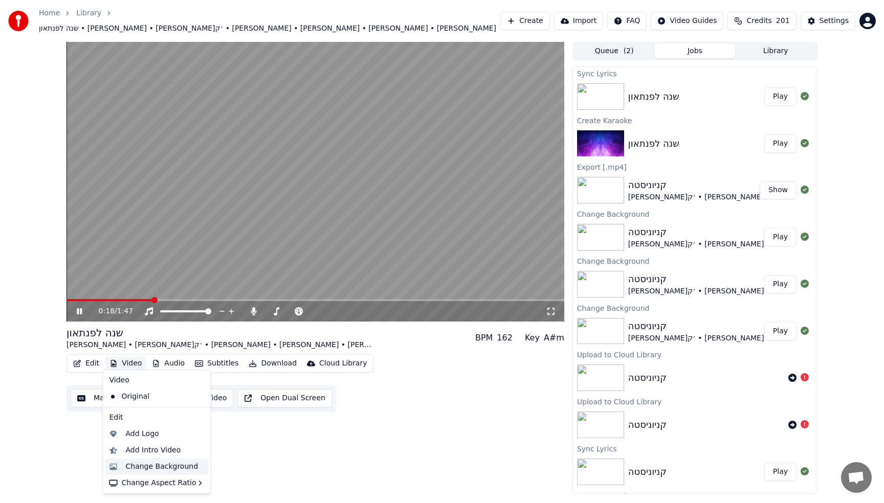
click at [173, 469] on div "Change Background" at bounding box center [162, 467] width 73 height 10
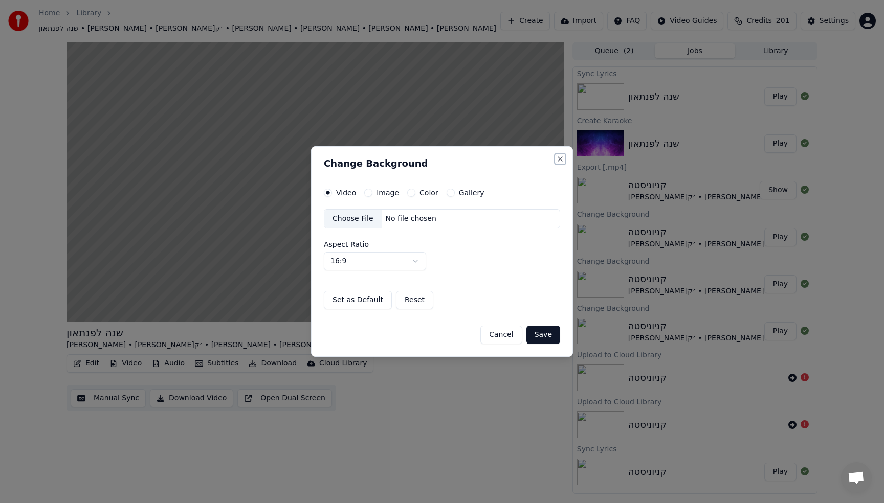
click at [560, 159] on button "Close" at bounding box center [560, 159] width 8 height 8
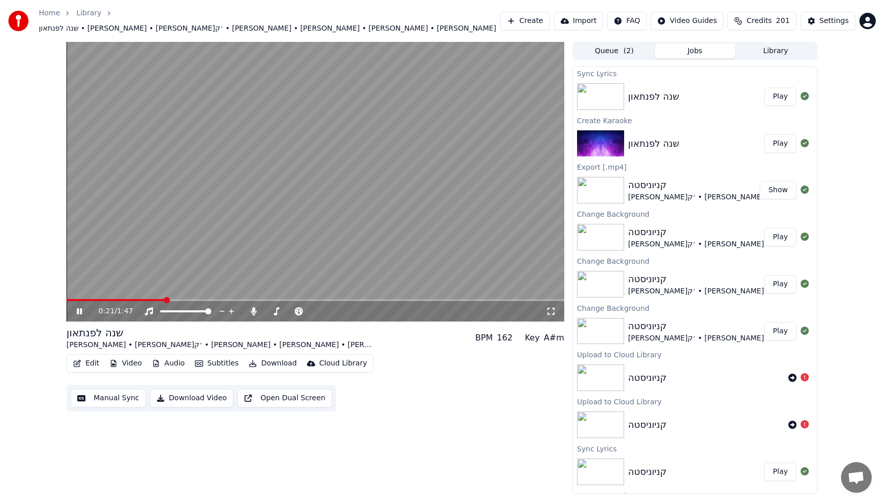
click at [409, 145] on video at bounding box center [315, 182] width 498 height 280
click at [127, 357] on button "Video" at bounding box center [125, 363] width 40 height 14
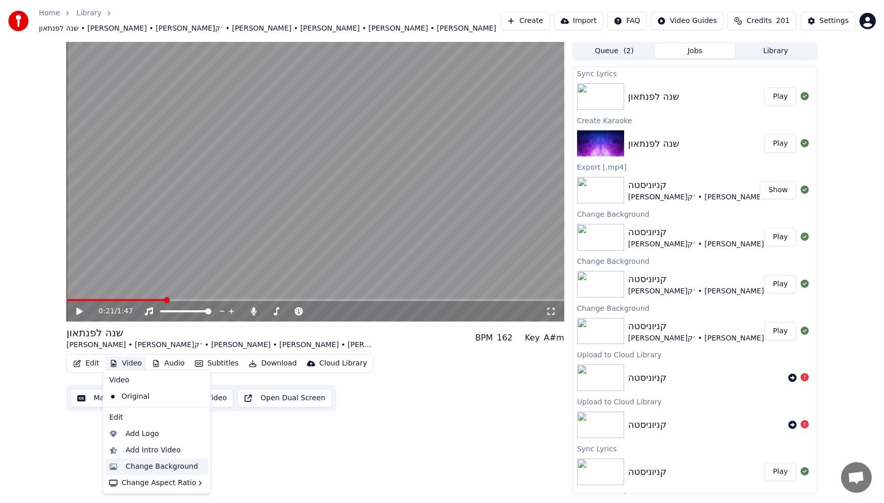
click at [147, 471] on div "Change Background" at bounding box center [162, 467] width 73 height 10
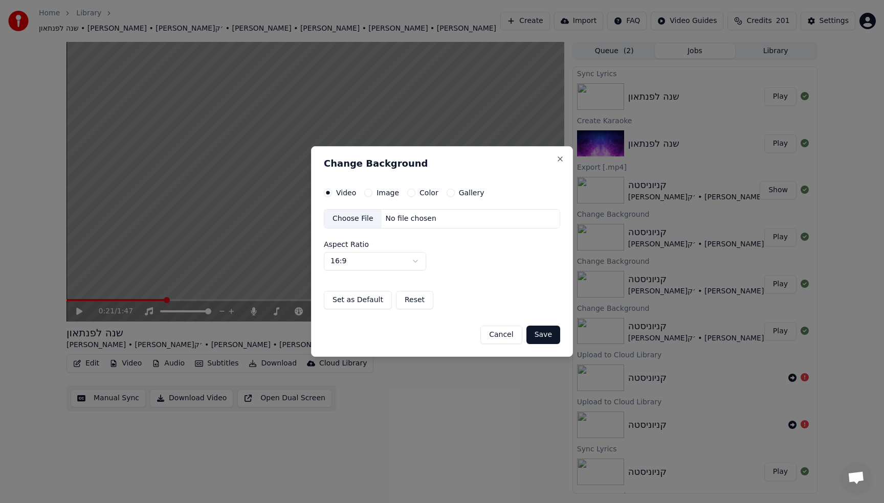
click at [366, 195] on button "Image" at bounding box center [368, 193] width 8 height 8
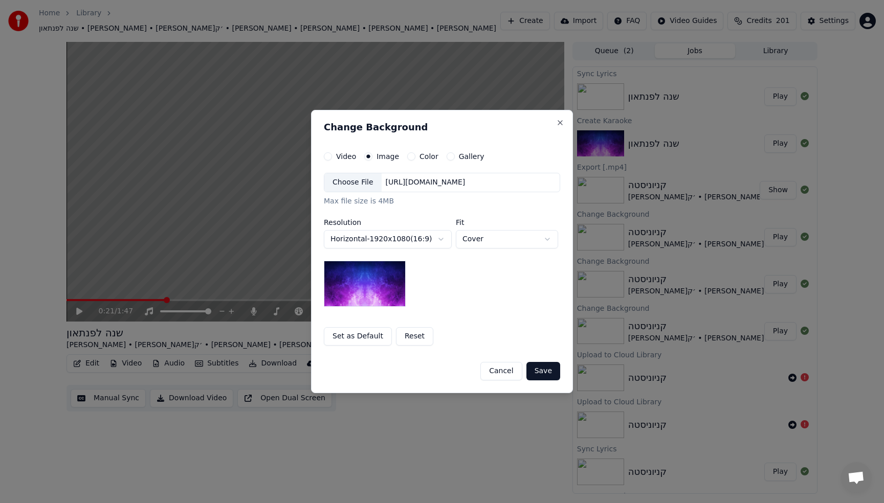
click at [371, 182] on div "Choose File" at bounding box center [352, 182] width 57 height 18
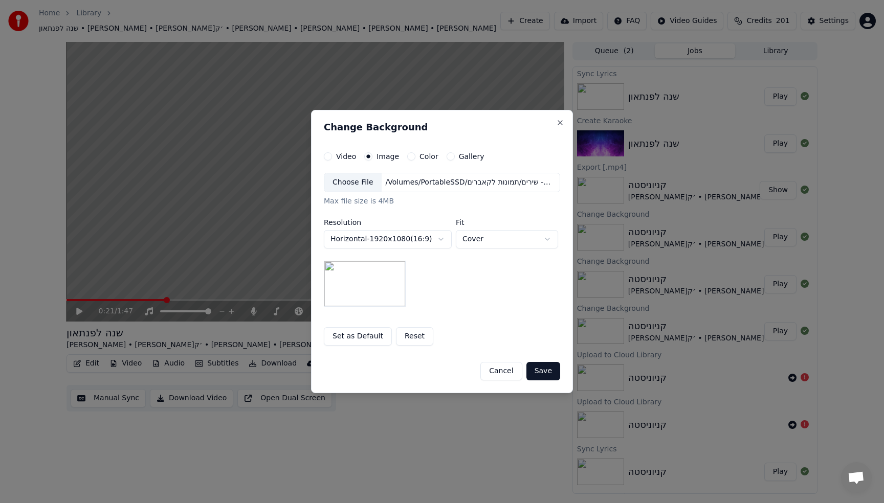
click at [545, 374] on button "Save" at bounding box center [543, 371] width 34 height 18
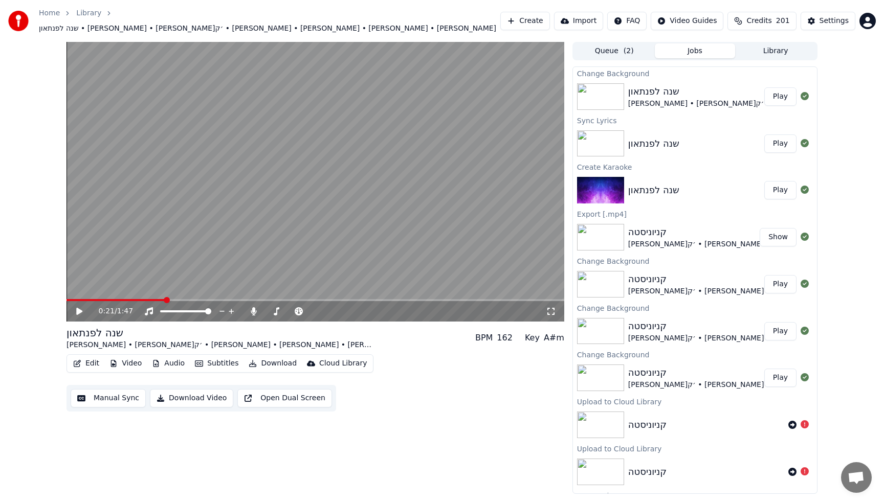
click at [426, 176] on video at bounding box center [315, 182] width 498 height 280
click at [451, 152] on video at bounding box center [315, 182] width 498 height 280
click at [772, 94] on button "Play" at bounding box center [780, 96] width 32 height 18
click at [256, 309] on icon at bounding box center [254, 311] width 10 height 8
click at [345, 70] on video at bounding box center [315, 182] width 498 height 280
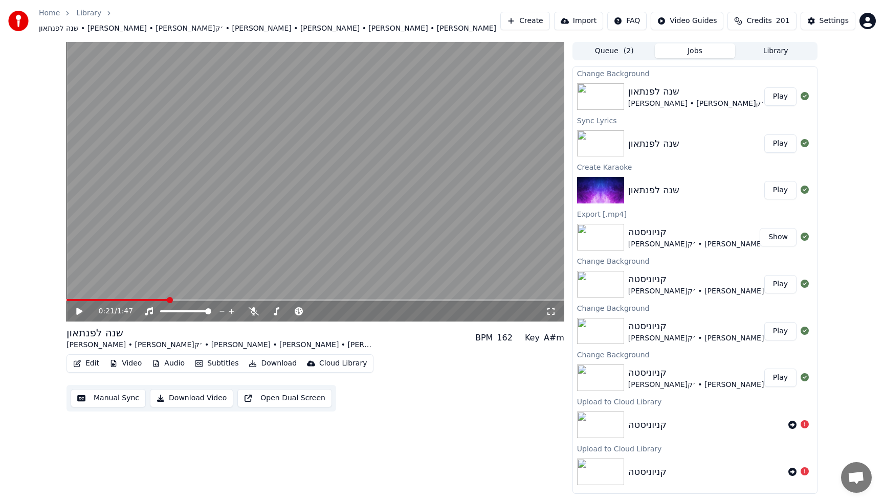
click at [430, 113] on video at bounding box center [315, 182] width 498 height 280
click at [459, 108] on video at bounding box center [315, 182] width 498 height 280
click at [276, 361] on button "Download" at bounding box center [272, 363] width 56 height 14
click at [375, 219] on video at bounding box center [315, 182] width 498 height 280
click at [346, 181] on video at bounding box center [315, 182] width 498 height 280
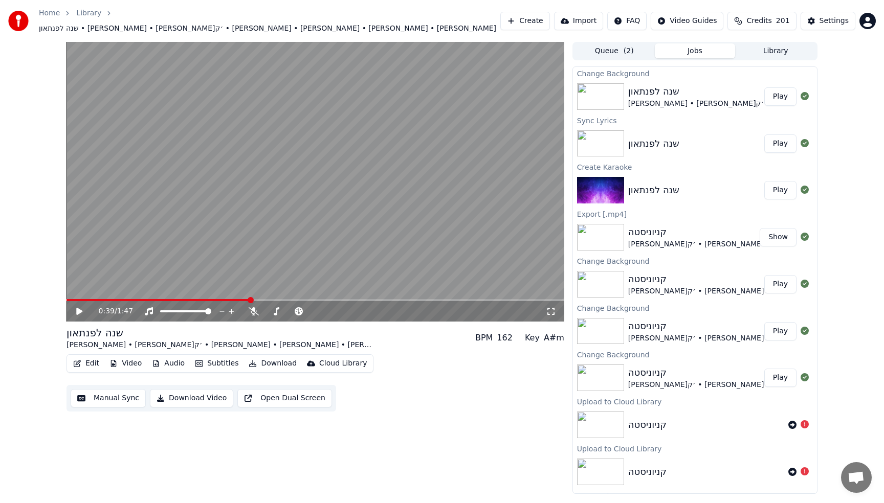
click at [276, 356] on button "Download" at bounding box center [272, 363] width 56 height 14
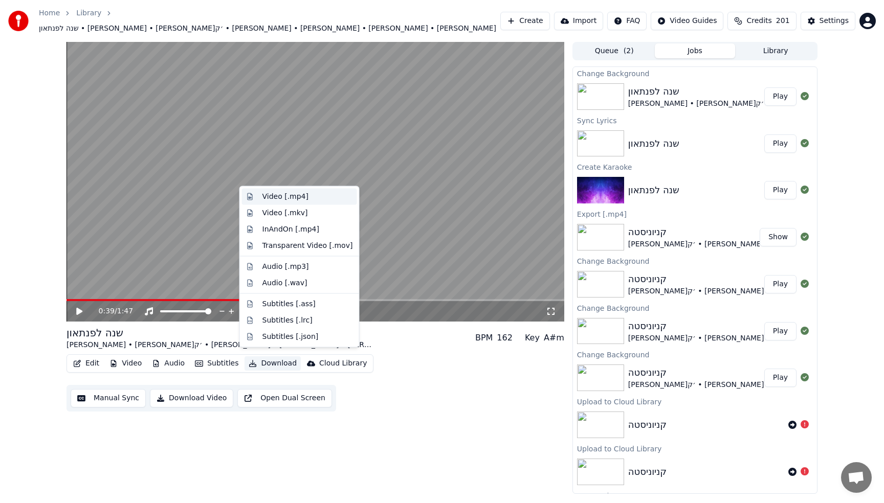
click at [295, 199] on div "Video [.mp4]" at bounding box center [285, 197] width 46 height 10
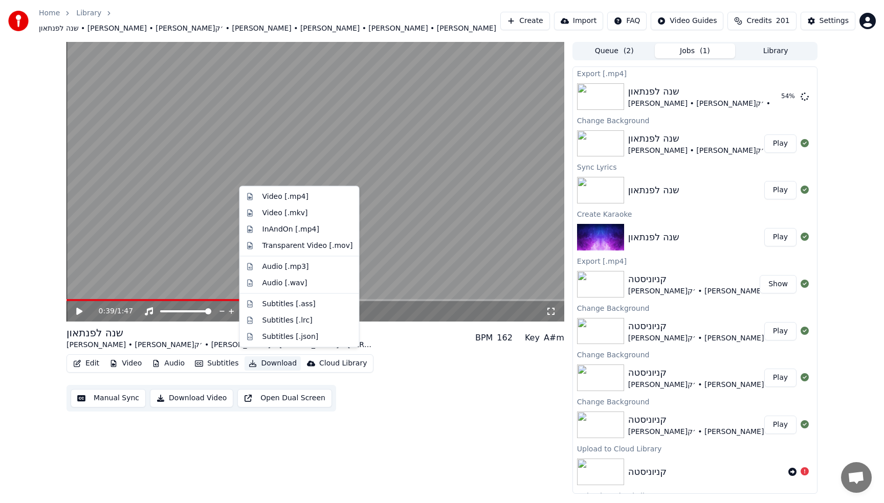
click at [275, 357] on button "Download" at bounding box center [272, 363] width 56 height 14
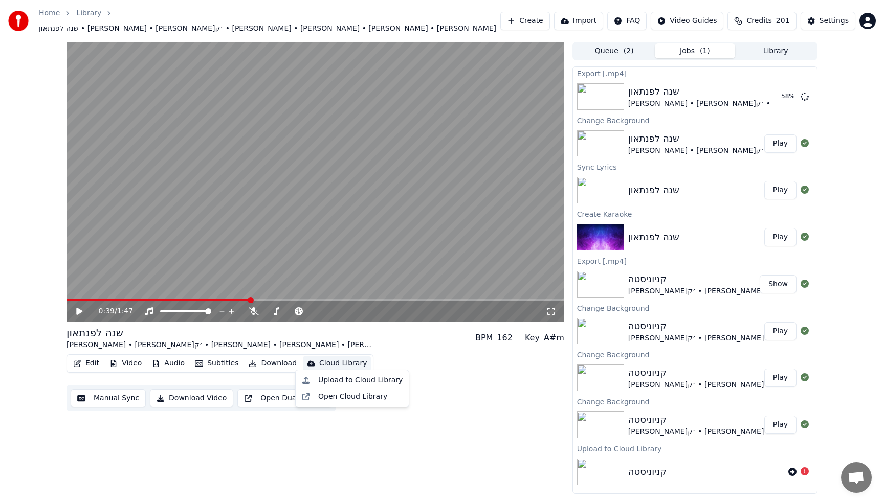
click at [387, 368] on div "Edit Video Audio Subtitles Download Cloud Library Manual Sync Download Video Op…" at bounding box center [315, 382] width 498 height 57
click at [335, 359] on div "Cloud Library" at bounding box center [343, 363] width 48 height 10
click at [364, 383] on div "Upload to Cloud Library" at bounding box center [360, 380] width 84 height 10
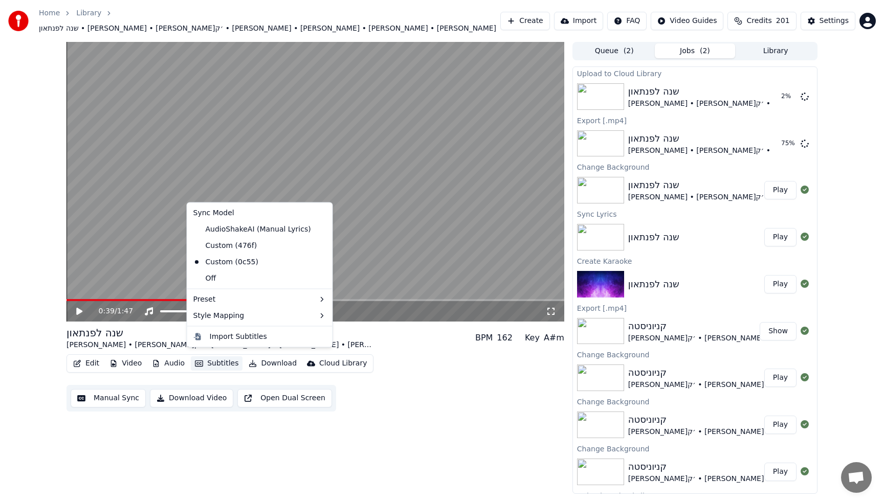
click at [209, 360] on button "Subtitles" at bounding box center [217, 363] width 52 height 14
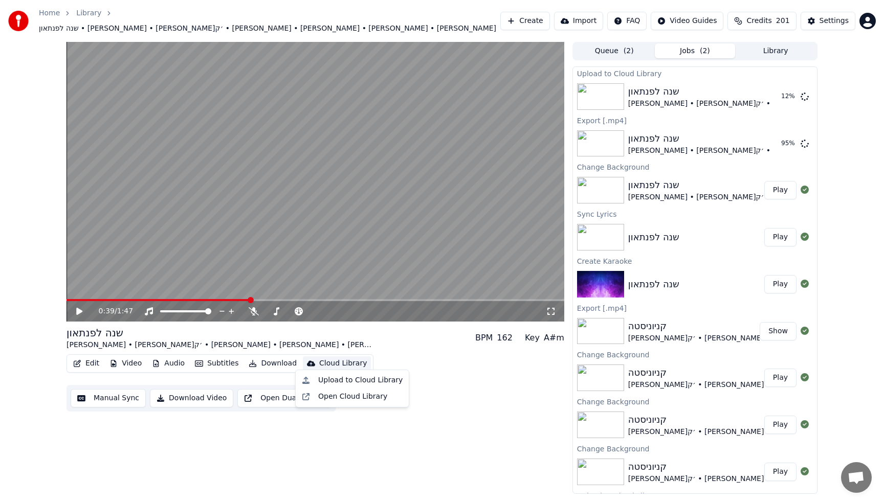
click at [459, 382] on div "Edit Video Audio Subtitles Download Cloud Library Manual Sync Download Video Op…" at bounding box center [315, 382] width 498 height 57
click at [768, 136] on button "Show" at bounding box center [777, 143] width 37 height 18
click at [628, 46] on span "( 2 )" at bounding box center [628, 51] width 10 height 10
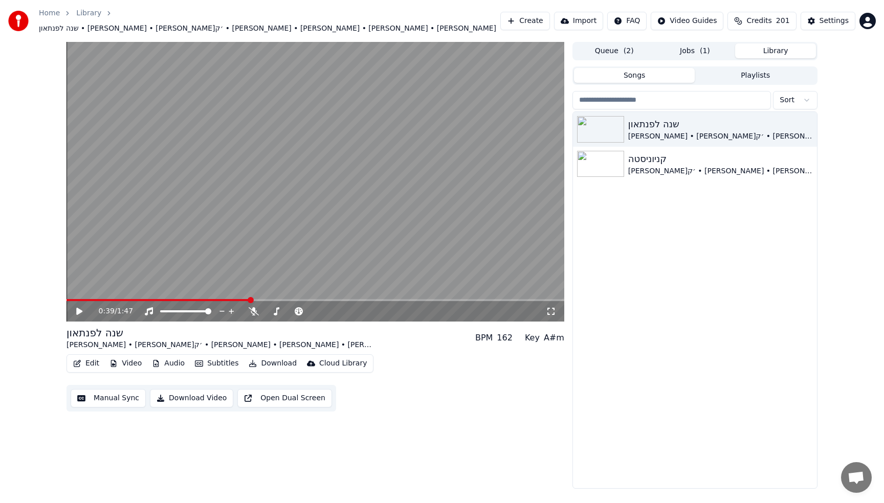
click at [788, 48] on button "Library" at bounding box center [775, 50] width 81 height 15
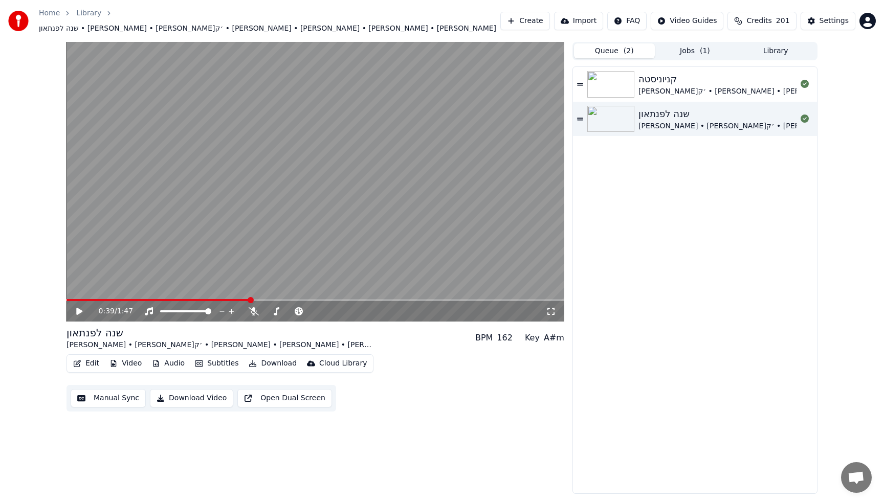
click at [604, 48] on button "Queue ( 2 )" at bounding box center [614, 50] width 81 height 15
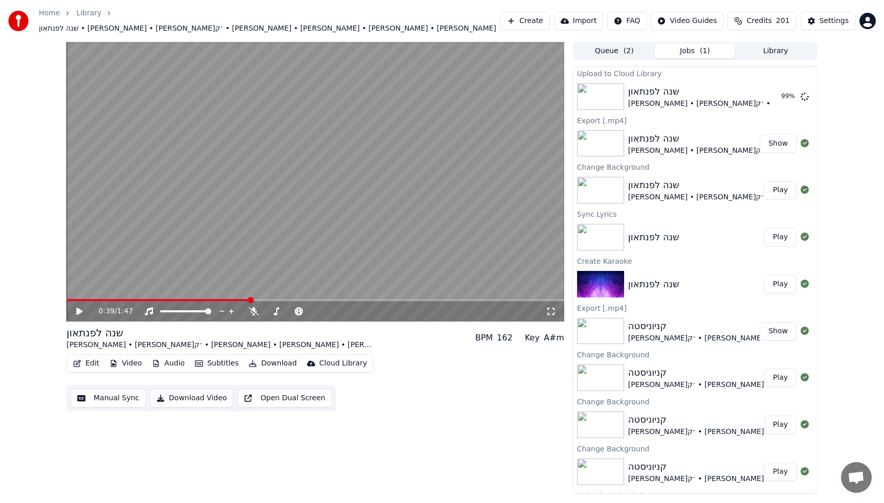
click at [690, 45] on button "Jobs ( 1 )" at bounding box center [695, 50] width 81 height 15
click at [770, 89] on button "Show" at bounding box center [777, 96] width 37 height 18
click at [528, 19] on button "Create" at bounding box center [525, 21] width 50 height 18
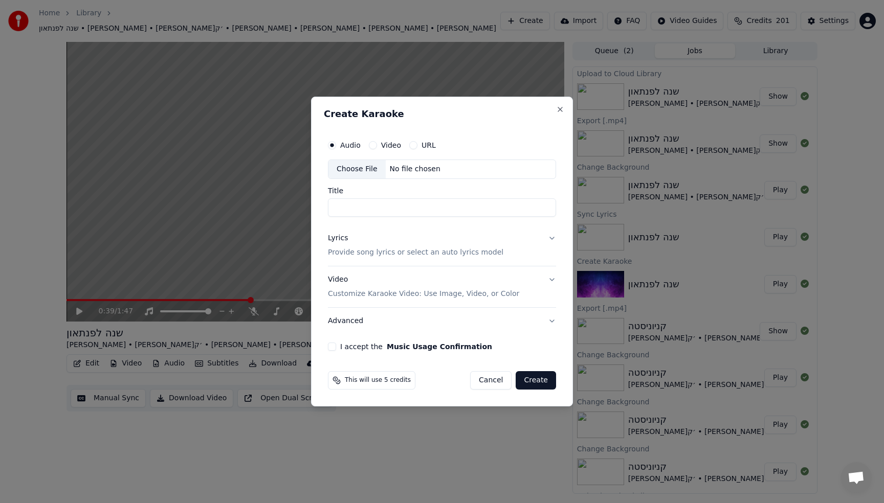
click at [364, 206] on input "Title" at bounding box center [442, 207] width 228 height 18
click at [357, 175] on div "Choose File" at bounding box center [356, 169] width 57 height 18
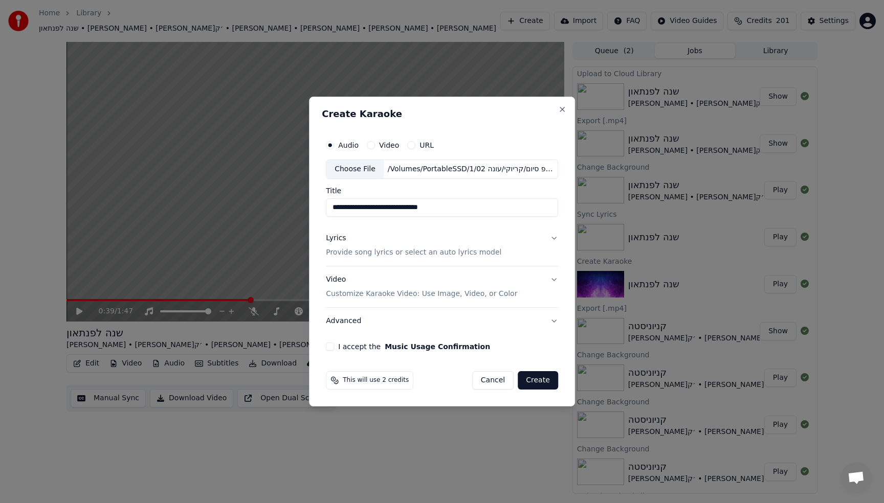
click at [437, 210] on input "**********" at bounding box center [442, 207] width 232 height 18
type input "**********"
click at [367, 257] on p "Provide song lyrics or select an auto lyrics model" at bounding box center [413, 253] width 175 height 10
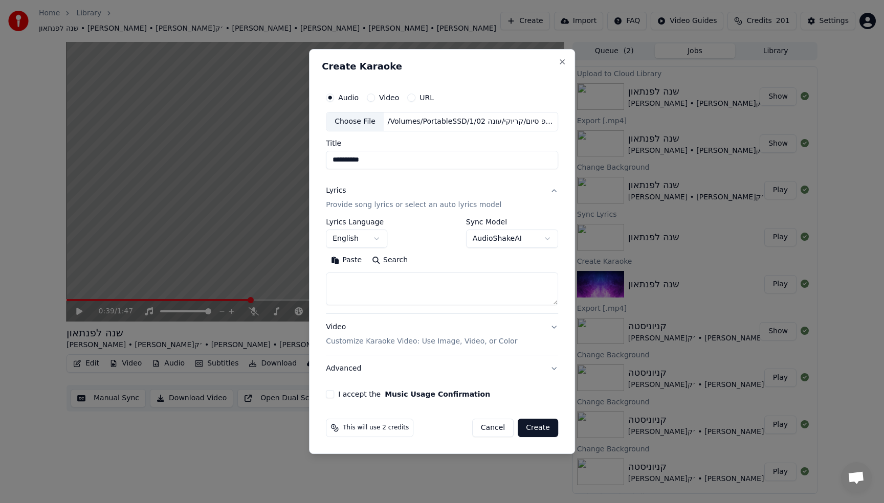
click at [364, 288] on textarea at bounding box center [442, 289] width 232 height 33
paste textarea "**********"
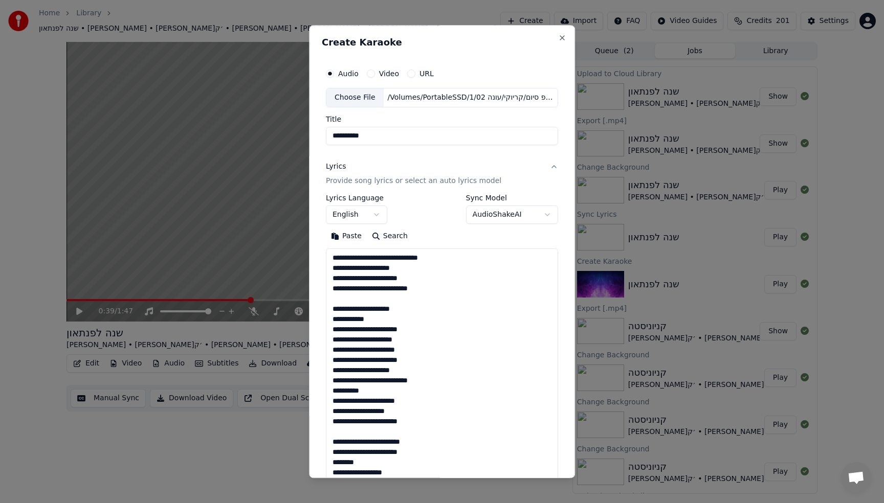
scroll to position [687, 0]
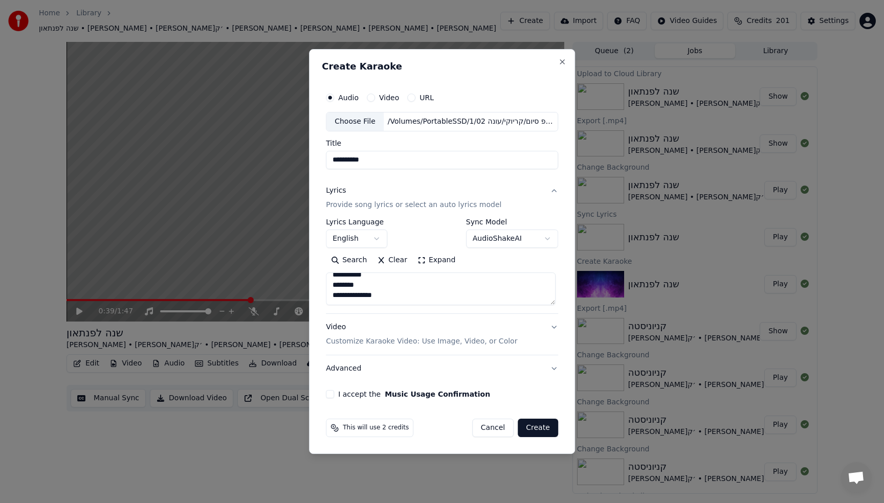
type textarea "**********"
click at [352, 244] on body "Home Library שנה לפנתאון • [PERSON_NAME] • [PERSON_NAME]׳ק • [PERSON_NAME] • [P…" at bounding box center [442, 251] width 884 height 503
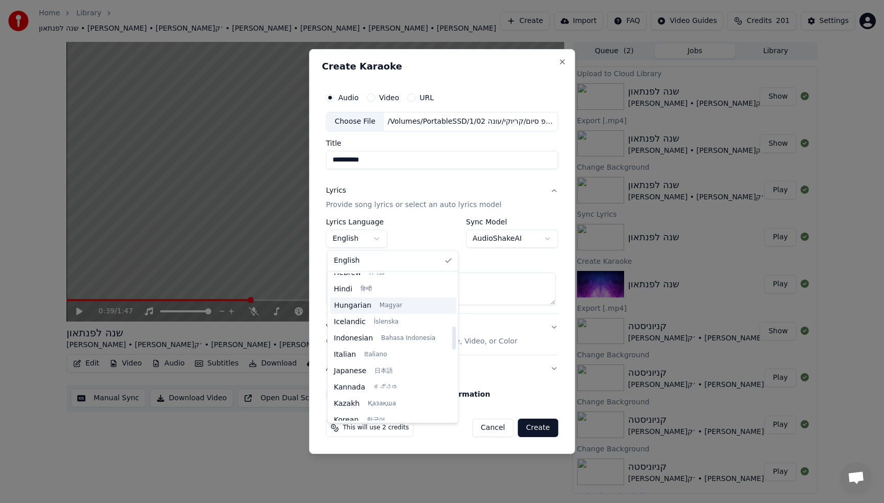
scroll to position [334, 0]
select select "**"
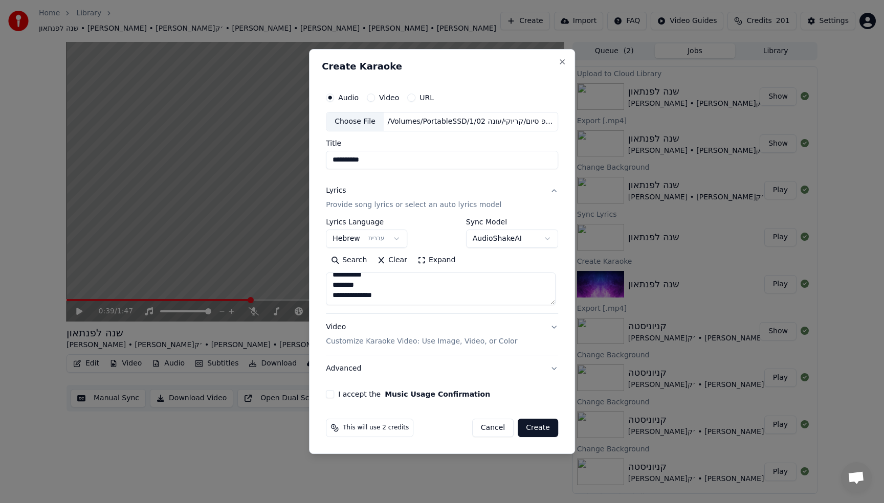
click at [440, 265] on button "Expand" at bounding box center [436, 260] width 48 height 16
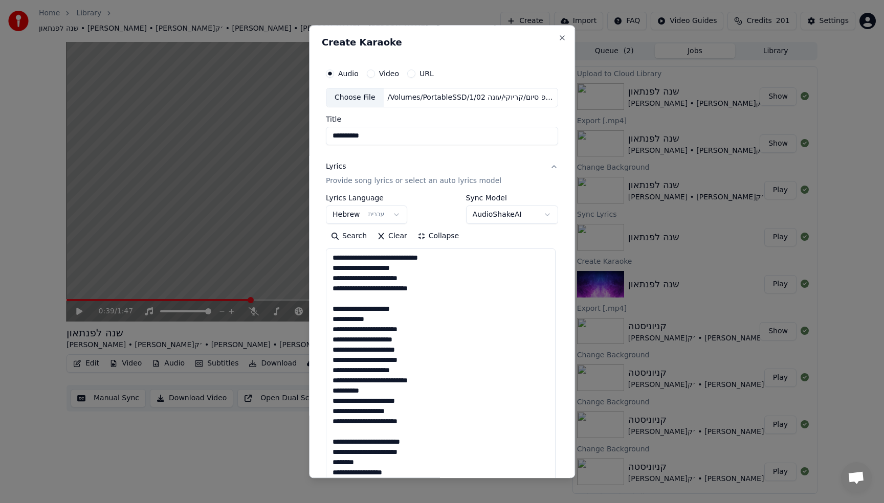
scroll to position [1, 0]
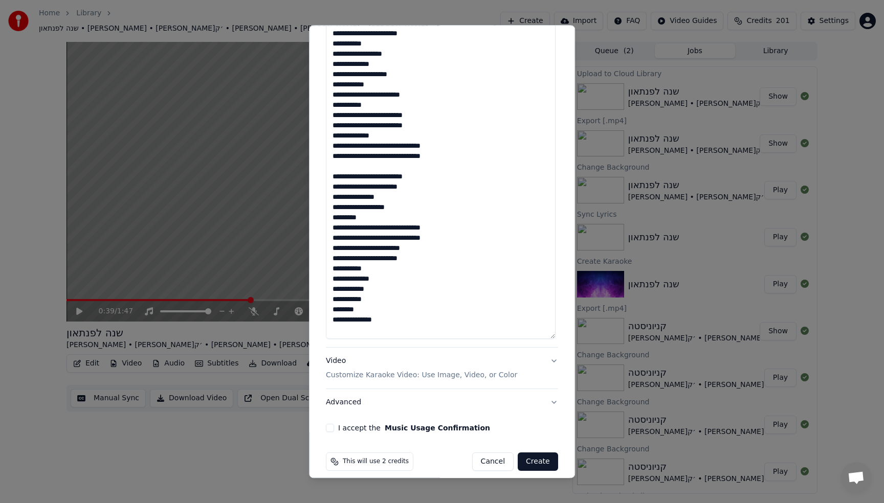
scroll to position [643, 0]
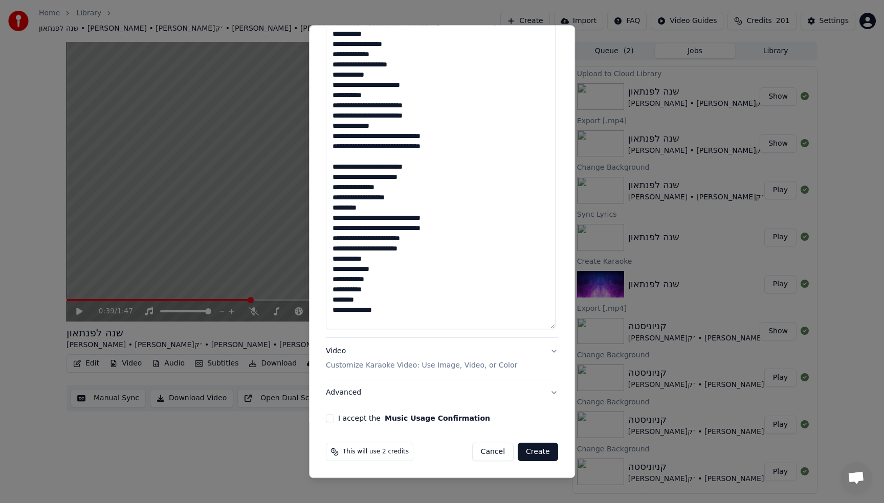
type textarea "**********"
click at [331, 419] on div "I accept the Music Usage Confirmation" at bounding box center [442, 418] width 232 height 8
click at [329, 418] on button "I accept the Music Usage Confirmation" at bounding box center [330, 418] width 8 height 8
click at [443, 372] on button "Video Customize Karaoke Video: Use Image, Video, or Color" at bounding box center [442, 358] width 232 height 41
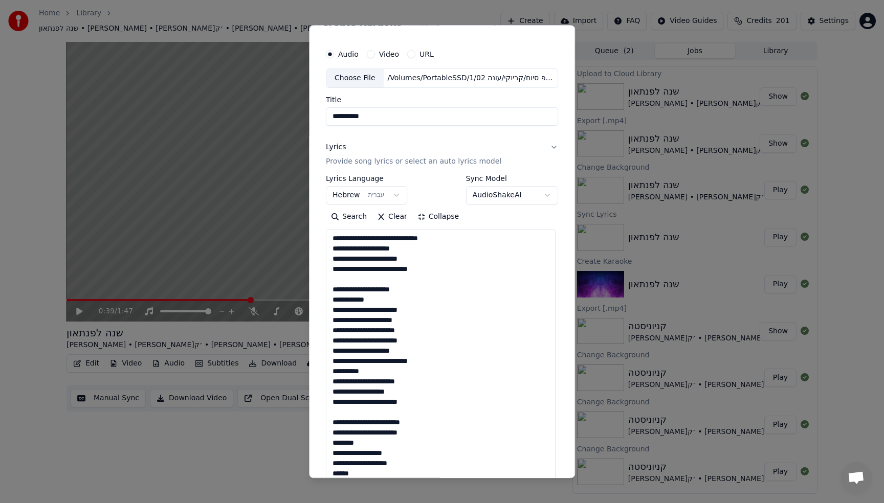
scroll to position [0, 0]
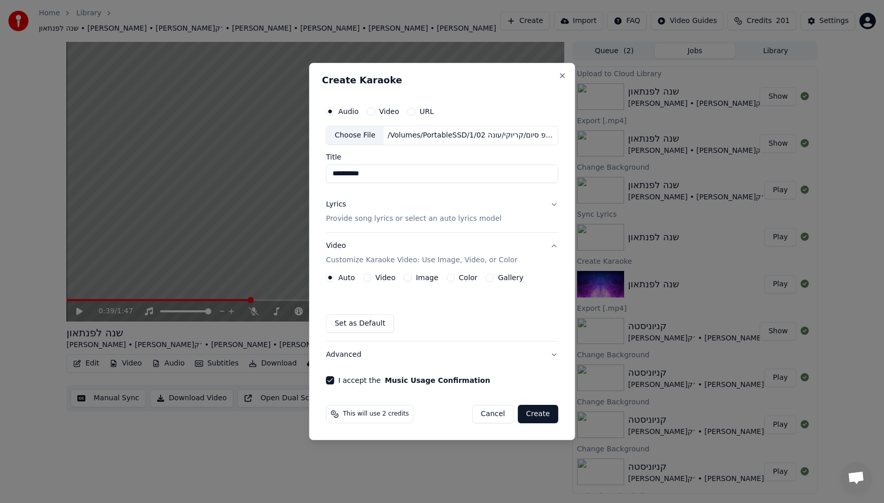
click at [339, 220] on p "Provide song lyrics or select an auto lyrics model" at bounding box center [413, 219] width 175 height 10
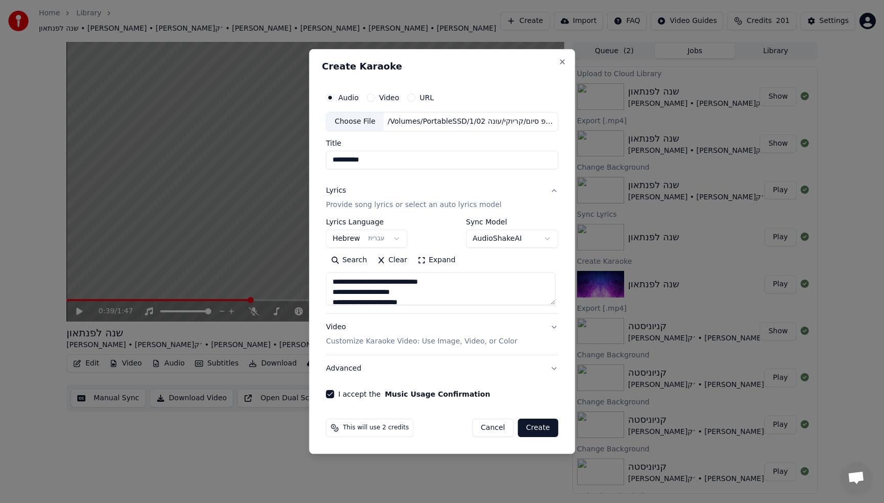
click at [349, 342] on p "Customize Karaoke Video: Use Image, Video, or Color" at bounding box center [421, 341] width 191 height 10
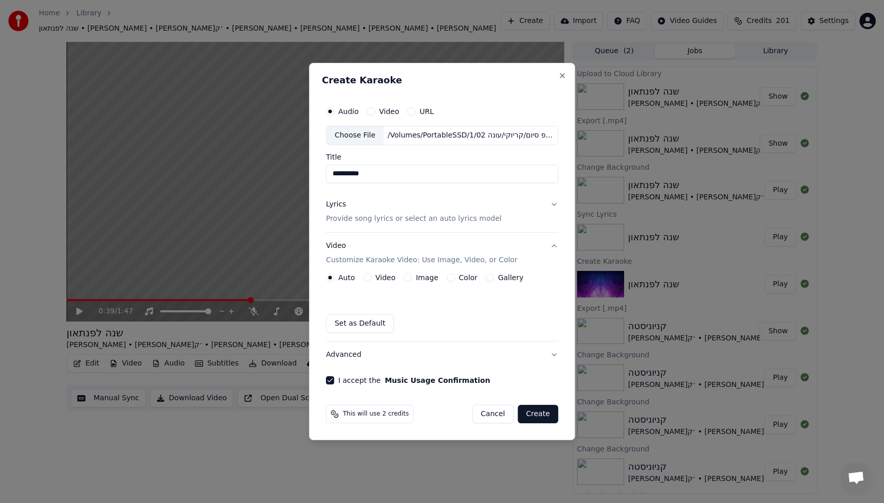
click at [414, 277] on div "Image" at bounding box center [420, 278] width 35 height 8
click at [410, 277] on button "Image" at bounding box center [407, 278] width 8 height 8
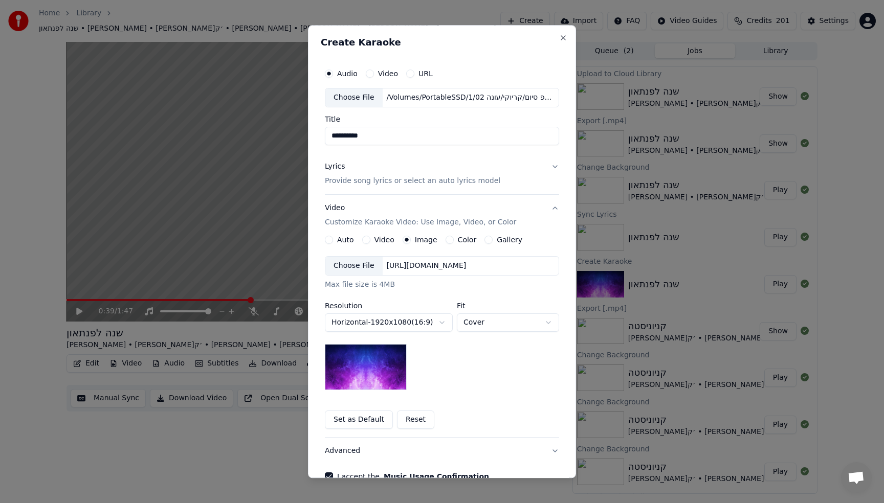
click at [340, 263] on div "Choose File" at bounding box center [353, 266] width 57 height 18
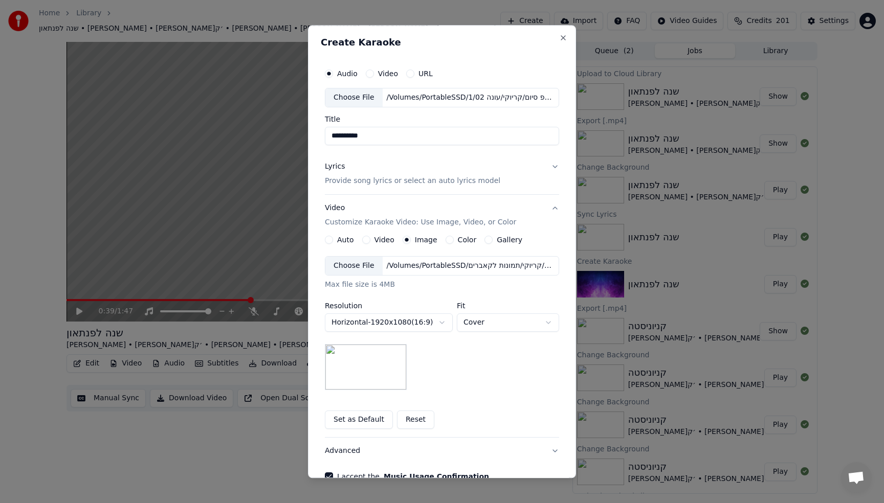
click at [369, 332] on div "**********" at bounding box center [442, 323] width 234 height 134
click at [372, 368] on img at bounding box center [366, 367] width 82 height 46
click at [481, 325] on body "Home Library שנה לפנתאון • [PERSON_NAME] • [PERSON_NAME]׳ק • [PERSON_NAME] • [P…" at bounding box center [442, 251] width 884 height 503
click at [489, 323] on body "Home Library שנה לפנתאון • [PERSON_NAME] • [PERSON_NAME]׳ק • [PERSON_NAME] • [P…" at bounding box center [442, 251] width 884 height 503
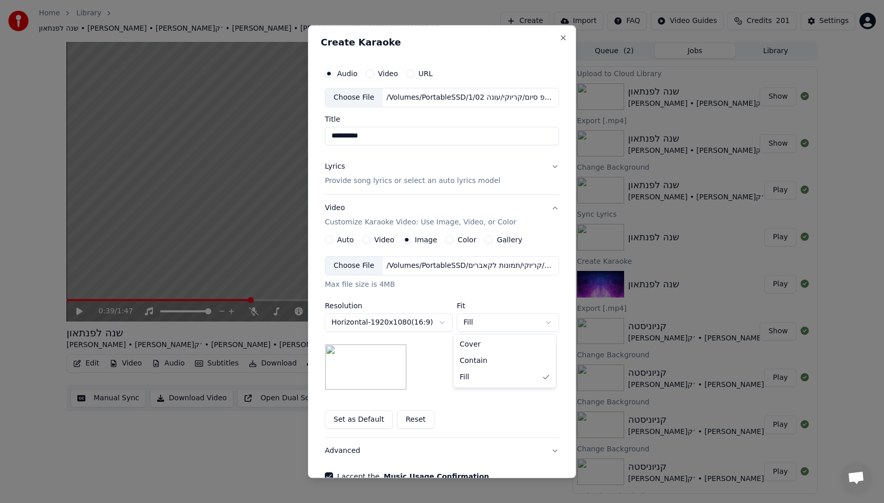
click at [485, 323] on body "Home Library שנה לפנתאון • [PERSON_NAME] • [PERSON_NAME]׳ק • [PERSON_NAME] • [P…" at bounding box center [442, 251] width 884 height 503
select select "*******"
drag, startPoint x: 484, startPoint y: 362, endPoint x: 467, endPoint y: 352, distance: 19.7
click at [432, 324] on body "Home Library שנה לפנתאון • [PERSON_NAME] • [PERSON_NAME]׳ק • [PERSON_NAME] • [P…" at bounding box center [442, 251] width 884 height 503
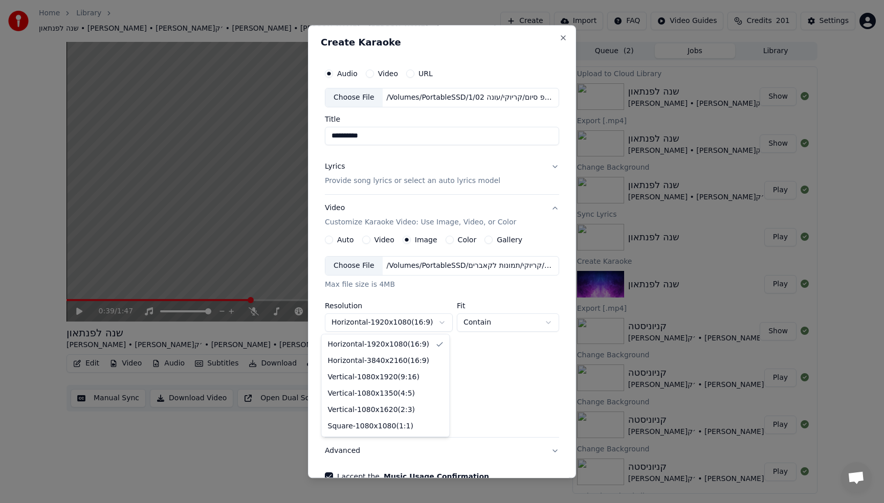
click at [431, 324] on body "Home Library שנה לפנתאון • [PERSON_NAME] • [PERSON_NAME]׳ק • [PERSON_NAME] • [P…" at bounding box center [442, 251] width 884 height 503
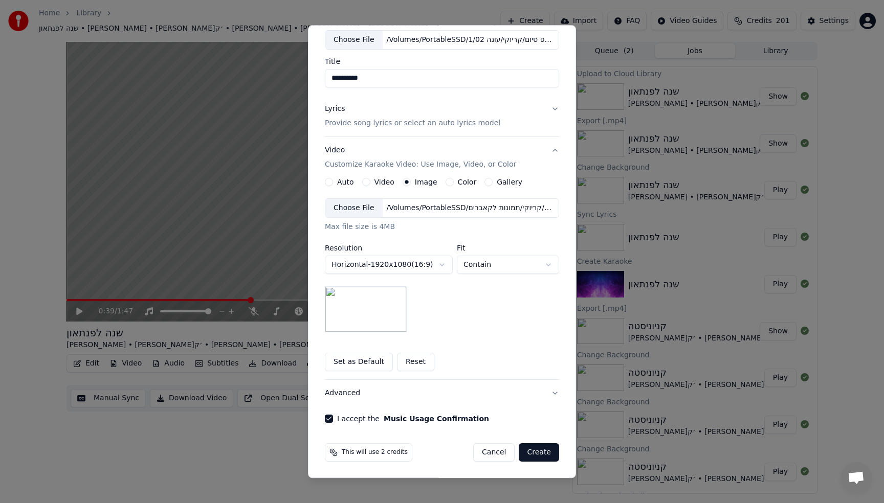
scroll to position [58, 0]
click at [537, 451] on button "Create" at bounding box center [539, 452] width 40 height 18
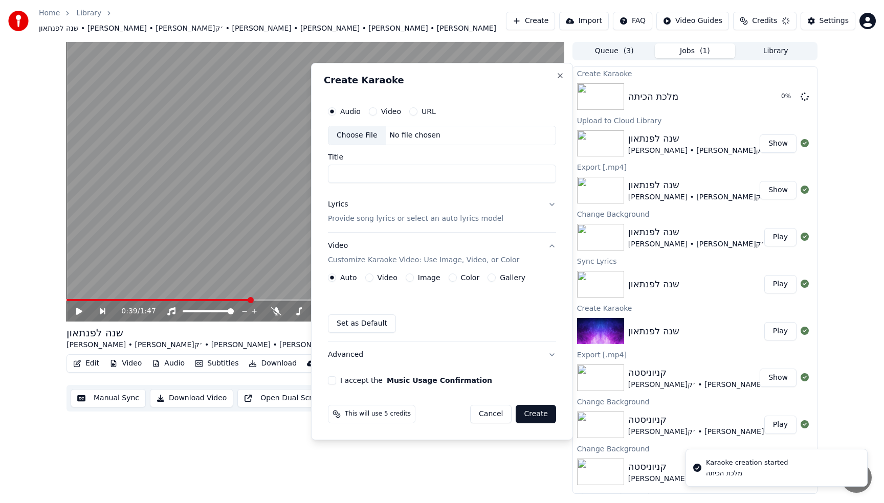
scroll to position [0, 0]
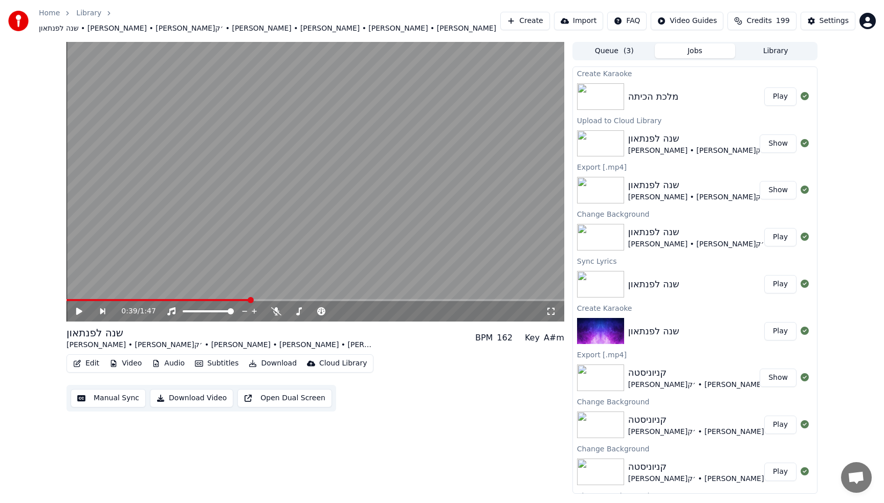
click at [768, 93] on button "Play" at bounding box center [780, 96] width 32 height 18
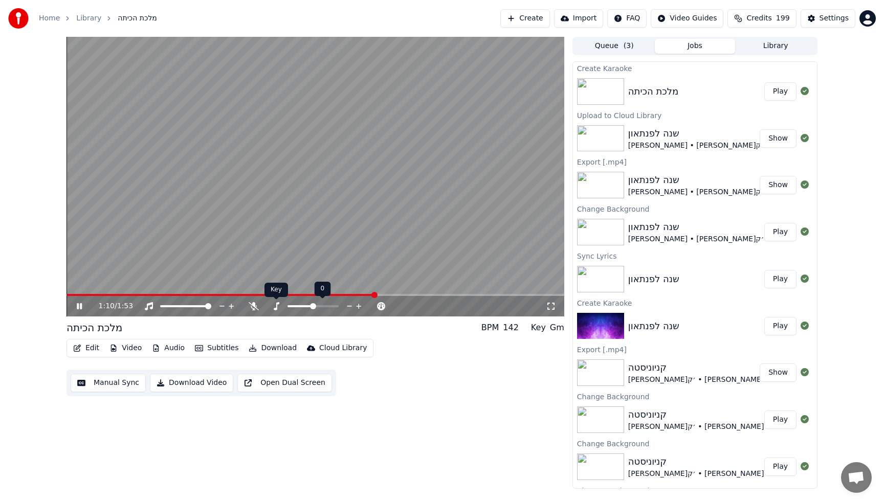
click at [279, 304] on icon at bounding box center [276, 306] width 10 height 8
click at [257, 311] on div "1:12 / 1:53" at bounding box center [322, 306] width 447 height 10
click at [253, 308] on icon at bounding box center [254, 306] width 10 height 8
click at [300, 216] on video at bounding box center [315, 177] width 498 height 280
click at [298, 297] on div "1:15 / 1:53" at bounding box center [315, 306] width 498 height 20
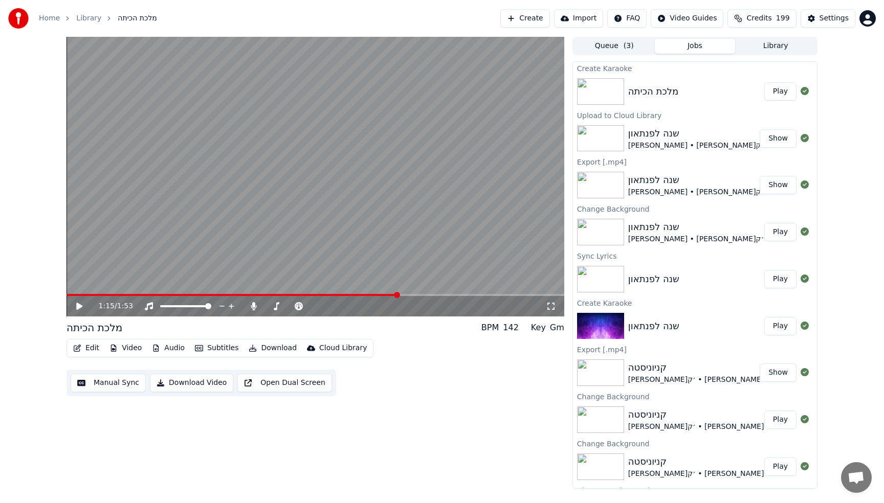
click at [299, 295] on span at bounding box center [231, 295] width 331 height 2
click at [298, 252] on video at bounding box center [315, 177] width 498 height 280
click at [291, 188] on video at bounding box center [315, 177] width 498 height 280
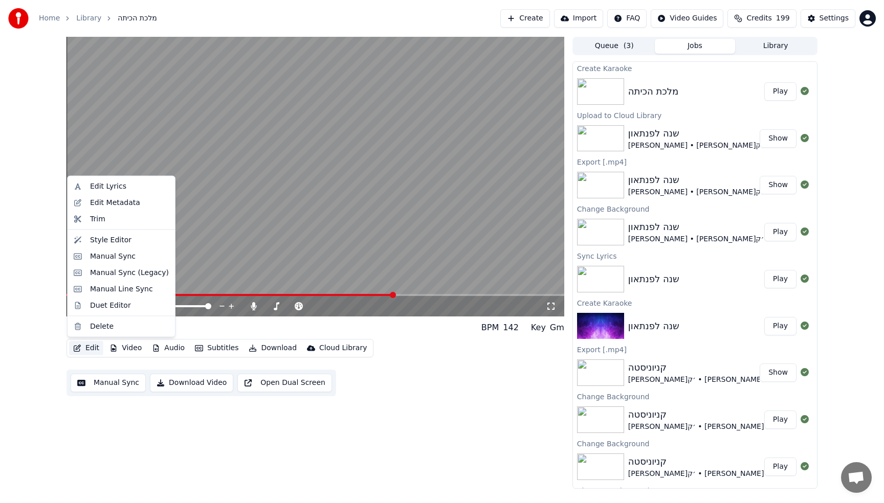
click at [92, 345] on button "Edit" at bounding box center [86, 348] width 34 height 14
click at [118, 189] on div "Edit Lyrics" at bounding box center [108, 187] width 36 height 10
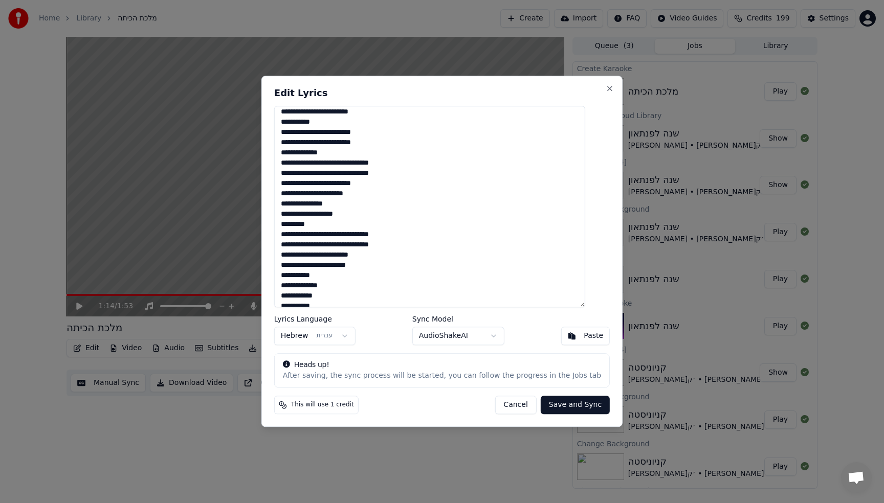
scroll to position [430, 0]
drag, startPoint x: 490, startPoint y: 145, endPoint x: 597, endPoint y: 148, distance: 106.9
click at [597, 148] on div "Edit [PERSON_NAME] Language Hebrew עברית Sync Model AudioShakeAI Paste Heads up…" at bounding box center [441, 251] width 361 height 351
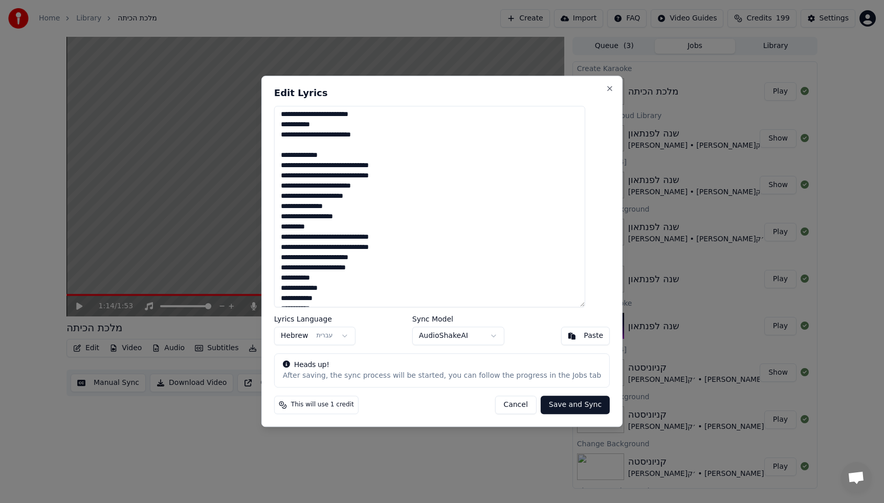
type textarea "**********"
click at [558, 403] on button "Save and Sync" at bounding box center [575, 405] width 69 height 18
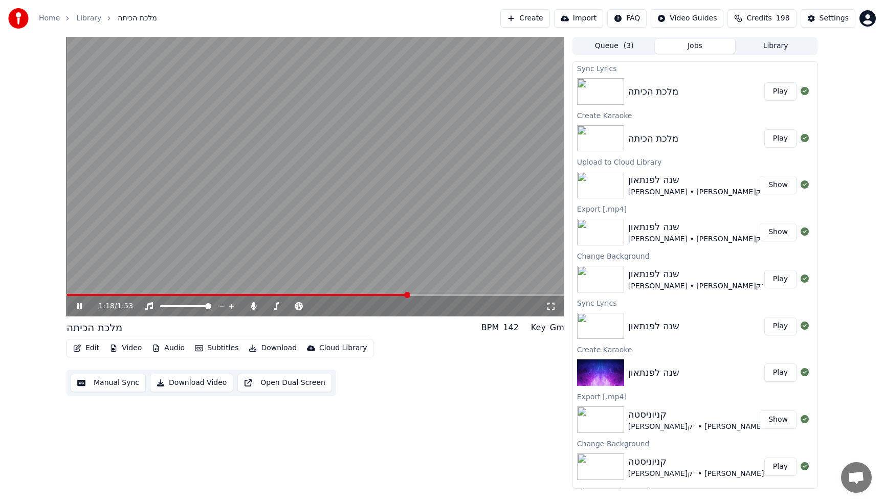
click at [778, 96] on button "Play" at bounding box center [780, 91] width 32 height 18
click at [287, 295] on span at bounding box center [315, 295] width 498 height 2
click at [245, 296] on span at bounding box center [155, 295] width 179 height 2
click at [253, 309] on icon at bounding box center [254, 306] width 6 height 8
click at [252, 307] on icon at bounding box center [254, 306] width 10 height 8
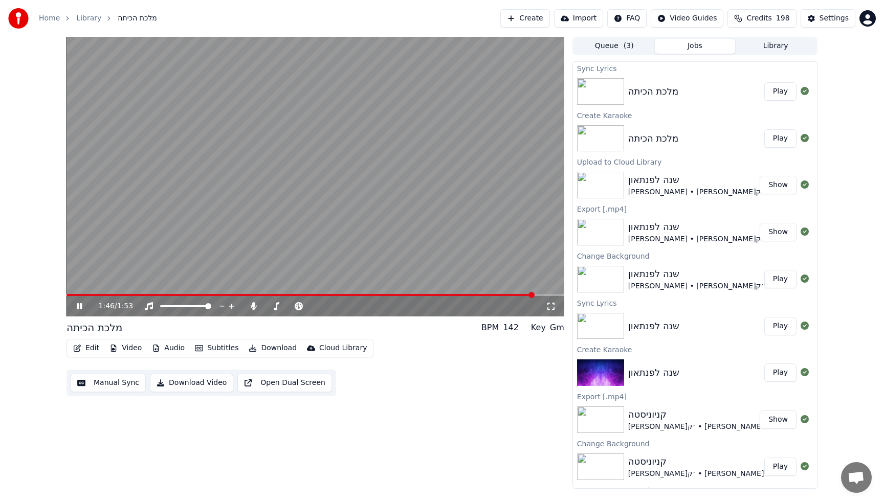
click at [329, 198] on video at bounding box center [315, 177] width 498 height 280
click at [367, 295] on span at bounding box center [300, 295] width 468 height 2
click at [306, 240] on video at bounding box center [315, 177] width 498 height 280
click at [436, 293] on video at bounding box center [315, 177] width 498 height 280
click at [433, 295] on span at bounding box center [315, 295] width 498 height 2
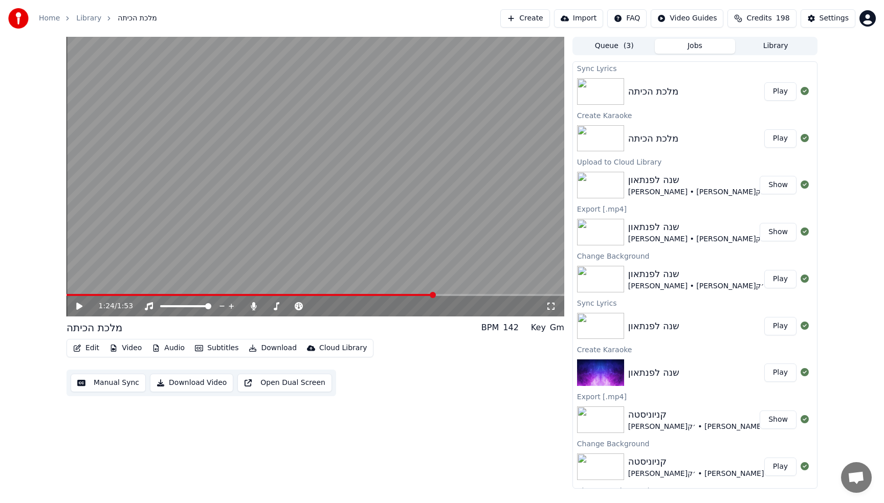
click at [407, 242] on video at bounding box center [315, 177] width 498 height 280
click at [361, 215] on video at bounding box center [315, 177] width 498 height 280
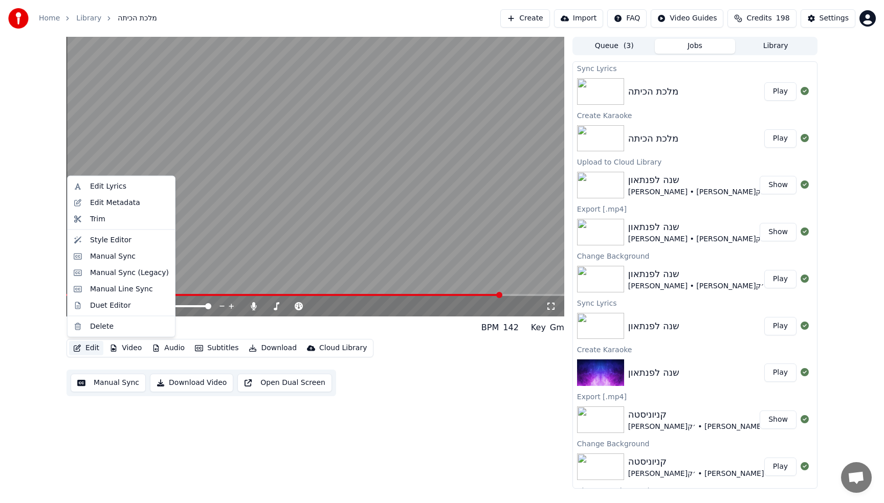
click at [89, 349] on button "Edit" at bounding box center [86, 348] width 34 height 14
click at [117, 185] on div "Edit Lyrics" at bounding box center [108, 187] width 36 height 10
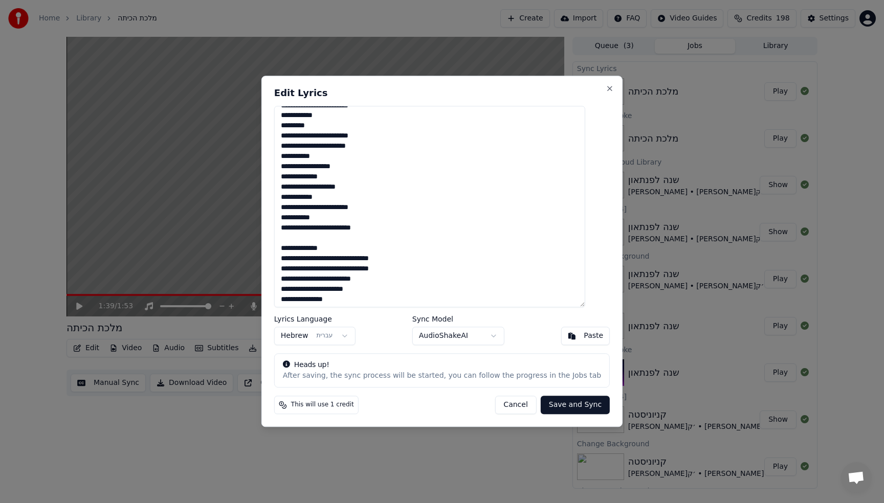
scroll to position [462, 0]
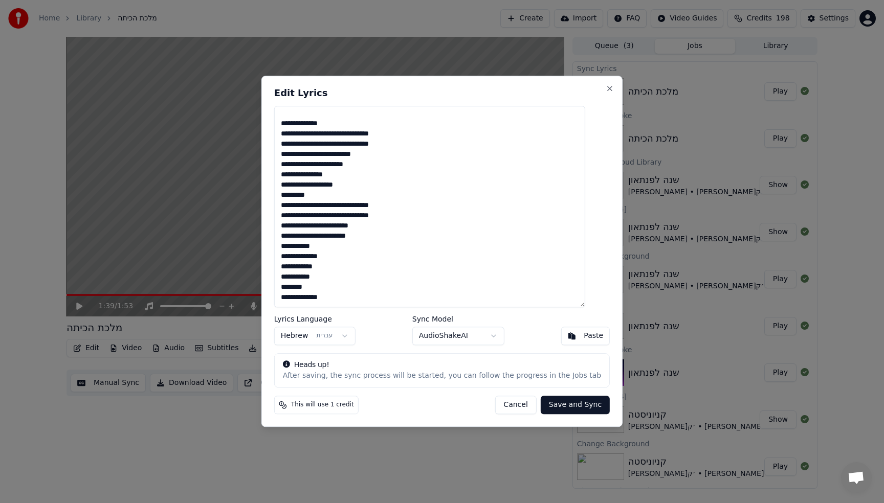
drag, startPoint x: 466, startPoint y: 218, endPoint x: 605, endPoint y: 215, distance: 139.1
click at [605, 215] on div "Edit [PERSON_NAME] Language Hebrew עברית Sync Model AudioShakeAI Paste Heads up…" at bounding box center [441, 251] width 361 height 351
drag, startPoint x: 504, startPoint y: 235, endPoint x: 591, endPoint y: 237, distance: 87.0
click at [585, 237] on textarea at bounding box center [429, 206] width 311 height 201
drag, startPoint x: 500, startPoint y: 227, endPoint x: 625, endPoint y: 227, distance: 124.8
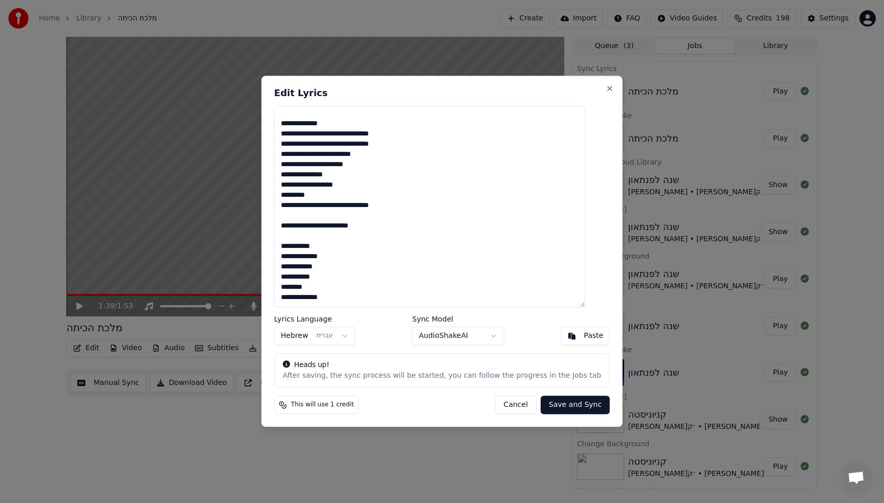
click at [615, 227] on body "Home Library מלכת הכיתה Create Import FAQ Video Guides Credits 198 Settings 1:3…" at bounding box center [442, 251] width 884 height 503
click at [559, 224] on textarea at bounding box center [429, 206] width 311 height 201
drag, startPoint x: 491, startPoint y: 226, endPoint x: 591, endPoint y: 227, distance: 99.2
click at [585, 227] on textarea at bounding box center [429, 206] width 311 height 201
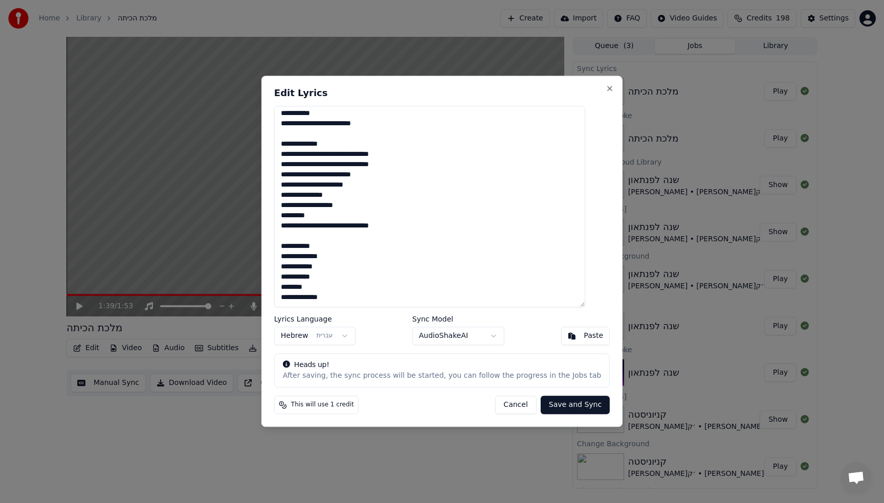
scroll to position [442, 0]
type textarea "**********"
click at [582, 407] on button "Save and Sync" at bounding box center [575, 405] width 69 height 18
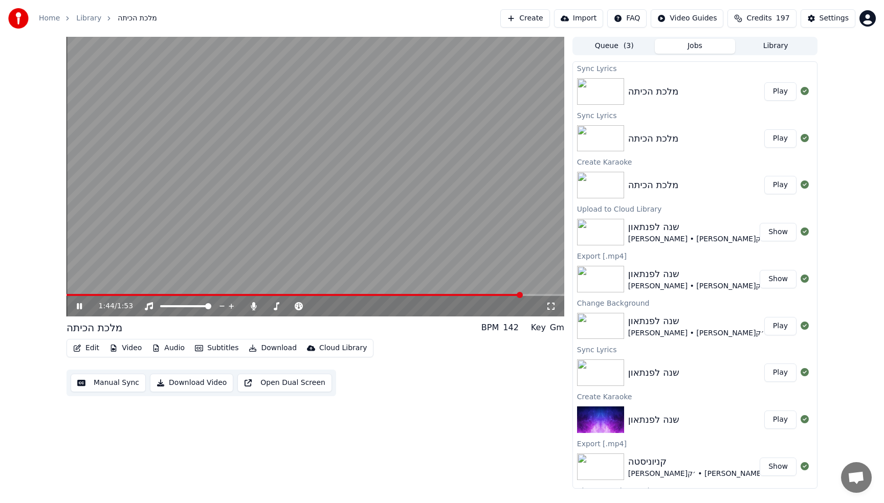
click at [392, 293] on video at bounding box center [315, 177] width 498 height 280
click at [375, 295] on span at bounding box center [294, 295] width 457 height 2
click at [336, 231] on video at bounding box center [315, 177] width 498 height 280
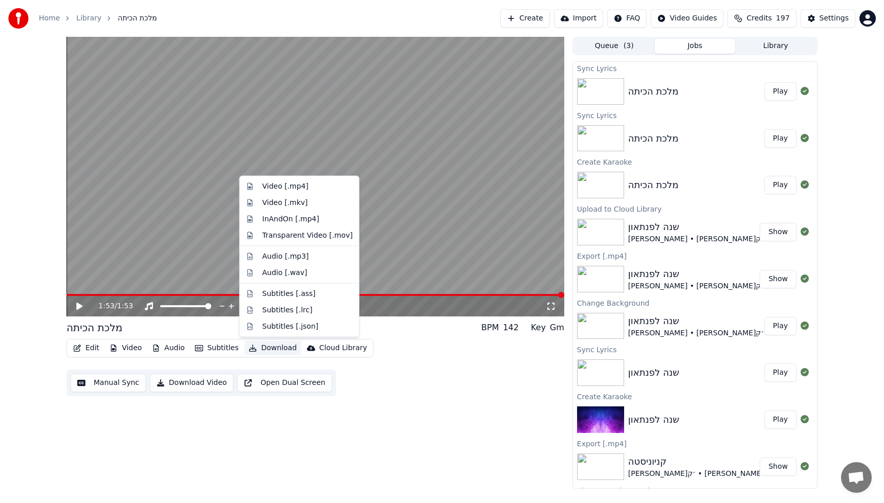
click at [276, 350] on button "Download" at bounding box center [272, 348] width 56 height 14
click at [300, 185] on div "Video [.mp4]" at bounding box center [285, 187] width 46 height 10
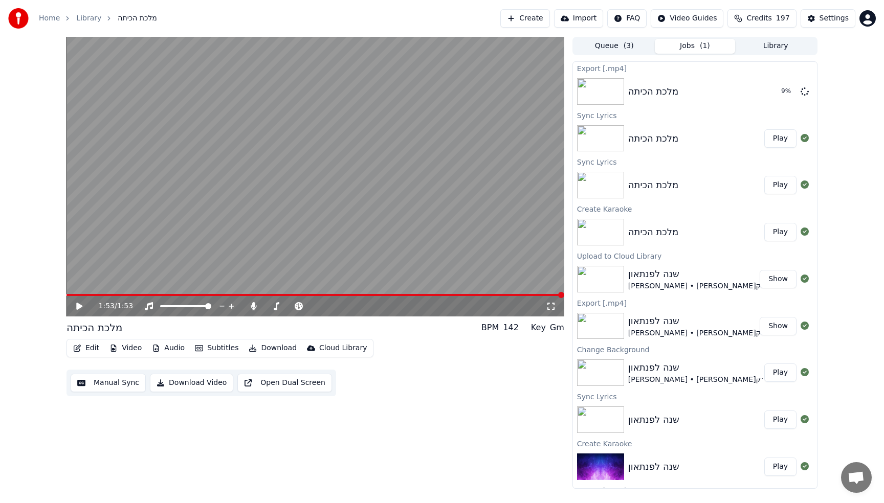
click at [532, 19] on button "Create" at bounding box center [525, 18] width 50 height 18
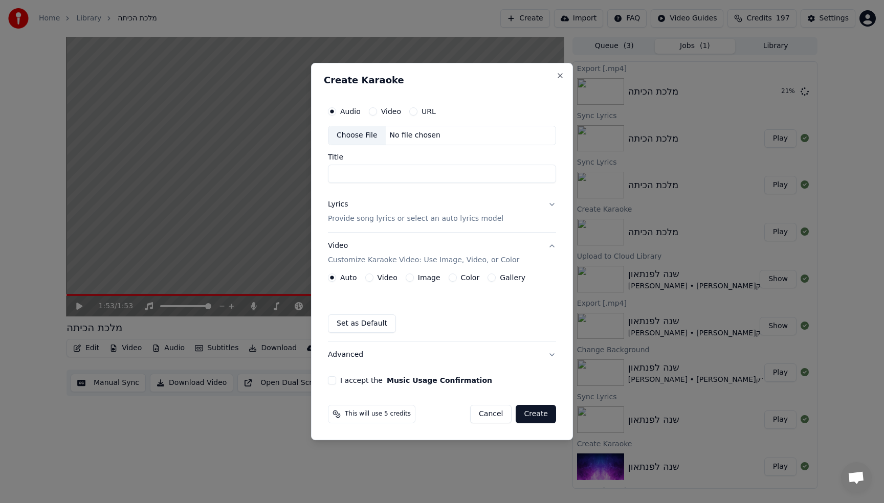
click at [360, 133] on div "Choose File" at bounding box center [356, 135] width 57 height 18
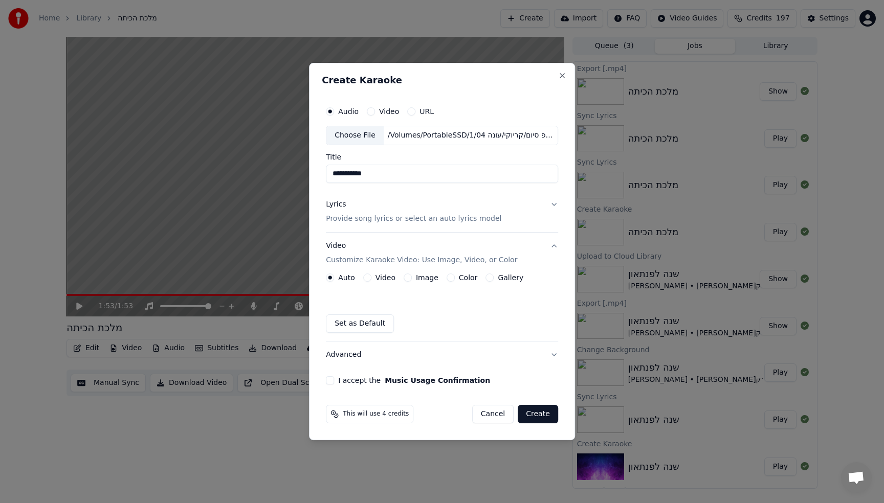
drag, startPoint x: 355, startPoint y: 177, endPoint x: 307, endPoint y: 175, distance: 48.1
click at [307, 175] on body "Home Library מלכת הכיתה Create Import FAQ Video Guides Credits 197 Settings 1:5…" at bounding box center [442, 251] width 884 height 503
type input "*****"
click at [343, 203] on div "Lyrics" at bounding box center [336, 204] width 20 height 10
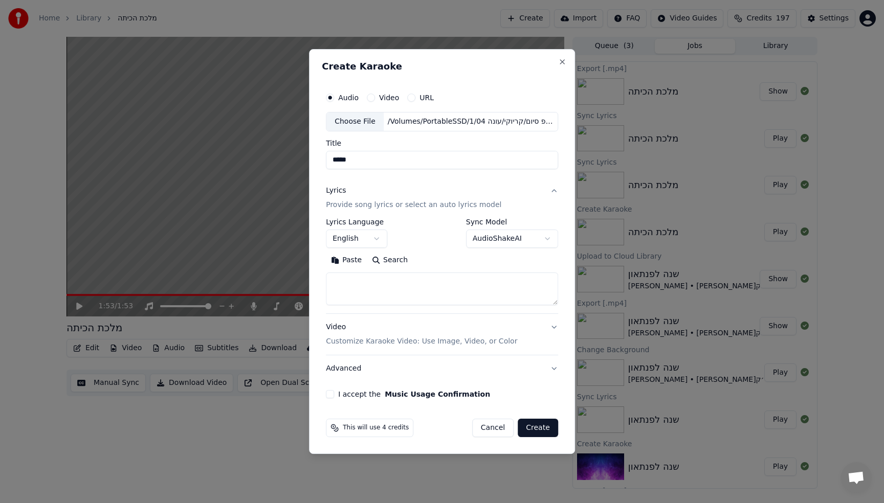
click at [351, 244] on body "Home Library מלכת הכיתה Create Import FAQ Video Guides Credits 197 Settings 1:5…" at bounding box center [442, 251] width 884 height 503
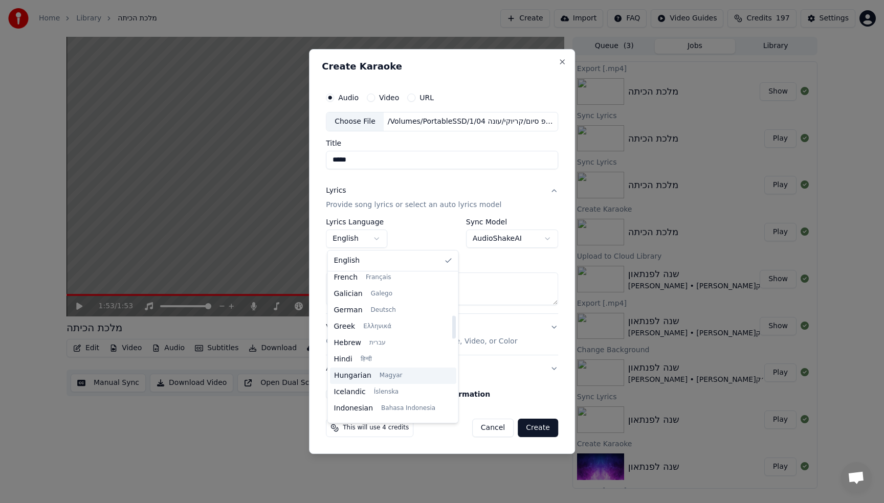
scroll to position [274, 0]
select select "**"
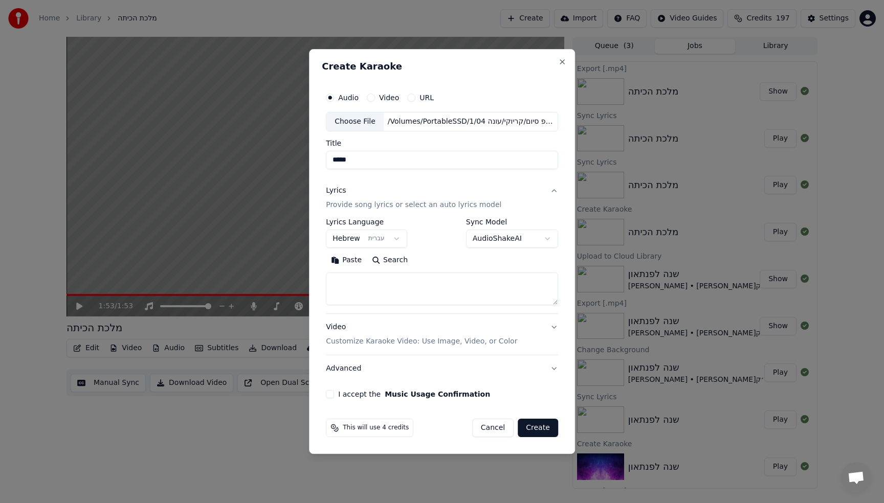
click at [369, 294] on textarea at bounding box center [442, 289] width 232 height 33
type textarea "*"
paste textarea "**********"
type textarea "**********"
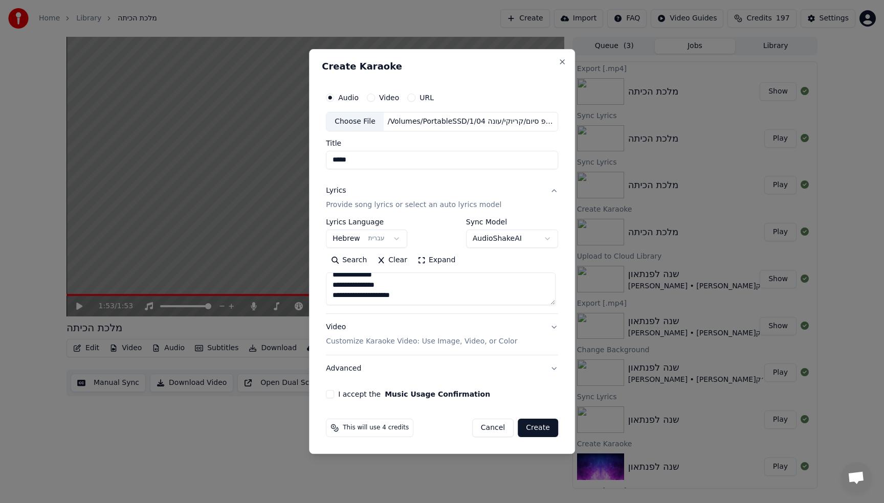
click at [432, 261] on button "Expand" at bounding box center [436, 260] width 48 height 16
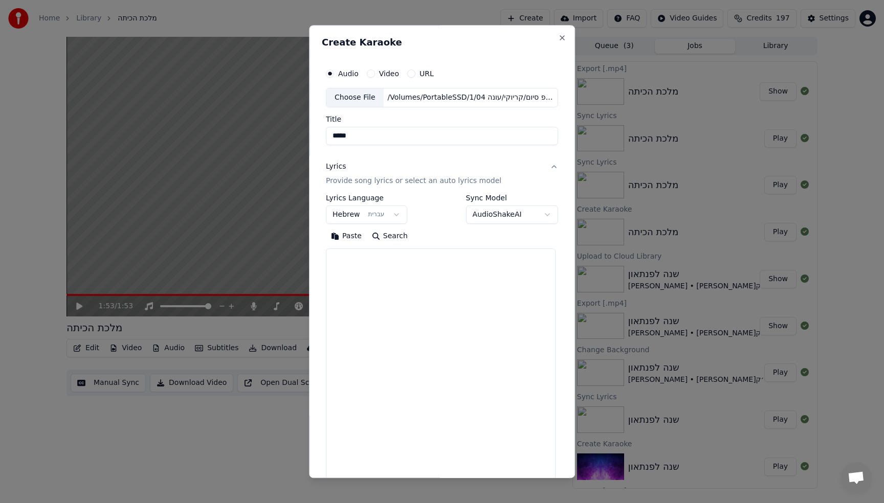
scroll to position [0, 0]
type textarea "*"
paste textarea "**********"
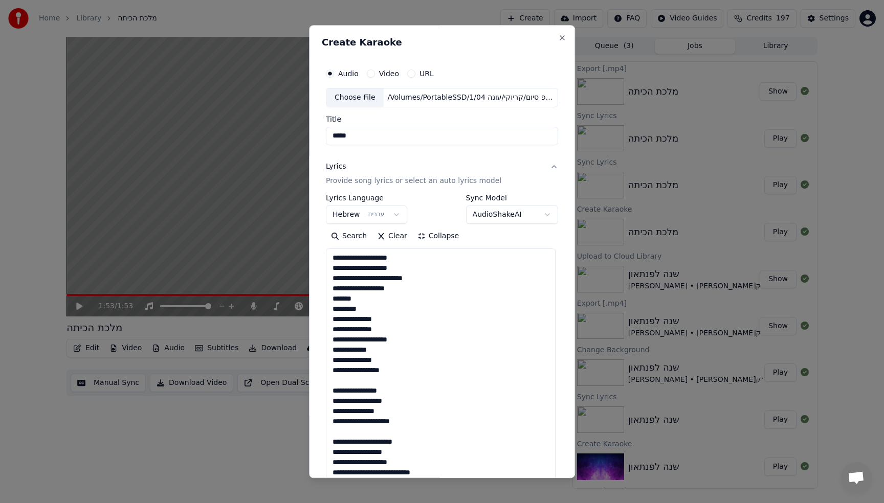
type textarea "**********"
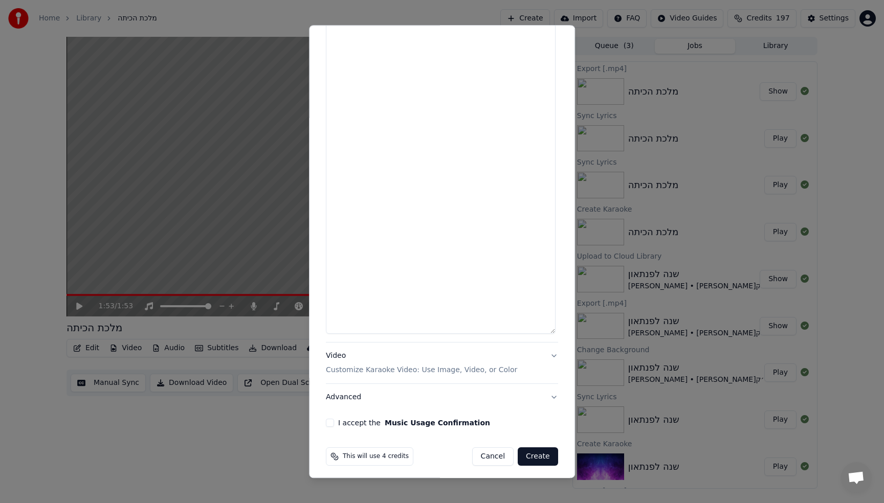
scroll to position [1471, 0]
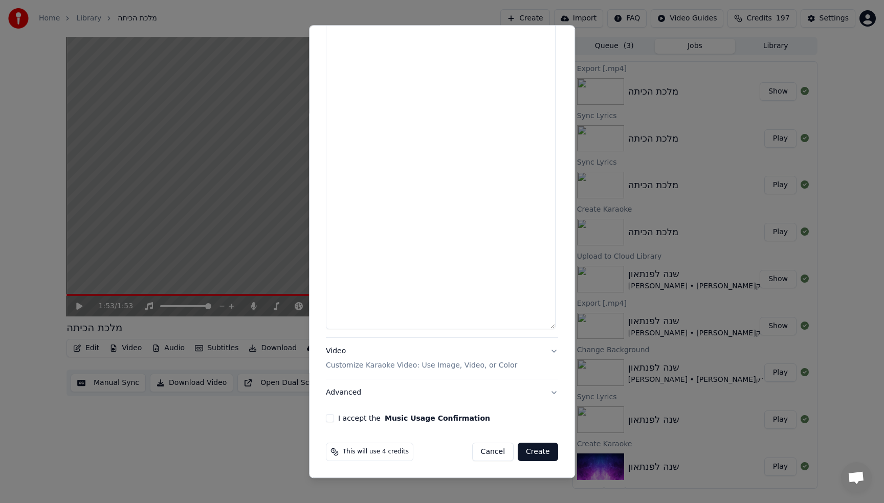
click at [326, 416] on button "I accept the Music Usage Confirmation" at bounding box center [330, 418] width 8 height 8
click at [540, 450] on button "Create" at bounding box center [538, 452] width 40 height 18
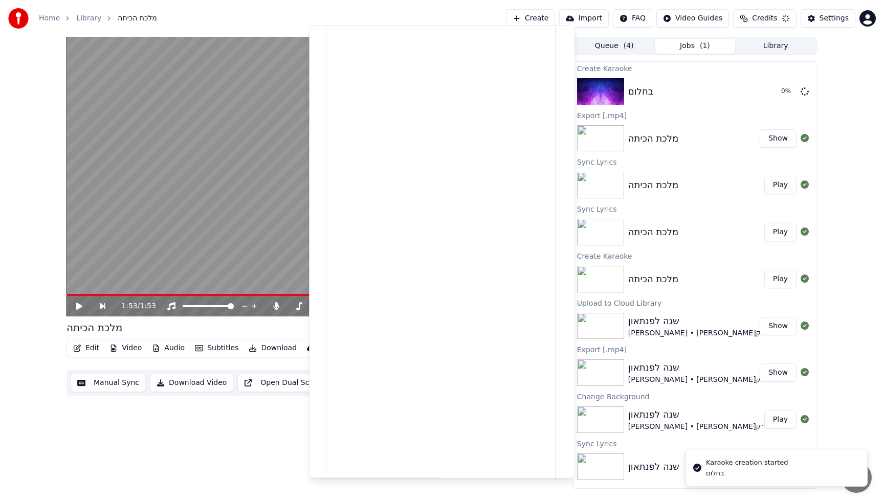
select select
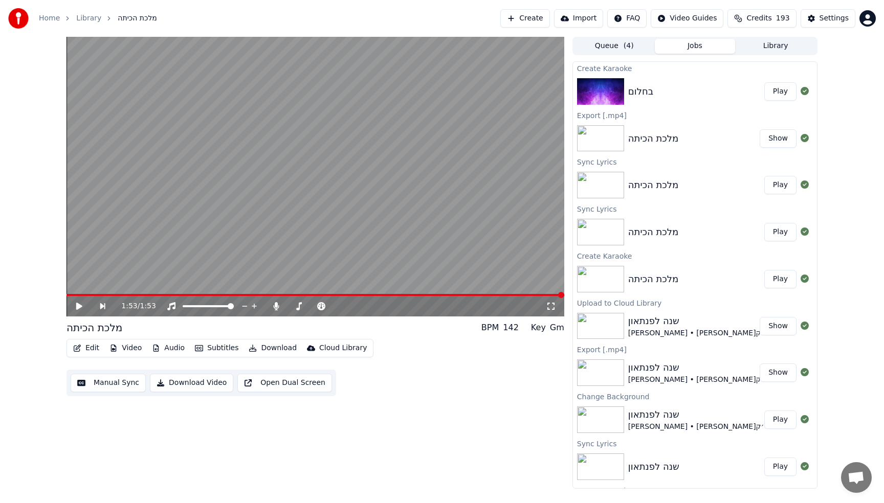
click at [782, 43] on button "Library" at bounding box center [775, 46] width 81 height 15
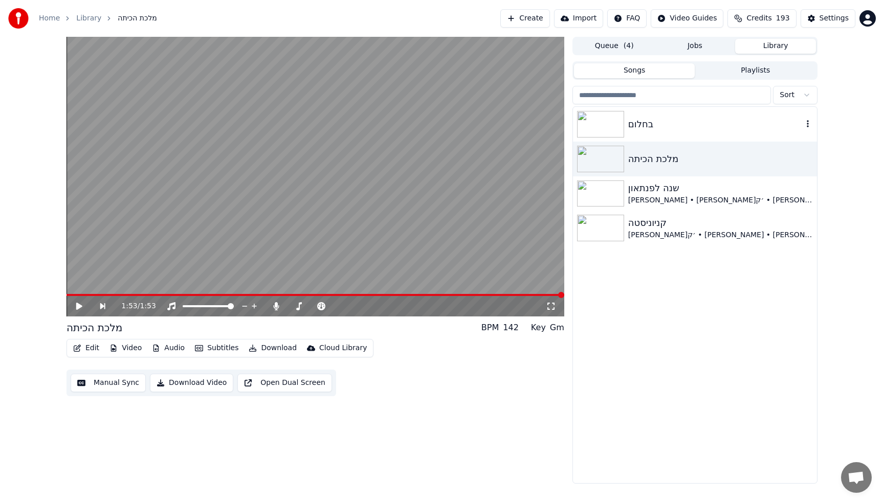
click at [650, 126] on div "בחלום" at bounding box center [715, 124] width 174 height 14
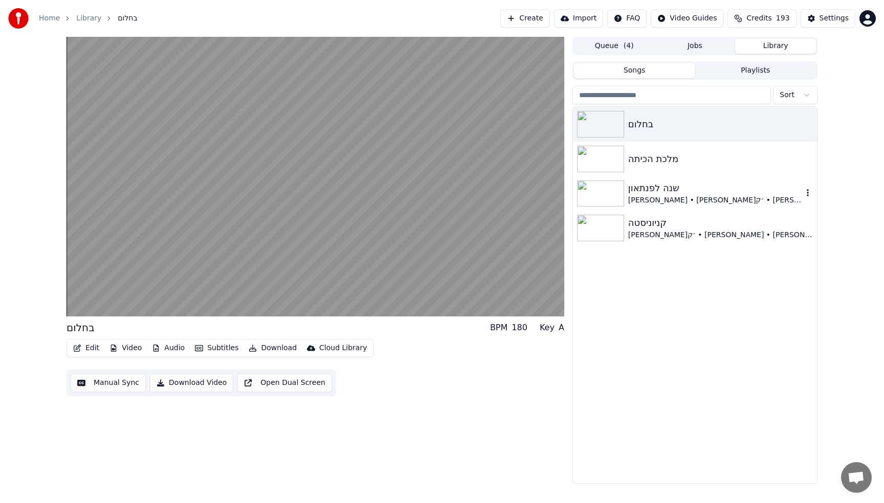
click at [646, 193] on div "שנה לפנתאון" at bounding box center [715, 188] width 174 height 14
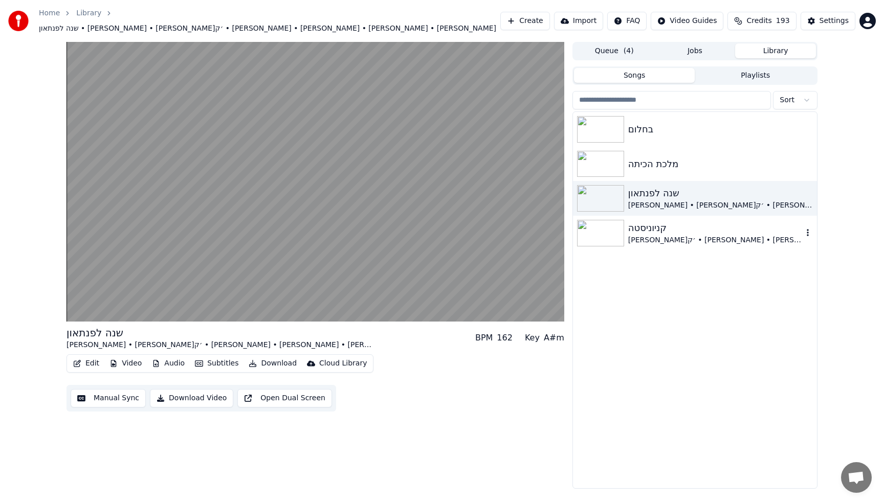
click at [671, 229] on div "קניוניסטה" at bounding box center [715, 228] width 174 height 14
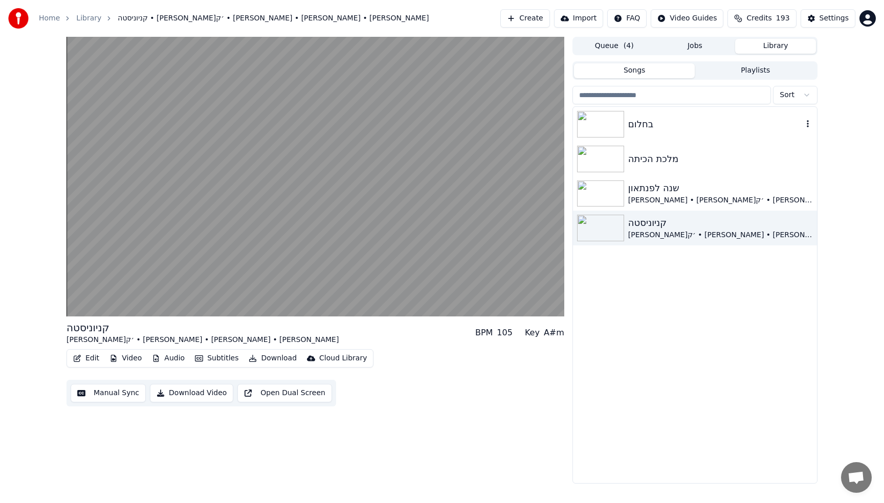
click at [670, 129] on div "בחלום" at bounding box center [715, 124] width 174 height 14
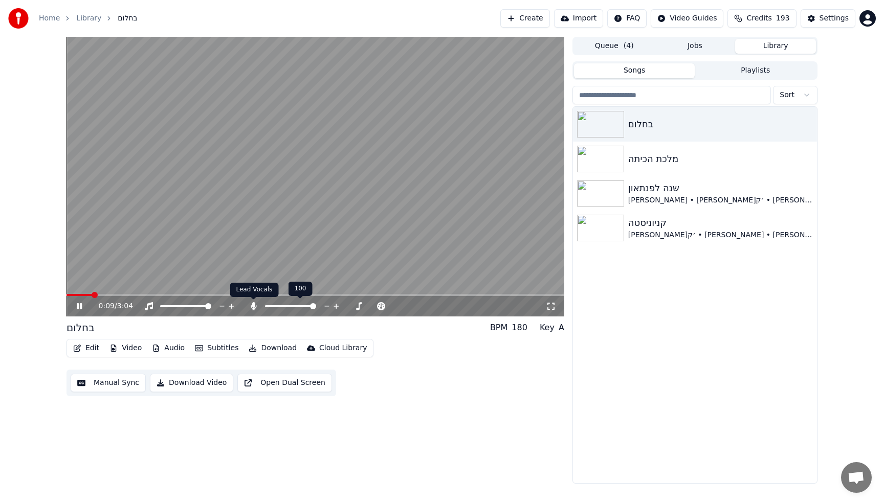
click at [253, 307] on icon at bounding box center [254, 306] width 6 height 8
click at [402, 139] on video at bounding box center [315, 177] width 498 height 280
click at [27, 212] on div "0:20 / 3:04 בחלום BPM 180 Key A Edit Video Audio Subtitles Download Cloud Libra…" at bounding box center [442, 260] width 884 height 447
click at [24, 210] on div "0:20 / 3:04 בחלום BPM 180 Key A Edit Video Audio Subtitles Download Cloud Libra…" at bounding box center [442, 260] width 884 height 447
click at [289, 198] on video at bounding box center [315, 177] width 498 height 280
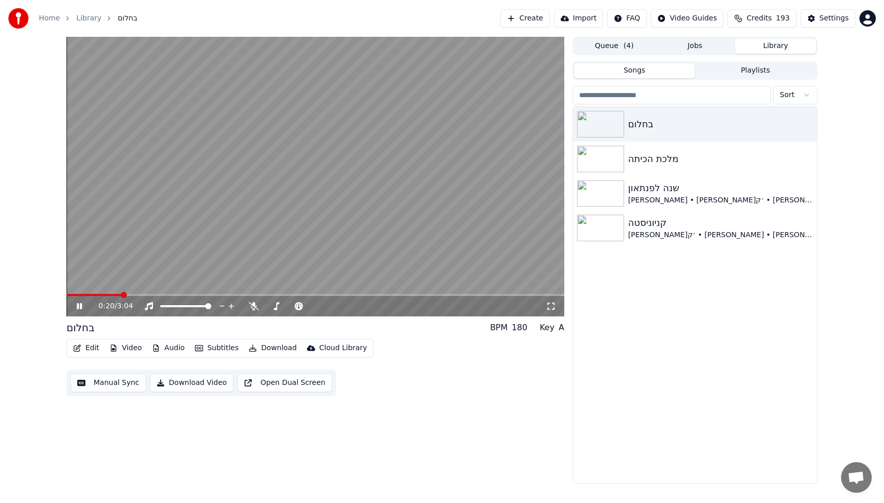
click at [128, 343] on button "Video" at bounding box center [125, 348] width 40 height 14
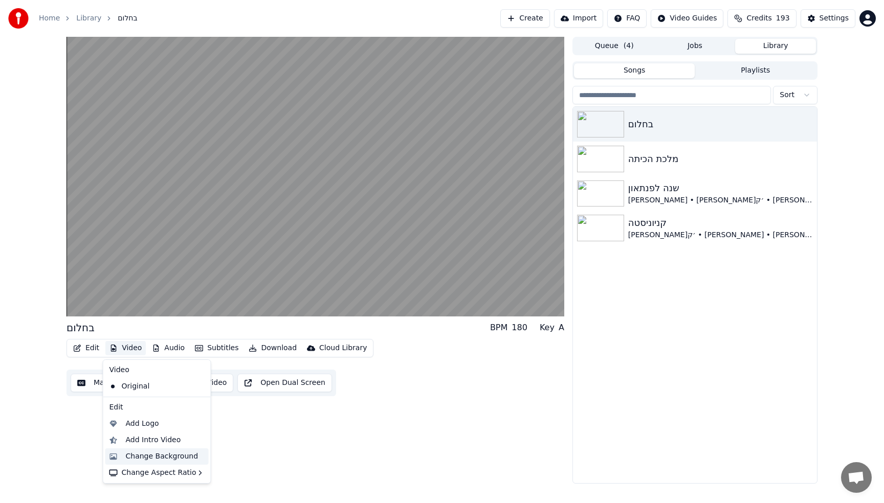
click at [175, 457] on div "Change Background" at bounding box center [162, 457] width 73 height 10
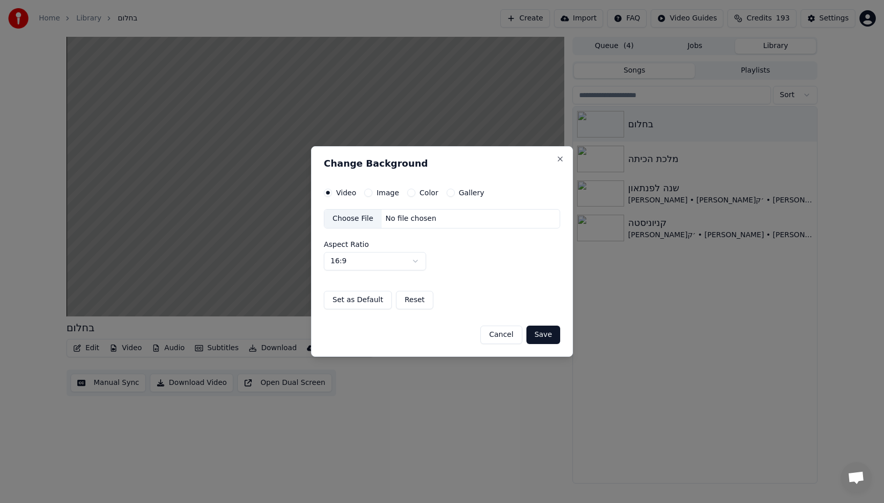
click at [349, 221] on div "Choose File" at bounding box center [352, 219] width 57 height 18
click at [549, 335] on button "Save" at bounding box center [543, 335] width 34 height 18
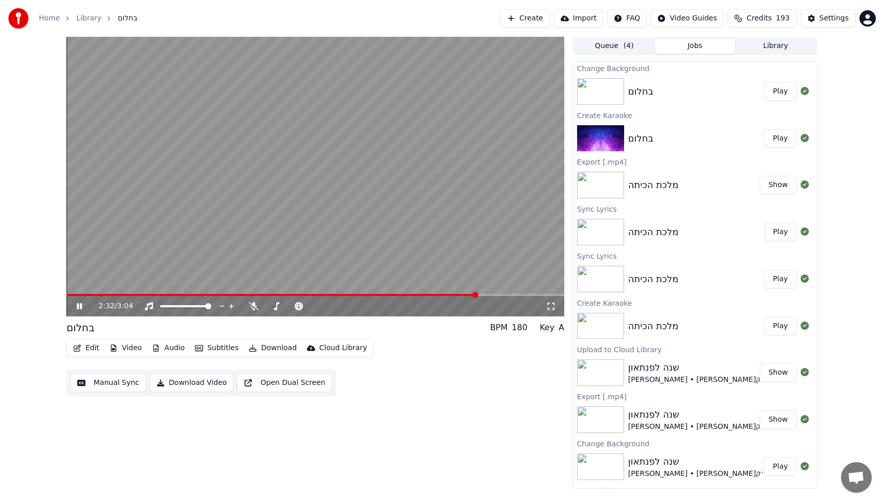
click at [702, 99] on div "בחלום Play" at bounding box center [695, 91] width 244 height 35
click at [779, 95] on button "Play" at bounding box center [780, 91] width 32 height 18
click at [246, 203] on video at bounding box center [315, 177] width 498 height 280
click at [94, 297] on div "0:11 / 3:04" at bounding box center [315, 306] width 498 height 20
click at [92, 295] on span at bounding box center [81, 295] width 31 height 2
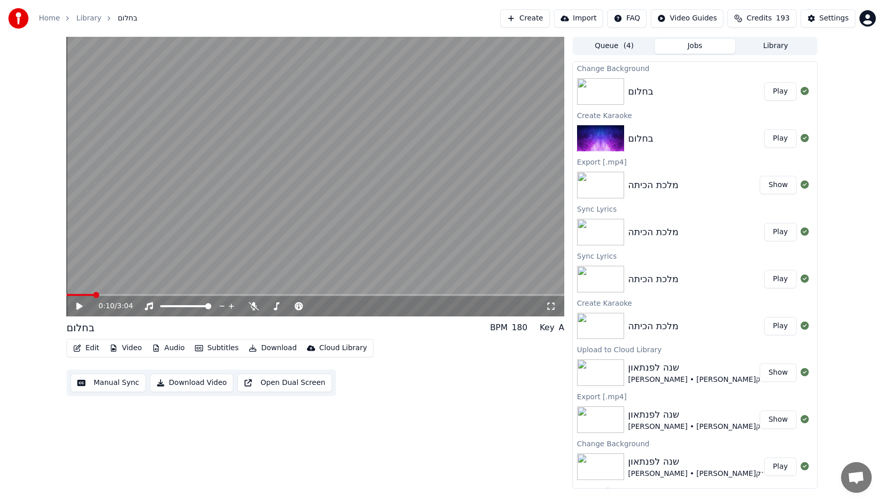
click at [81, 262] on video at bounding box center [315, 177] width 498 height 280
click at [85, 295] on span at bounding box center [75, 295] width 19 height 2
click at [137, 223] on video at bounding box center [315, 177] width 498 height 280
click at [91, 295] on span at bounding box center [94, 295] width 6 height 6
click at [564, 298] on span at bounding box center [561, 295] width 6 height 6
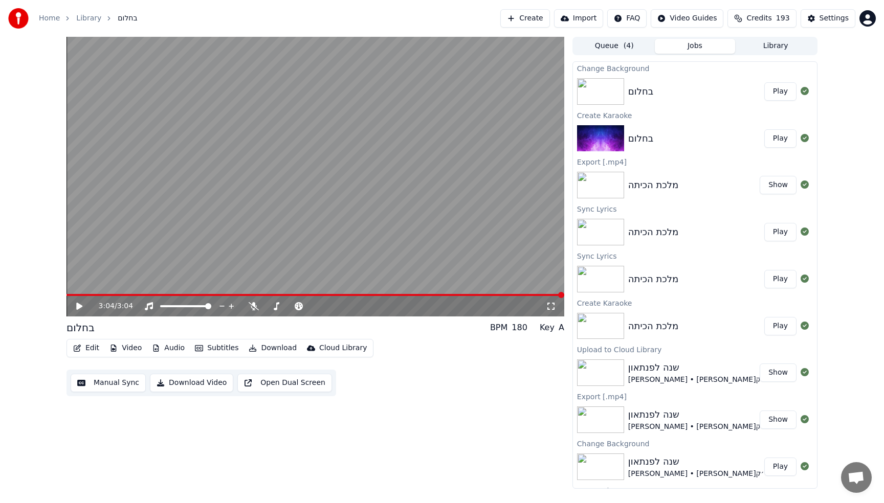
click at [535, 297] on div "3:04 / 3:04" at bounding box center [315, 306] width 498 height 20
click at [535, 295] on span at bounding box center [300, 295] width 468 height 2
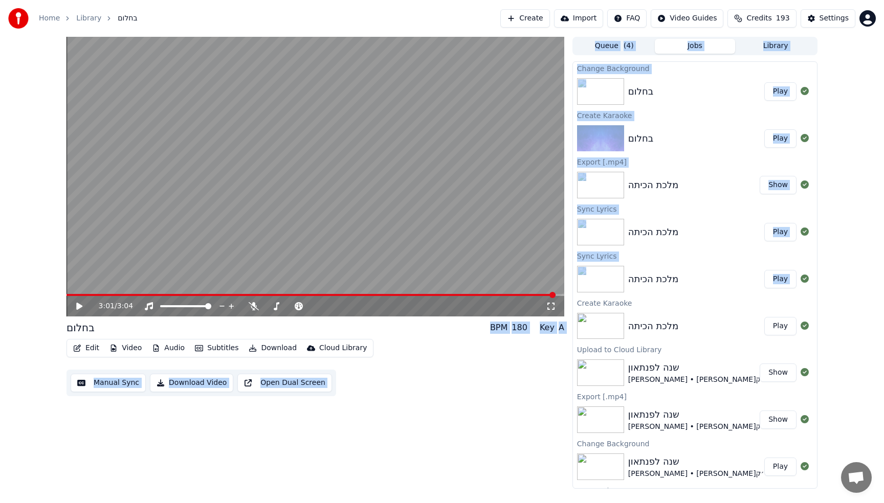
drag, startPoint x: 524, startPoint y: 297, endPoint x: 582, endPoint y: 297, distance: 57.8
click at [582, 297] on div "3:01 / 3:04 בחלום BPM 180 Key A Edit Video Audio Subtitles Download Cloud Libra…" at bounding box center [441, 263] width 767 height 452
click at [564, 295] on span at bounding box center [561, 295] width 6 height 6
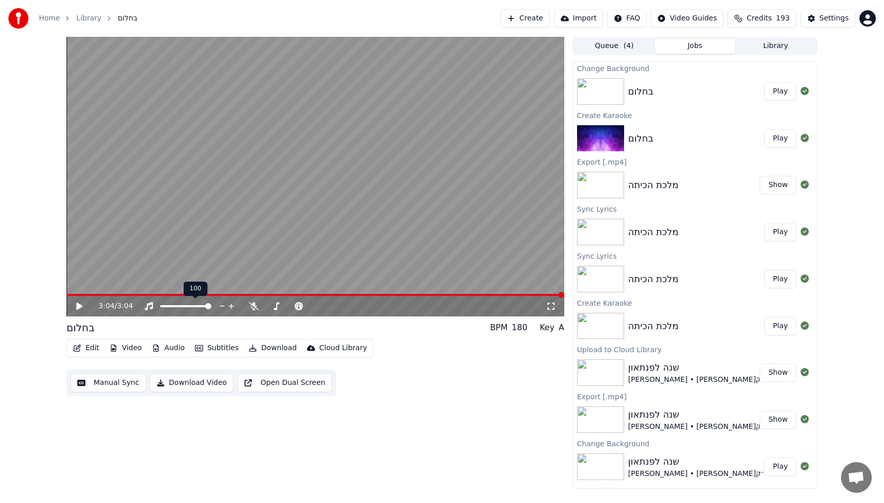
click at [198, 299] on div "3:04 / 3:04" at bounding box center [315, 306] width 498 height 20
click at [200, 296] on span at bounding box center [133, 295] width 134 height 2
drag, startPoint x: 89, startPoint y: 293, endPoint x: 40, endPoint y: 299, distance: 49.9
click at [39, 299] on div "0:57 / 3:04 בחלום BPM 180 Key A Edit Video Audio Subtitles Download Cloud Libra…" at bounding box center [442, 263] width 884 height 452
drag, startPoint x: 93, startPoint y: 297, endPoint x: 53, endPoint y: 297, distance: 39.9
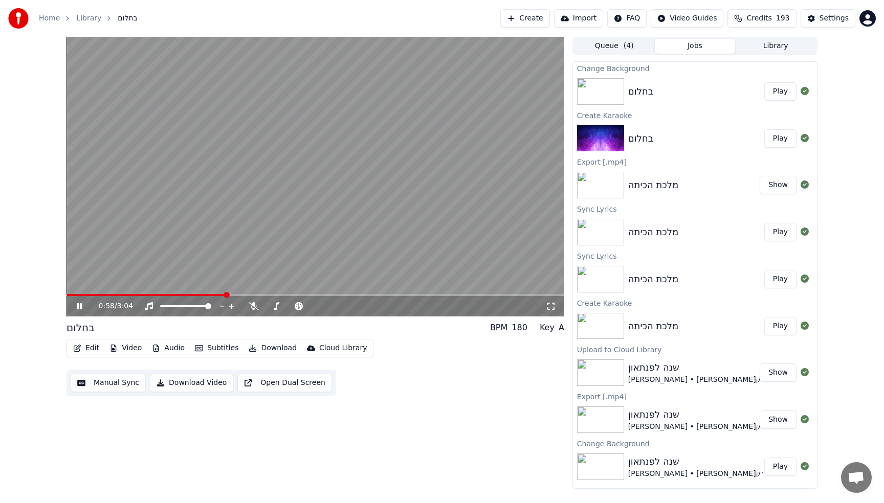
click at [53, 297] on div "0:58 / 3:04 בחלום BPM 180 Key A Edit Video Audio Subtitles Download Cloud Libra…" at bounding box center [442, 263] width 884 height 452
click at [80, 296] on span at bounding box center [147, 295] width 162 height 2
click at [66, 295] on span at bounding box center [66, 295] width 0 height 2
click at [194, 236] on video at bounding box center [315, 177] width 498 height 280
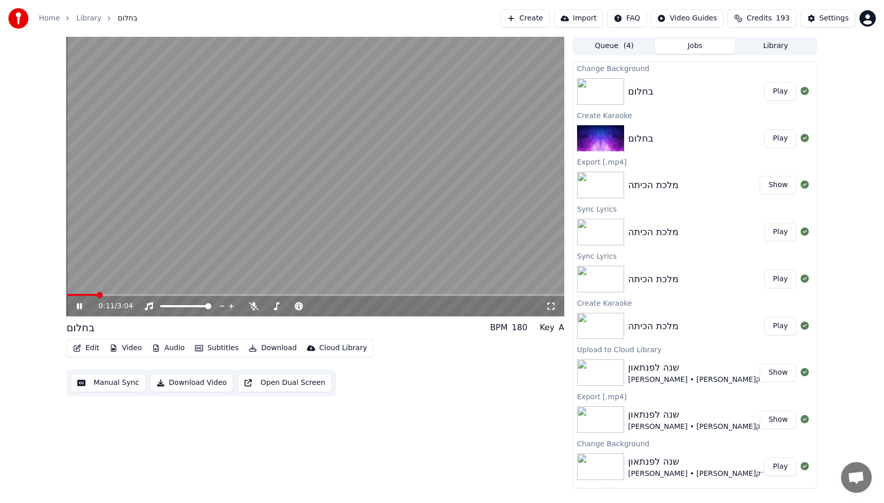
click at [194, 236] on video at bounding box center [315, 177] width 498 height 280
click at [96, 292] on span at bounding box center [99, 295] width 6 height 6
click at [123, 249] on video at bounding box center [315, 177] width 498 height 280
click at [93, 294] on span at bounding box center [81, 295] width 31 height 2
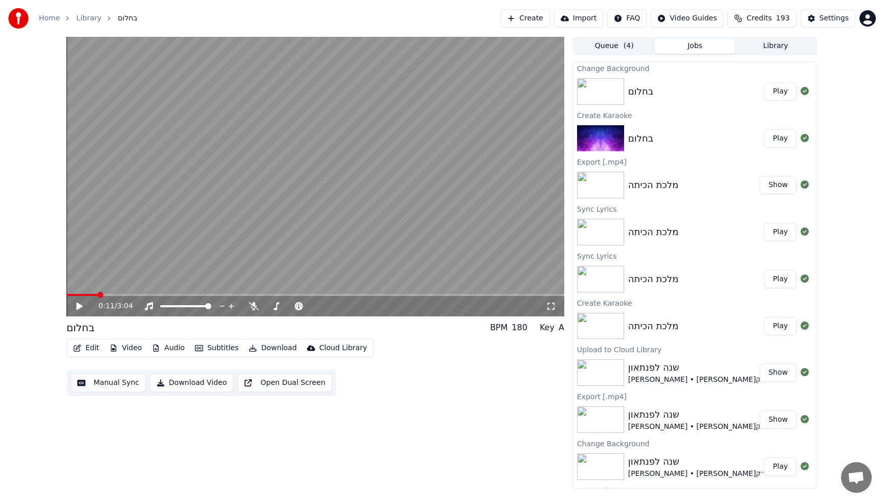
click at [128, 349] on button "Video" at bounding box center [125, 348] width 40 height 14
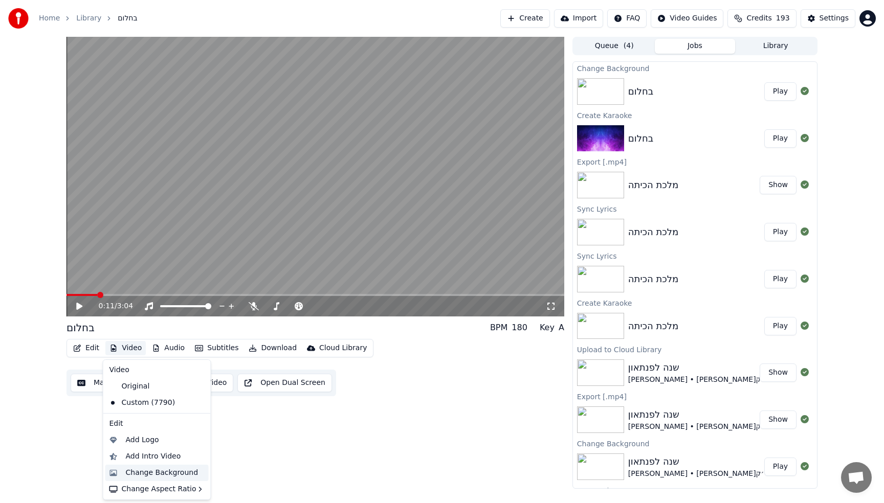
click at [162, 475] on div "Change Background" at bounding box center [162, 473] width 73 height 10
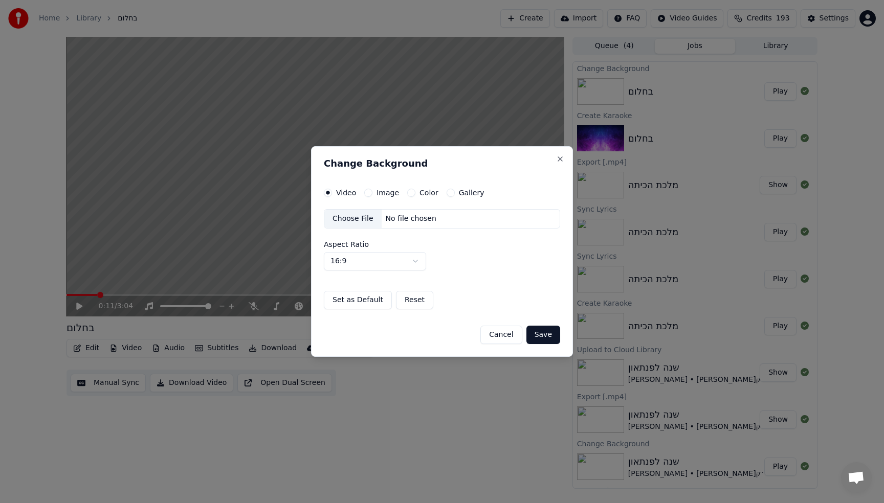
click at [351, 217] on div "Choose File" at bounding box center [352, 219] width 57 height 18
click at [547, 335] on button "Save" at bounding box center [543, 335] width 34 height 18
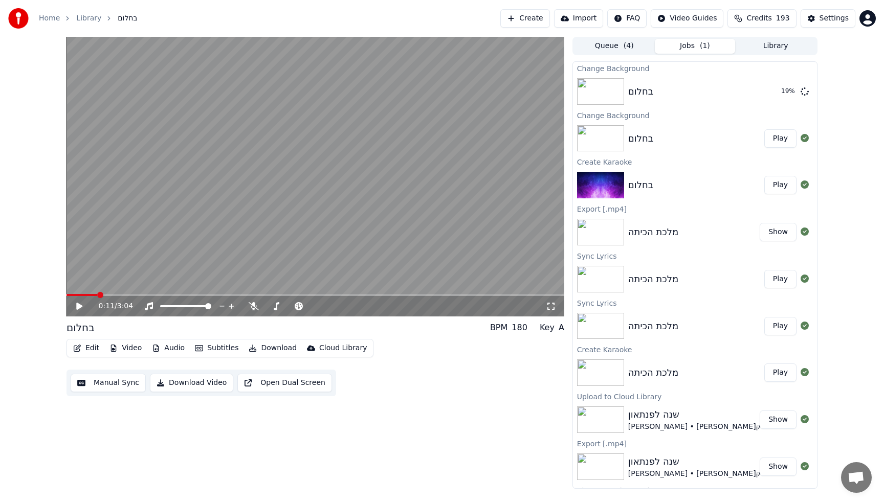
click at [659, 230] on div "מלכת הכיתה" at bounding box center [653, 232] width 50 height 14
click at [776, 284] on button "Play" at bounding box center [780, 279] width 32 height 18
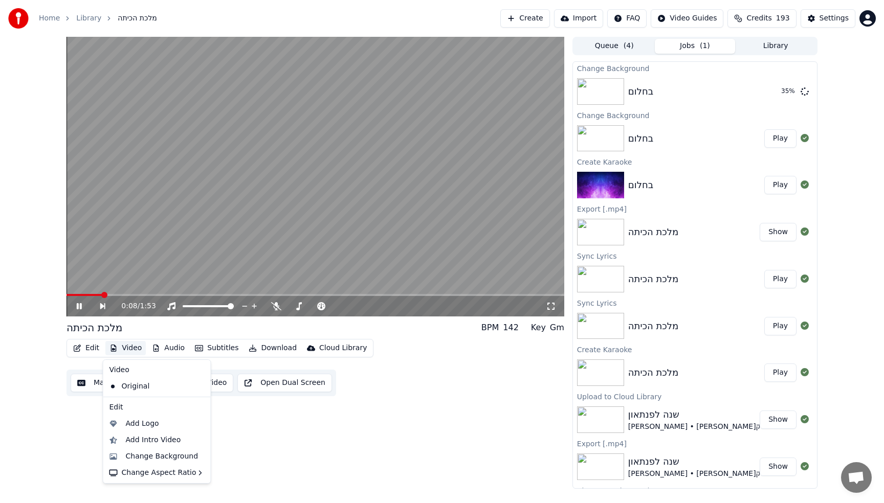
click at [132, 348] on button "Video" at bounding box center [125, 348] width 40 height 14
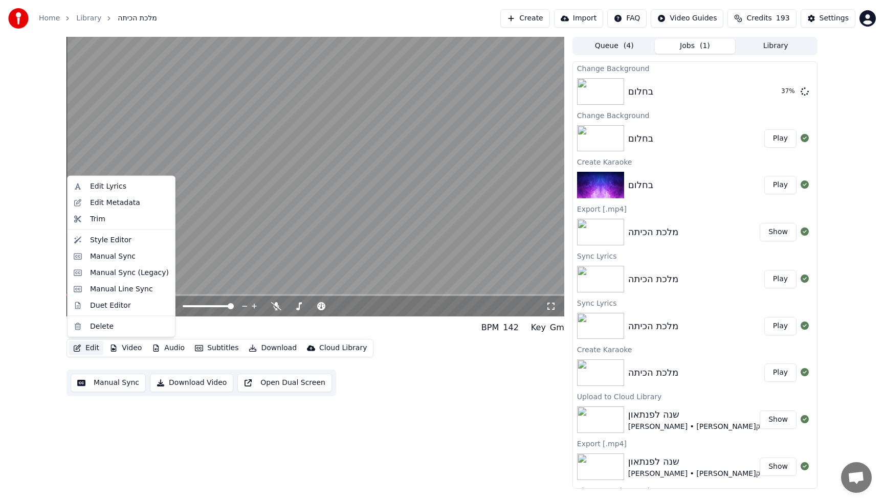
click at [86, 352] on button "Edit" at bounding box center [86, 348] width 34 height 14
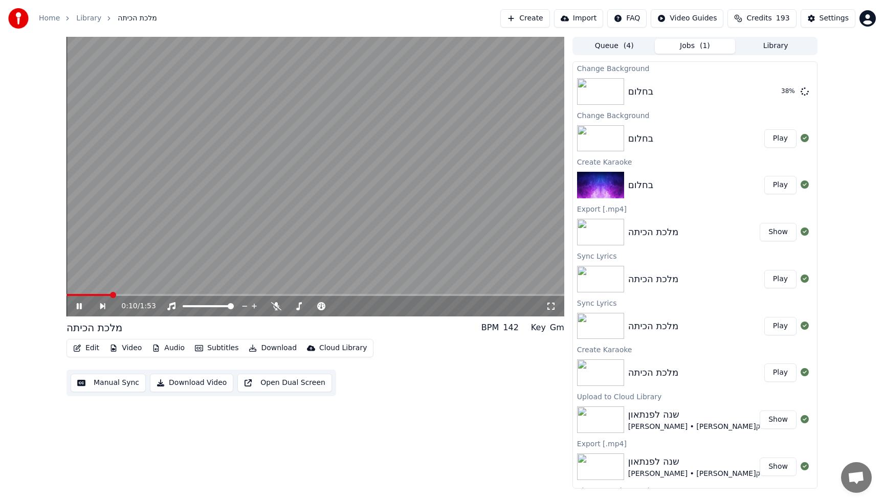
click at [85, 347] on button "Edit" at bounding box center [86, 348] width 34 height 14
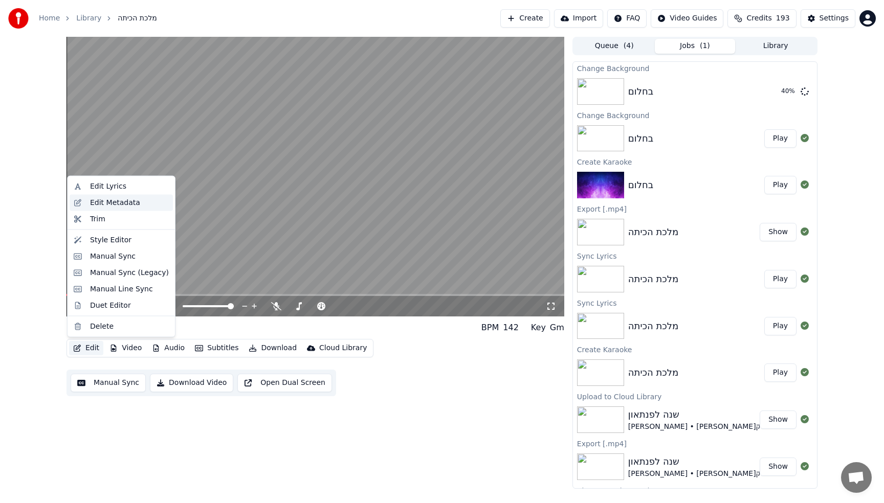
click at [117, 210] on div "Edit Metadata" at bounding box center [121, 202] width 103 height 16
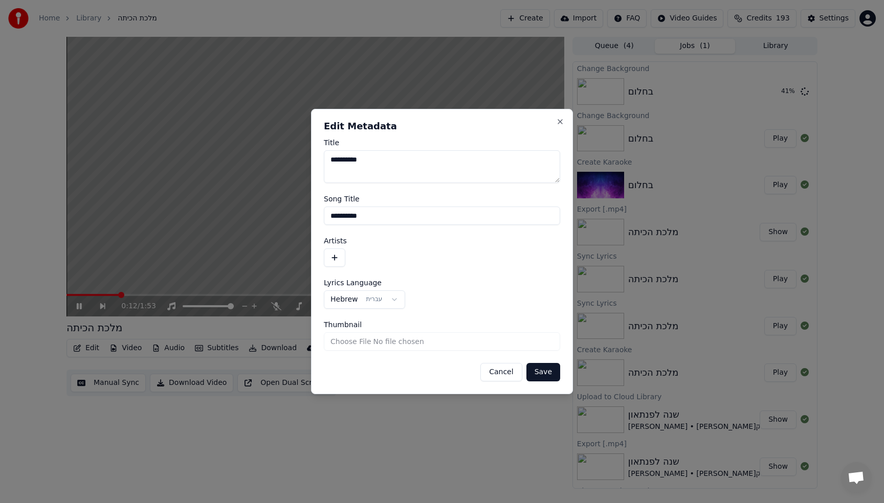
click at [332, 262] on button "button" at bounding box center [334, 258] width 21 height 18
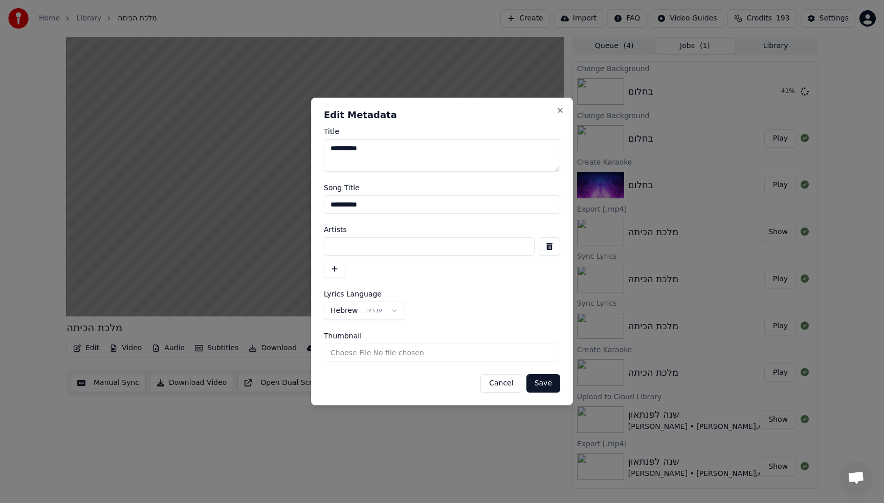
click at [390, 246] on input at bounding box center [429, 246] width 211 height 18
type input "*******"
click at [543, 384] on button "Save" at bounding box center [543, 383] width 34 height 18
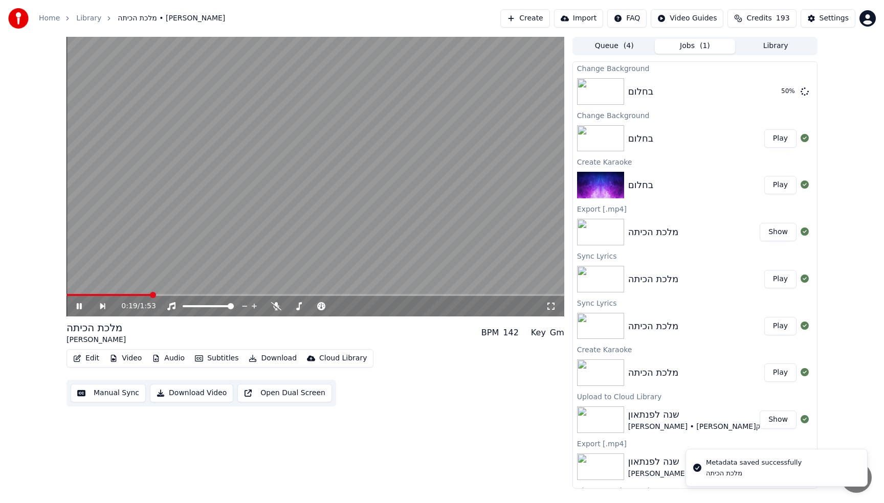
click at [412, 101] on video at bounding box center [315, 177] width 498 height 280
click at [681, 85] on div "בחלום" at bounding box center [694, 91] width 132 height 14
click at [662, 233] on div "מלכת הכיתה" at bounding box center [653, 232] width 50 height 14
click at [655, 272] on div "מלכת הכיתה" at bounding box center [653, 279] width 50 height 14
click at [771, 279] on button "Play" at bounding box center [780, 279] width 32 height 18
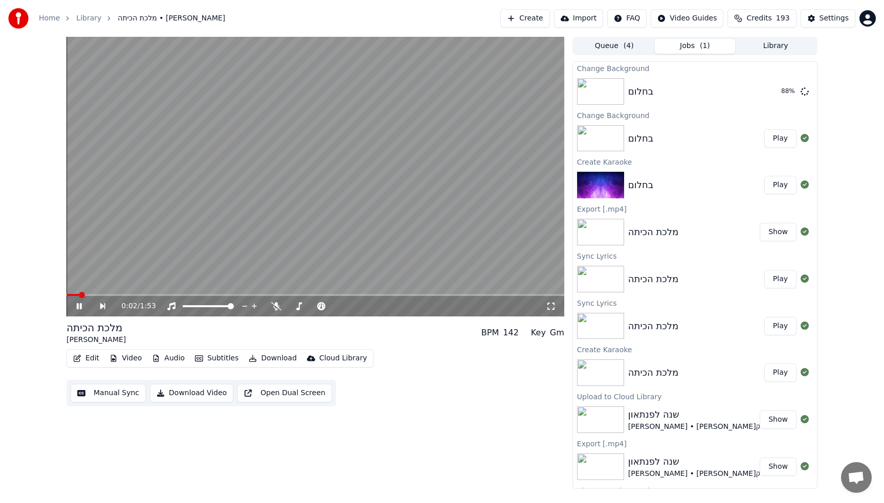
click at [129, 220] on video at bounding box center [315, 177] width 498 height 280
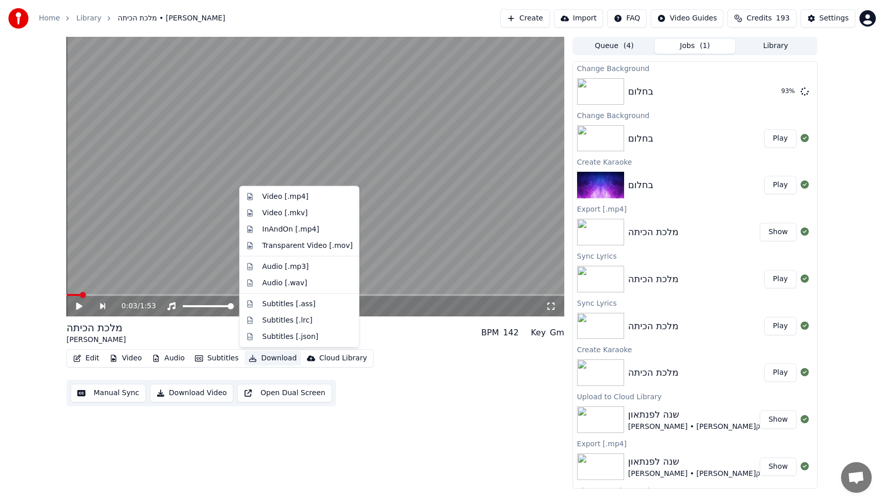
click at [251, 360] on icon "button" at bounding box center [252, 358] width 7 height 7
click at [320, 198] on div "Video [.mp4]" at bounding box center [307, 197] width 91 height 10
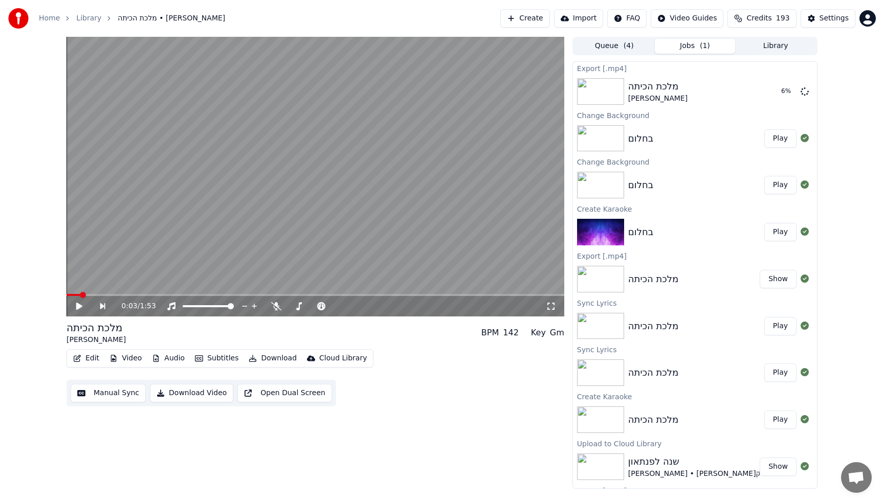
click at [777, 141] on button "Play" at bounding box center [780, 138] width 32 height 18
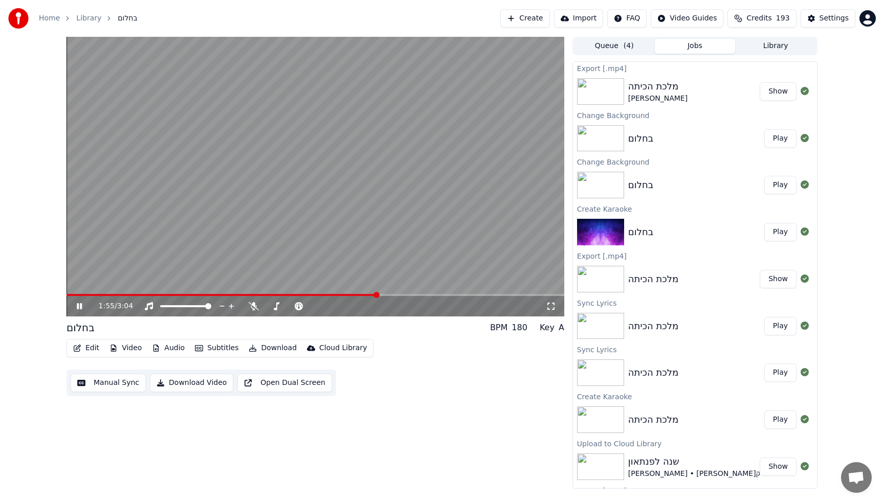
click at [348, 168] on video at bounding box center [315, 177] width 498 height 280
click at [311, 294] on span at bounding box center [188, 295] width 245 height 2
click at [235, 260] on video at bounding box center [315, 177] width 498 height 280
click at [244, 296] on div "1:32 / 3:04" at bounding box center [315, 306] width 498 height 20
click at [244, 296] on span at bounding box center [192, 295] width 252 height 2
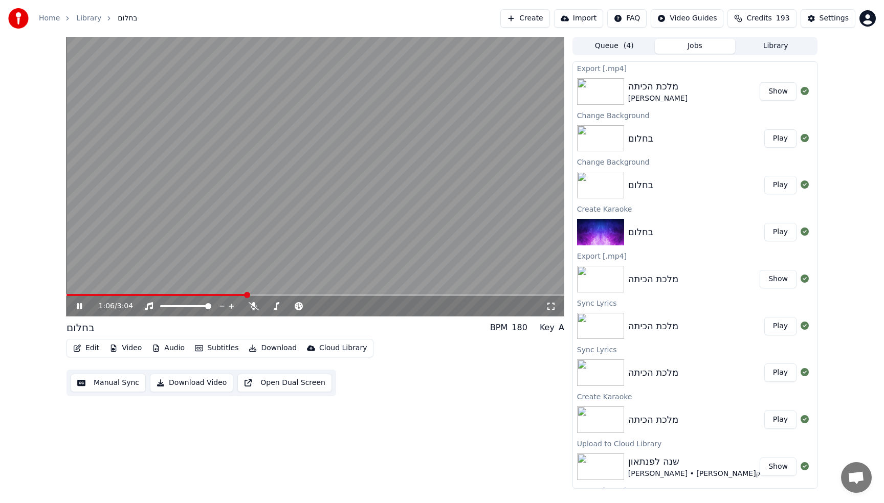
click at [294, 250] on video at bounding box center [315, 177] width 498 height 280
click at [363, 228] on video at bounding box center [315, 177] width 498 height 280
click at [298, 227] on video at bounding box center [315, 177] width 498 height 280
click at [113, 295] on span at bounding box center [172, 295] width 212 height 2
click at [239, 158] on video at bounding box center [315, 177] width 498 height 280
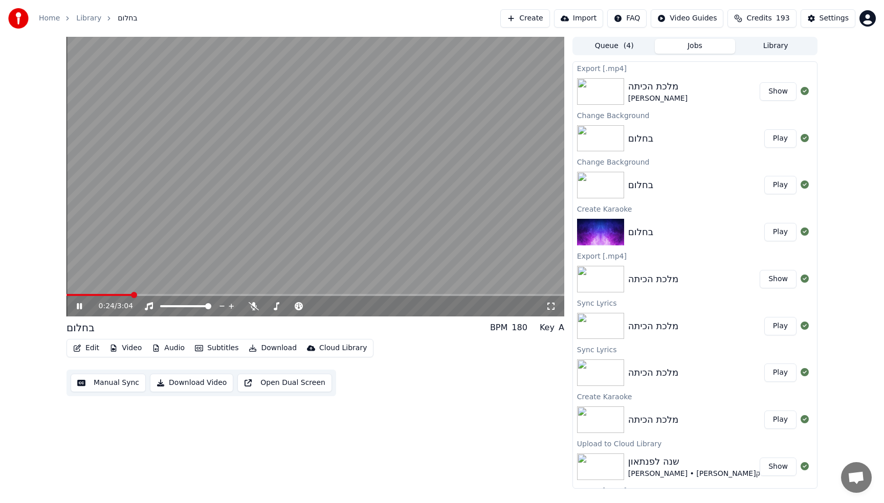
click at [258, 172] on video at bounding box center [315, 177] width 498 height 280
click at [650, 91] on div "מלכת הכיתה" at bounding box center [657, 86] width 59 height 14
click at [766, 88] on button "Show" at bounding box center [777, 91] width 37 height 18
click at [285, 187] on video at bounding box center [315, 177] width 498 height 280
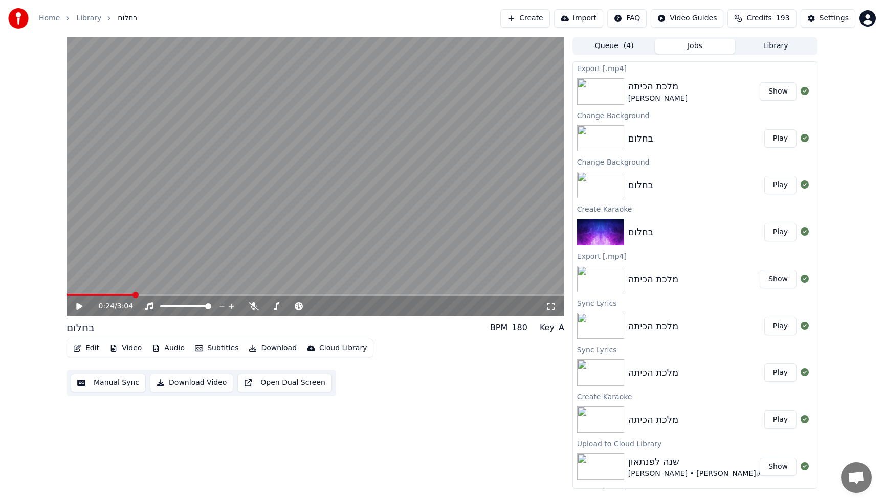
click at [119, 348] on button "Video" at bounding box center [125, 348] width 40 height 14
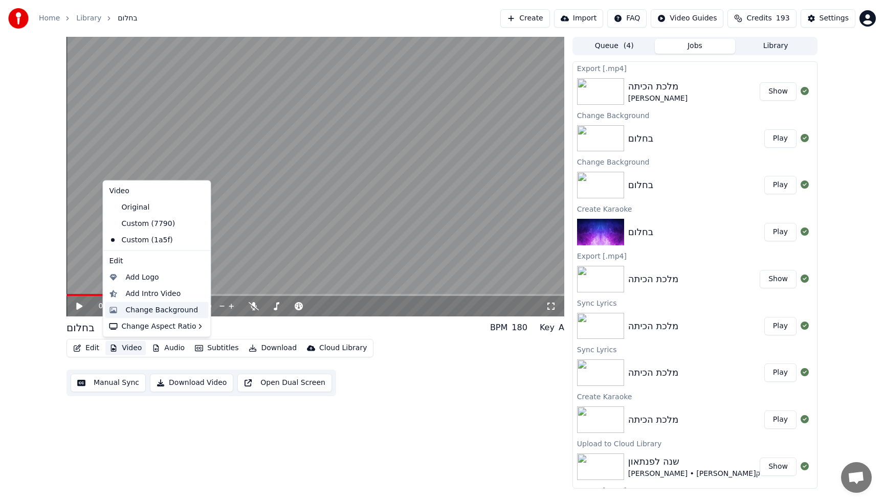
click at [169, 312] on div "Change Background" at bounding box center [162, 310] width 73 height 10
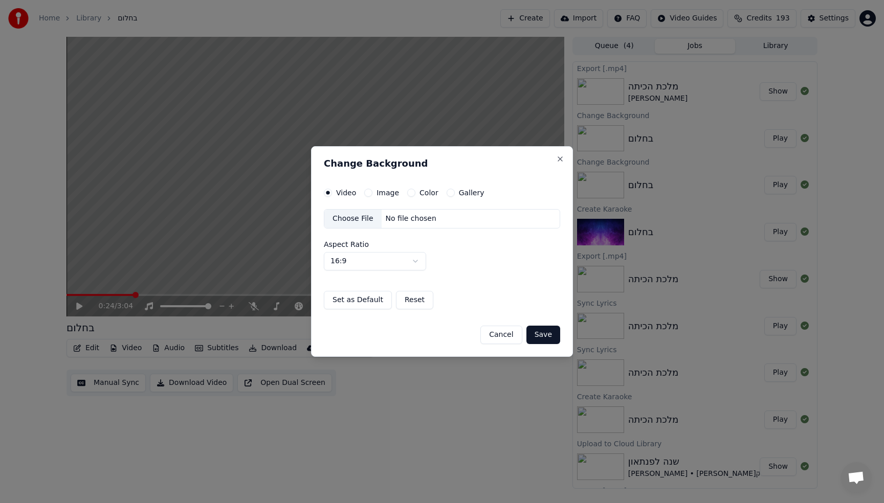
click at [372, 220] on div "Choose File" at bounding box center [352, 219] width 57 height 18
click at [553, 337] on button "Save" at bounding box center [543, 335] width 34 height 18
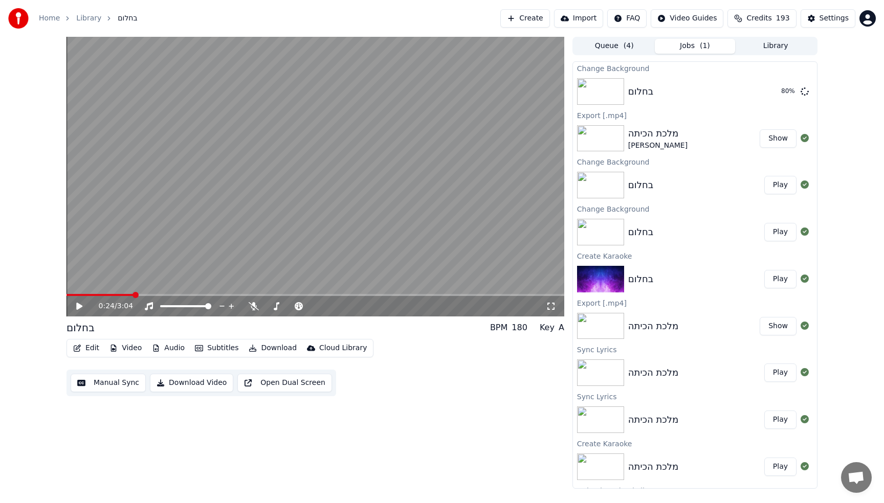
click at [627, 40] on button "Queue ( 4 )" at bounding box center [614, 46] width 81 height 15
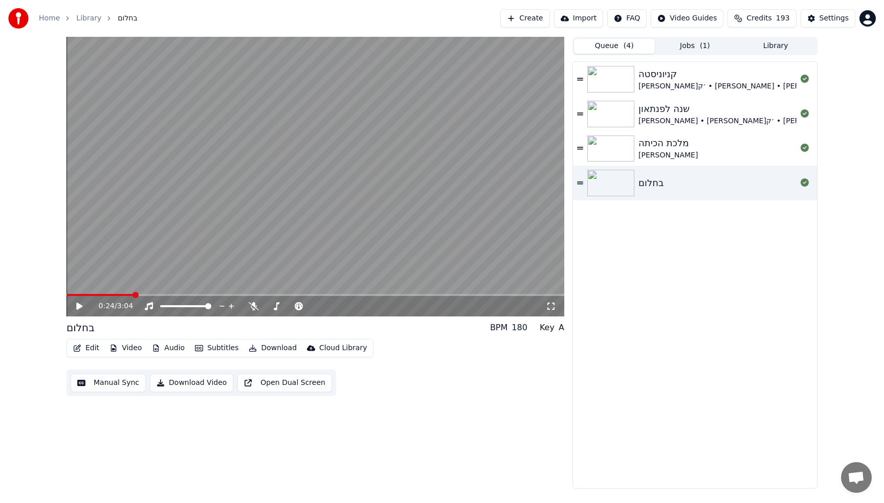
click at [680, 273] on div "קניוניסטה [PERSON_NAME]׳ק • [PERSON_NAME] • [PERSON_NAME] • [PERSON_NAME] שנה ל…" at bounding box center [695, 275] width 244 height 426
click at [789, 42] on button "Library" at bounding box center [775, 46] width 81 height 15
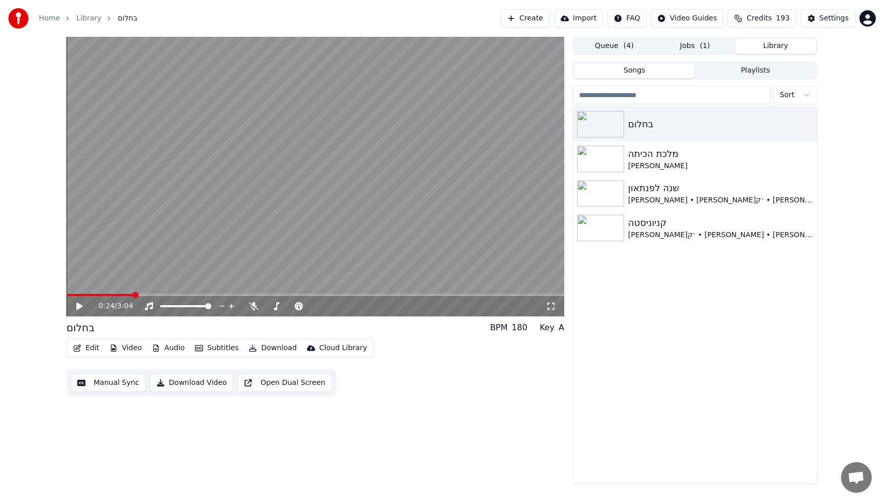
click at [688, 49] on button "Jobs ( 1 )" at bounding box center [695, 46] width 81 height 15
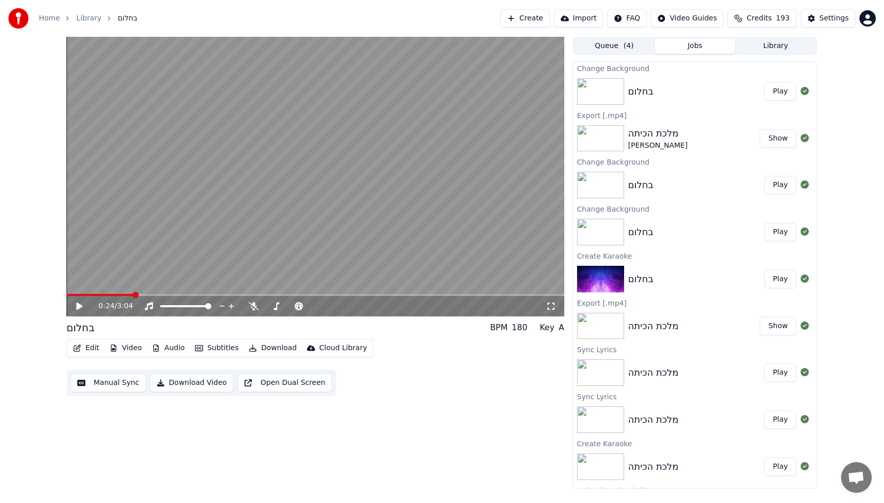
click at [131, 345] on button "Video" at bounding box center [125, 348] width 40 height 14
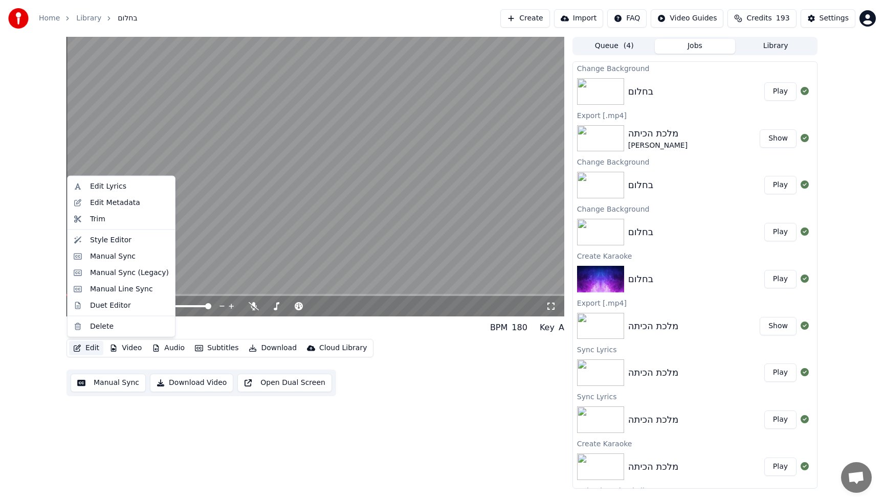
click at [87, 351] on button "Edit" at bounding box center [86, 348] width 34 height 14
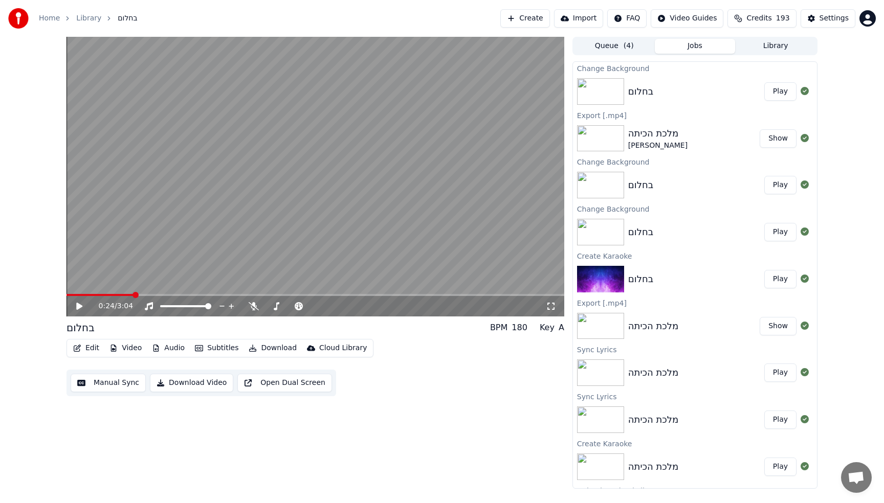
click at [87, 351] on button "Edit" at bounding box center [86, 348] width 34 height 14
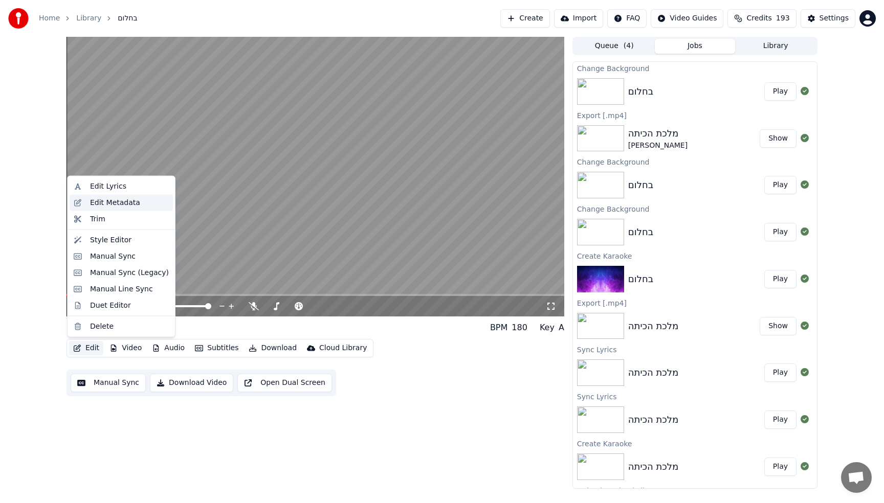
click at [110, 207] on div "Edit Metadata" at bounding box center [115, 202] width 50 height 10
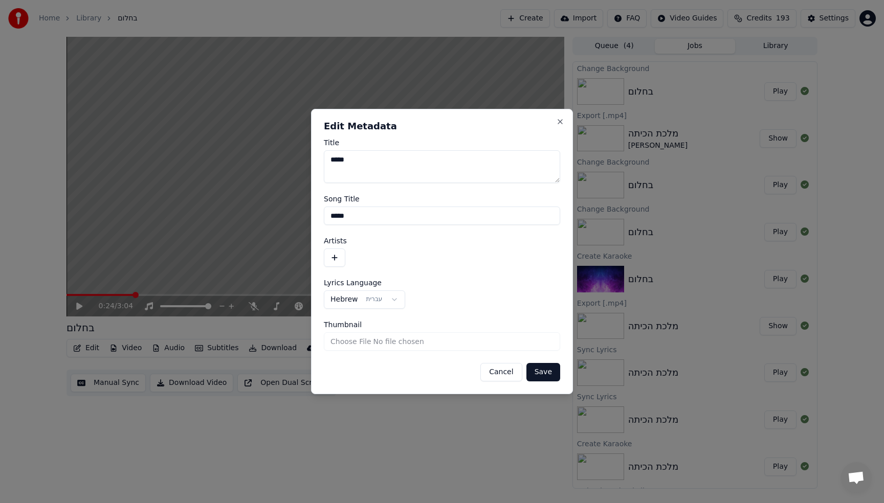
click at [343, 258] on button "button" at bounding box center [334, 258] width 21 height 18
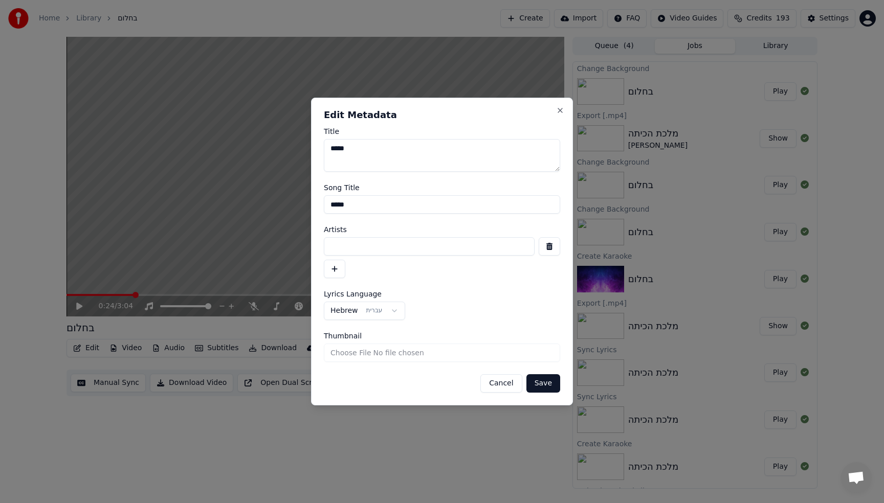
click at [353, 250] on input at bounding box center [429, 246] width 211 height 18
type input "**********"
click at [548, 395] on div "**********" at bounding box center [442, 252] width 262 height 308
click at [550, 388] on button "Save" at bounding box center [543, 383] width 34 height 18
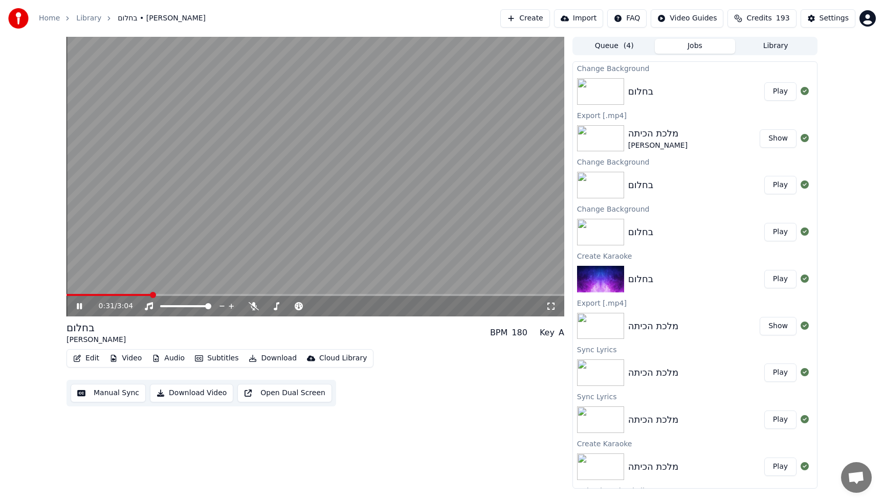
click at [772, 93] on button "Play" at bounding box center [780, 91] width 32 height 18
click at [79, 355] on icon "button" at bounding box center [77, 358] width 7 height 7
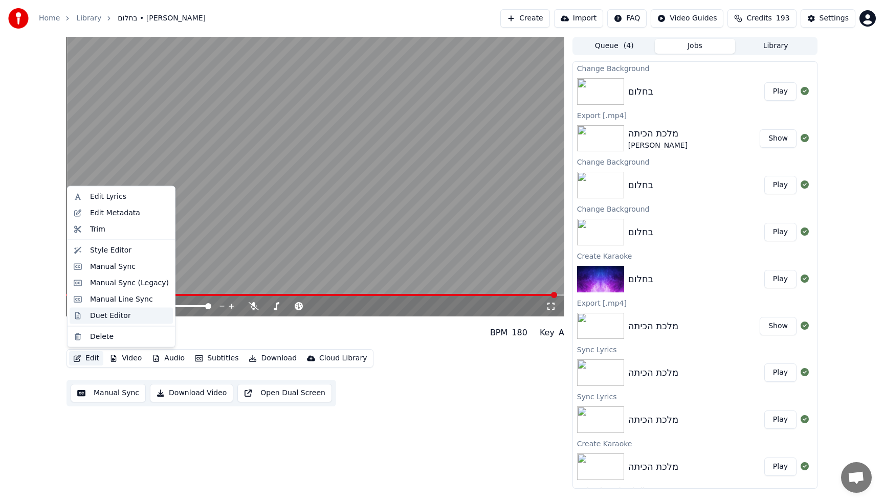
click at [103, 319] on div "Duet Editor" at bounding box center [110, 315] width 41 height 10
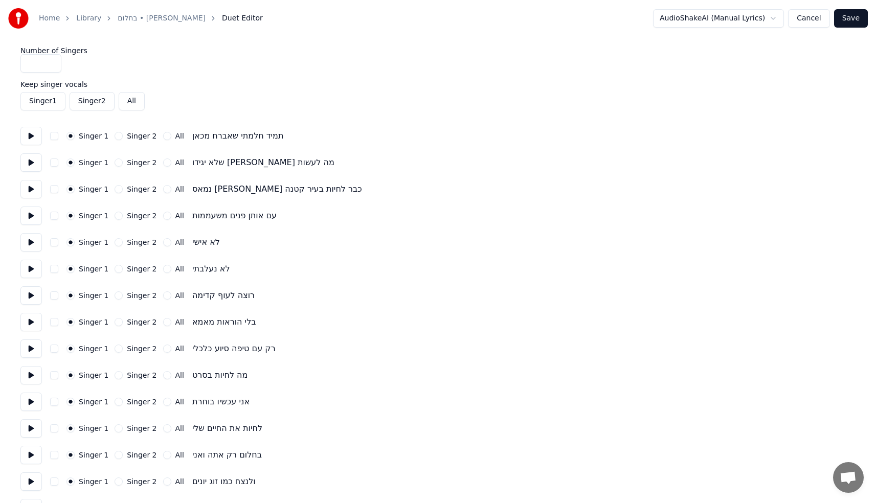
click at [119, 268] on button "Singer 2" at bounding box center [119, 269] width 8 height 8
type input "*"
click at [52, 61] on input "*" at bounding box center [40, 63] width 41 height 18
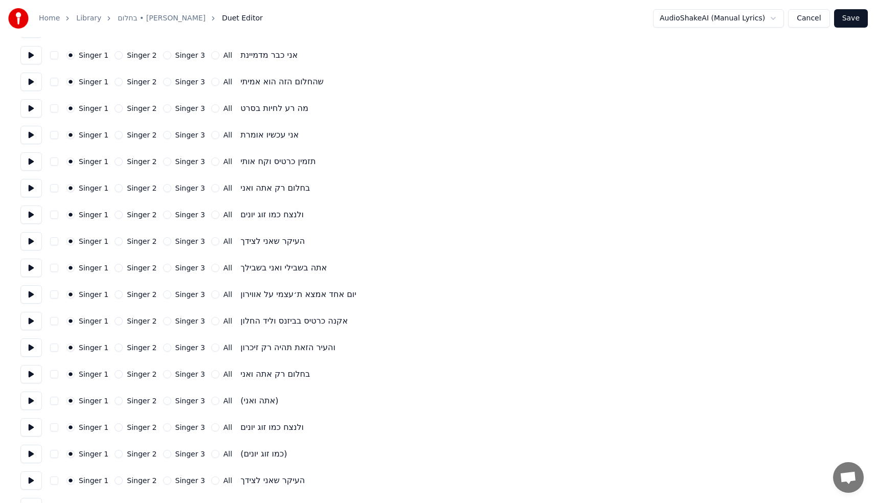
scroll to position [663, 0]
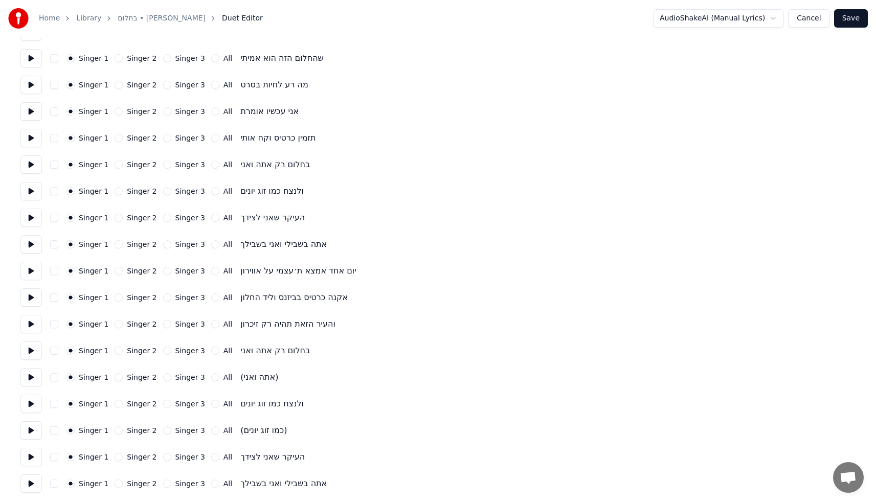
click at [164, 403] on button "Singer 3" at bounding box center [167, 404] width 8 height 8
click at [164, 351] on button "Singer 3" at bounding box center [167, 351] width 8 height 8
click at [865, 18] on button "Save" at bounding box center [851, 18] width 34 height 18
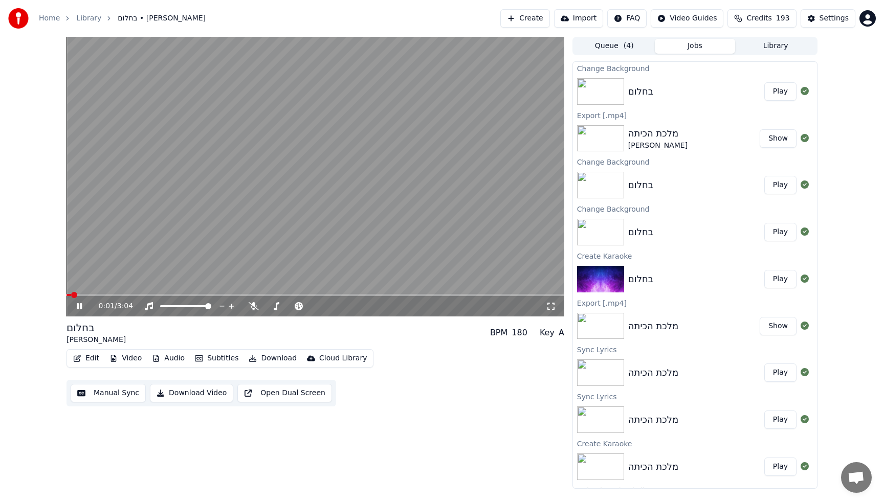
click at [128, 295] on span at bounding box center [315, 295] width 498 height 2
click at [437, 294] on video at bounding box center [315, 177] width 498 height 280
click at [438, 296] on div "0:33 / 3:04" at bounding box center [315, 306] width 498 height 20
click at [415, 236] on video at bounding box center [315, 177] width 498 height 280
click at [458, 296] on div "0:34 / 3:04" at bounding box center [315, 306] width 498 height 20
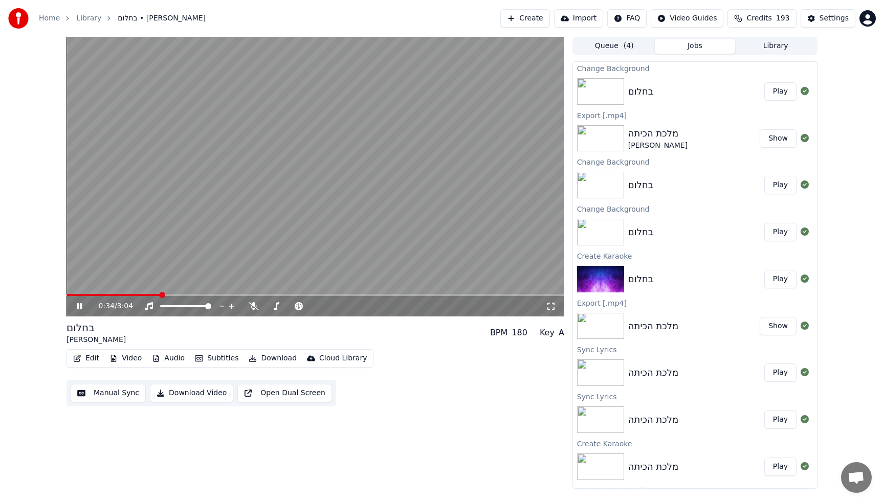
click at [467, 297] on div "0:34 / 3:04" at bounding box center [315, 306] width 498 height 20
click at [496, 298] on div "0:35 / 3:04" at bounding box center [315, 306] width 498 height 20
click at [494, 293] on video at bounding box center [315, 177] width 498 height 280
click at [496, 295] on span at bounding box center [315, 295] width 498 height 2
click at [466, 239] on video at bounding box center [315, 177] width 498 height 280
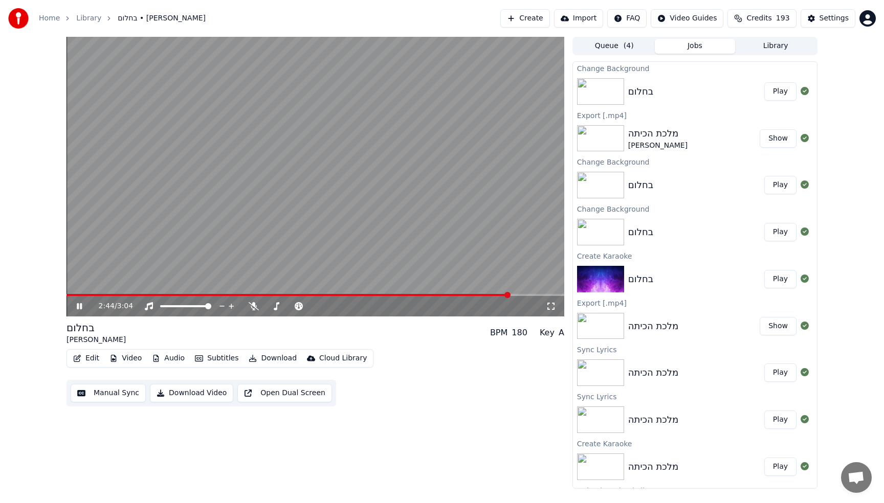
click at [468, 295] on span at bounding box center [287, 295] width 443 height 2
click at [354, 182] on video at bounding box center [315, 177] width 498 height 280
click at [89, 362] on button "Edit" at bounding box center [86, 358] width 34 height 14
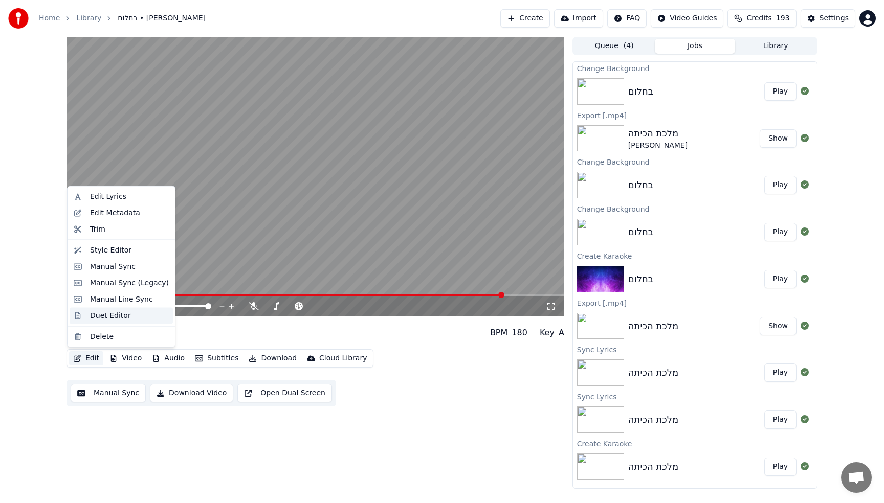
click at [117, 315] on div "Duet Editor" at bounding box center [110, 315] width 41 height 10
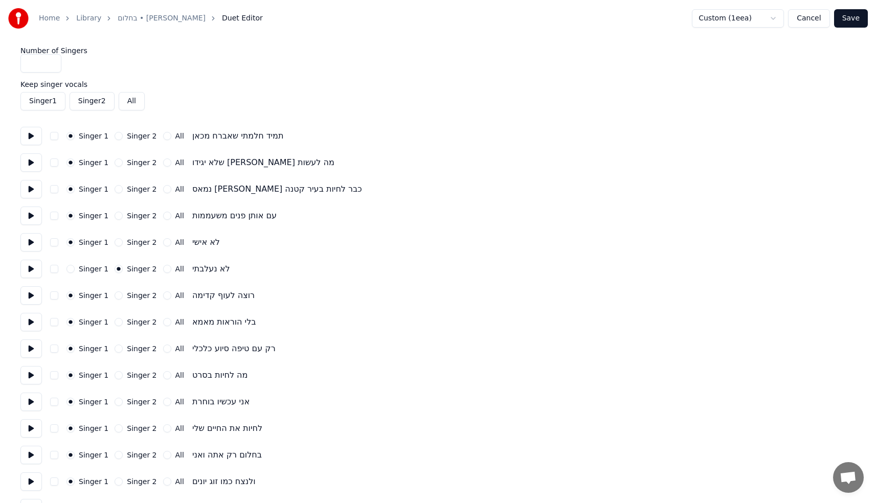
click at [52, 66] on input "*" at bounding box center [40, 63] width 41 height 18
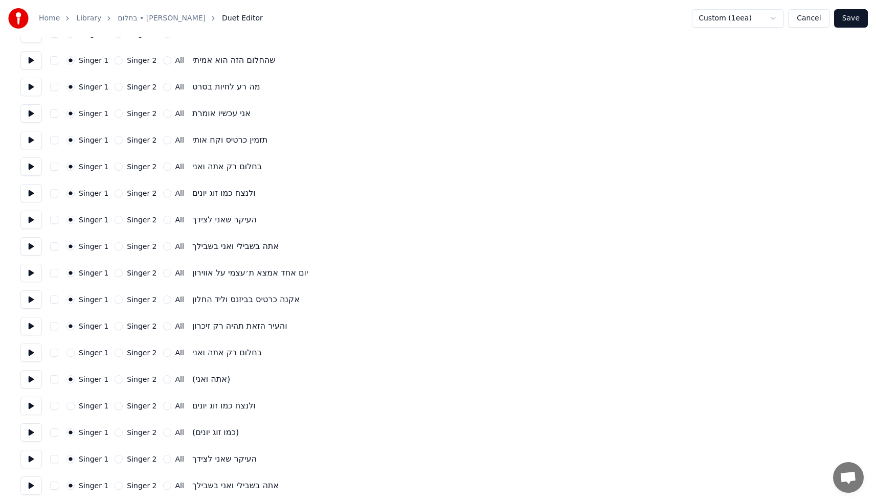
scroll to position [663, 0]
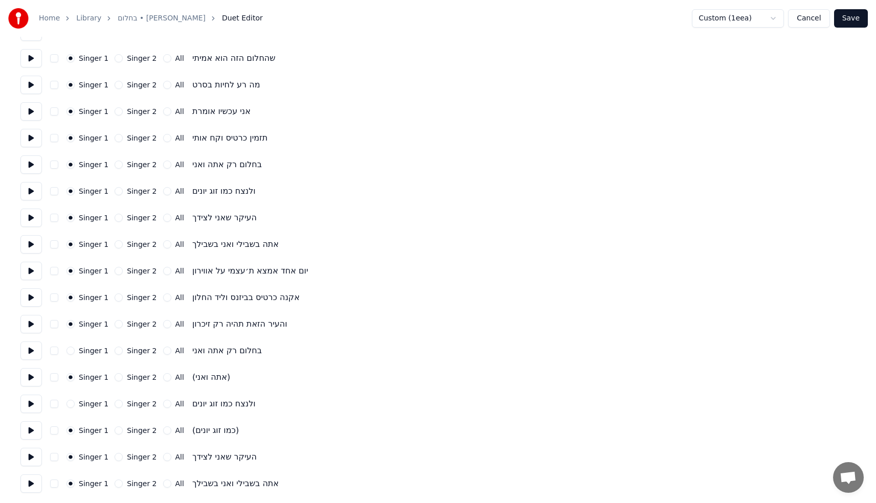
click at [75, 403] on div "Singer 1" at bounding box center [87, 404] width 42 height 8
click at [72, 406] on button "Singer 1" at bounding box center [70, 404] width 8 height 8
type input "*"
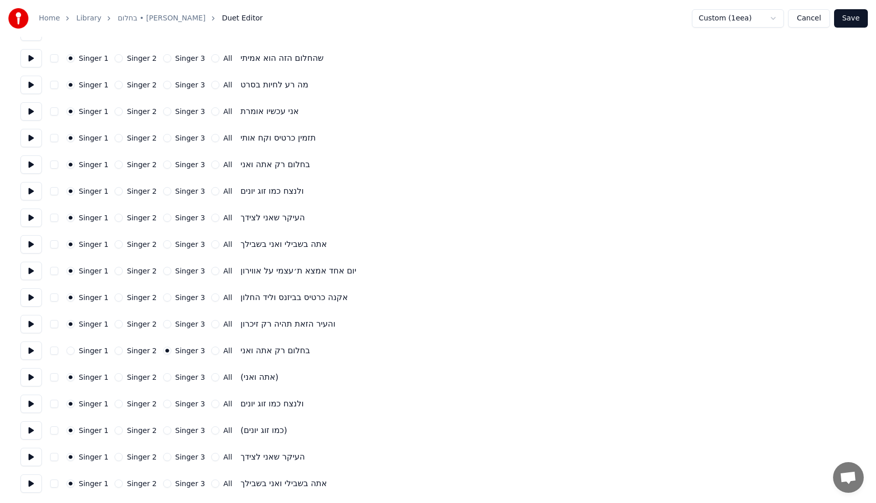
click at [71, 351] on button "Singer 1" at bounding box center [70, 351] width 8 height 8
click at [71, 408] on button "Singer 1" at bounding box center [70, 404] width 8 height 8
click at [69, 403] on circle "button" at bounding box center [71, 404] width 4 height 4
click at [71, 404] on circle "button" at bounding box center [71, 404] width 4 height 4
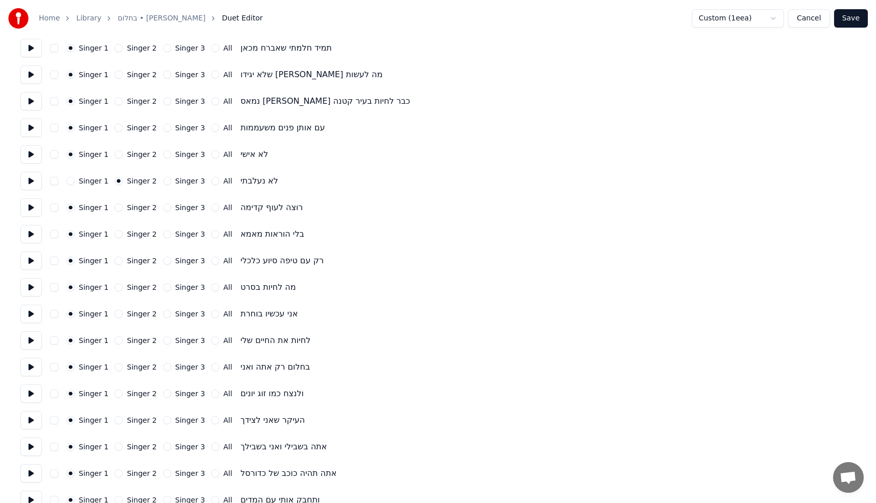
scroll to position [87, 0]
click at [844, 13] on button "Save" at bounding box center [851, 18] width 34 height 18
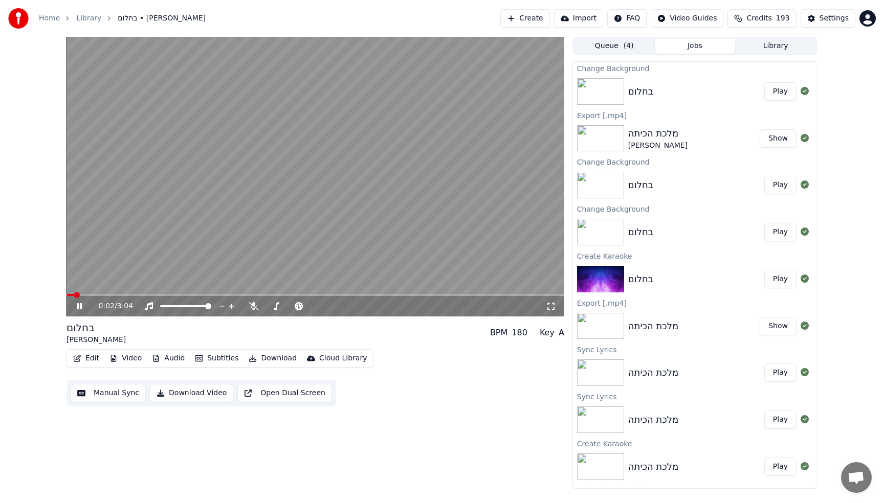
click at [262, 359] on button "Download" at bounding box center [272, 358] width 56 height 14
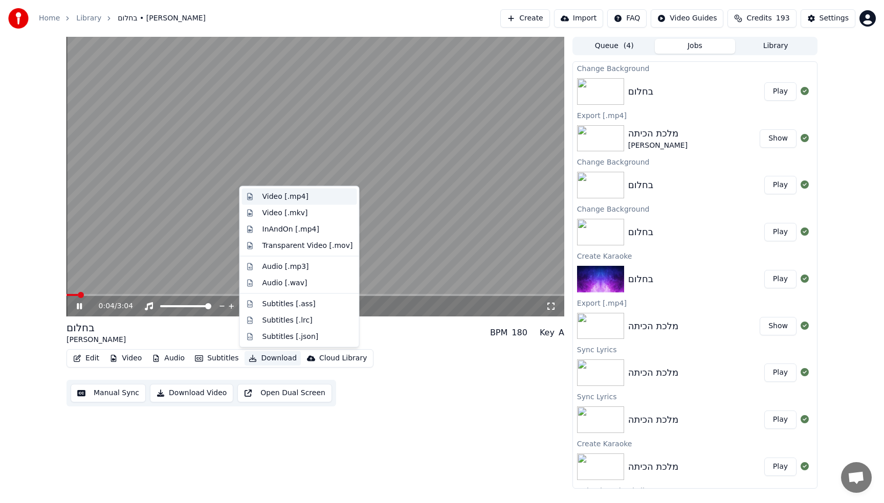
click at [300, 196] on div "Video [.mp4]" at bounding box center [285, 197] width 46 height 10
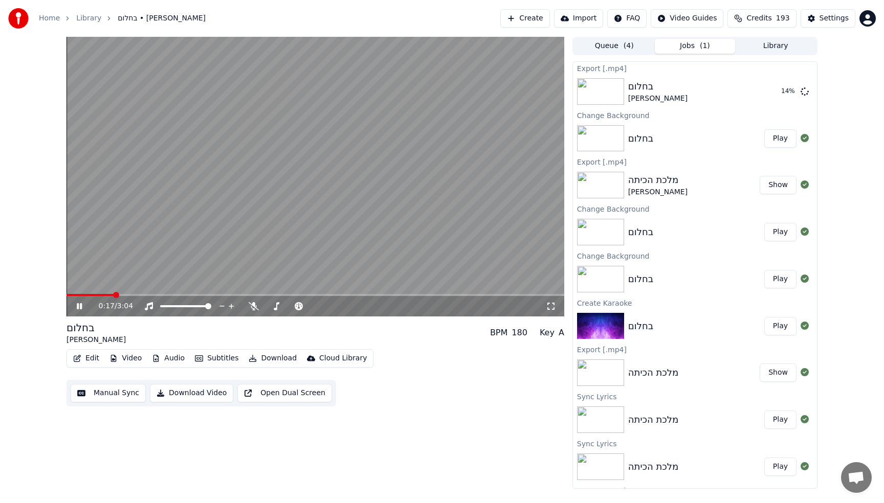
click at [299, 170] on video at bounding box center [315, 177] width 498 height 280
click at [646, 92] on div "בחלום" at bounding box center [657, 86] width 59 height 14
click at [533, 20] on button "Create" at bounding box center [525, 18] width 50 height 18
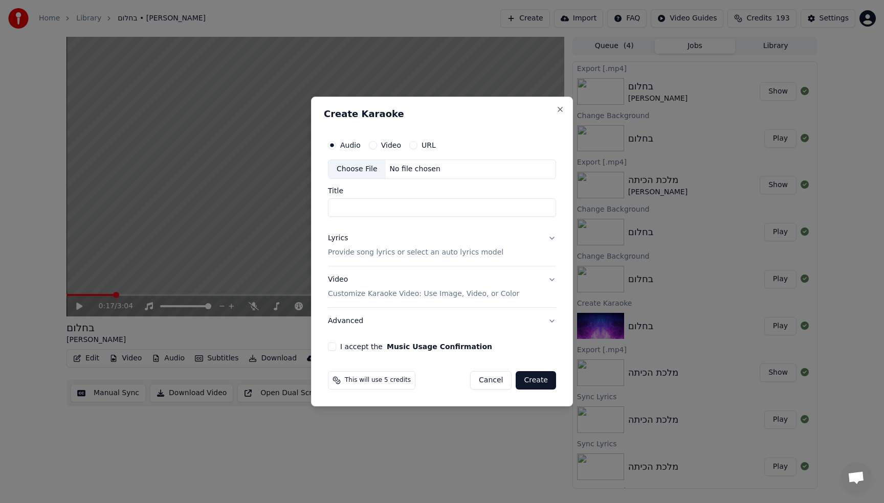
click at [376, 168] on div "Choose File" at bounding box center [356, 169] width 57 height 18
click at [350, 165] on div "Choose File" at bounding box center [356, 169] width 57 height 18
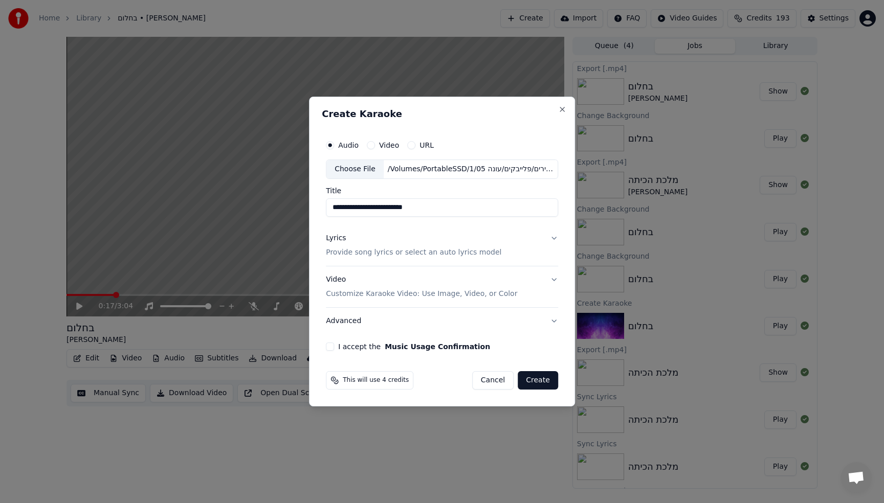
click at [378, 207] on input "**********" at bounding box center [442, 207] width 232 height 18
type input "******"
click at [387, 259] on button "Lyrics Provide song lyrics or select an auto lyrics model" at bounding box center [442, 245] width 232 height 41
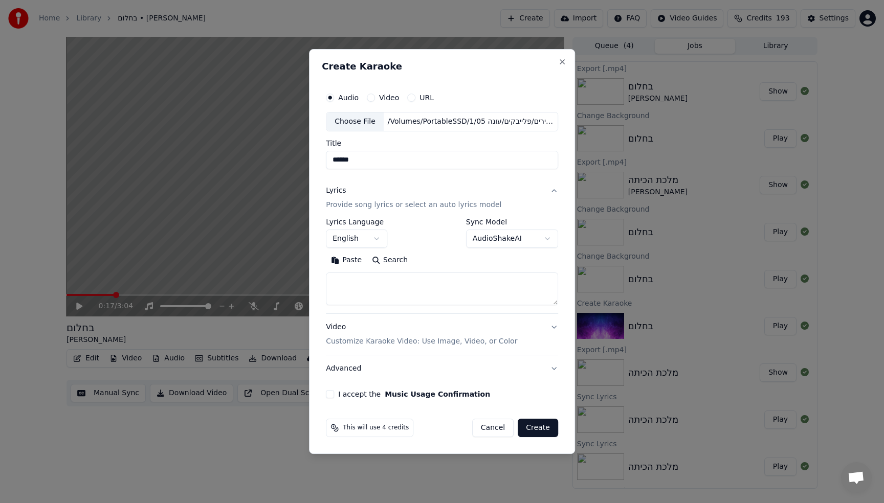
click at [364, 298] on textarea at bounding box center [442, 289] width 232 height 33
type textarea "*"
paste textarea "**********"
type textarea "**********"
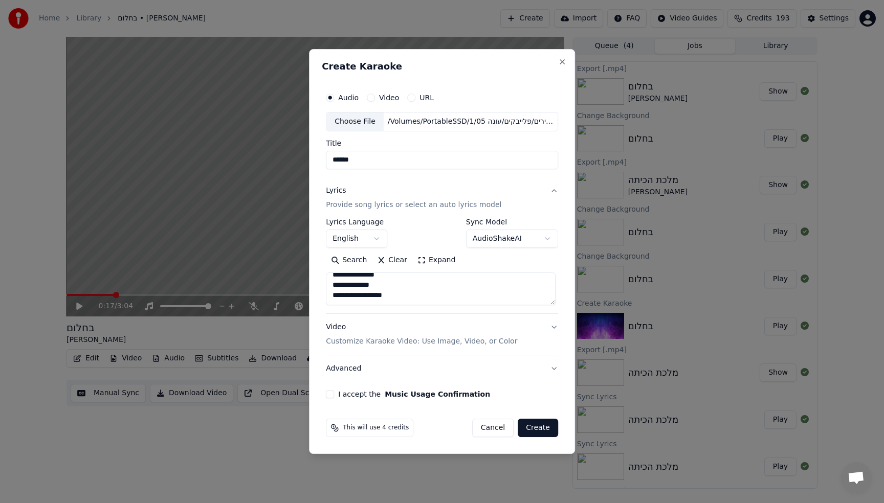
click at [361, 245] on body "Home Library בחלום • [PERSON_NAME] Create Import FAQ Video Guides Credits 193 S…" at bounding box center [442, 251] width 884 height 503
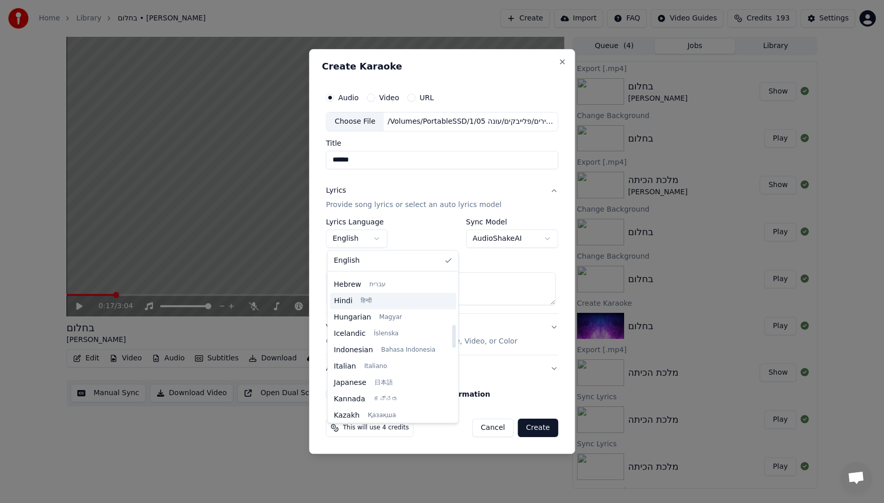
scroll to position [323, 0]
select select "**"
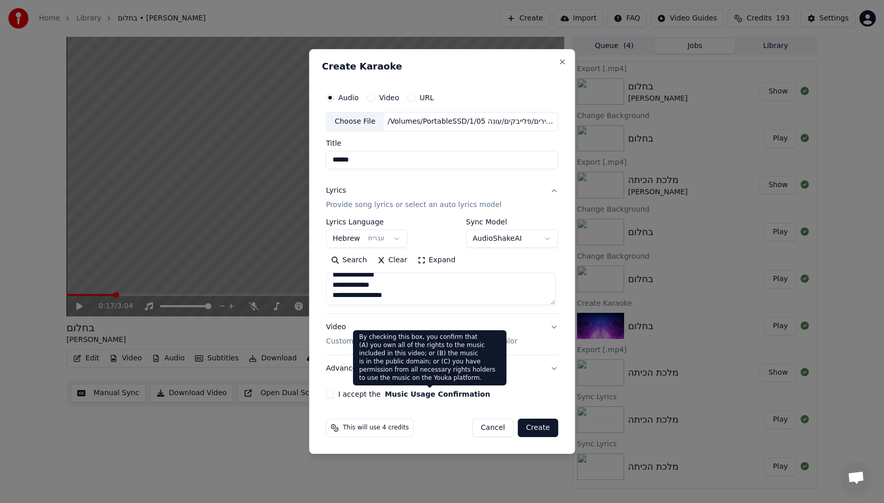
click at [412, 391] on button "Music Usage Confirmation" at bounding box center [437, 394] width 105 height 7
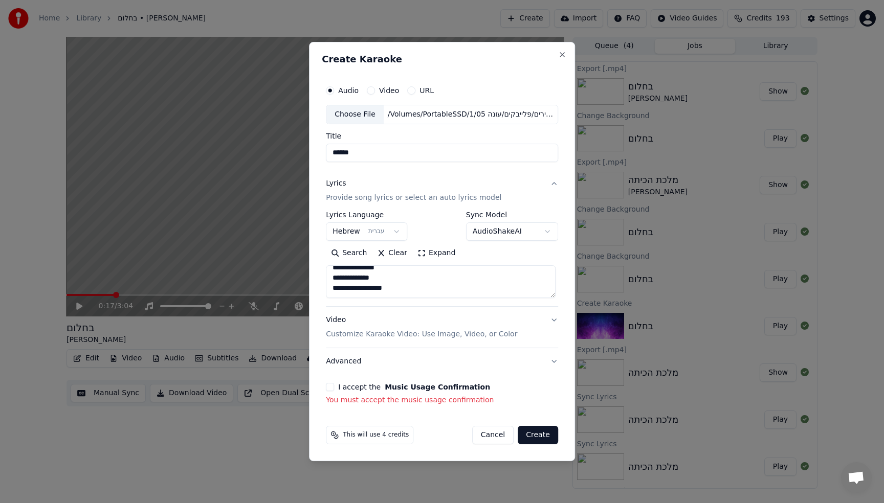
click at [334, 391] on div "I accept the Music Usage Confirmation" at bounding box center [442, 387] width 232 height 8
click at [332, 388] on button "I accept the Music Usage Confirmation" at bounding box center [330, 387] width 8 height 8
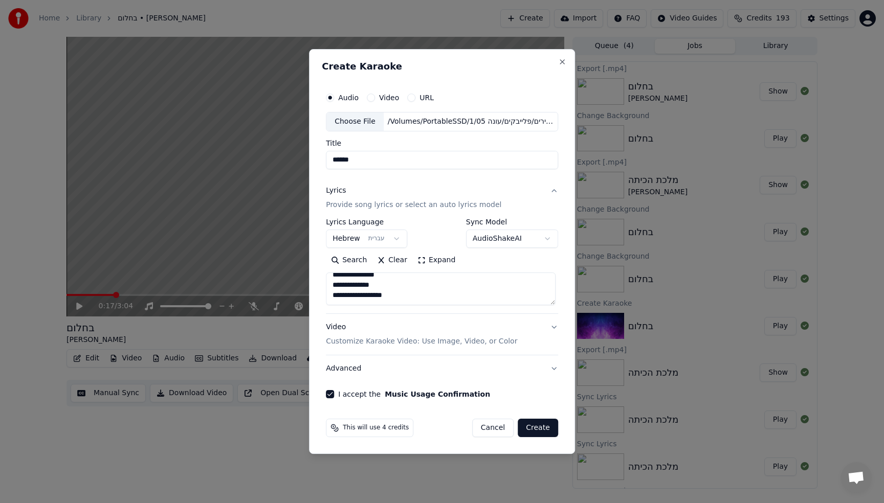
click at [535, 433] on button "Create" at bounding box center [538, 428] width 40 height 18
select select
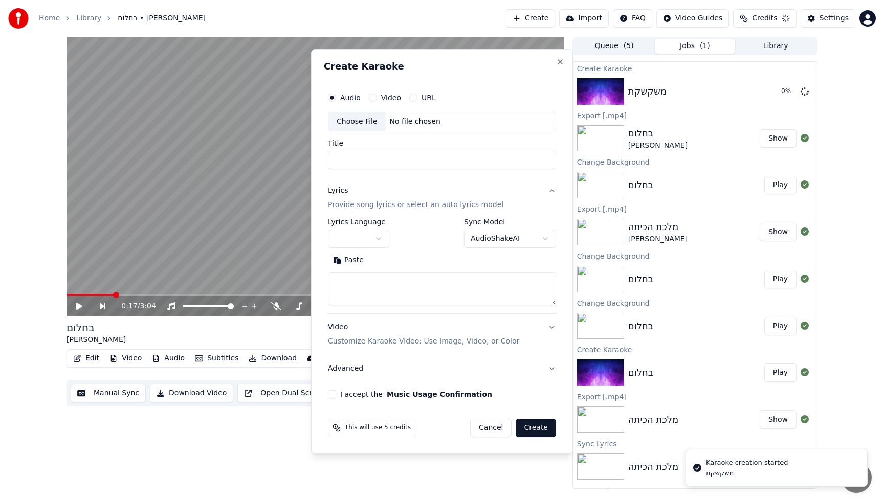
scroll to position [0, 0]
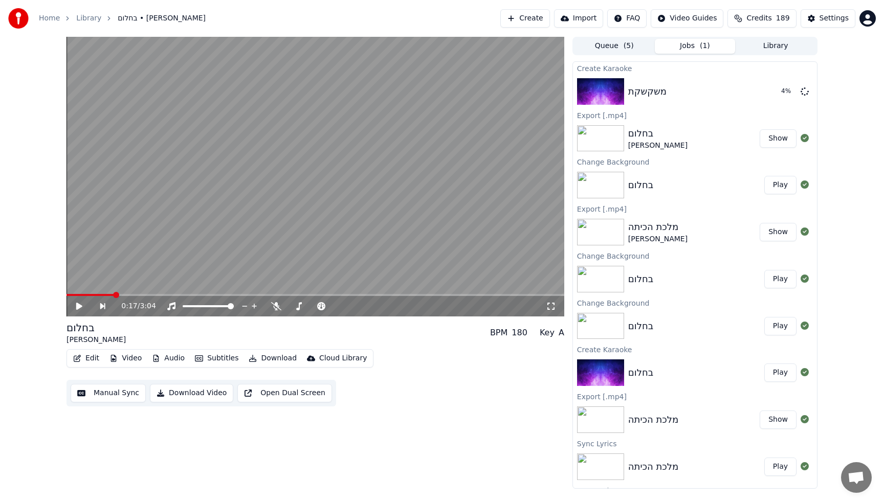
click at [392, 151] on video at bounding box center [315, 177] width 498 height 280
click at [619, 92] on img at bounding box center [600, 91] width 47 height 27
click at [779, 93] on button "Play" at bounding box center [780, 91] width 32 height 18
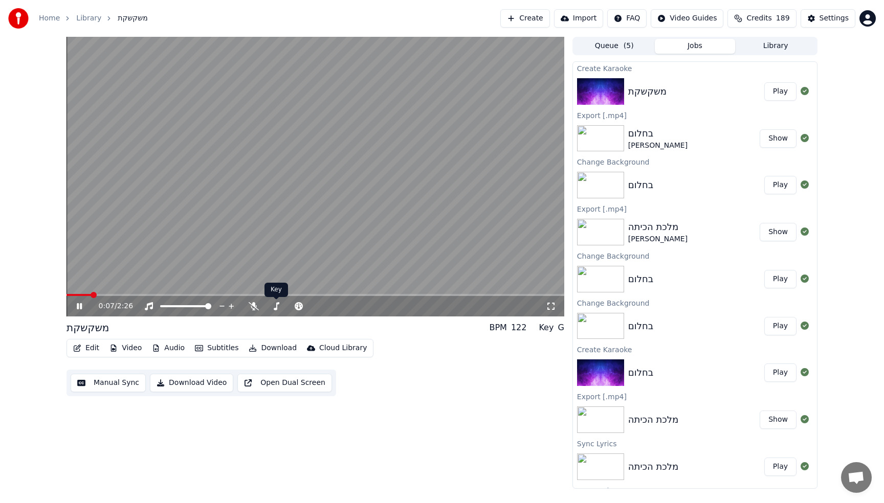
click at [262, 191] on video at bounding box center [315, 177] width 498 height 280
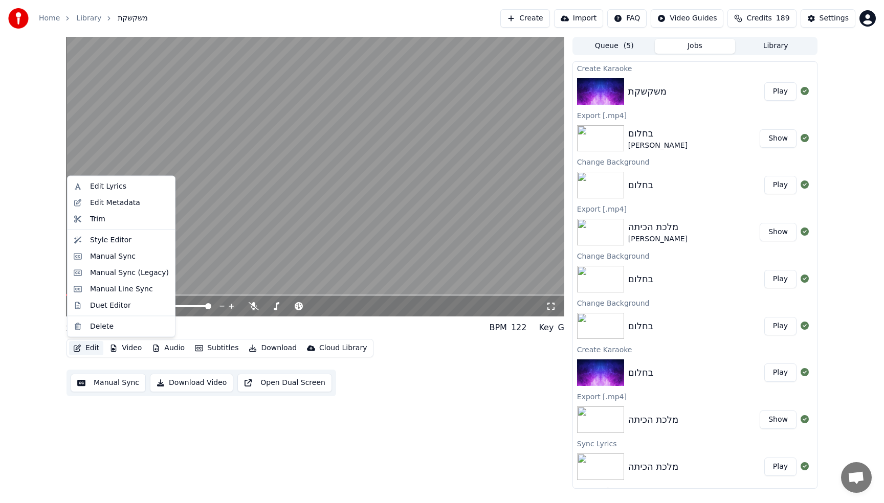
click at [86, 352] on button "Edit" at bounding box center [86, 348] width 34 height 14
click at [107, 306] on div "Duet Editor" at bounding box center [110, 305] width 41 height 10
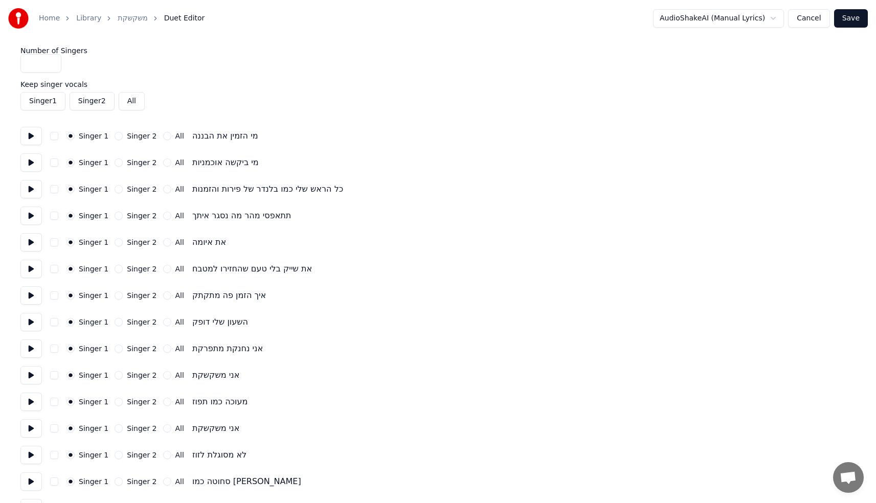
click at [796, 13] on button "Cancel" at bounding box center [808, 18] width 41 height 18
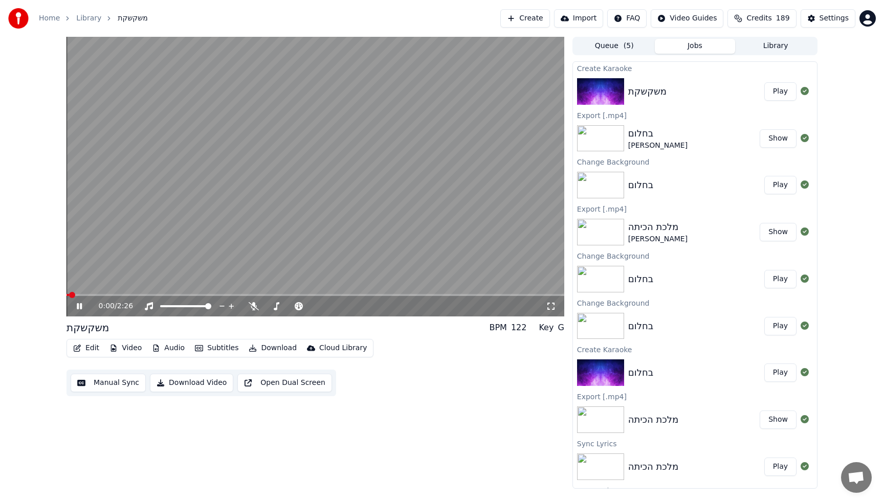
click at [93, 344] on button "Edit" at bounding box center [86, 348] width 34 height 14
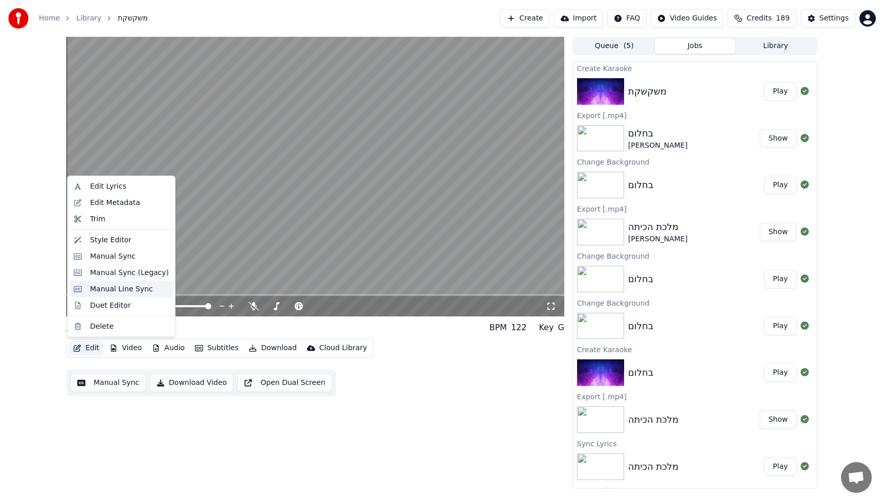
click at [98, 291] on div "Manual Line Sync" at bounding box center [121, 289] width 63 height 10
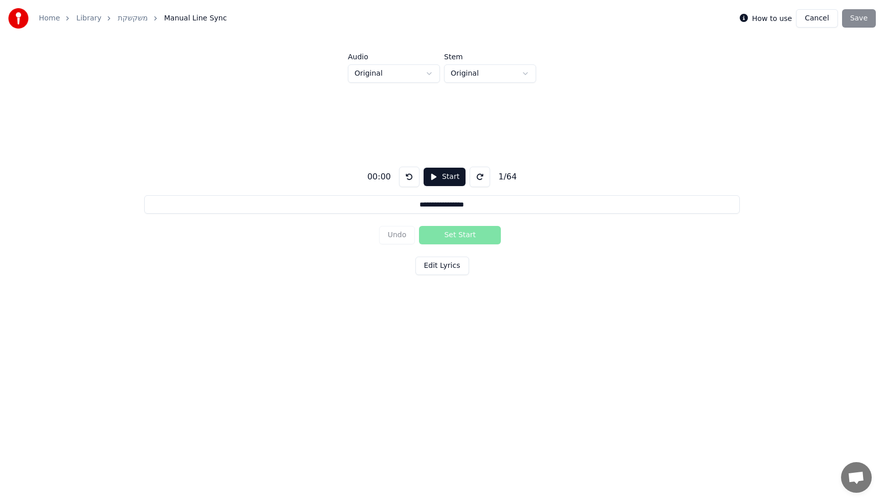
click at [434, 174] on button "Start" at bounding box center [444, 177] width 42 height 18
